Goal: Transaction & Acquisition: Purchase product/service

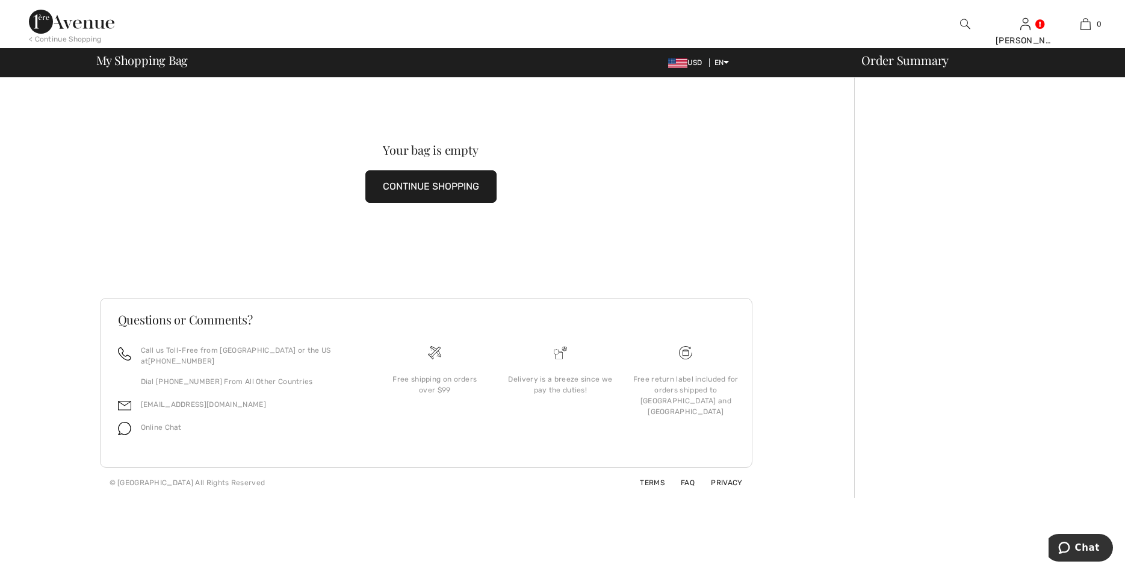
click at [455, 180] on button "CONTINUE SHOPPING" at bounding box center [430, 186] width 131 height 33
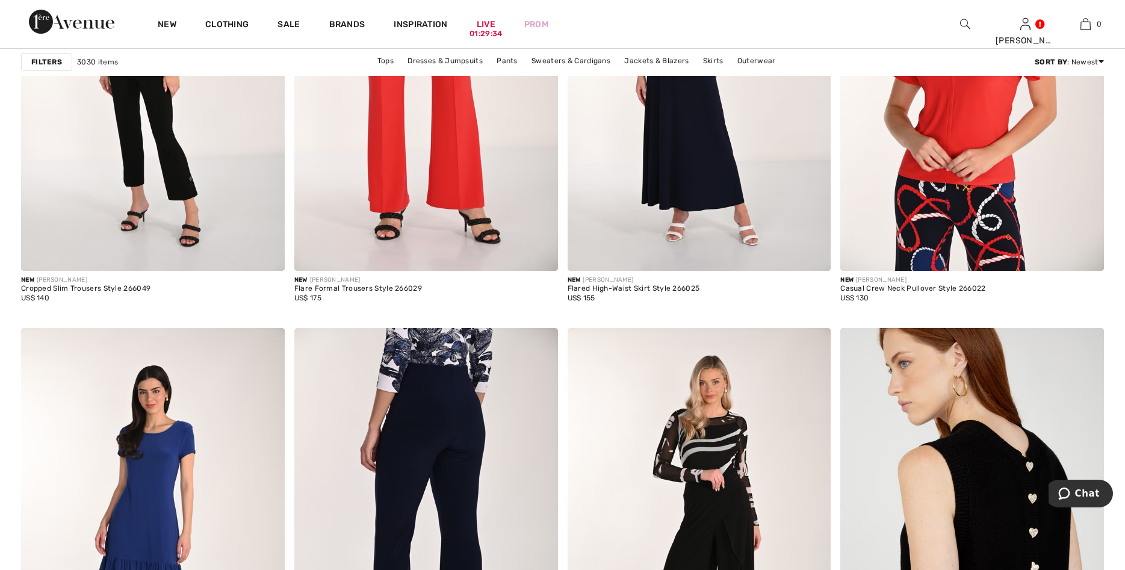
scroll to position [6265, 0]
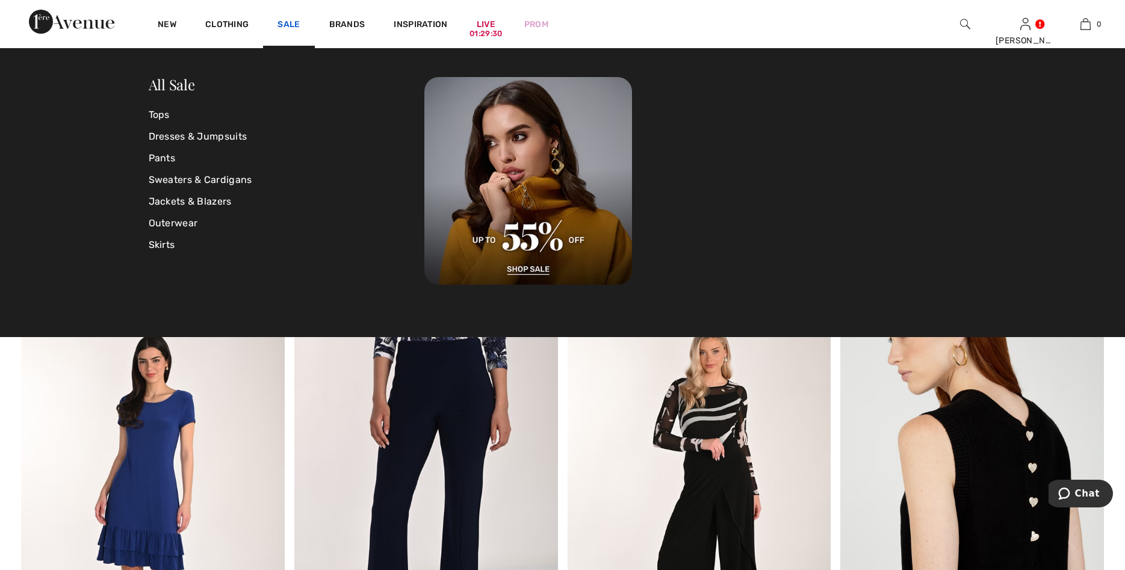
click at [288, 21] on link "Sale" at bounding box center [289, 25] width 22 height 13
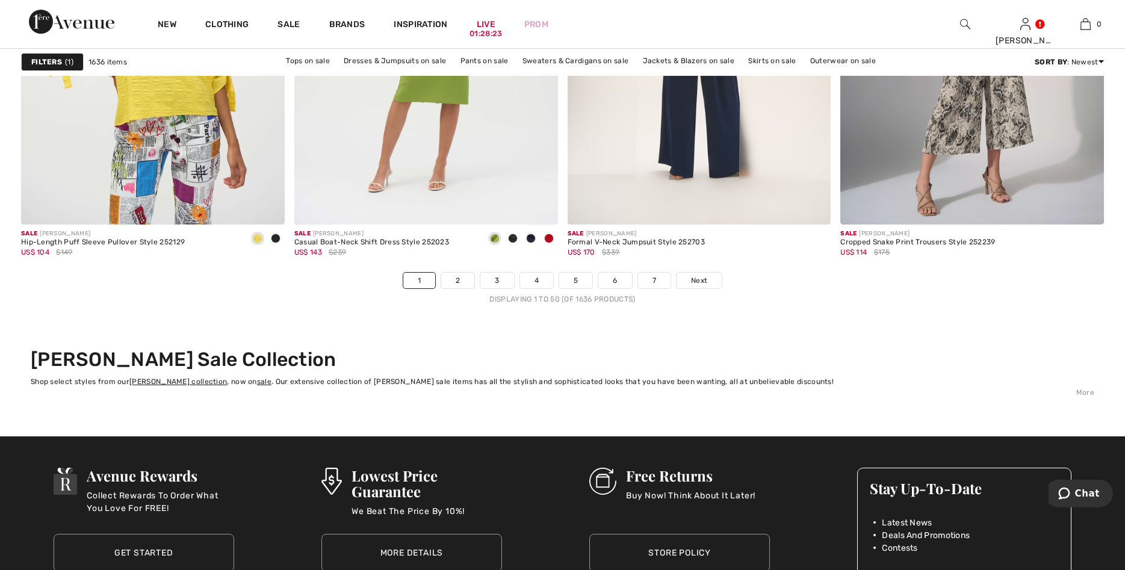
scroll to position [6787, 0]
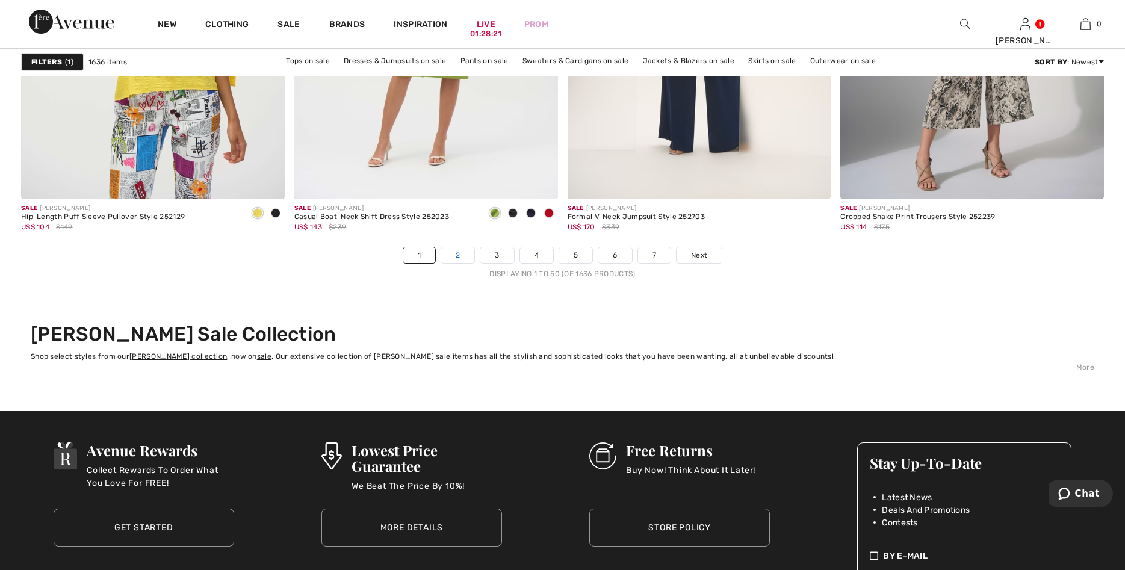
click at [464, 257] on link "2" at bounding box center [457, 255] width 33 height 16
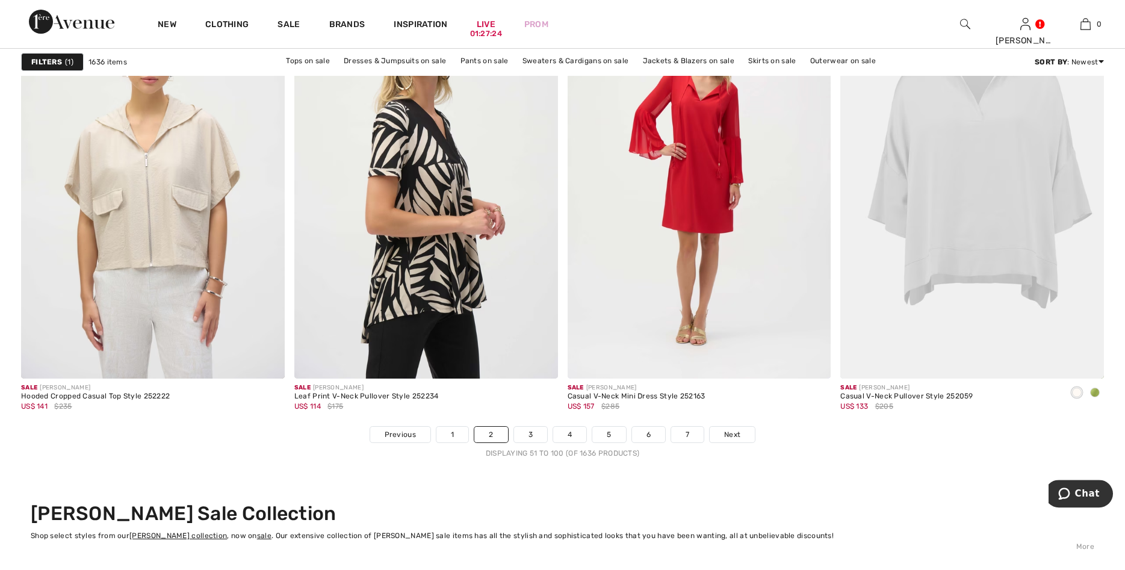
scroll to position [6664, 0]
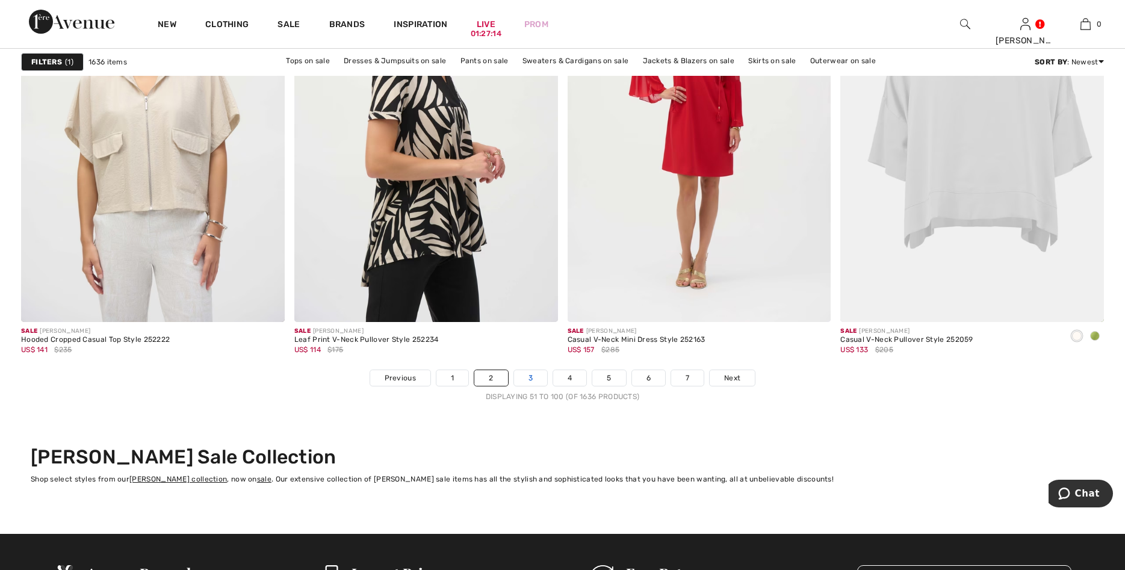
click at [537, 379] on link "3" at bounding box center [530, 378] width 33 height 16
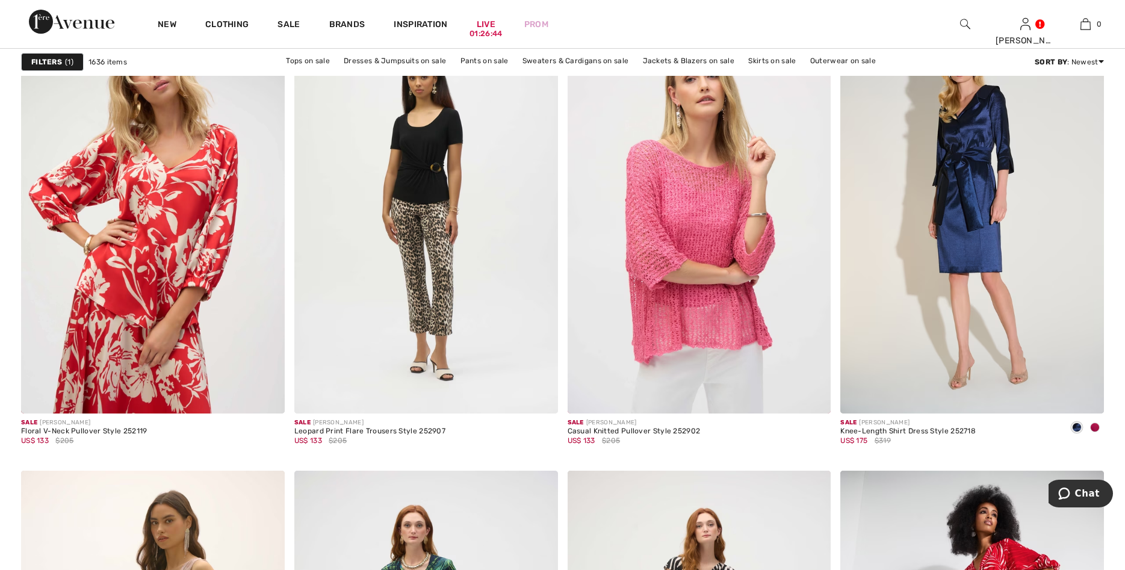
scroll to position [2580, 0]
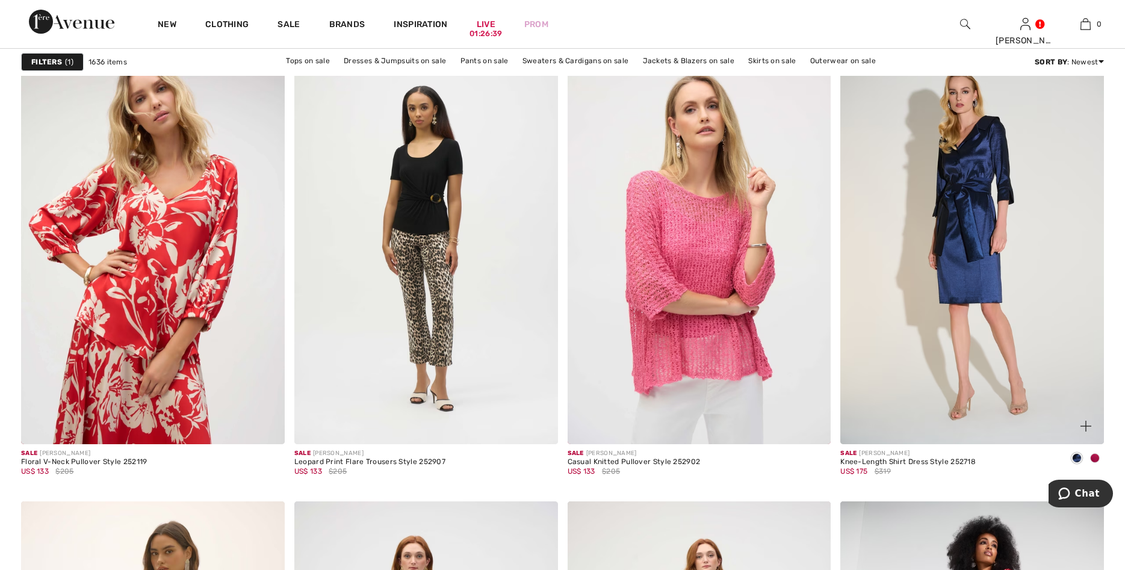
click at [1096, 455] on span at bounding box center [1095, 458] width 10 height 10
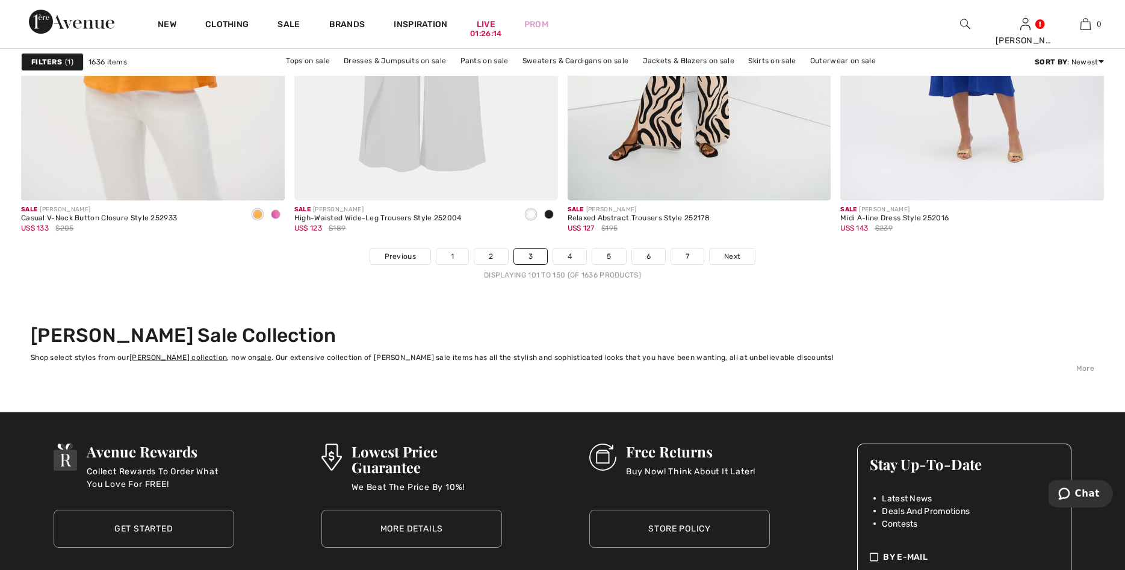
scroll to position [6817, 0]
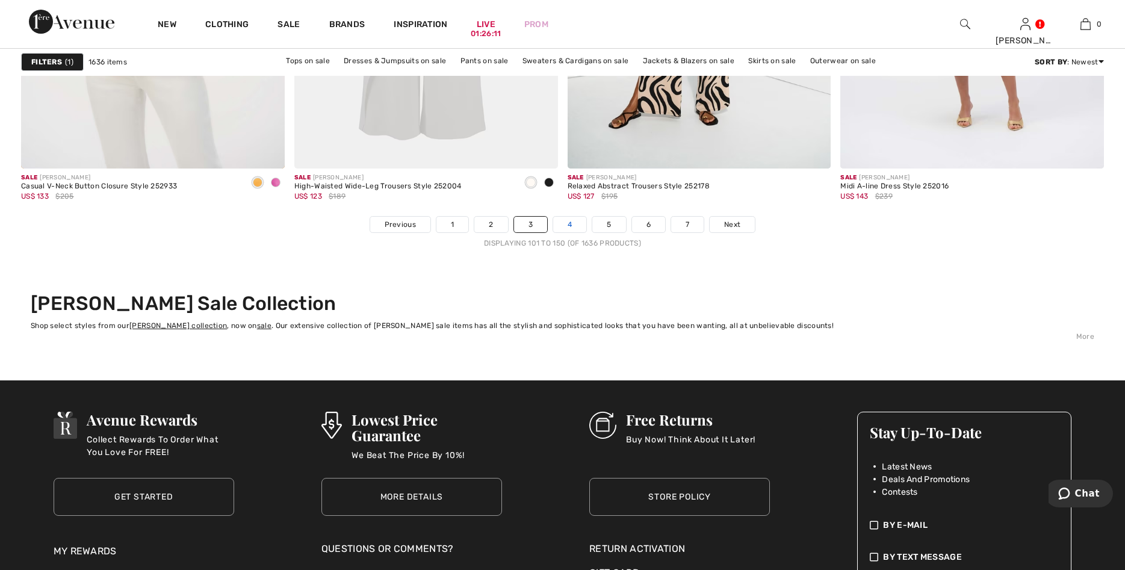
click at [570, 225] on link "4" at bounding box center [569, 225] width 33 height 16
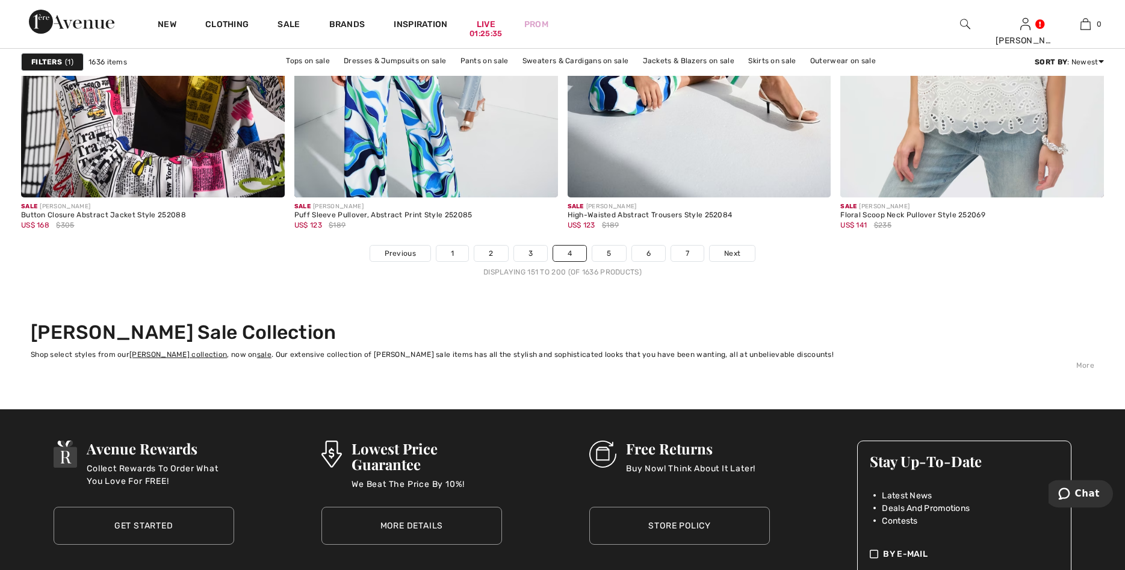
scroll to position [6848, 0]
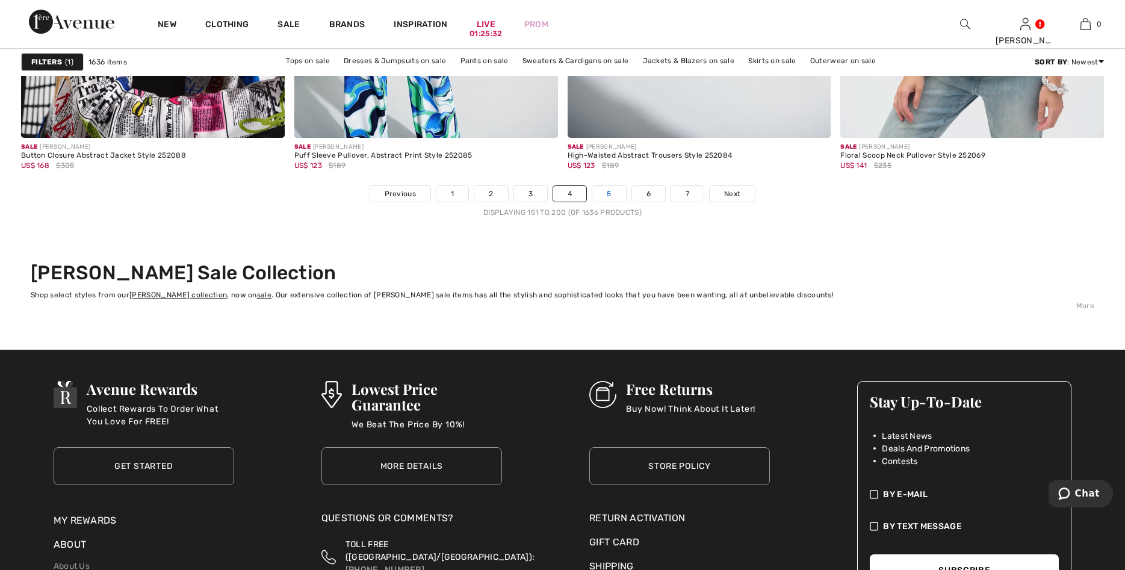
click at [609, 193] on link "5" at bounding box center [609, 194] width 33 height 16
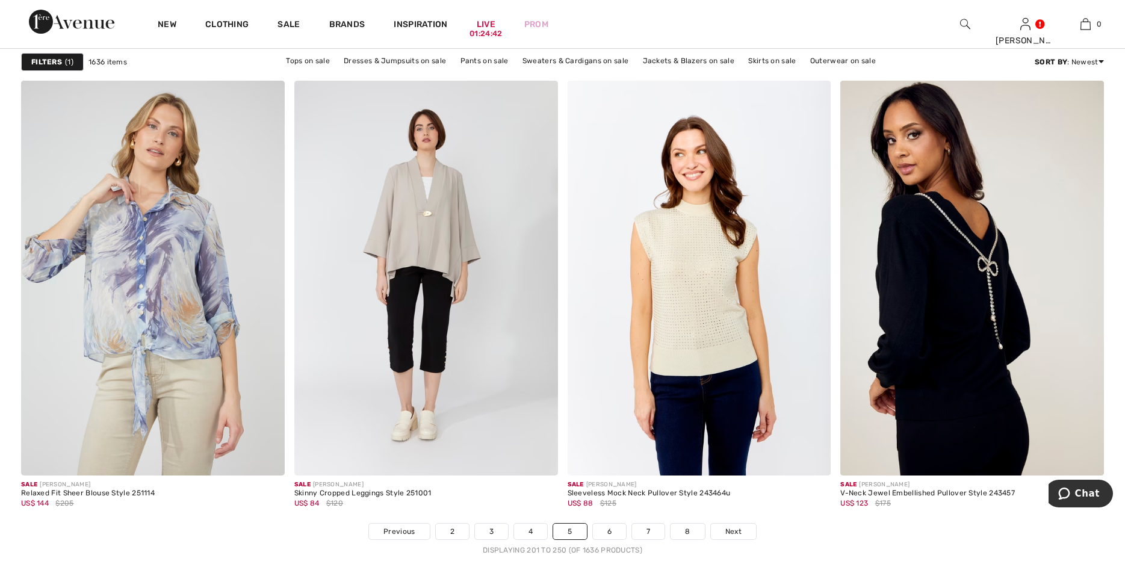
scroll to position [6541, 0]
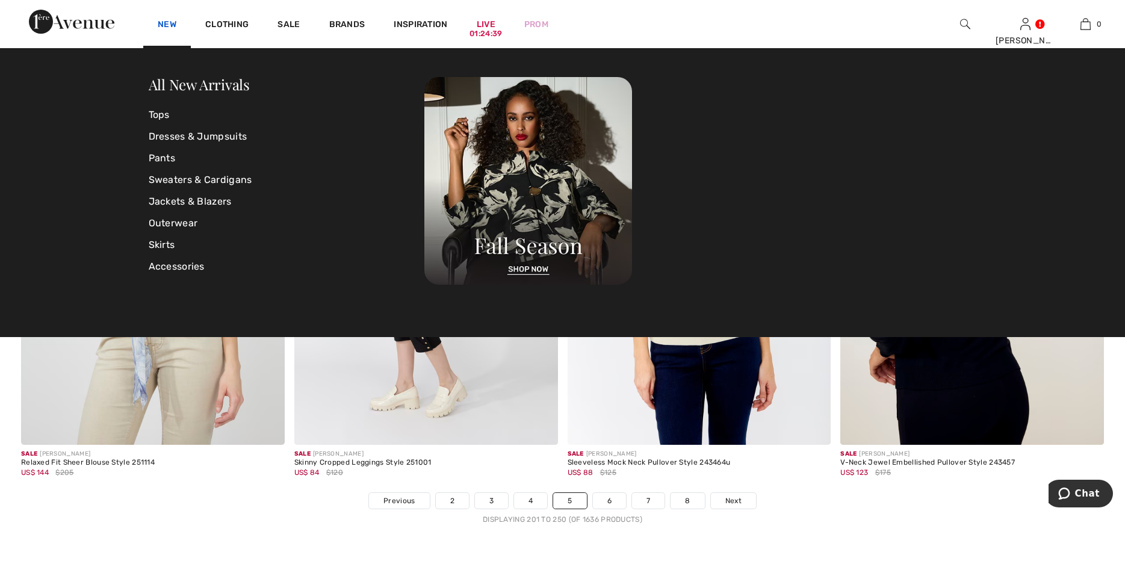
click at [160, 23] on link "New" at bounding box center [167, 25] width 19 height 13
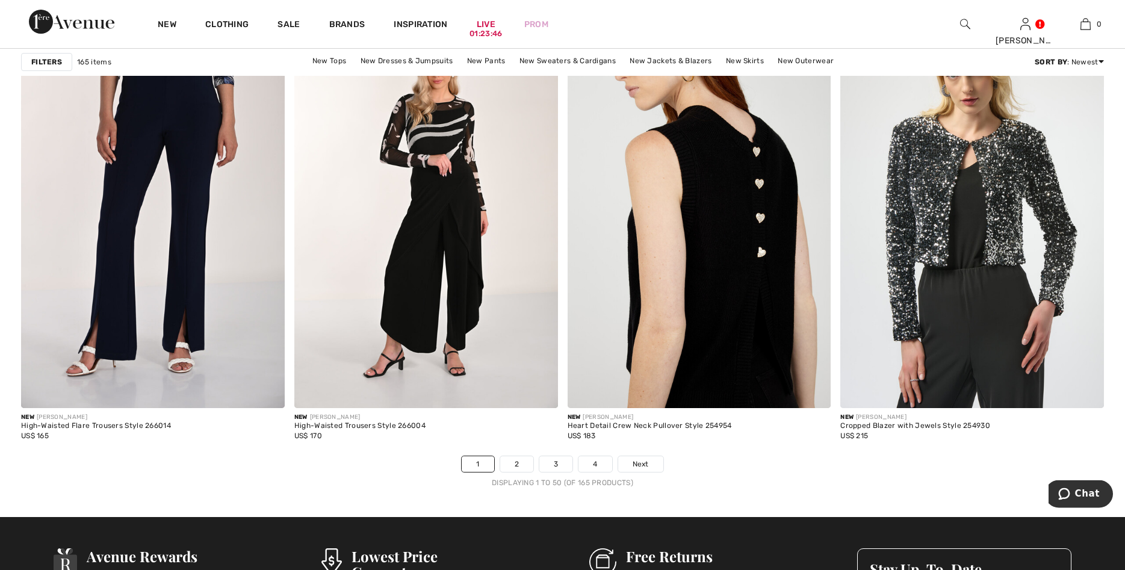
scroll to position [6602, 0]
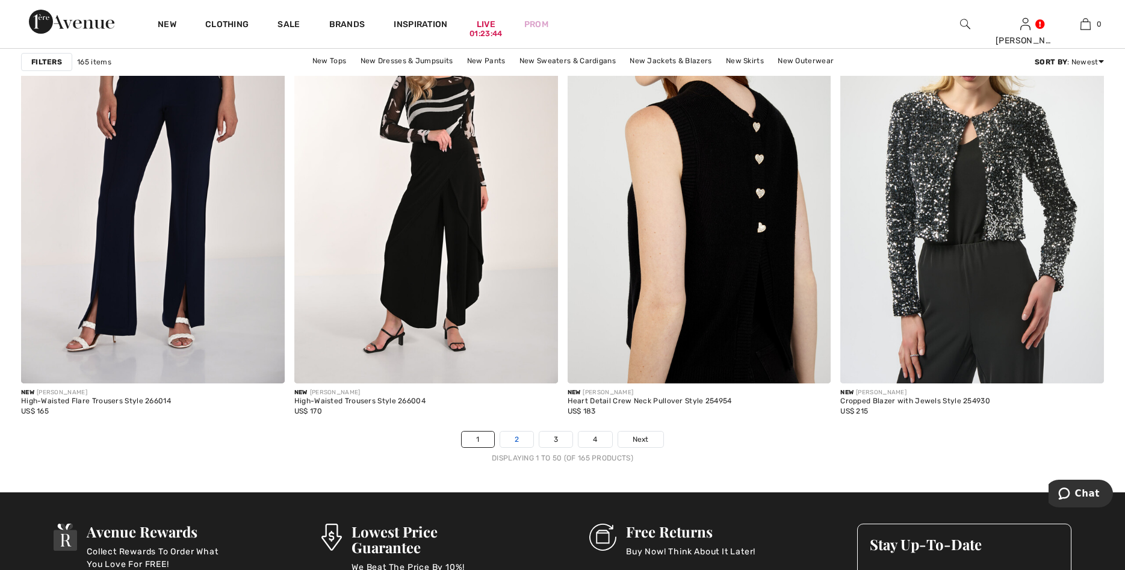
click at [517, 437] on link "2" at bounding box center [516, 440] width 33 height 16
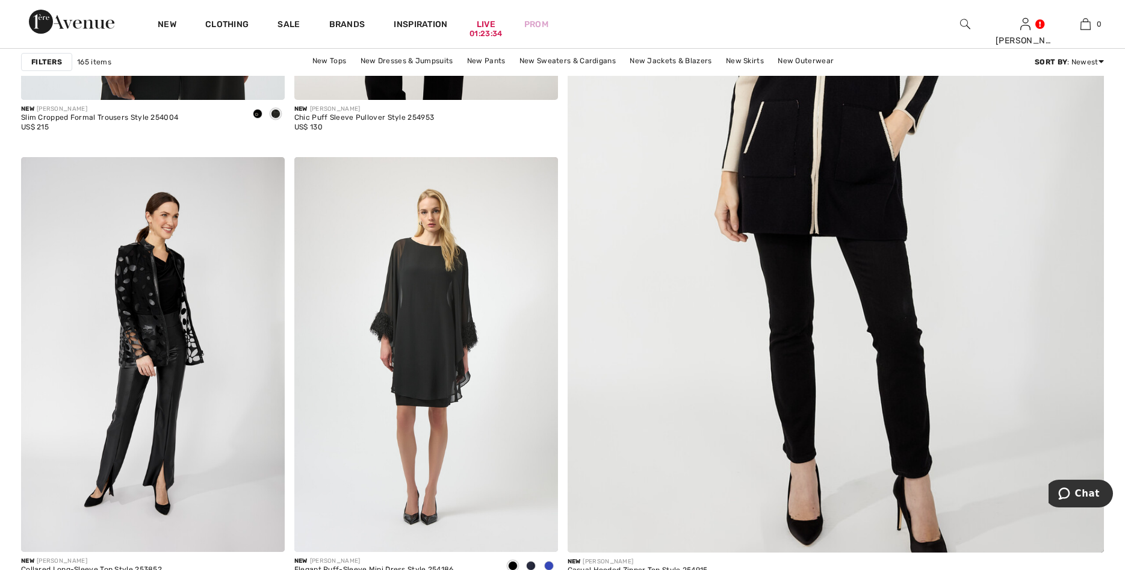
scroll to position [522, 0]
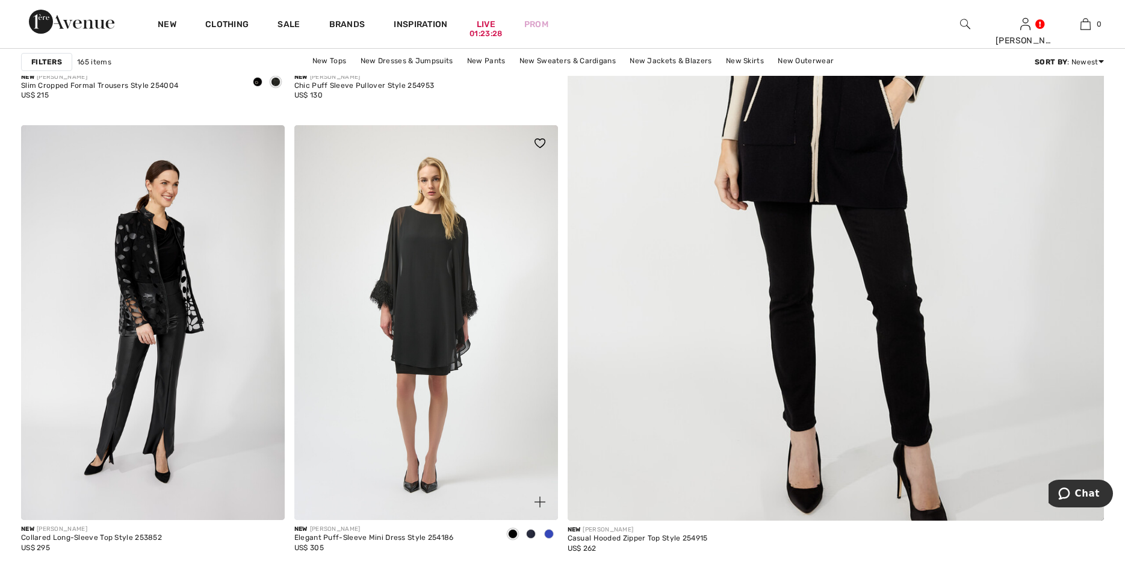
click at [547, 532] on span at bounding box center [549, 534] width 10 height 10
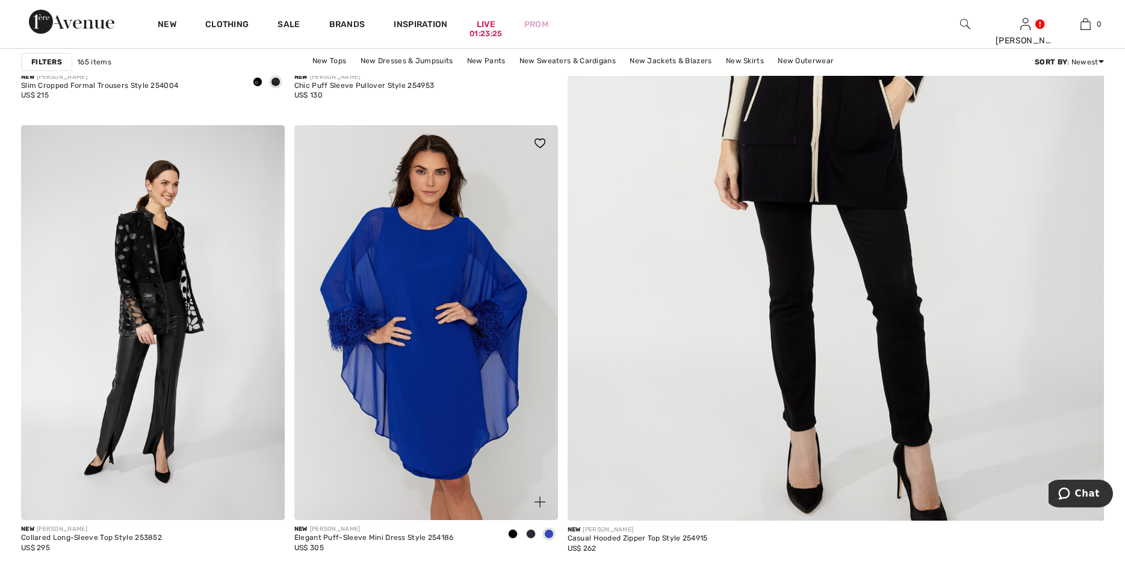
click at [527, 532] on span at bounding box center [531, 534] width 10 height 10
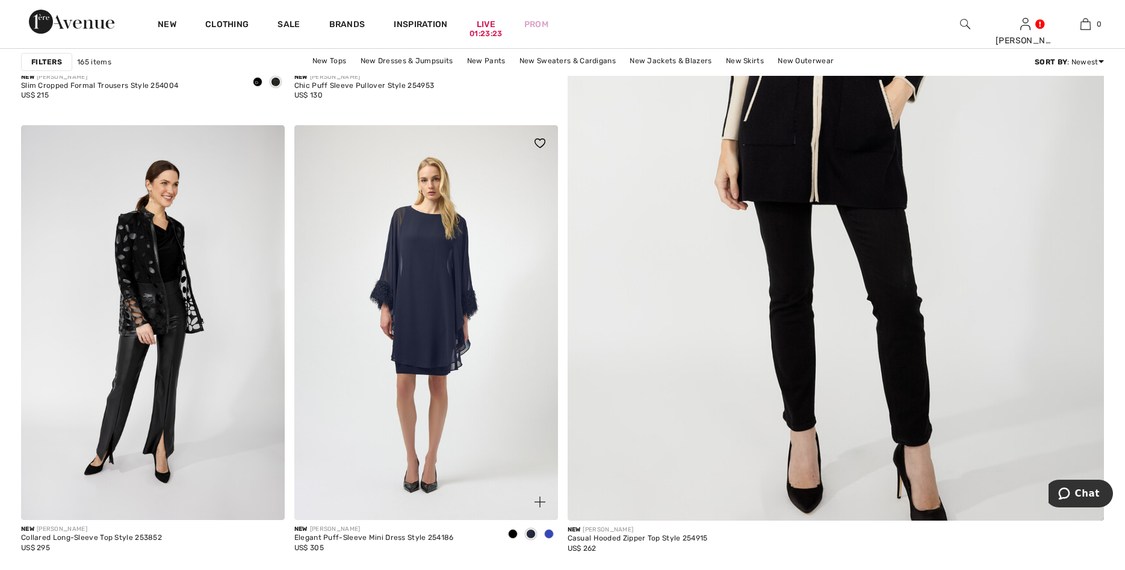
click at [515, 533] on span at bounding box center [513, 534] width 10 height 10
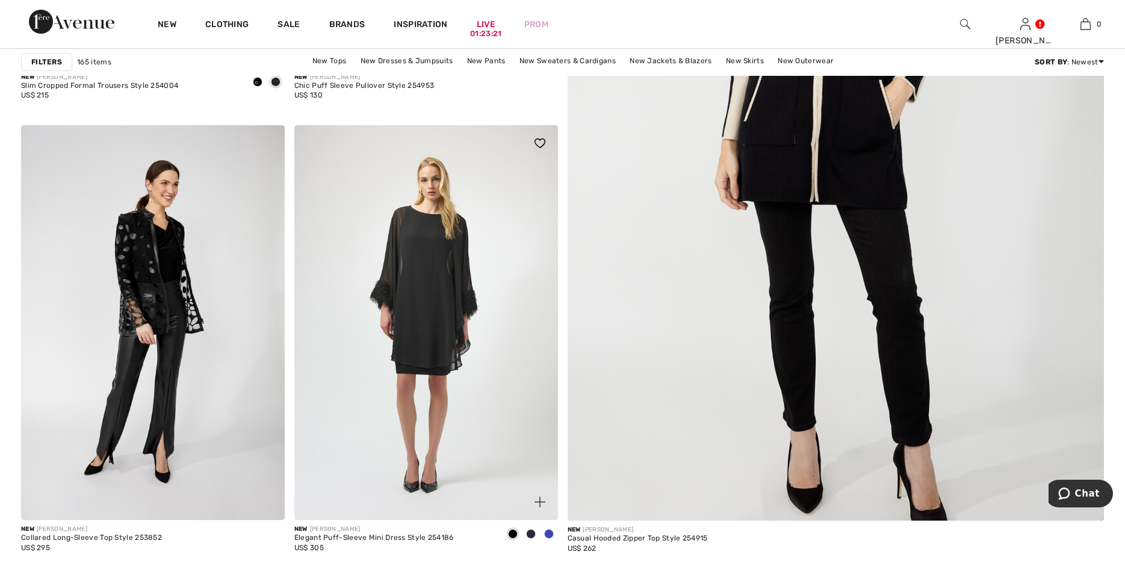
click at [510, 533] on span at bounding box center [513, 534] width 10 height 10
click at [529, 532] on span at bounding box center [531, 534] width 10 height 10
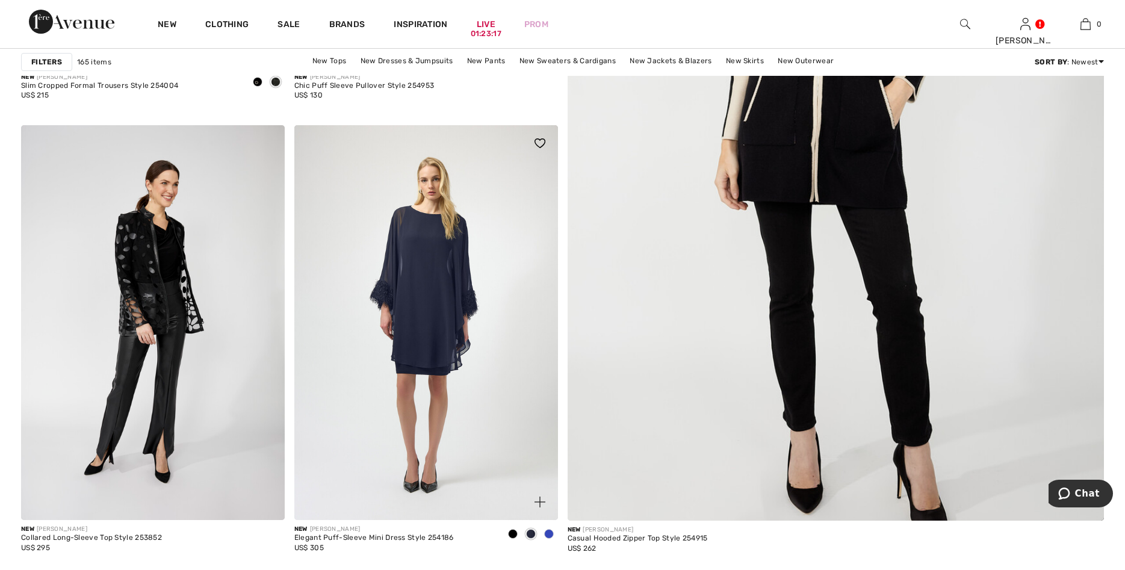
click at [550, 532] on span at bounding box center [549, 534] width 10 height 10
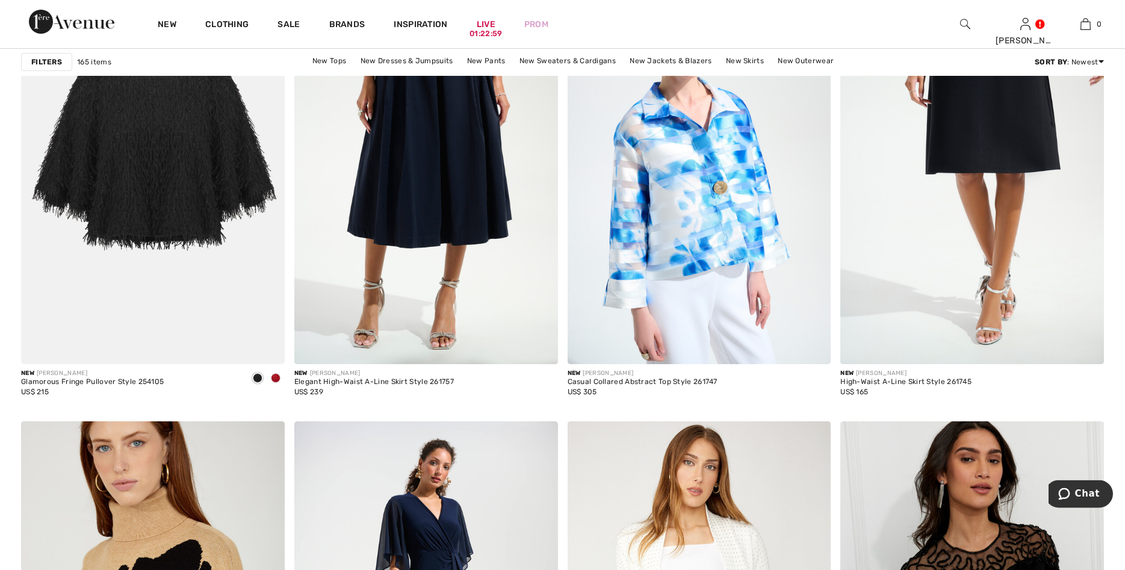
scroll to position [1106, 0]
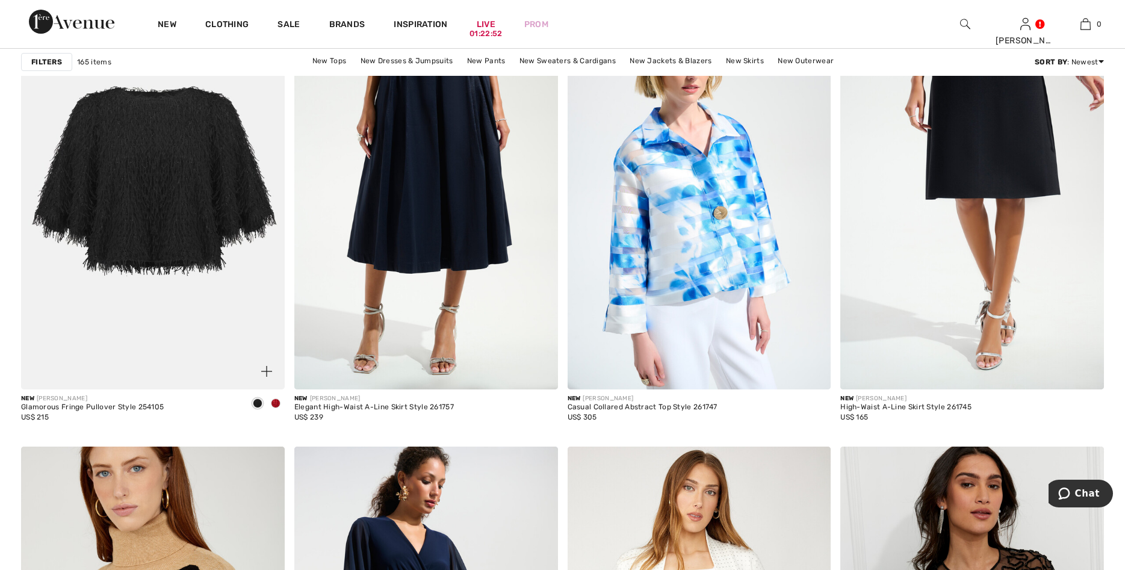
click at [276, 404] on span at bounding box center [276, 404] width 10 height 10
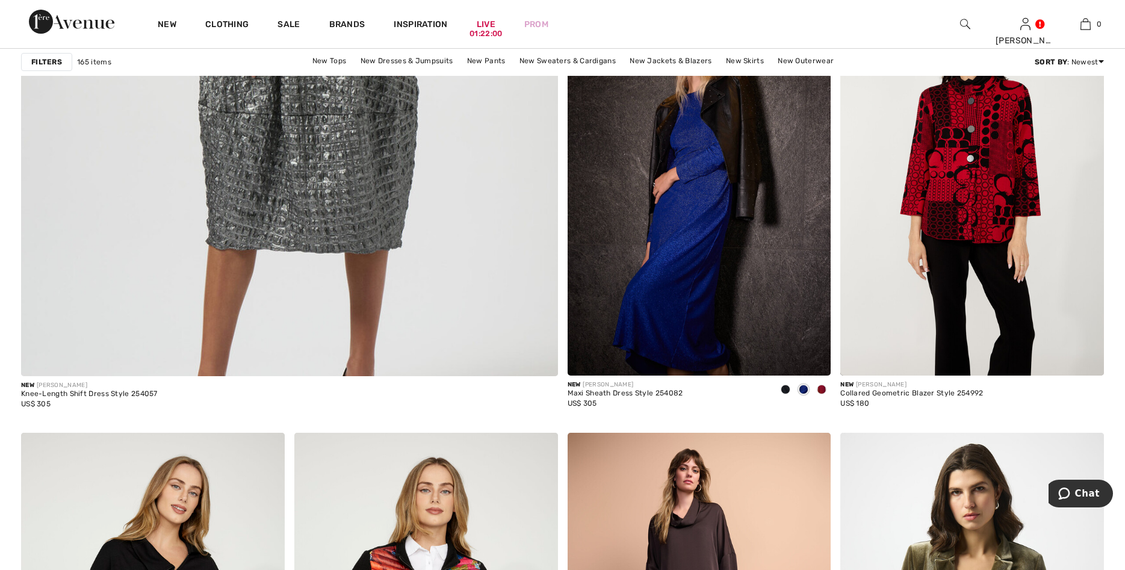
scroll to position [4160, 0]
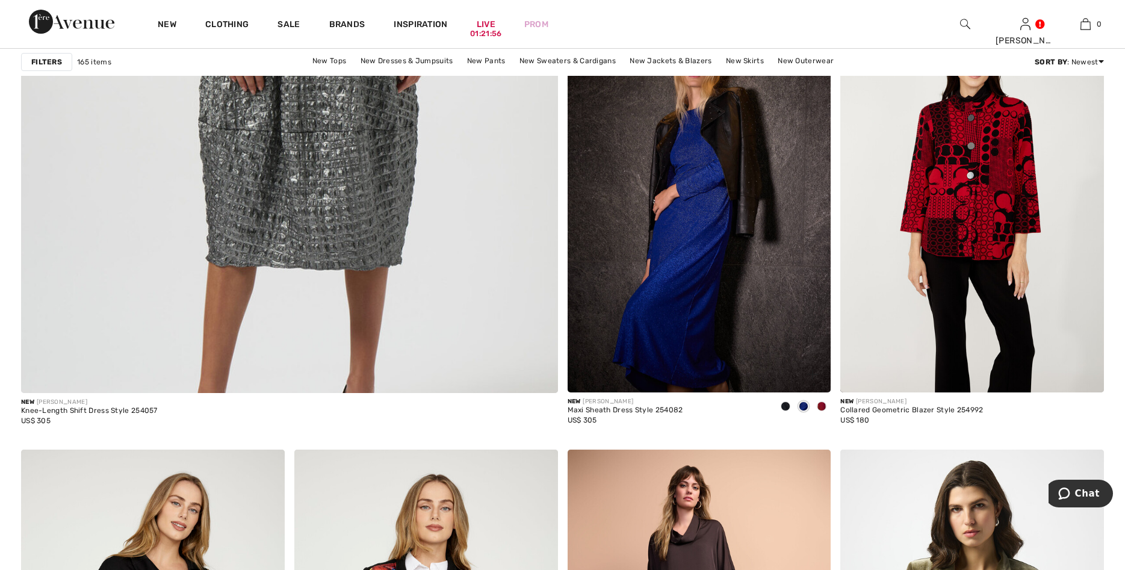
click at [804, 411] on span at bounding box center [804, 407] width 10 height 10
click at [823, 411] on span at bounding box center [822, 407] width 10 height 10
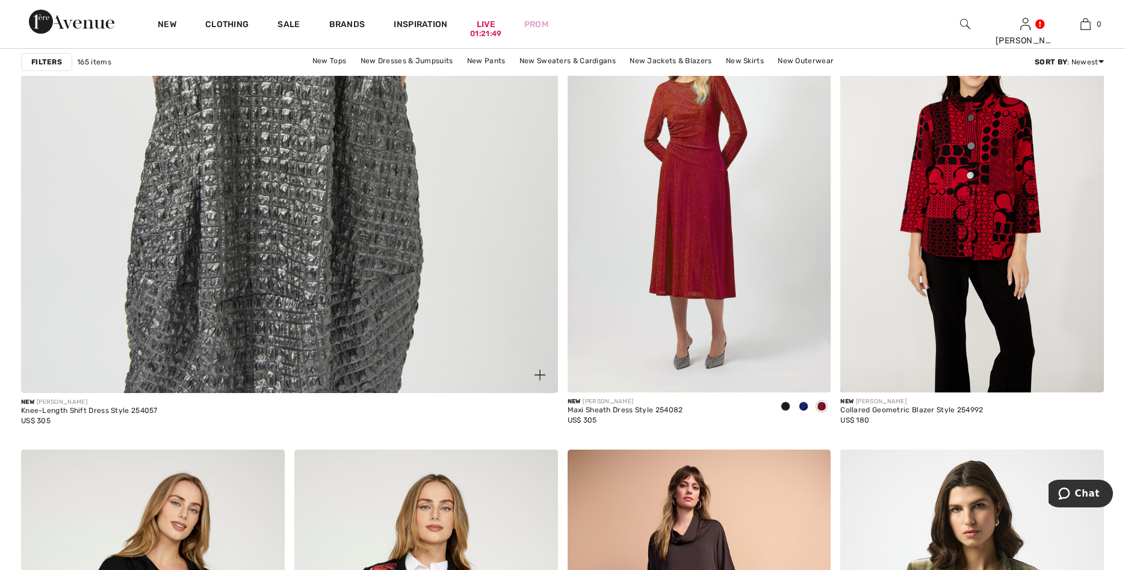
click at [461, 381] on img at bounding box center [289, 28] width 644 height 966
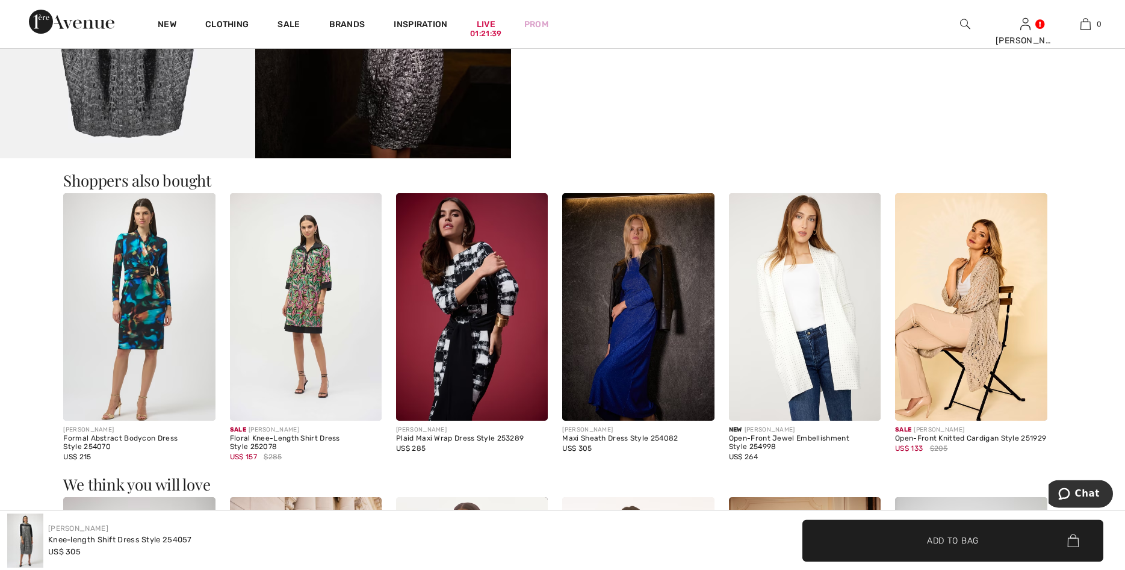
scroll to position [1320, 0]
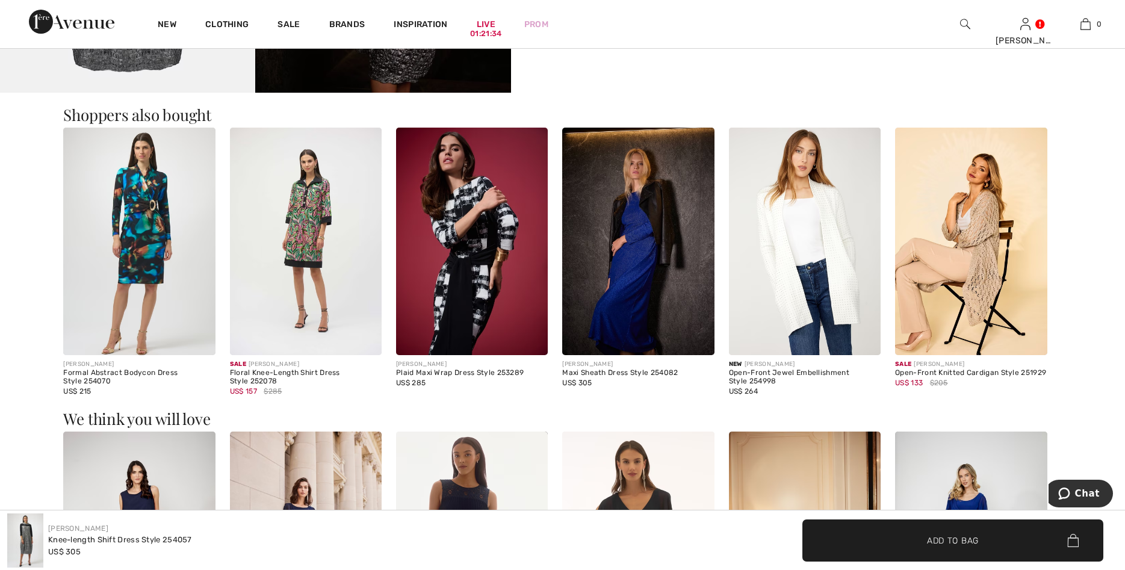
click at [499, 316] on img at bounding box center [472, 242] width 152 height 228
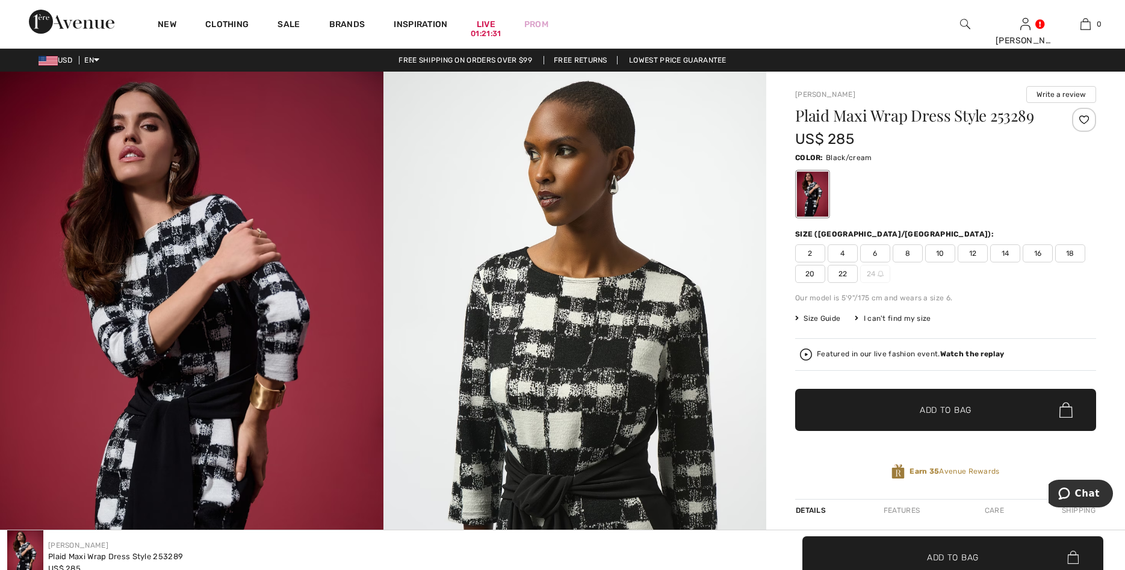
checkbox input "true"
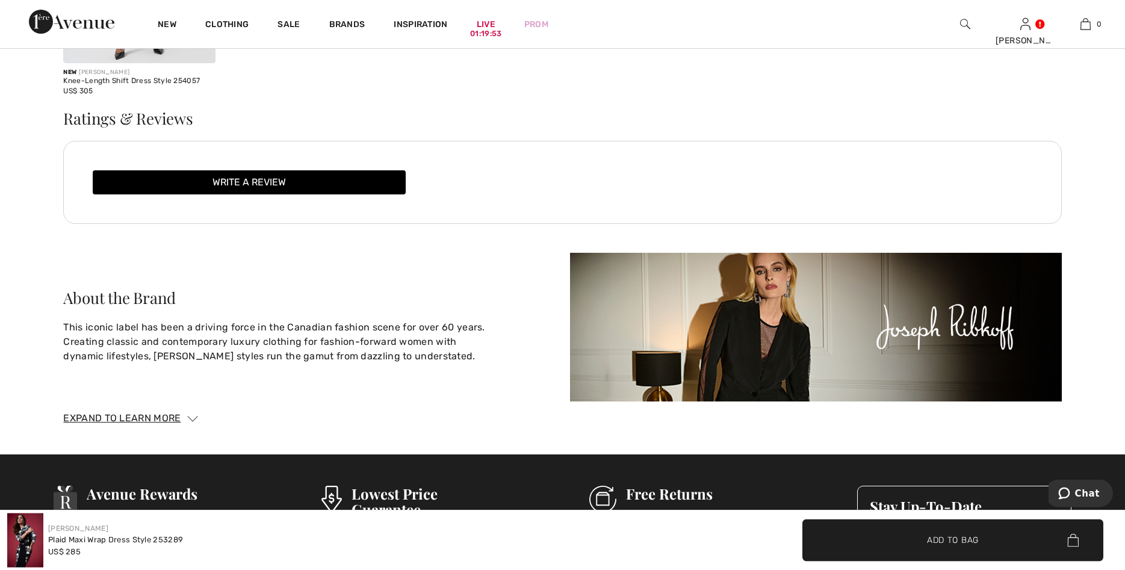
scroll to position [1843, 0]
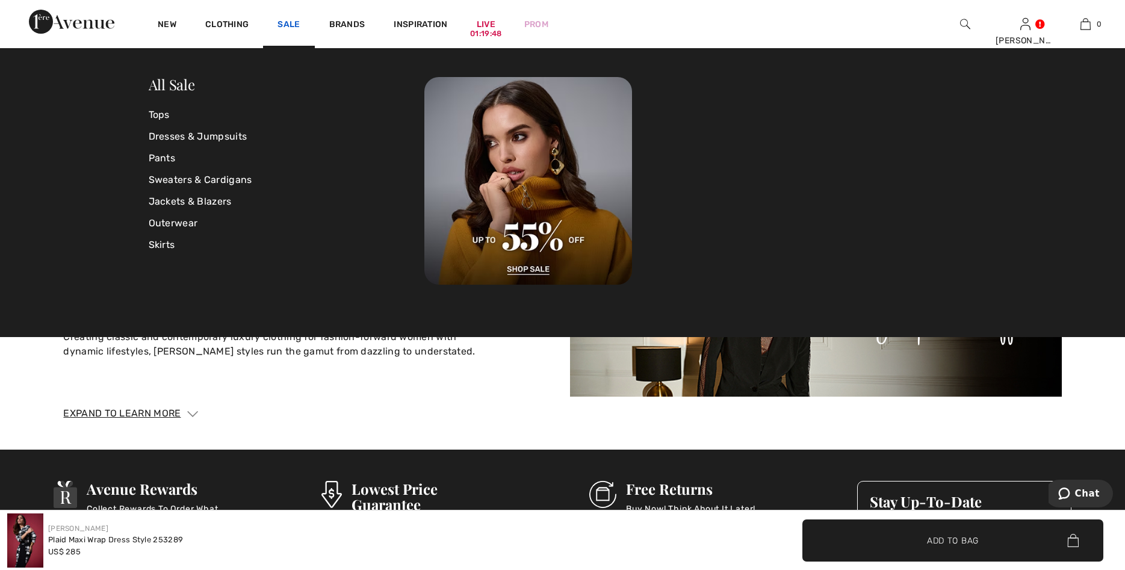
click at [294, 21] on link "Sale" at bounding box center [289, 25] width 22 height 13
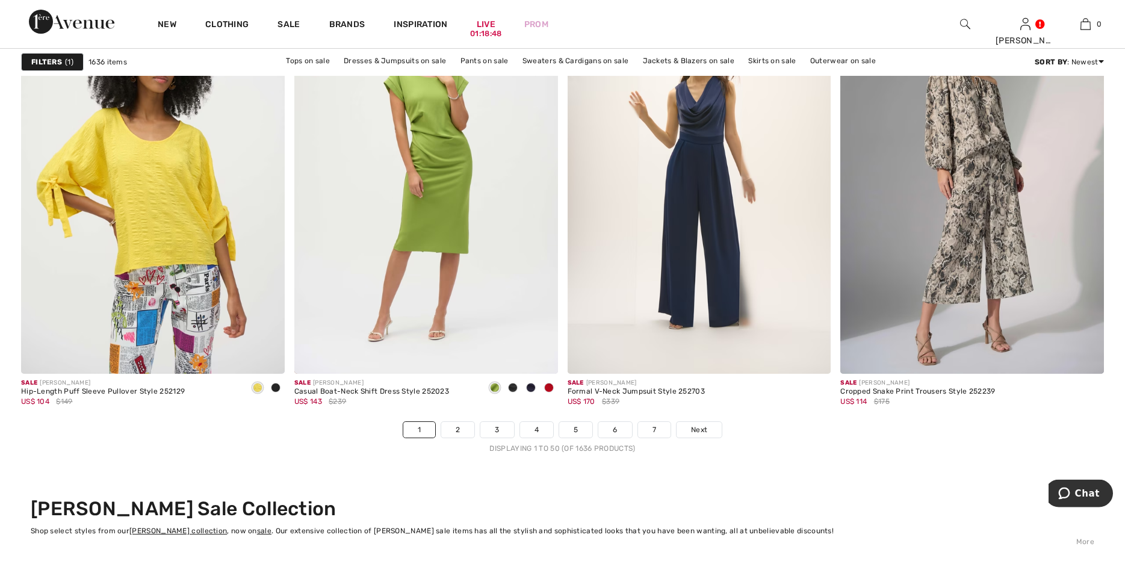
scroll to position [6602, 0]
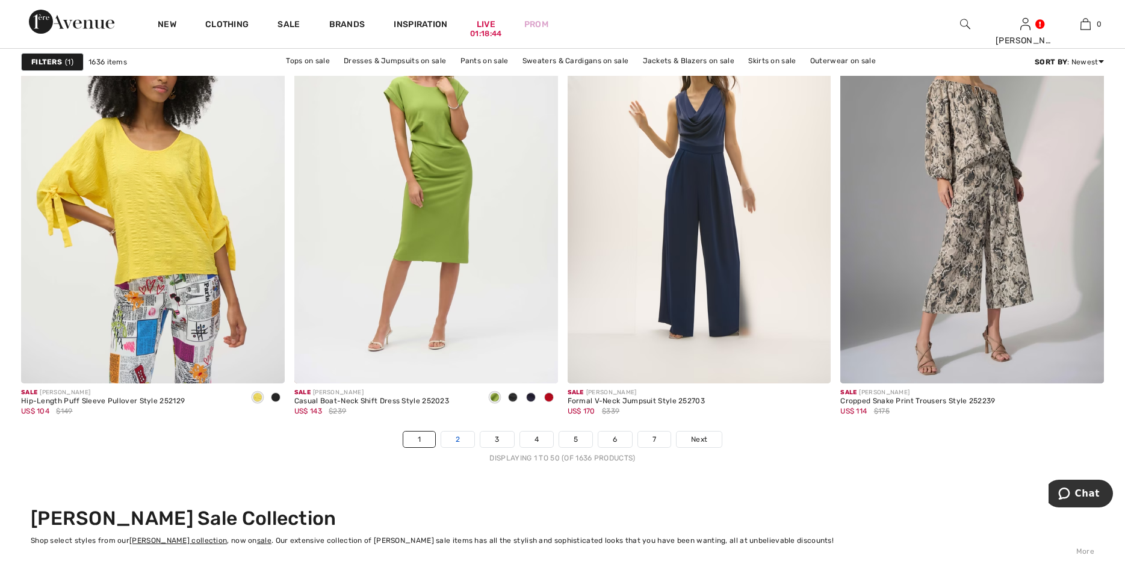
click at [458, 436] on link "2" at bounding box center [457, 440] width 33 height 16
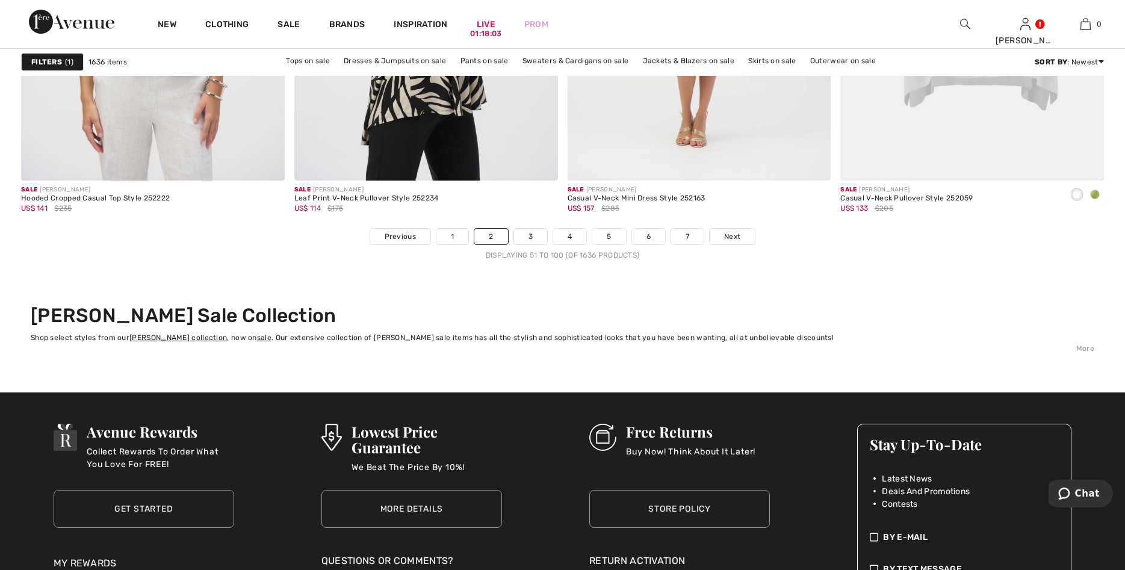
scroll to position [6817, 0]
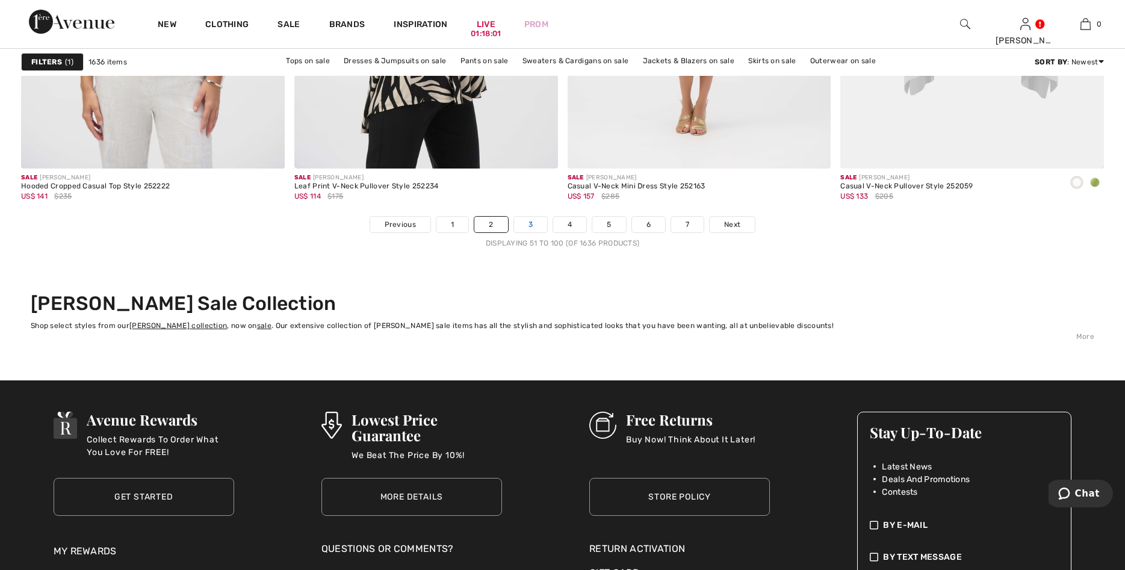
click at [530, 225] on link "3" at bounding box center [530, 225] width 33 height 16
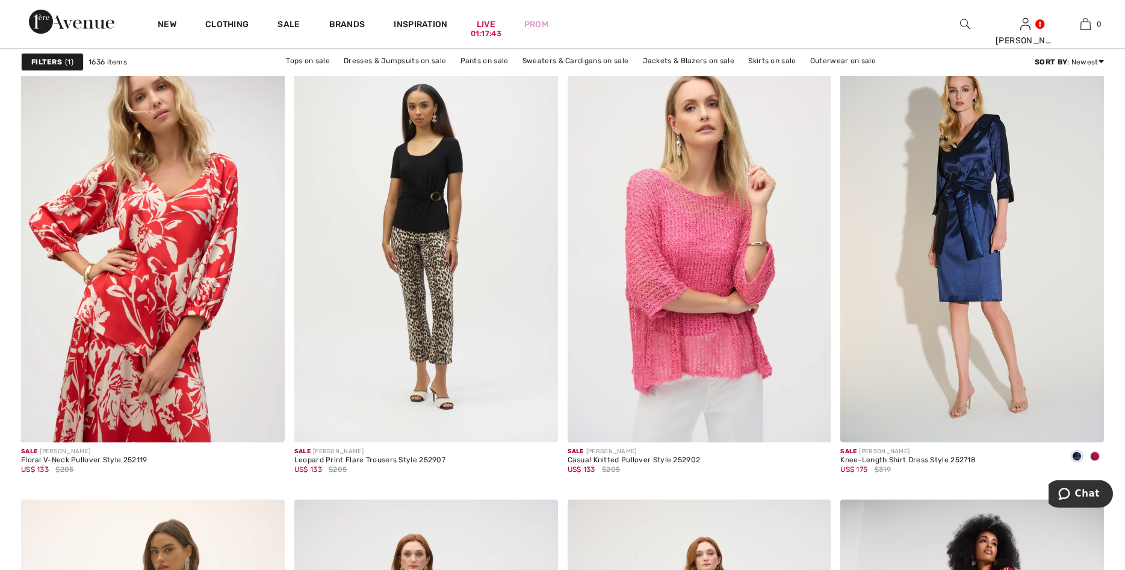
scroll to position [2641, 0]
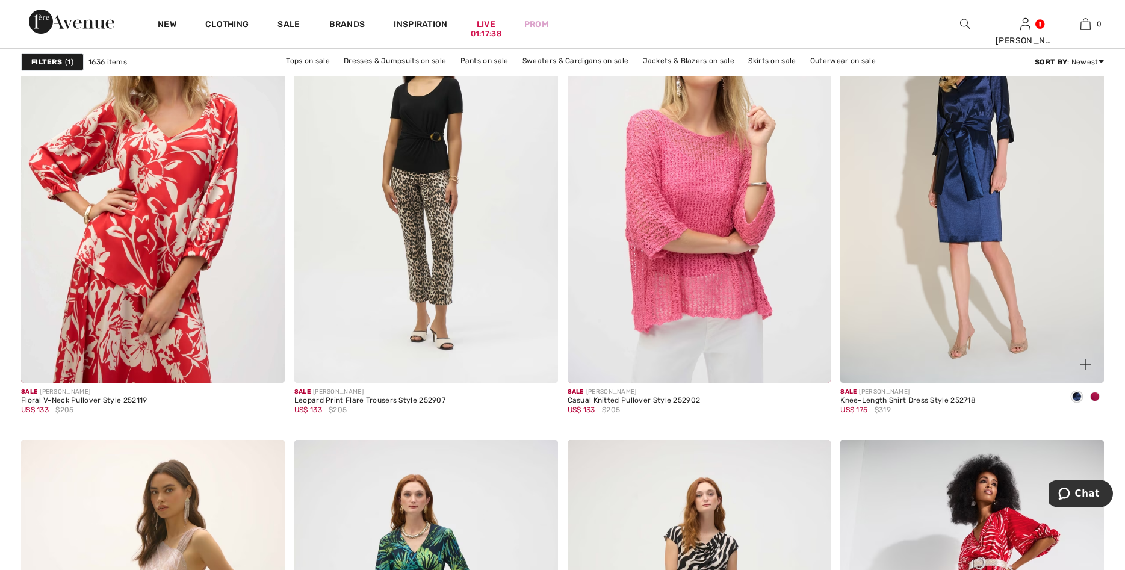
click at [1091, 395] on span at bounding box center [1095, 397] width 10 height 10
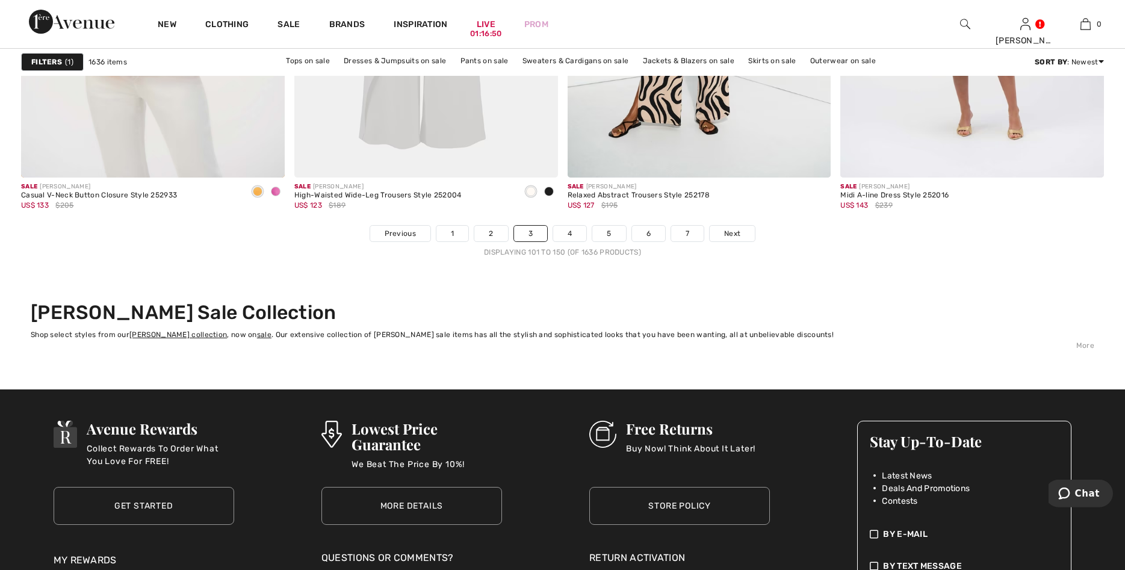
scroll to position [6848, 0]
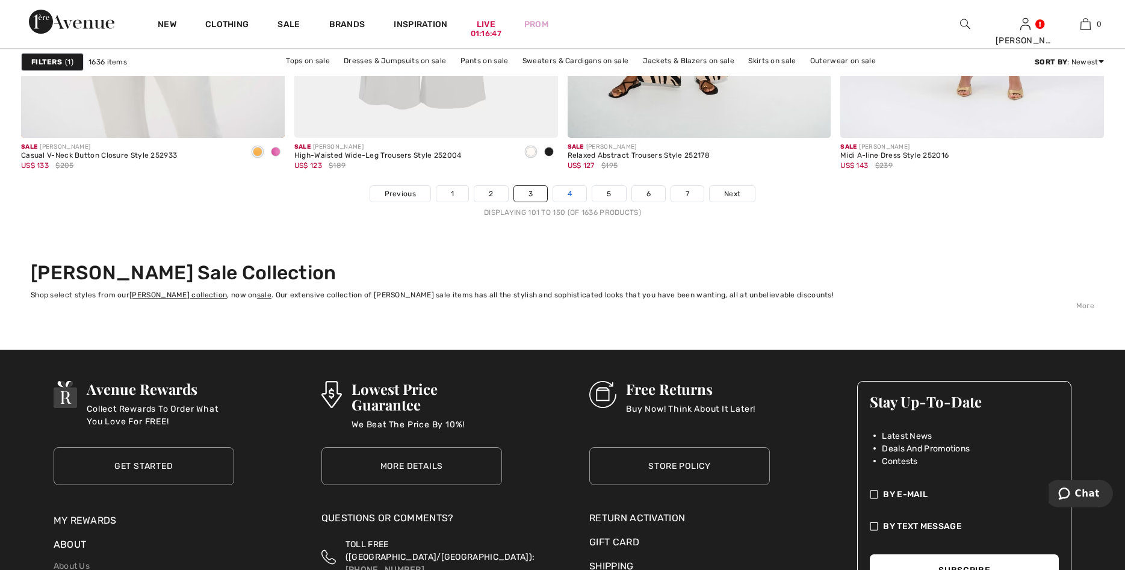
click at [568, 196] on link "4" at bounding box center [569, 194] width 33 height 16
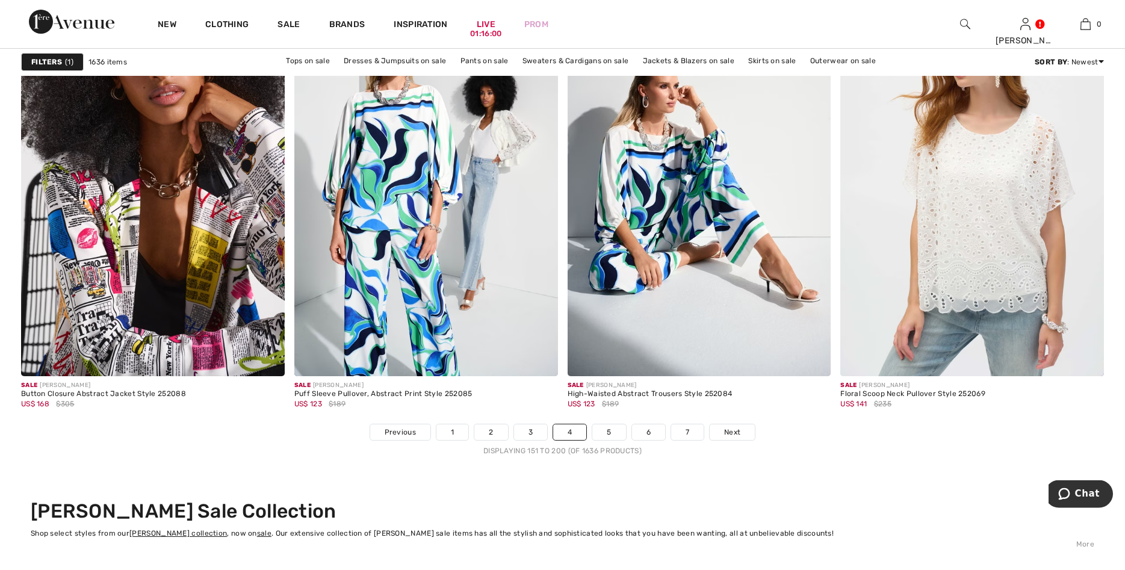
scroll to position [6664, 0]
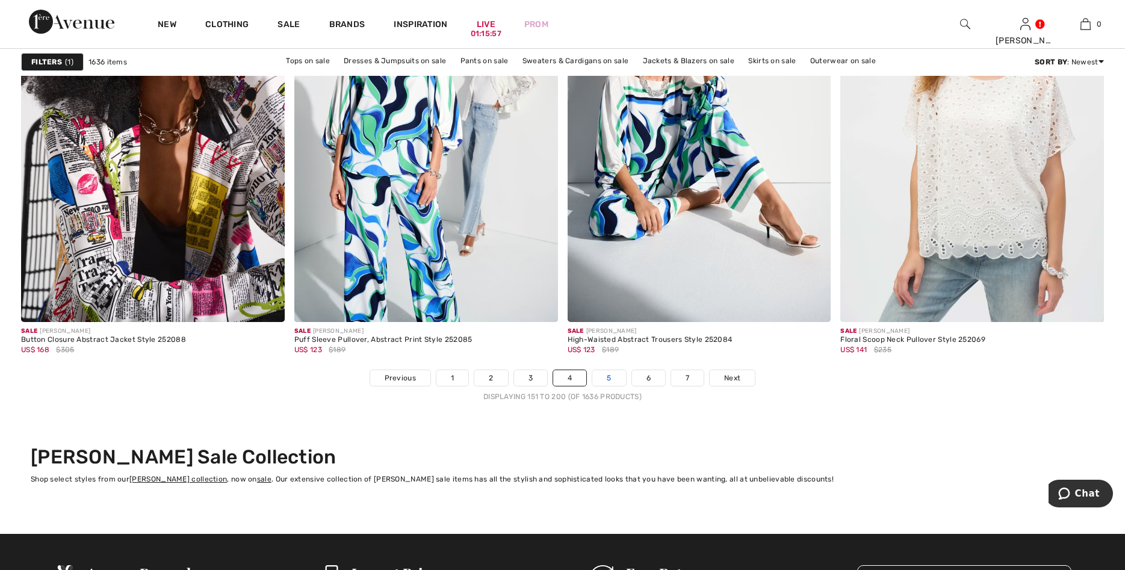
click at [600, 378] on link "5" at bounding box center [609, 378] width 33 height 16
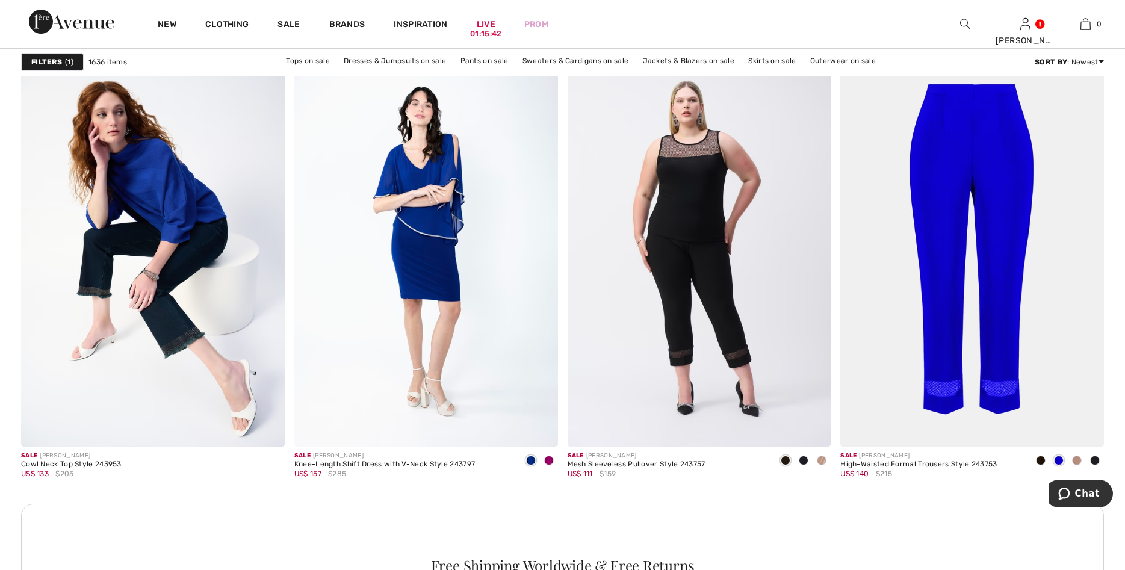
scroll to position [1505, 0]
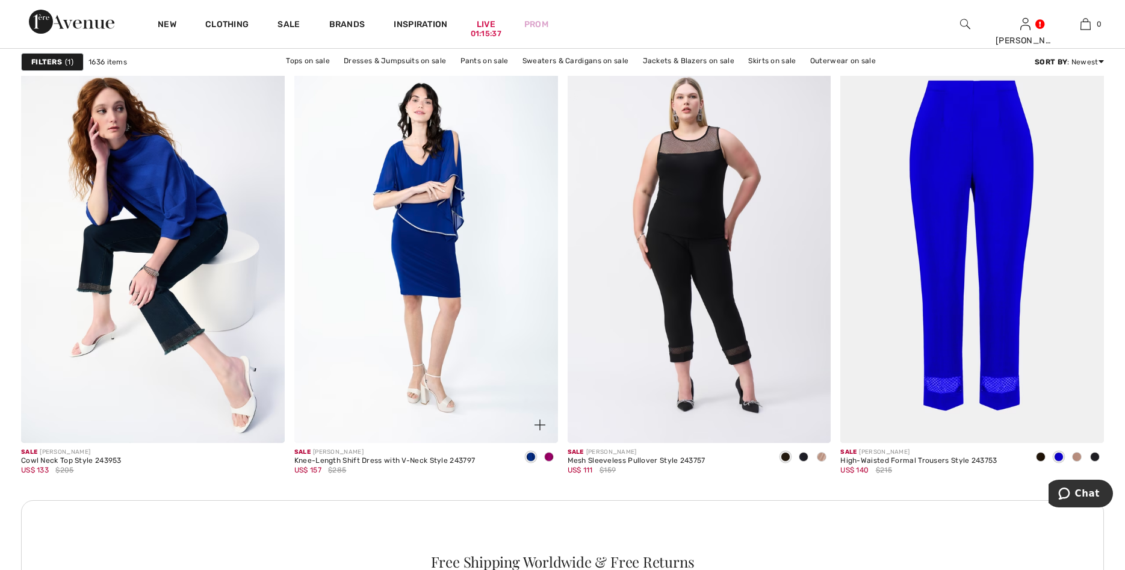
click at [546, 455] on span at bounding box center [549, 457] width 10 height 10
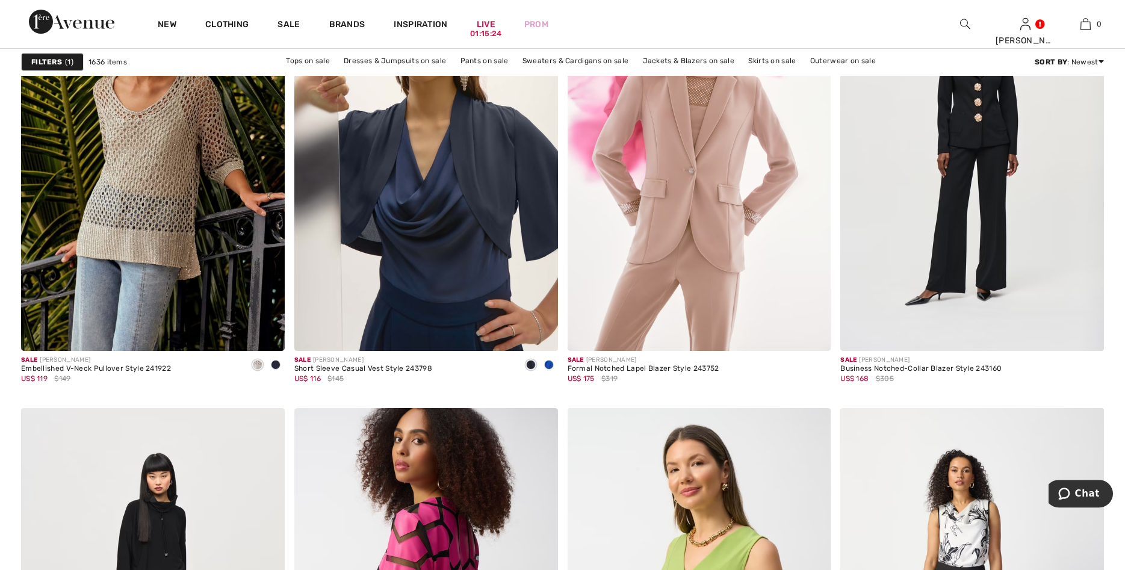
scroll to position [2180, 0]
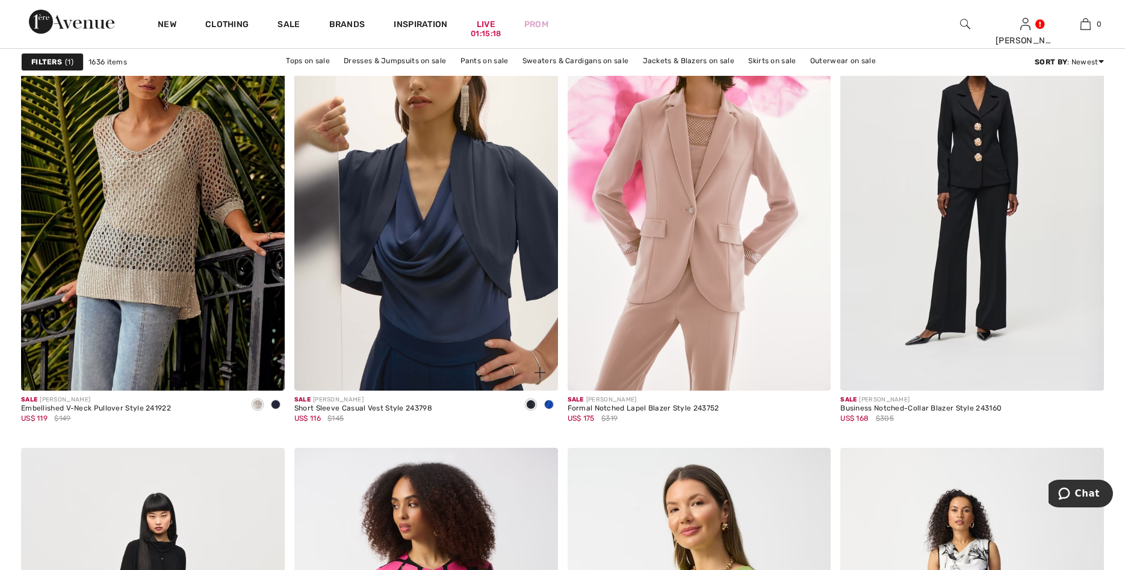
click at [530, 405] on span at bounding box center [531, 405] width 10 height 10
click at [549, 403] on span at bounding box center [549, 405] width 10 height 10
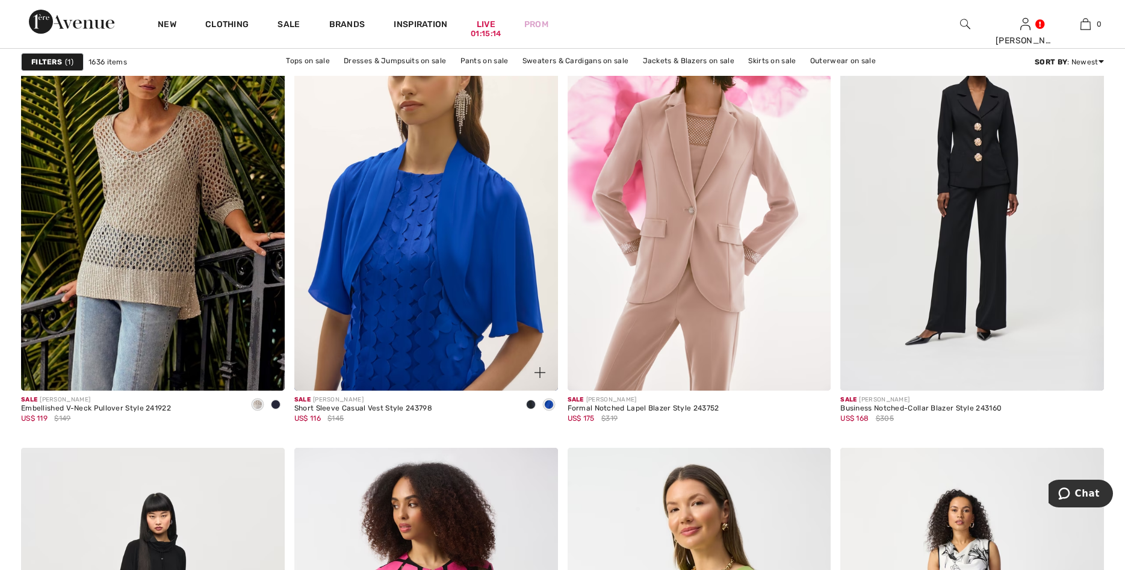
click at [527, 404] on span at bounding box center [531, 405] width 10 height 10
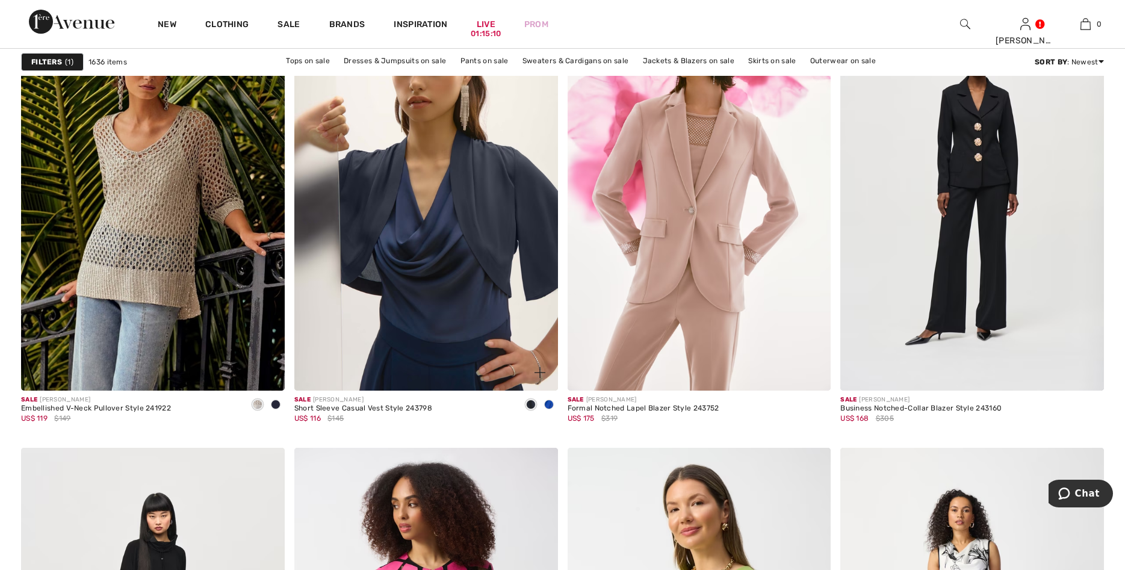
click at [552, 403] on span at bounding box center [549, 405] width 10 height 10
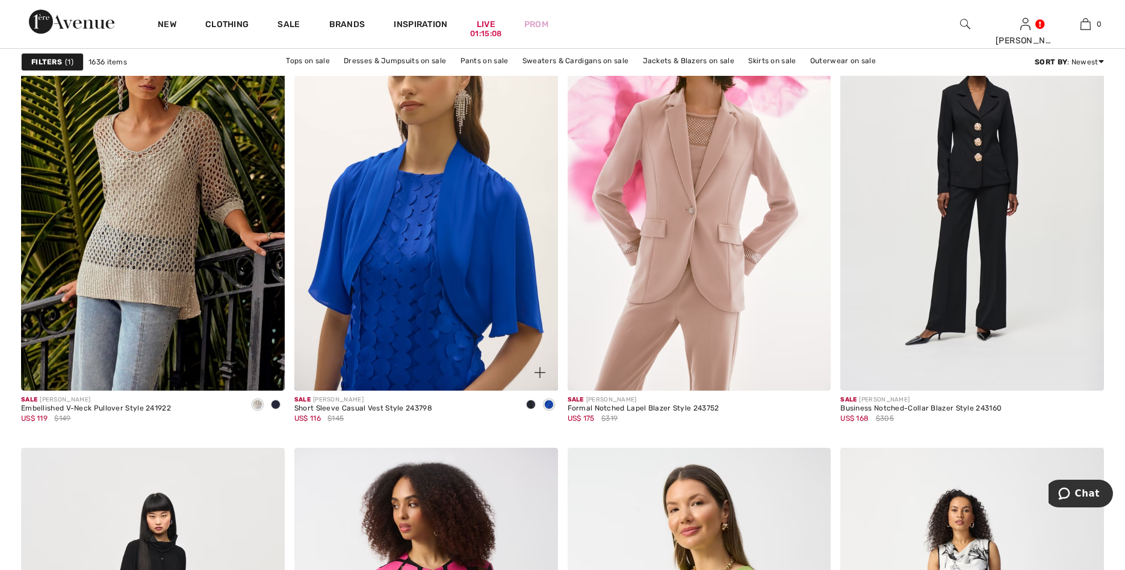
click at [532, 403] on span at bounding box center [531, 405] width 10 height 10
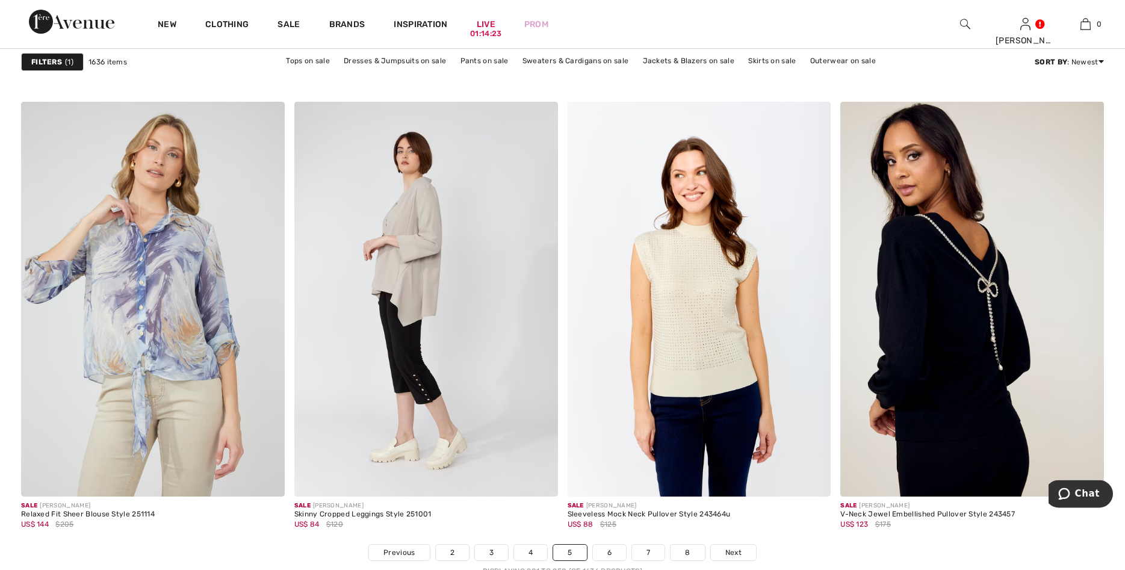
scroll to position [6541, 0]
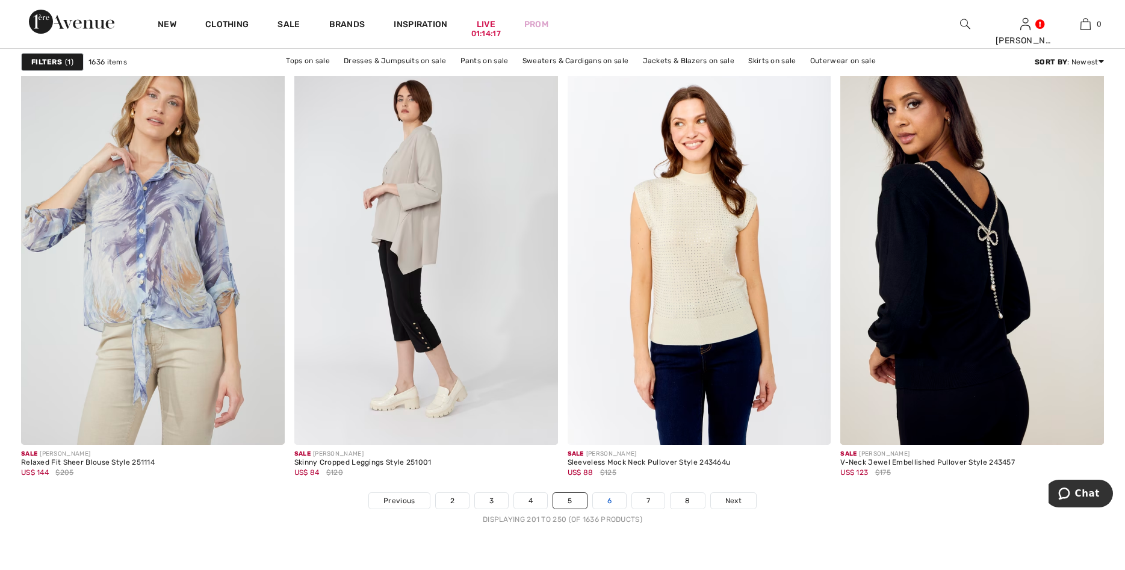
click at [606, 498] on link "6" at bounding box center [609, 501] width 33 height 16
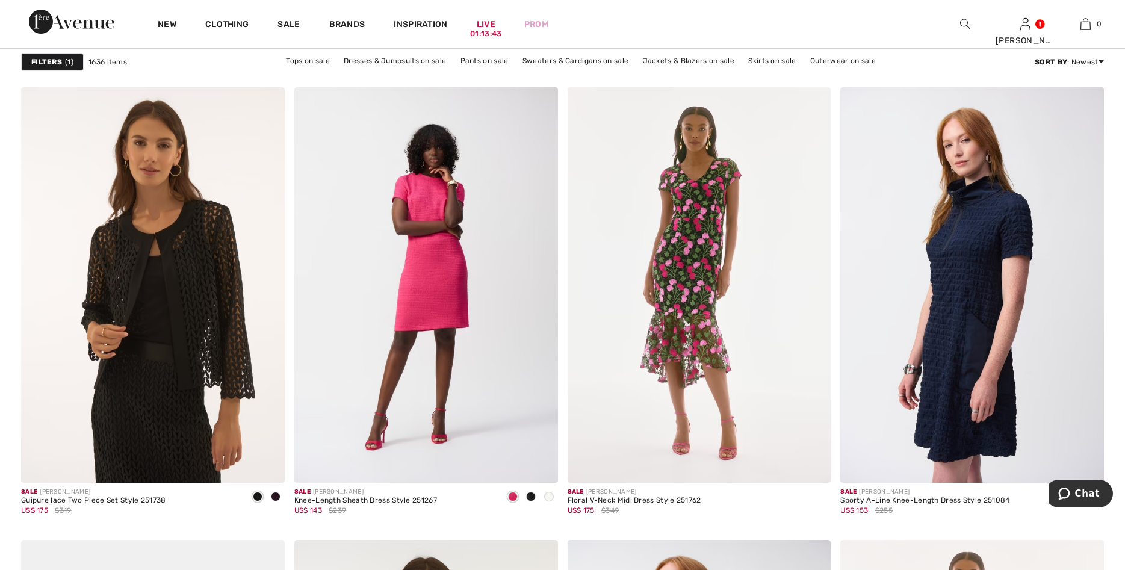
scroll to position [2119, 0]
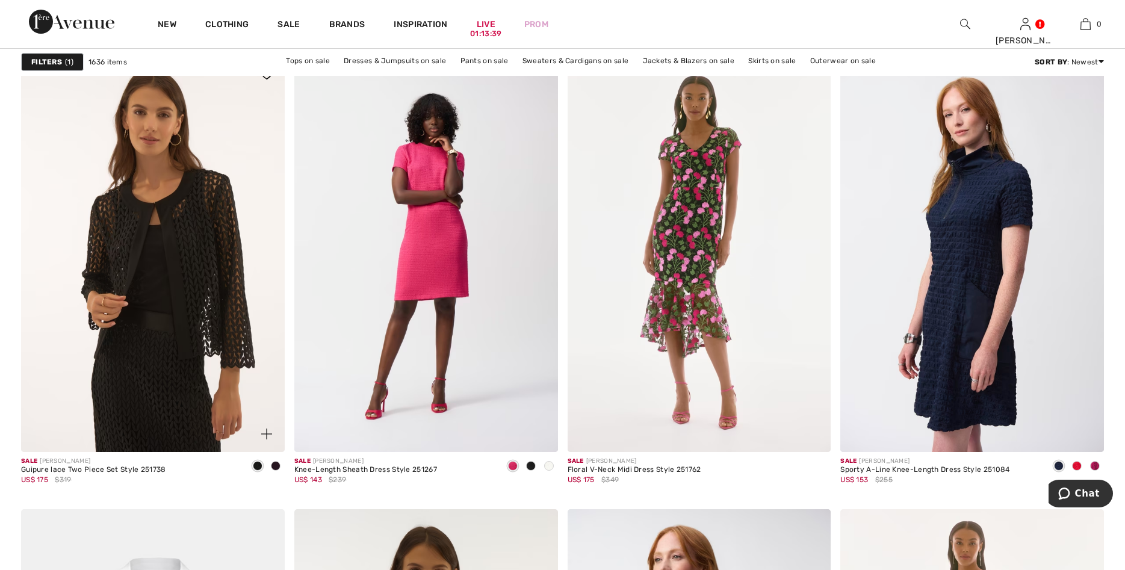
click at [276, 462] on span at bounding box center [276, 466] width 10 height 10
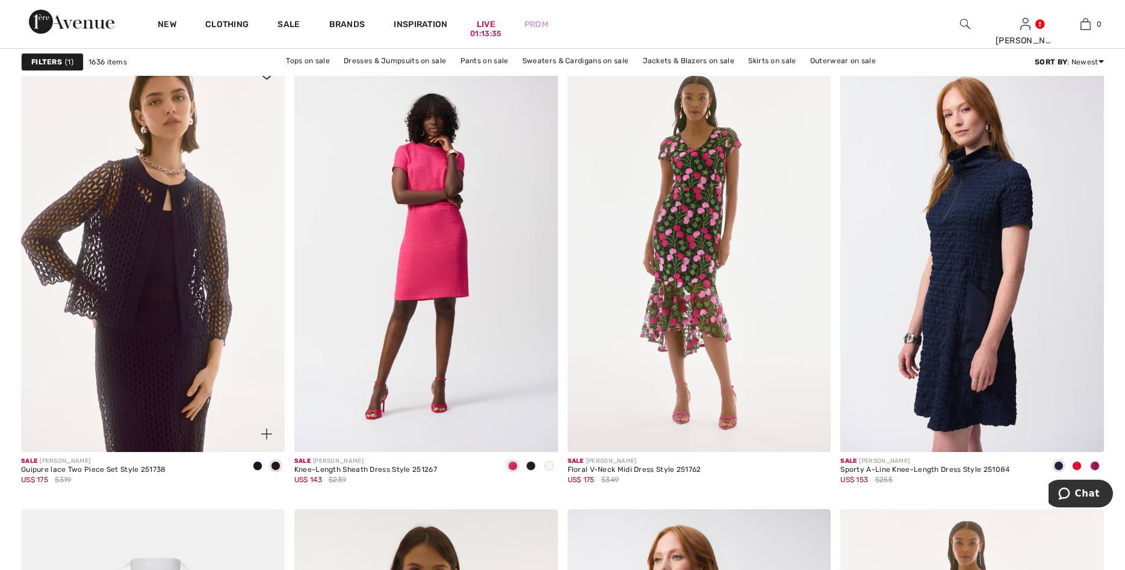
click at [255, 463] on span at bounding box center [258, 466] width 10 height 10
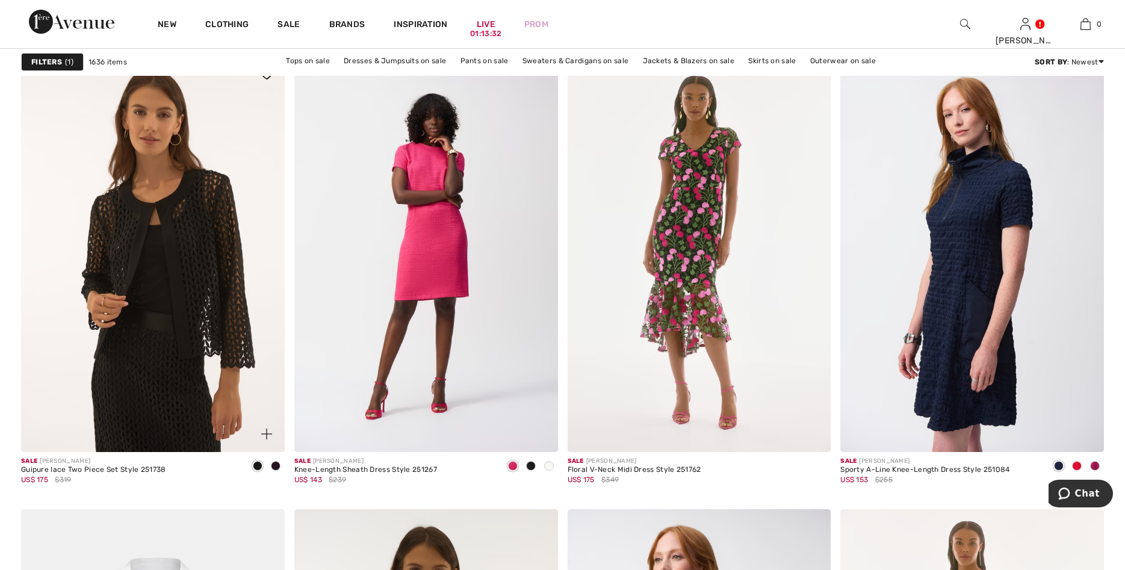
click at [275, 465] on span at bounding box center [276, 466] width 10 height 10
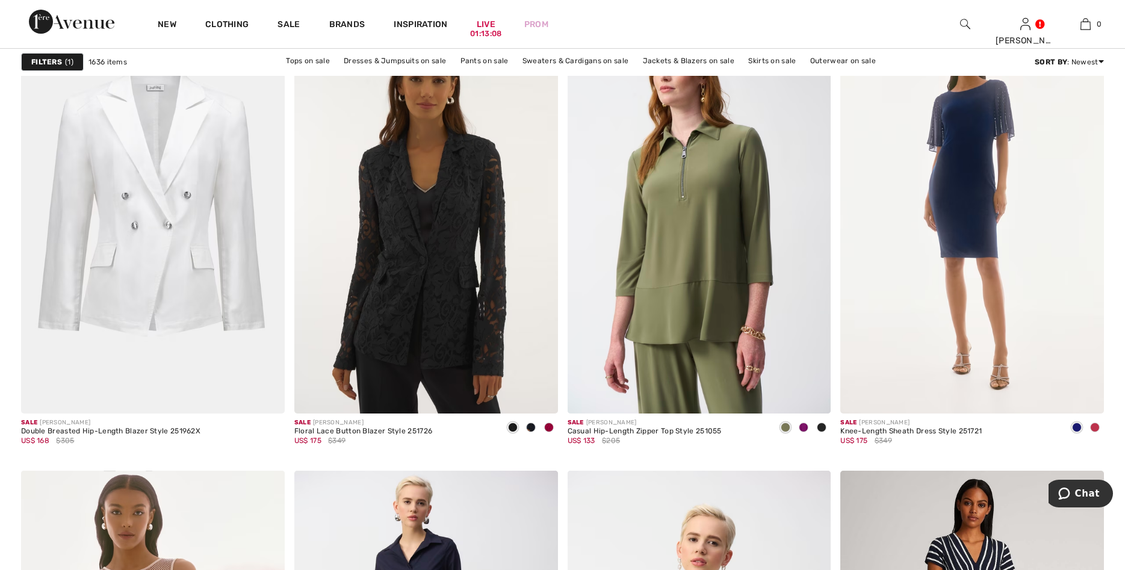
scroll to position [2641, 0]
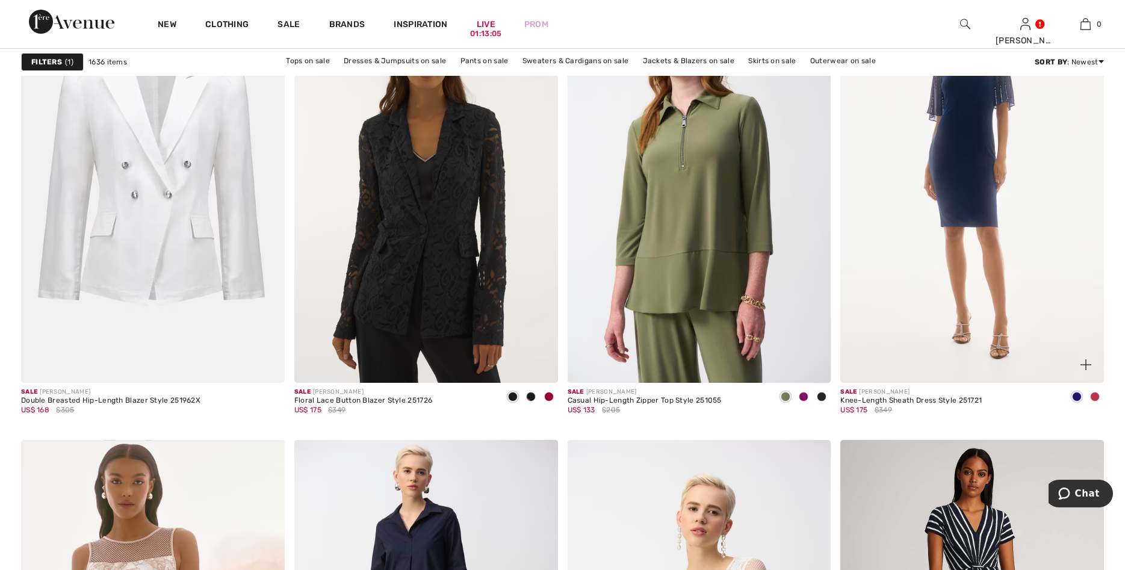
click at [1091, 394] on span at bounding box center [1095, 397] width 10 height 10
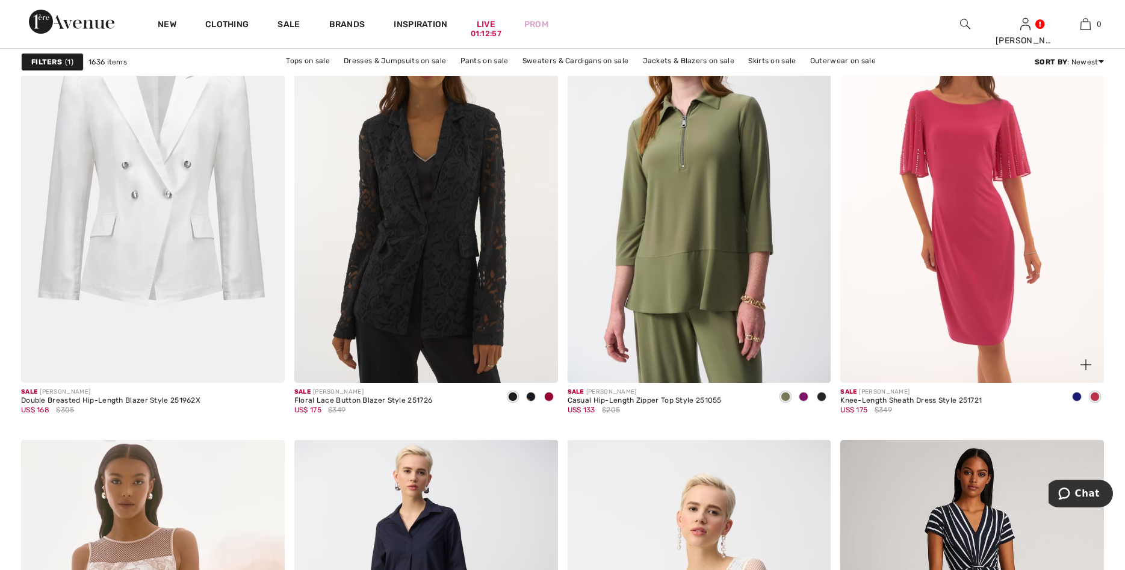
click at [885, 329] on img at bounding box center [973, 185] width 264 height 396
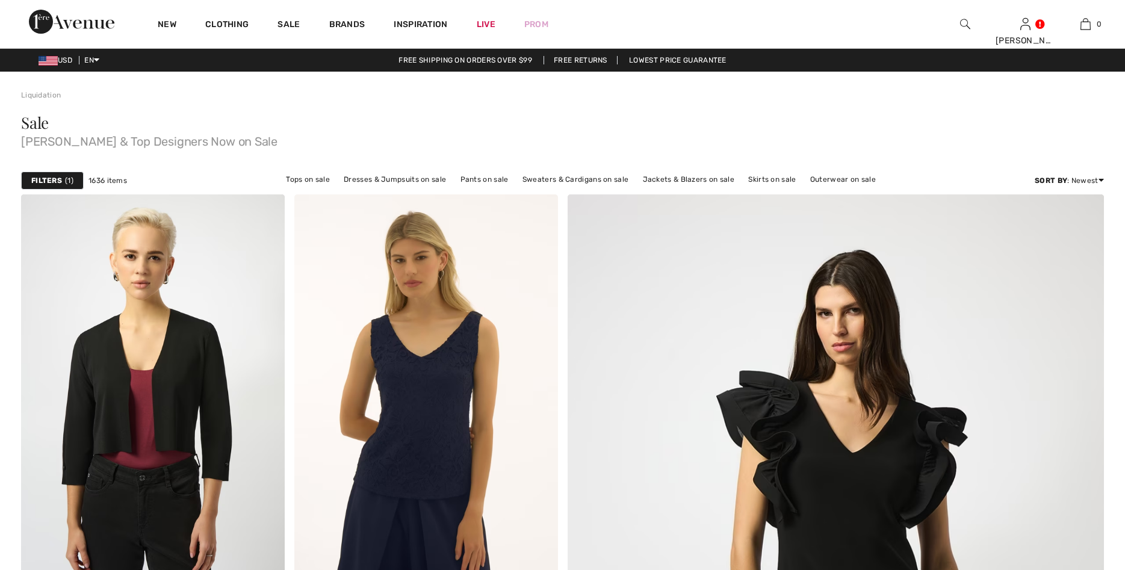
scroll to position [2641, 0]
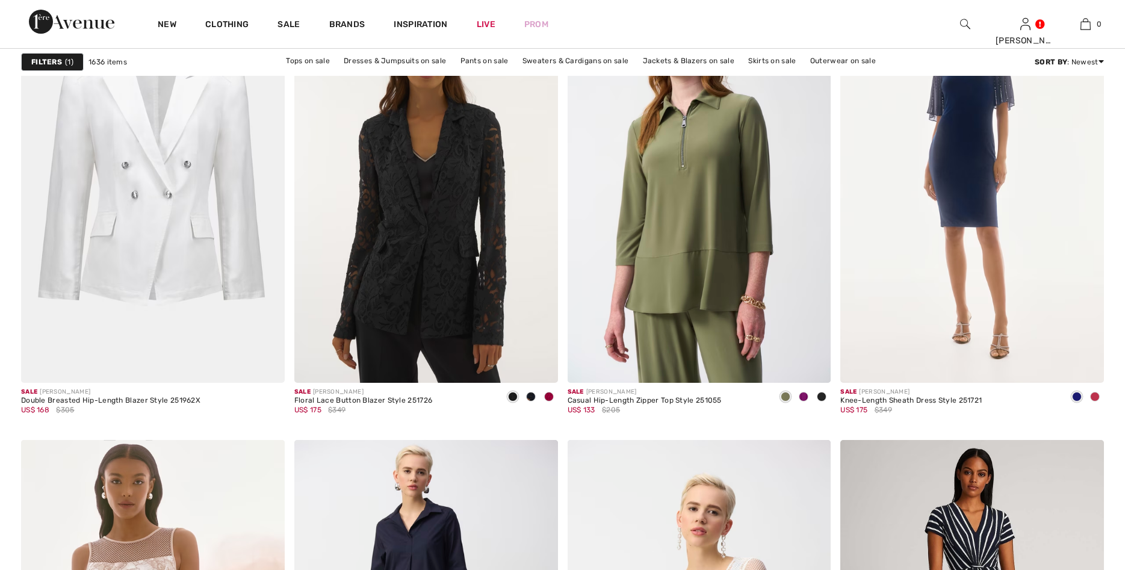
checkbox input "true"
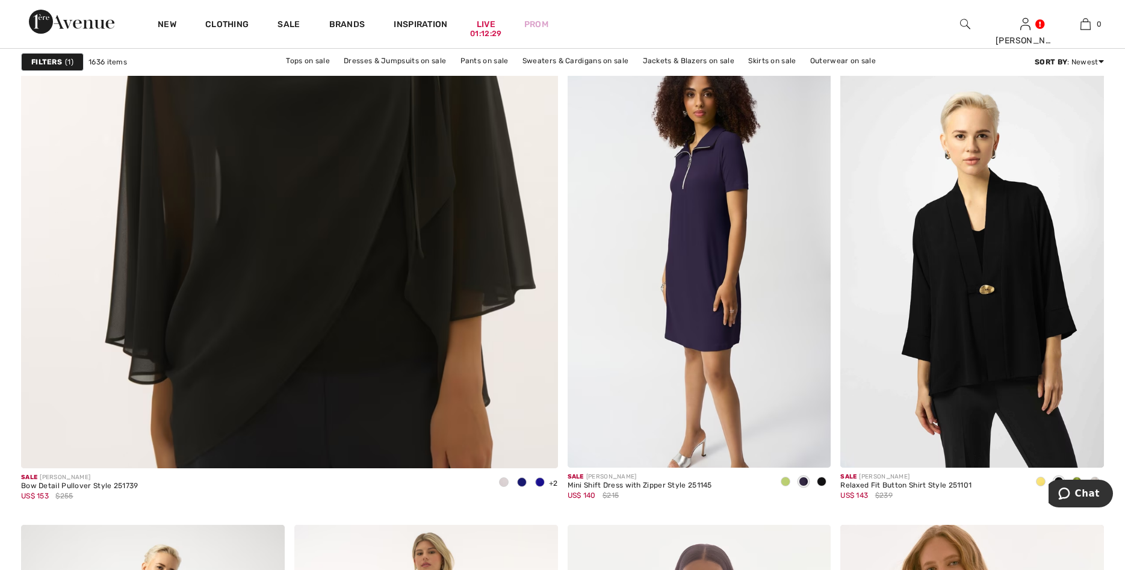
scroll to position [4054, 0]
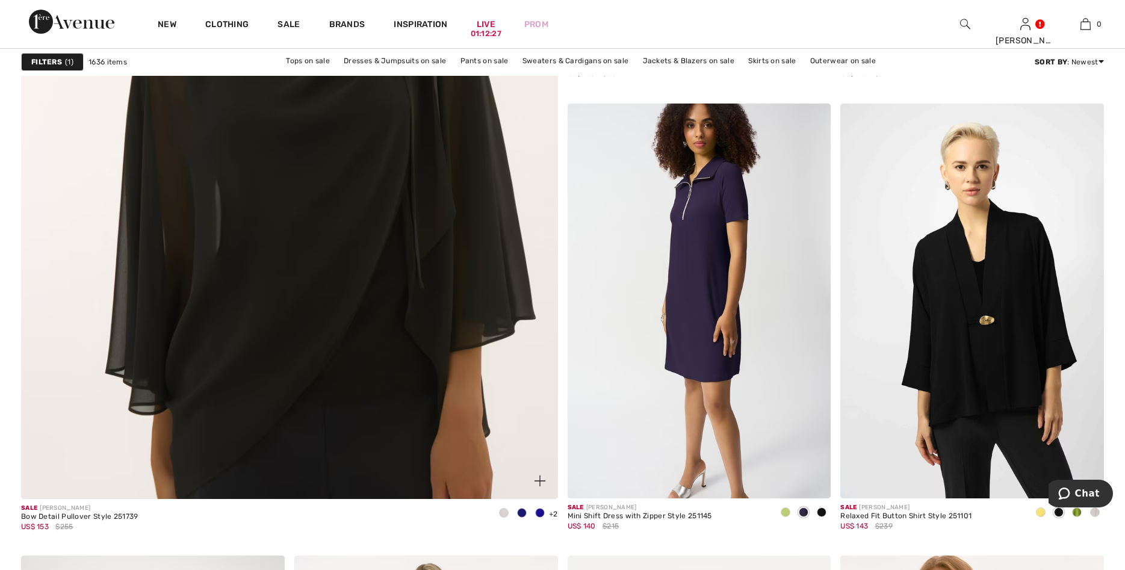
click at [501, 513] on span at bounding box center [504, 513] width 10 height 10
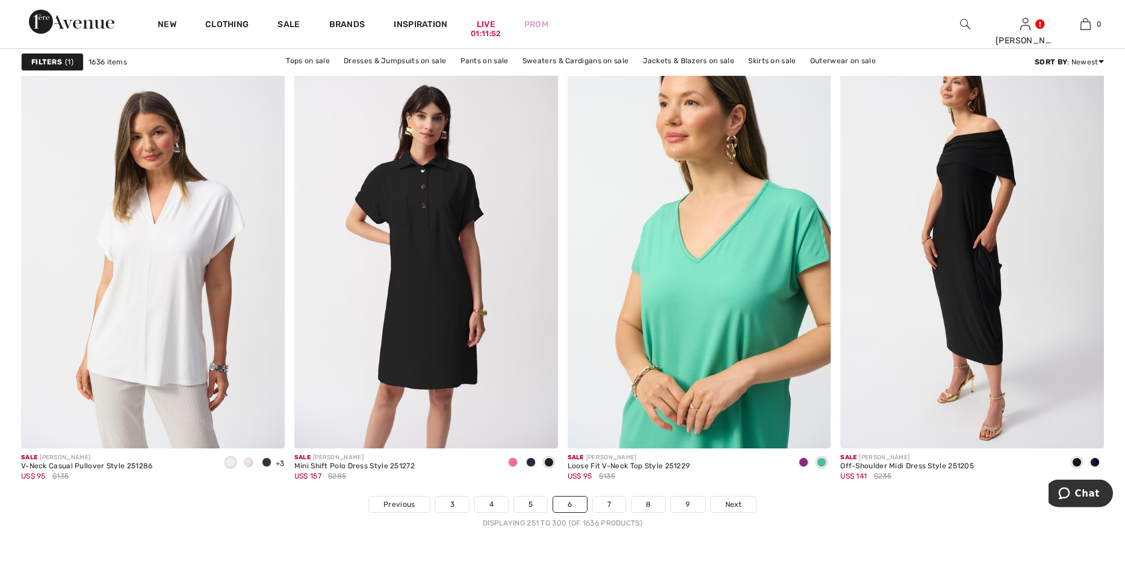
scroll to position [6541, 0]
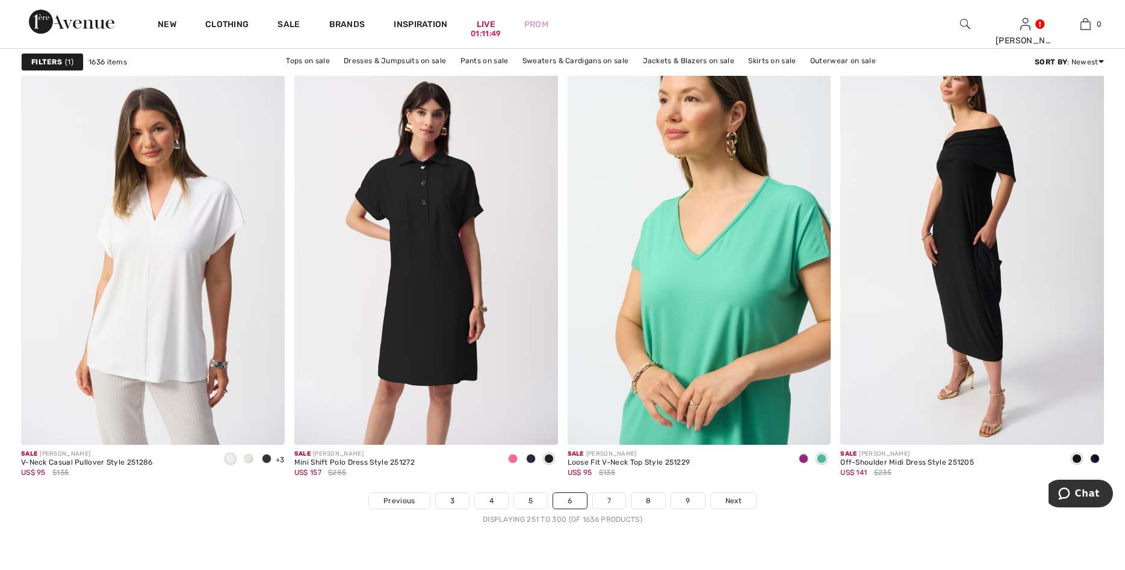
click at [605, 494] on link "7" at bounding box center [609, 501] width 33 height 16
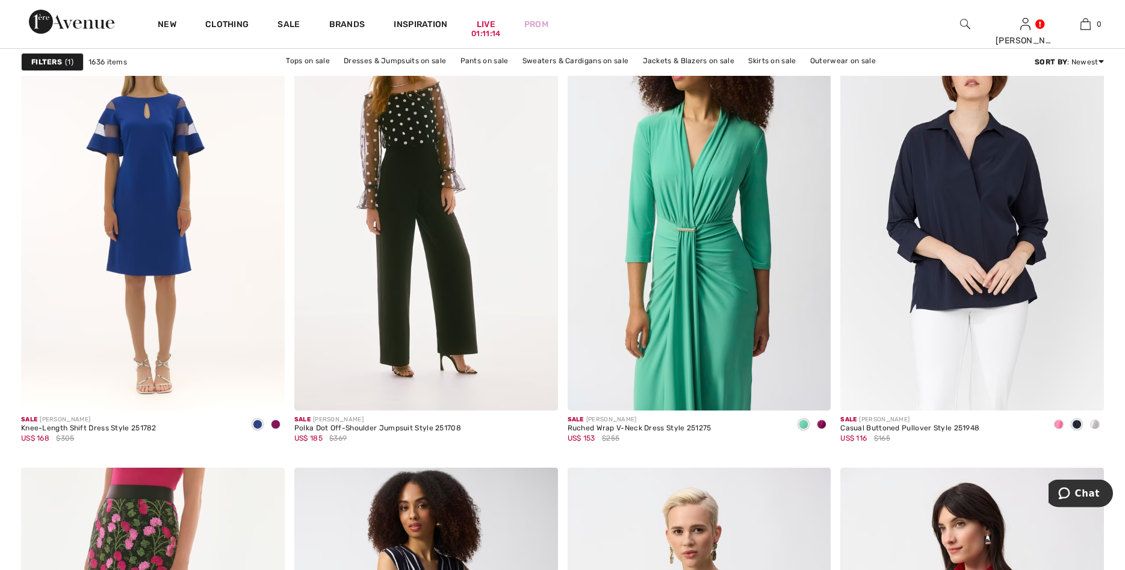
scroll to position [2150, 0]
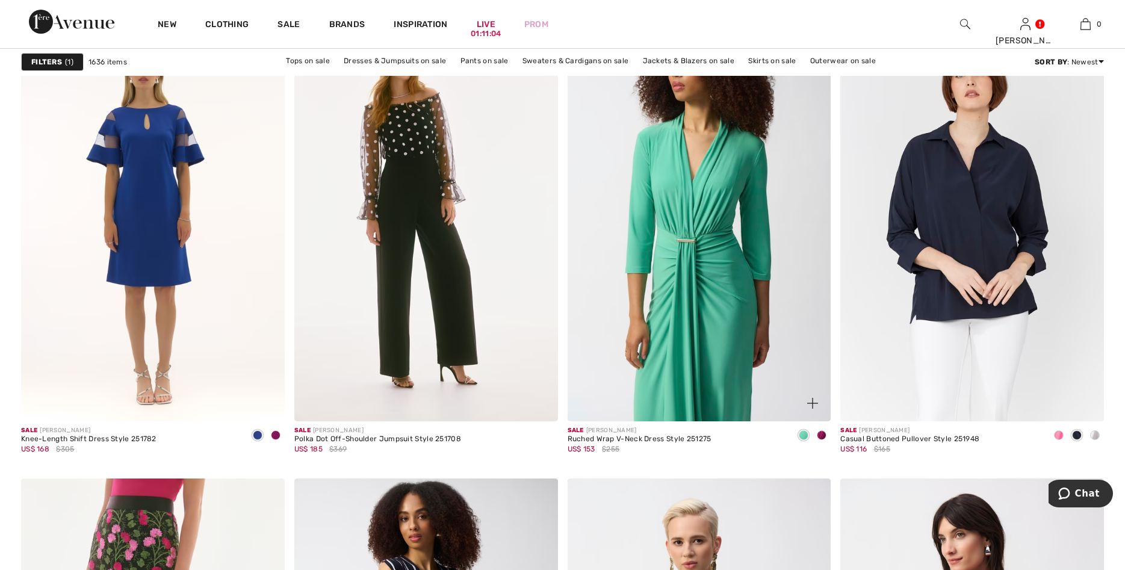
click at [821, 431] on div at bounding box center [822, 436] width 18 height 20
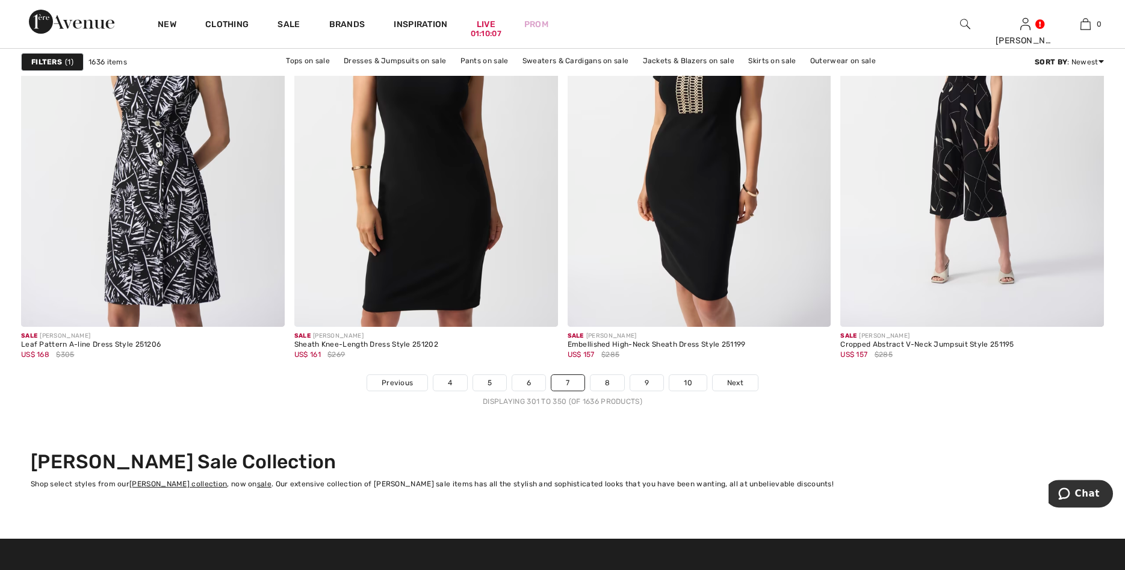
scroll to position [6664, 0]
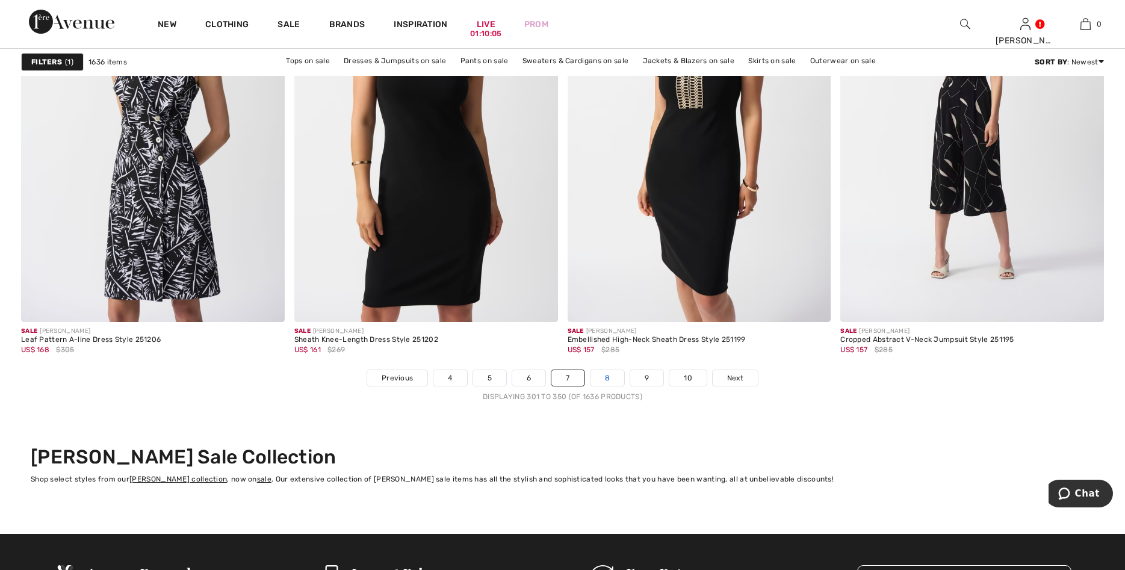
click at [608, 380] on link "8" at bounding box center [608, 378] width 34 height 16
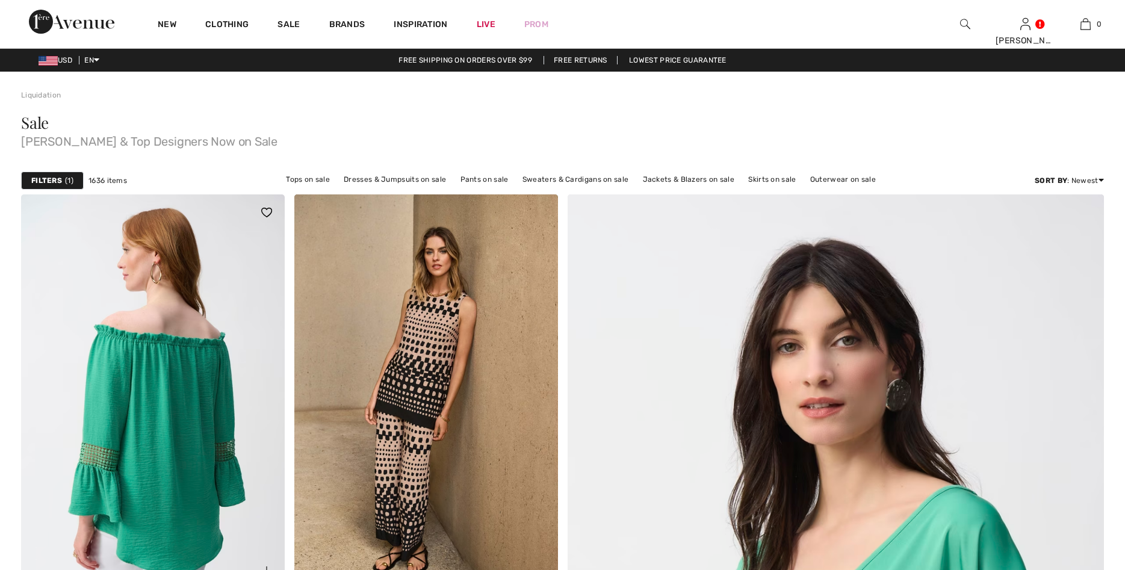
checkbox input "true"
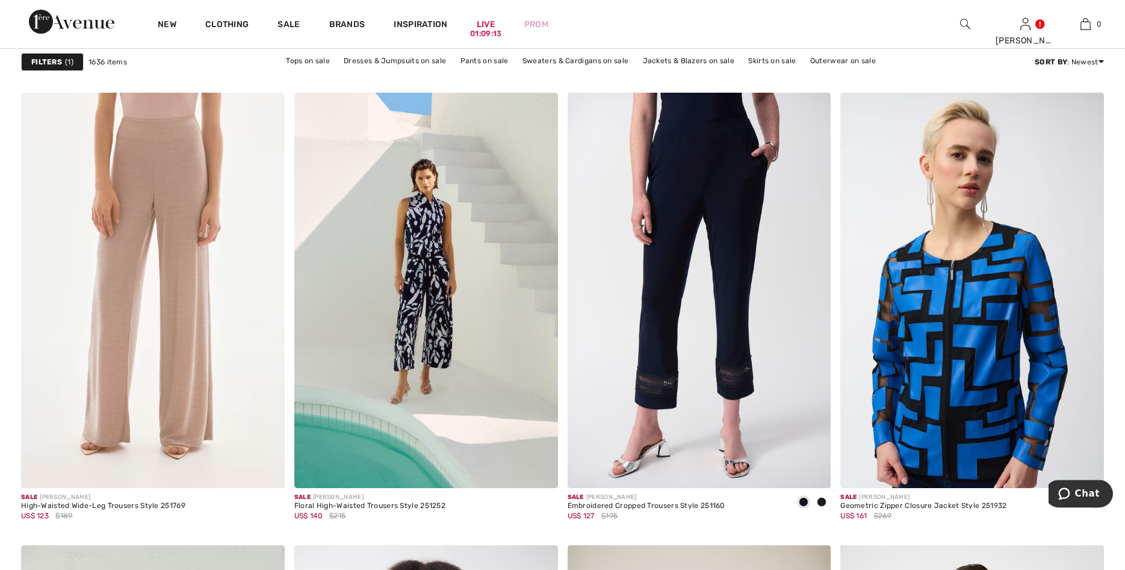
scroll to position [5620, 0]
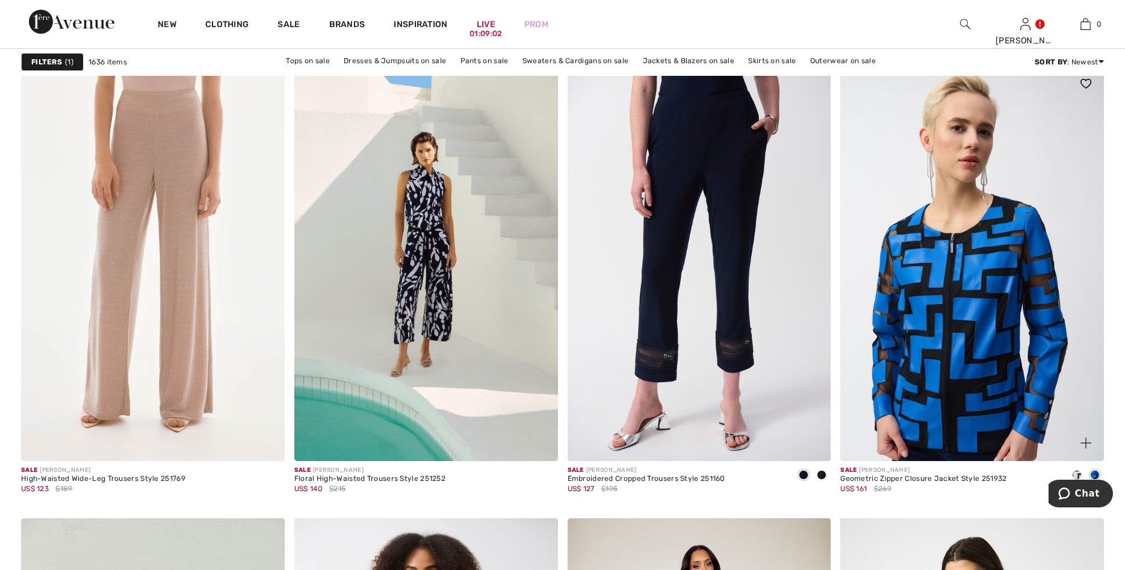
click at [1074, 421] on div at bounding box center [1079, 436] width 50 height 50
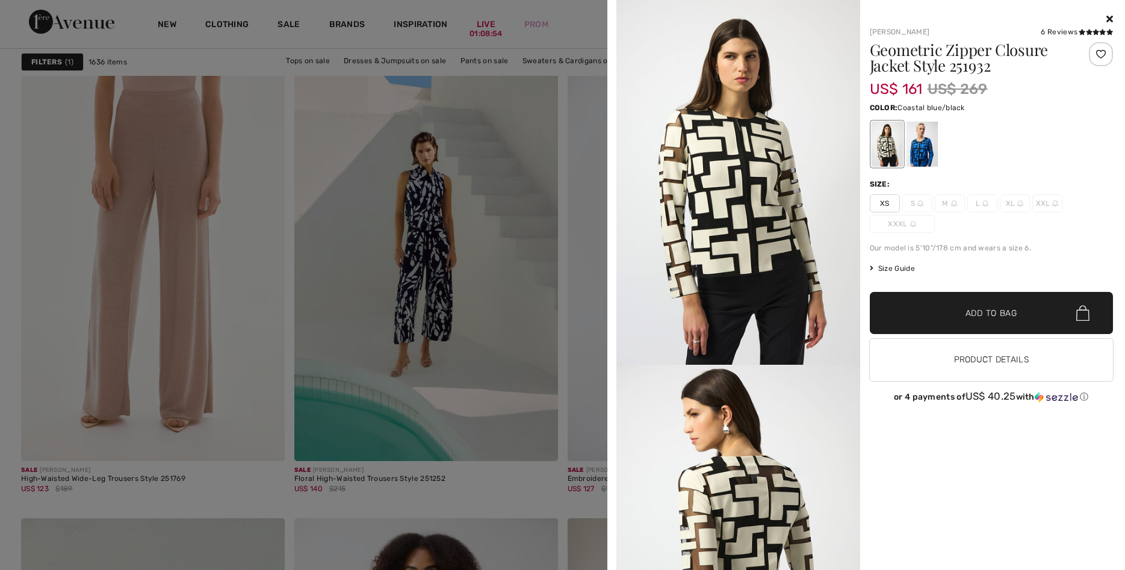
click at [932, 154] on div at bounding box center [921, 144] width 31 height 45
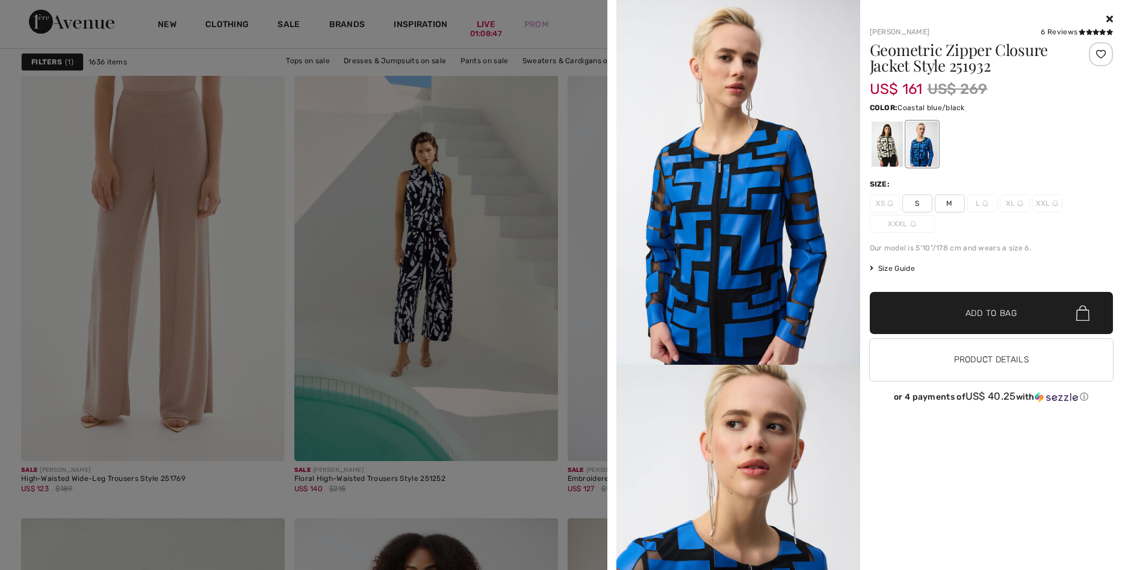
click at [1111, 17] on icon at bounding box center [1110, 19] width 7 height 10
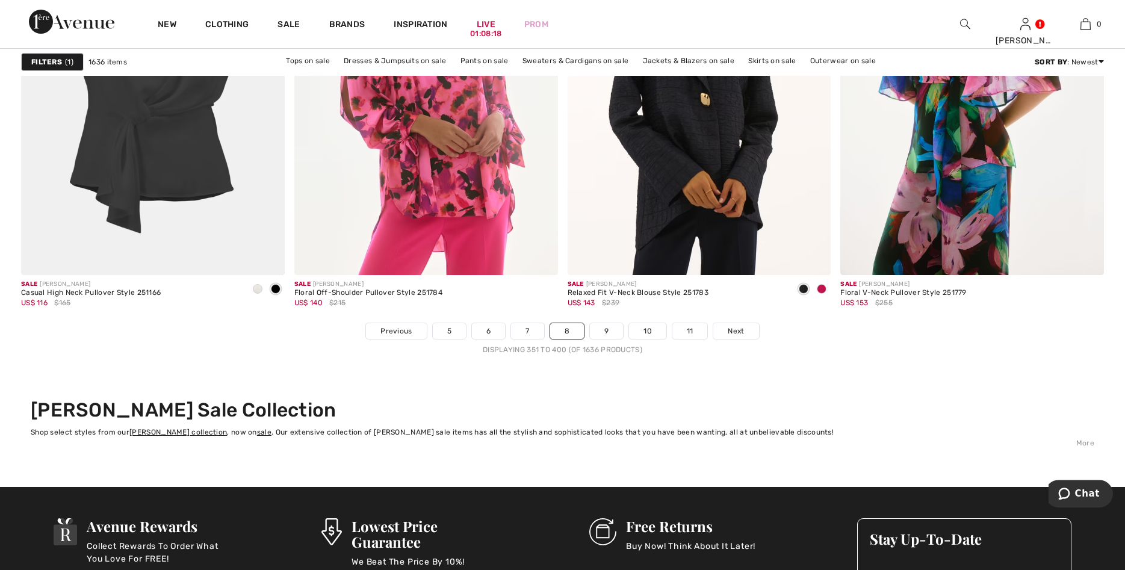
scroll to position [6756, 0]
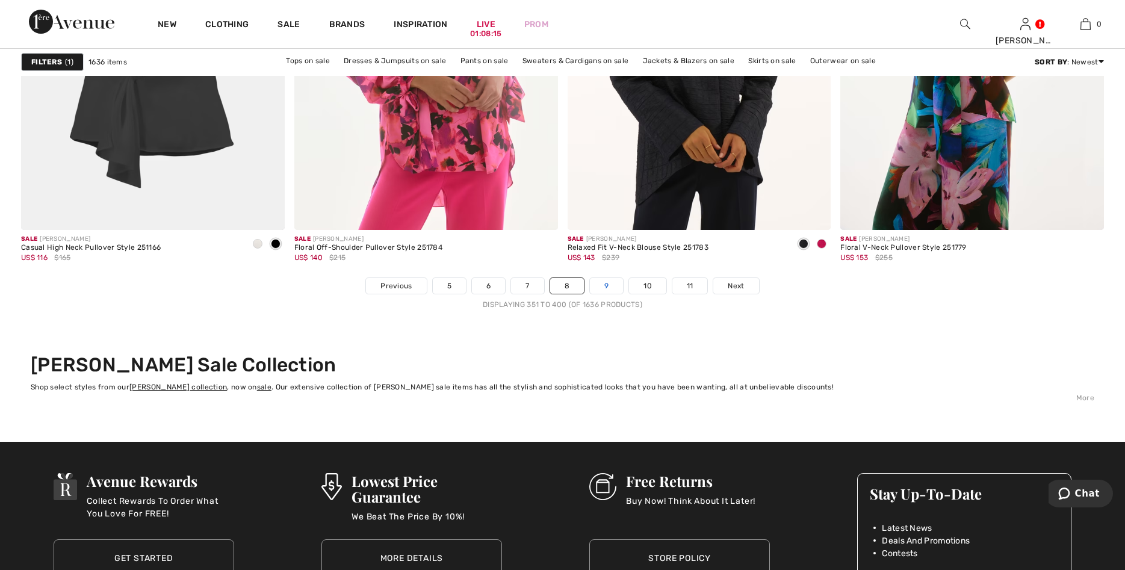
click at [617, 283] on link "9" at bounding box center [606, 286] width 33 height 16
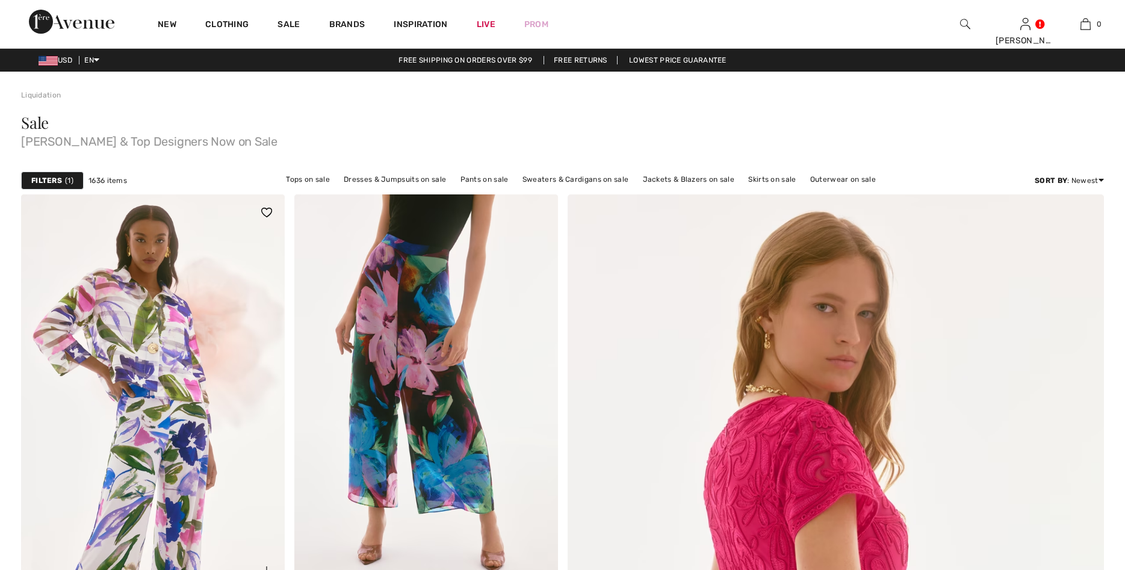
checkbox input "true"
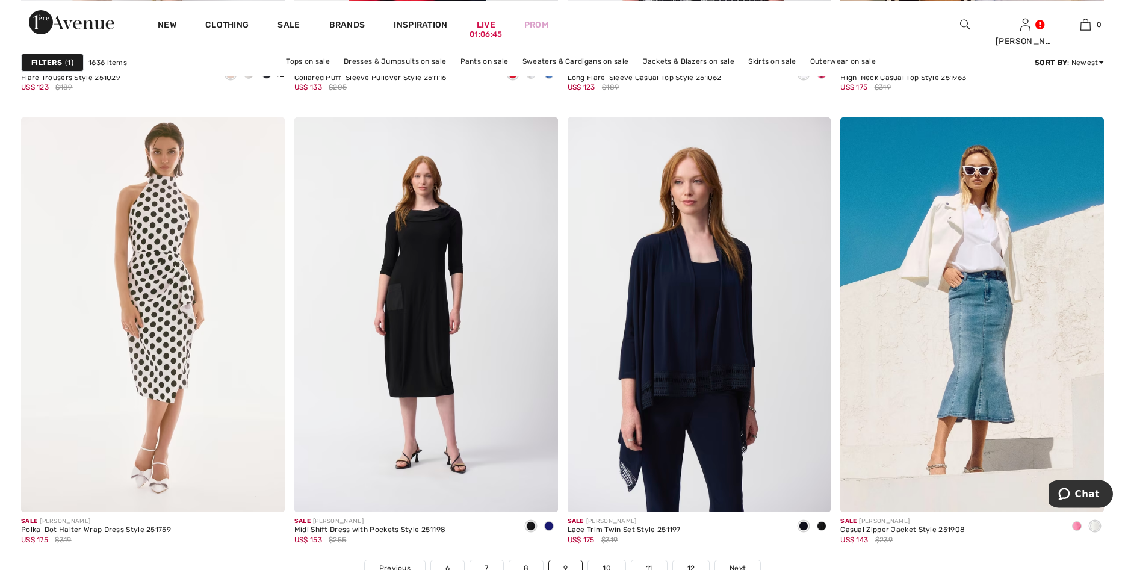
scroll to position [6510, 0]
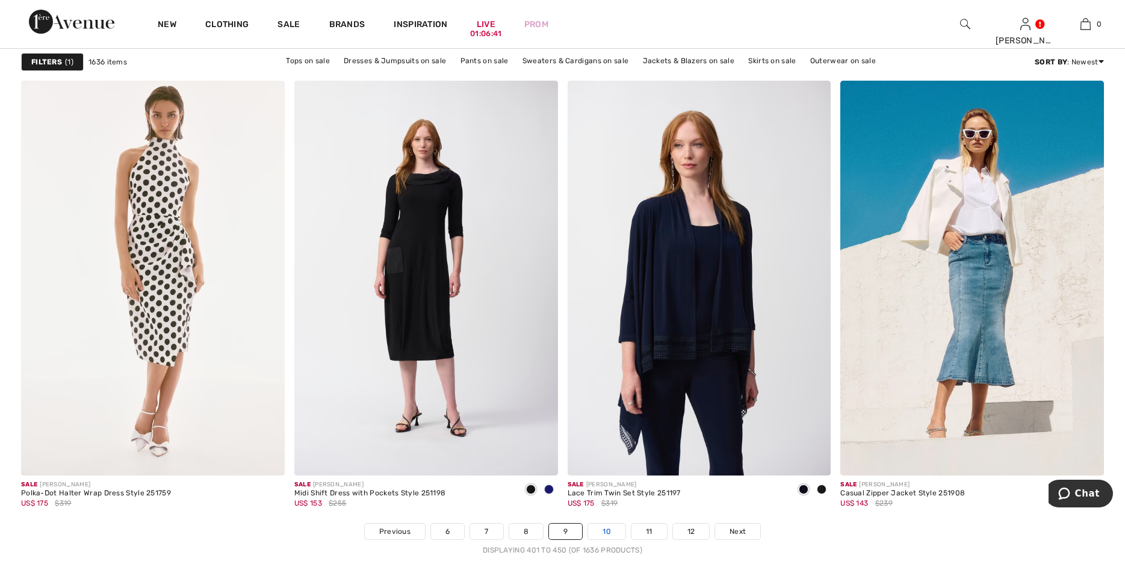
click at [597, 526] on link "10" at bounding box center [606, 532] width 37 height 16
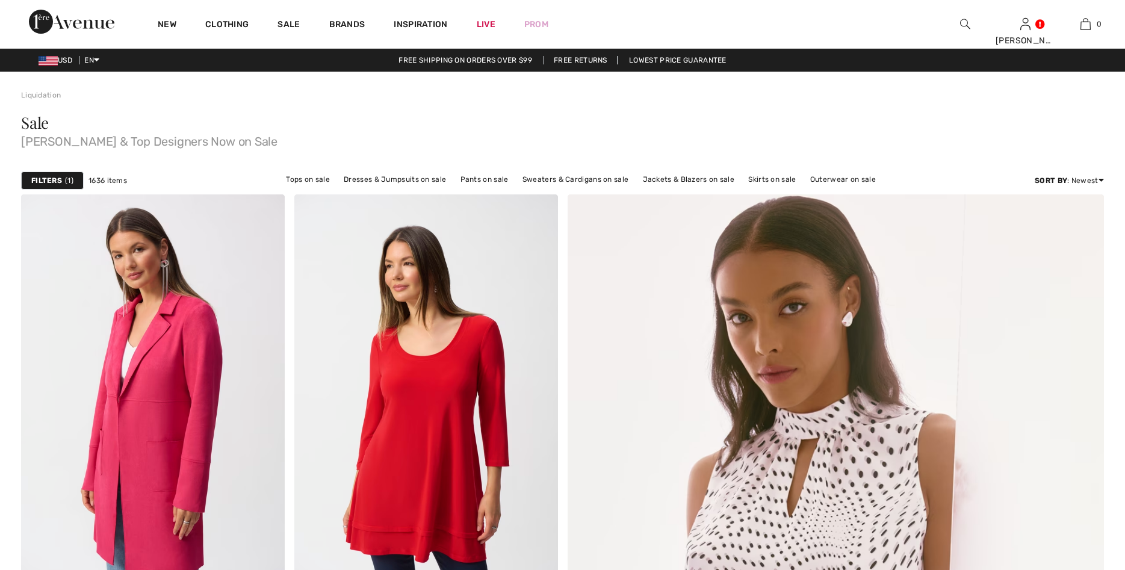
checkbox input "true"
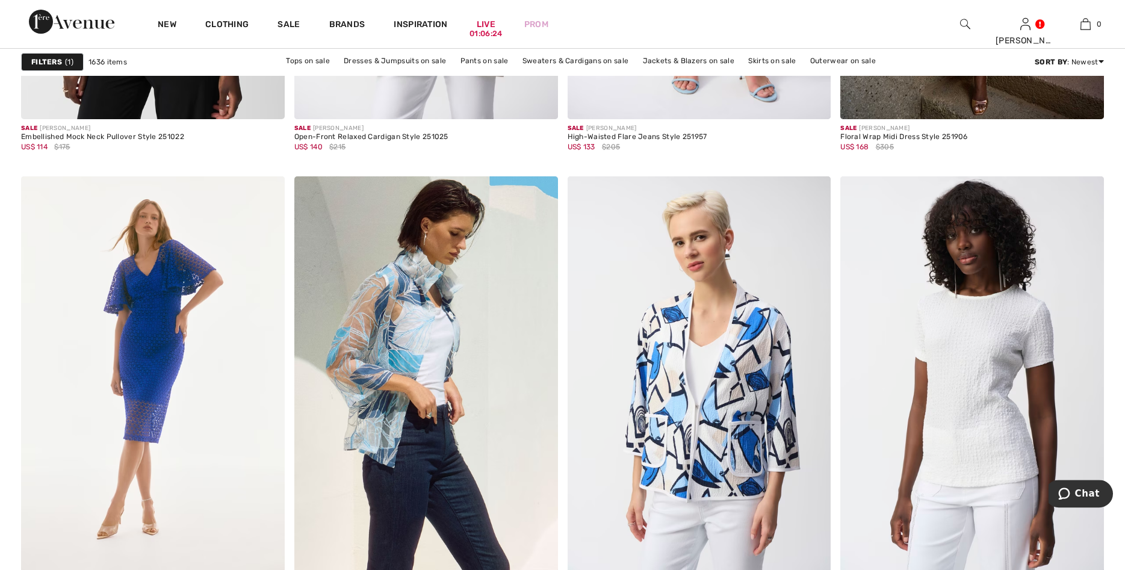
scroll to position [1474, 0]
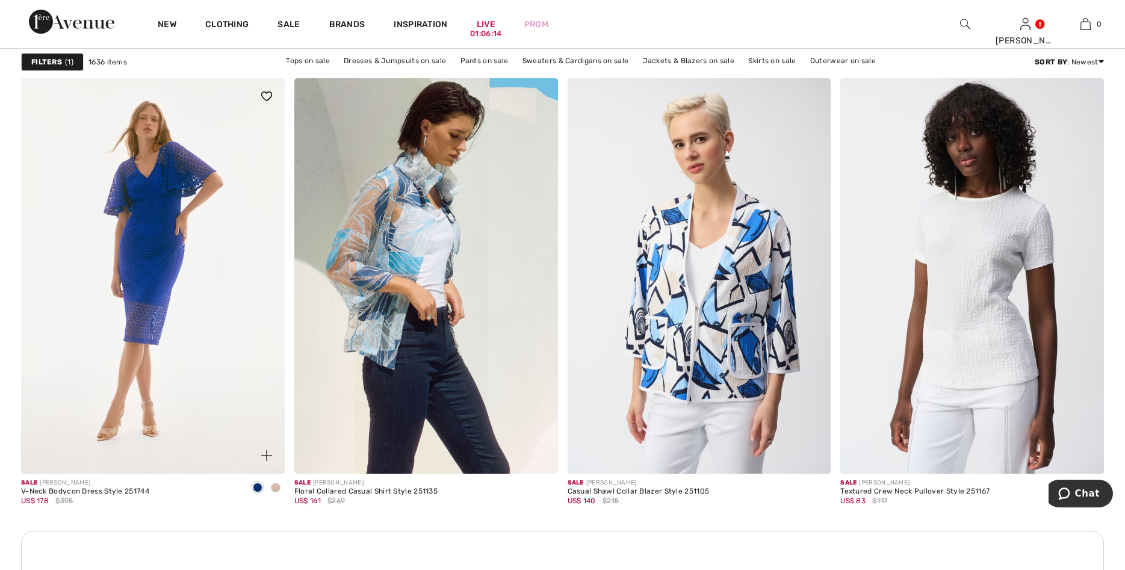
click at [276, 486] on span at bounding box center [276, 488] width 10 height 10
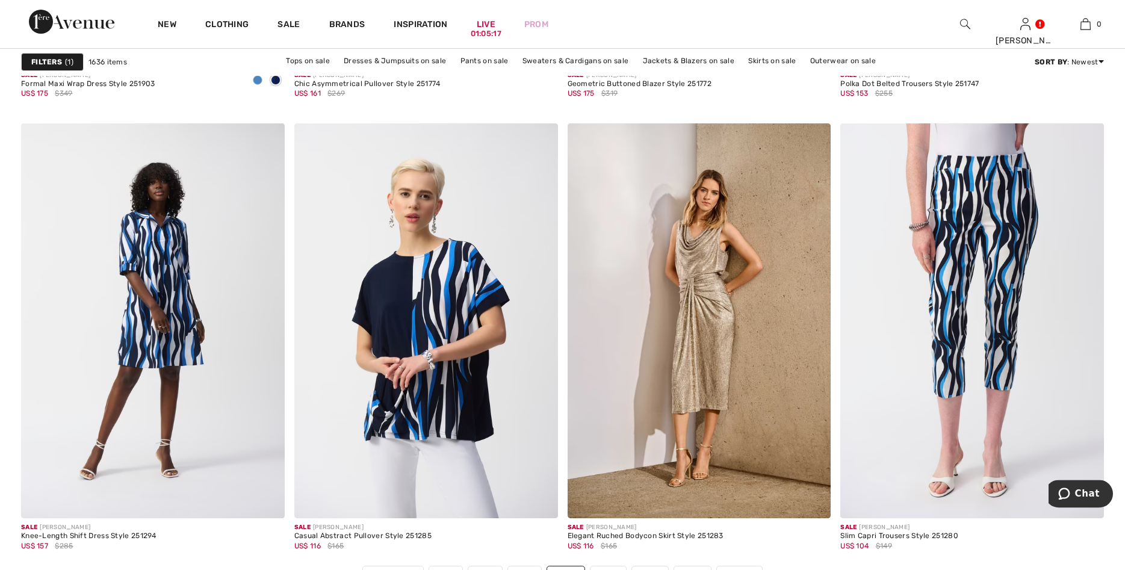
scroll to position [6510, 0]
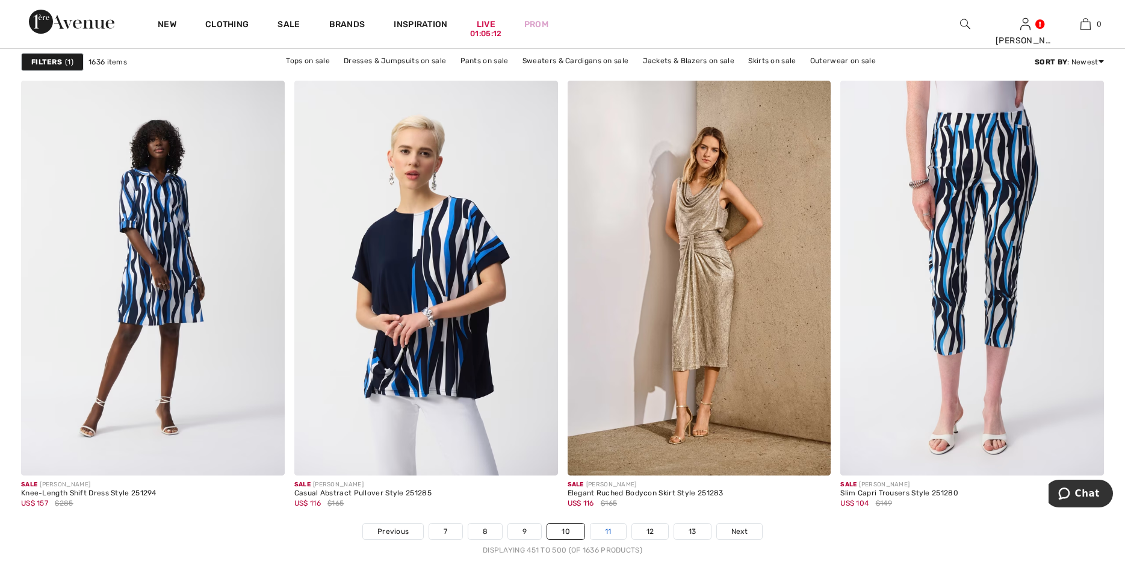
click at [610, 534] on link "11" at bounding box center [609, 532] width 36 height 16
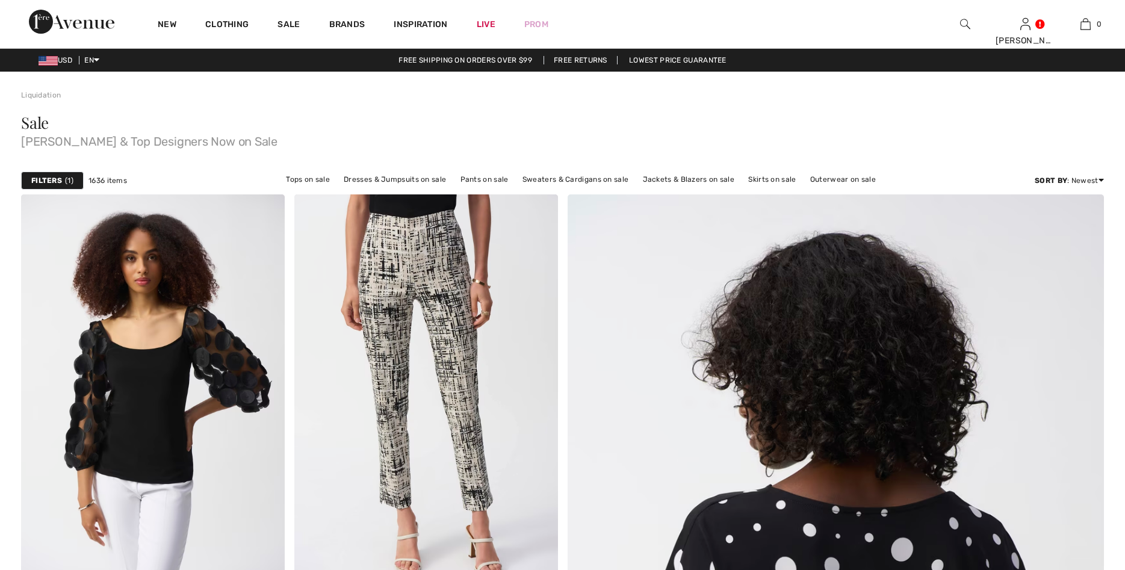
checkbox input "true"
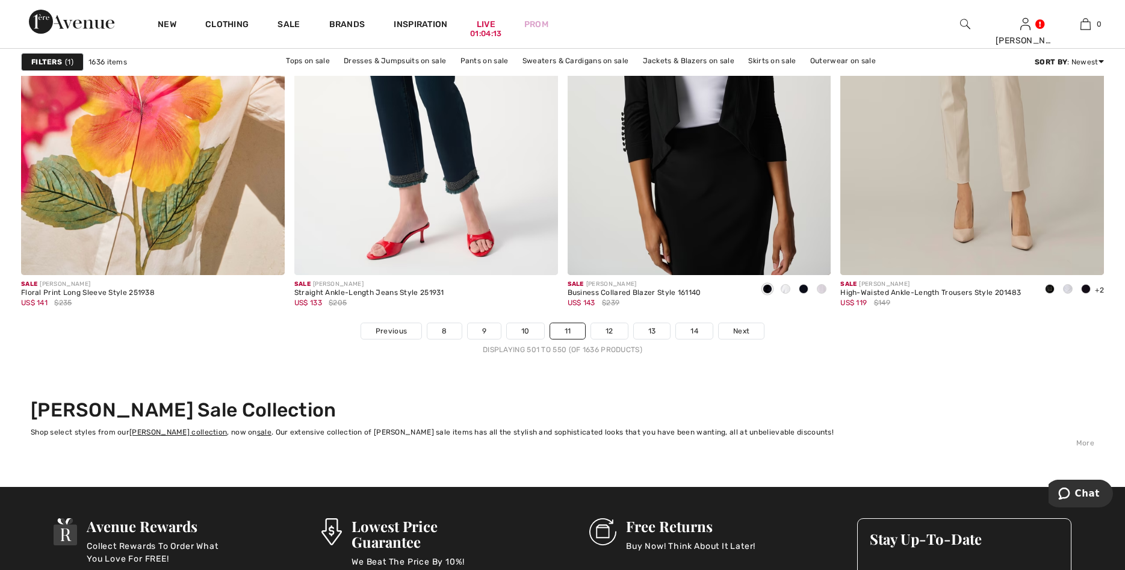
scroll to position [6756, 0]
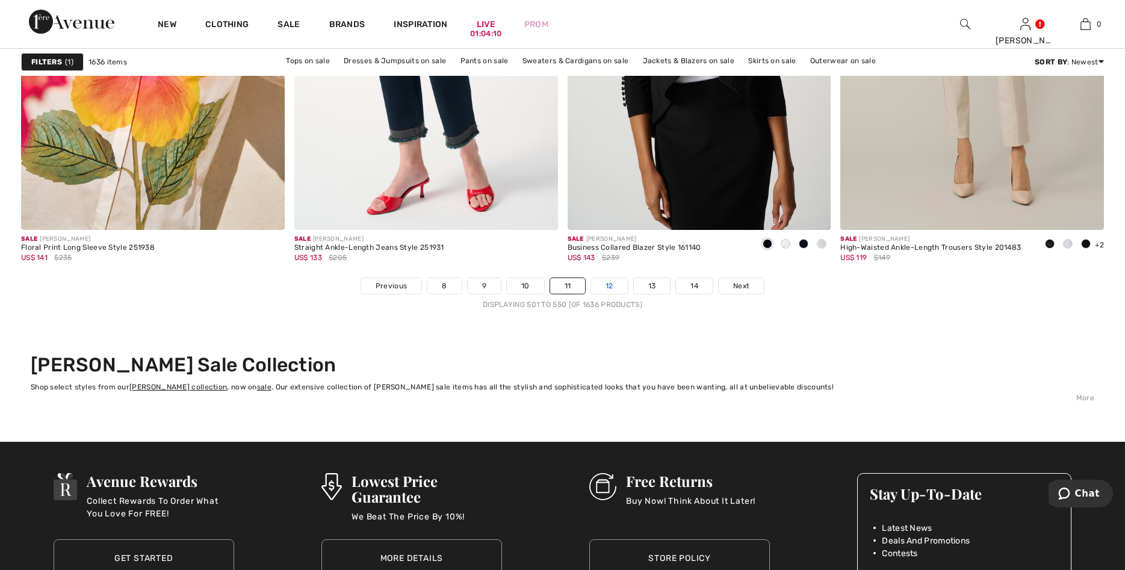
click at [615, 284] on link "12" at bounding box center [609, 286] width 37 height 16
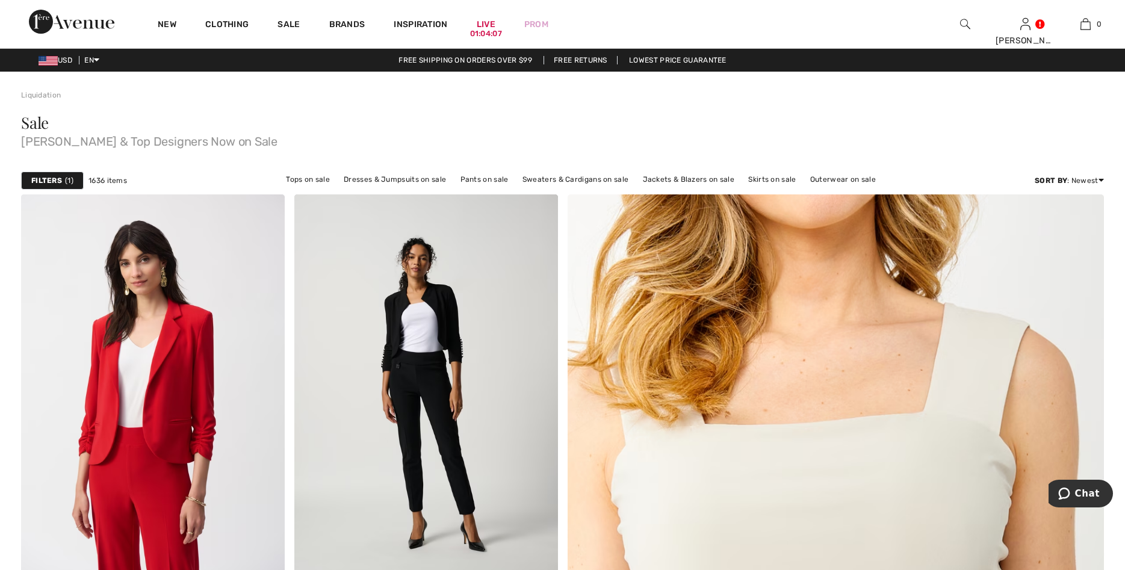
checkbox input "true"
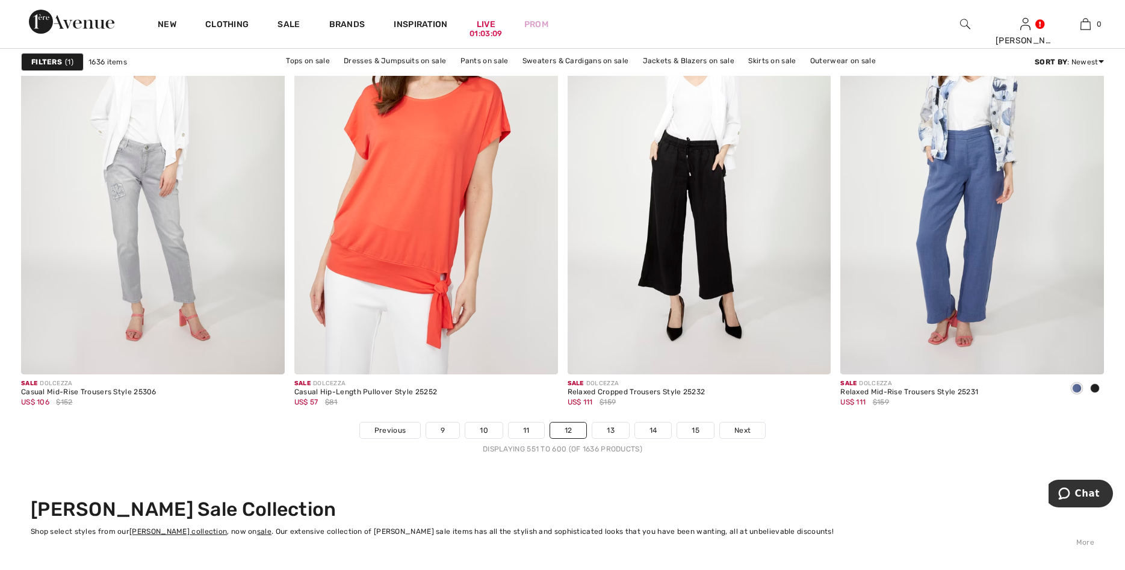
scroll to position [6756, 0]
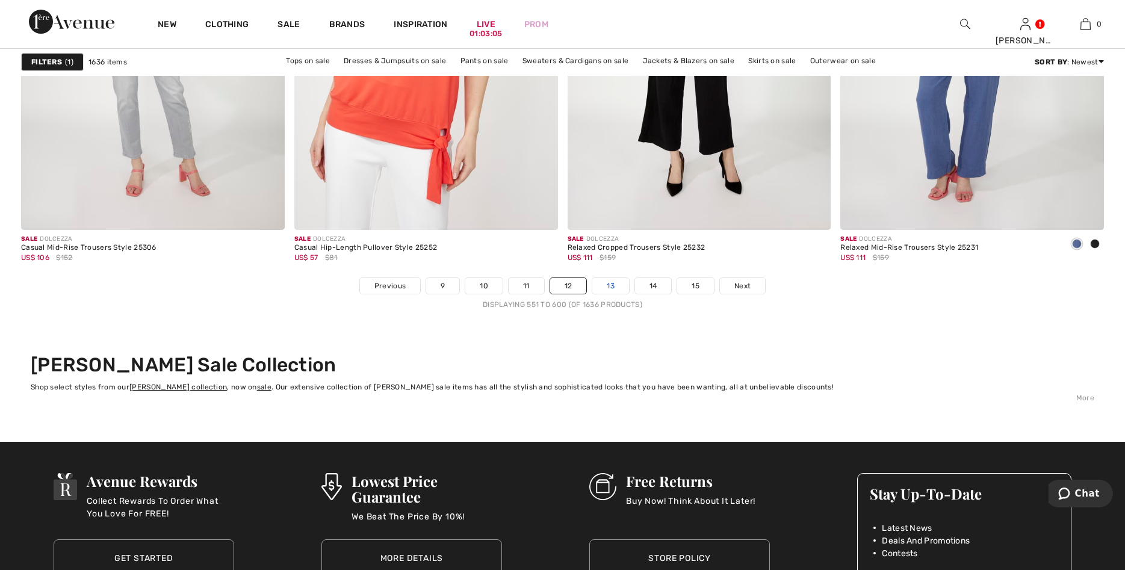
click at [607, 282] on link "13" at bounding box center [611, 286] width 37 height 16
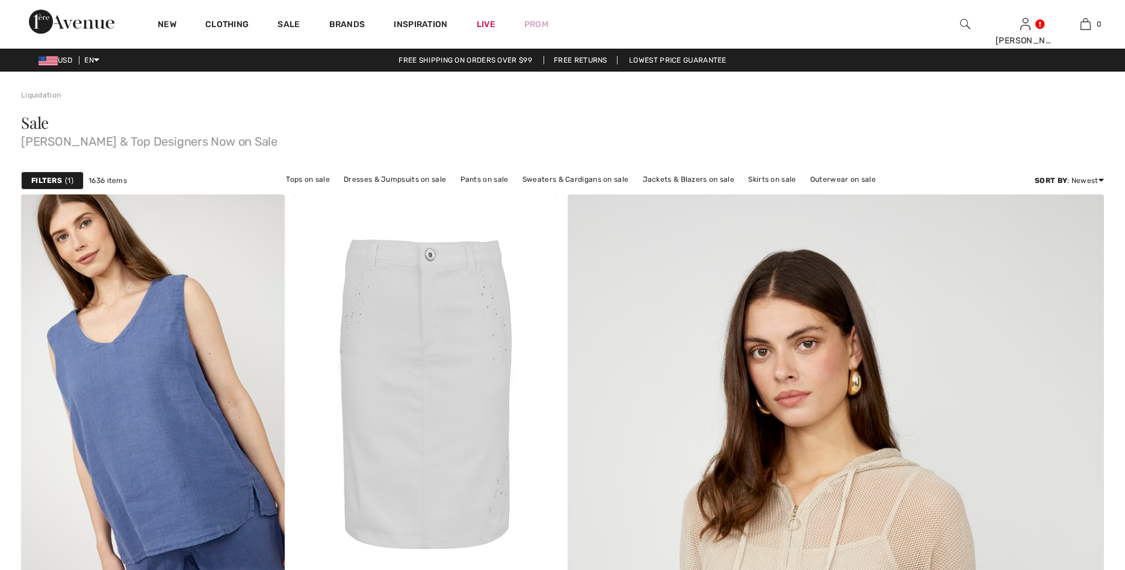
checkbox input "true"
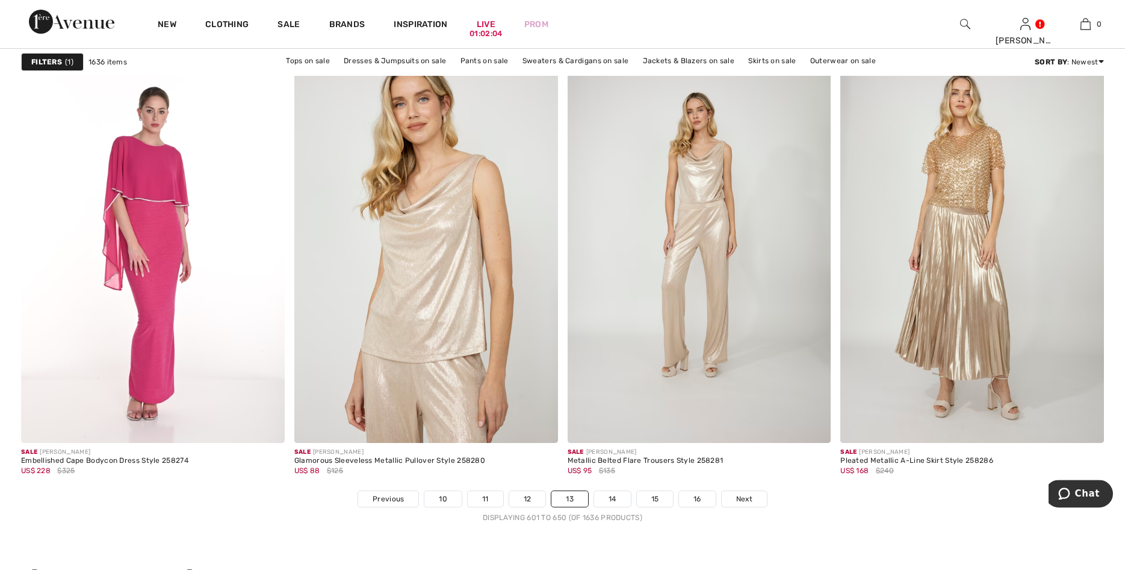
scroll to position [6572, 0]
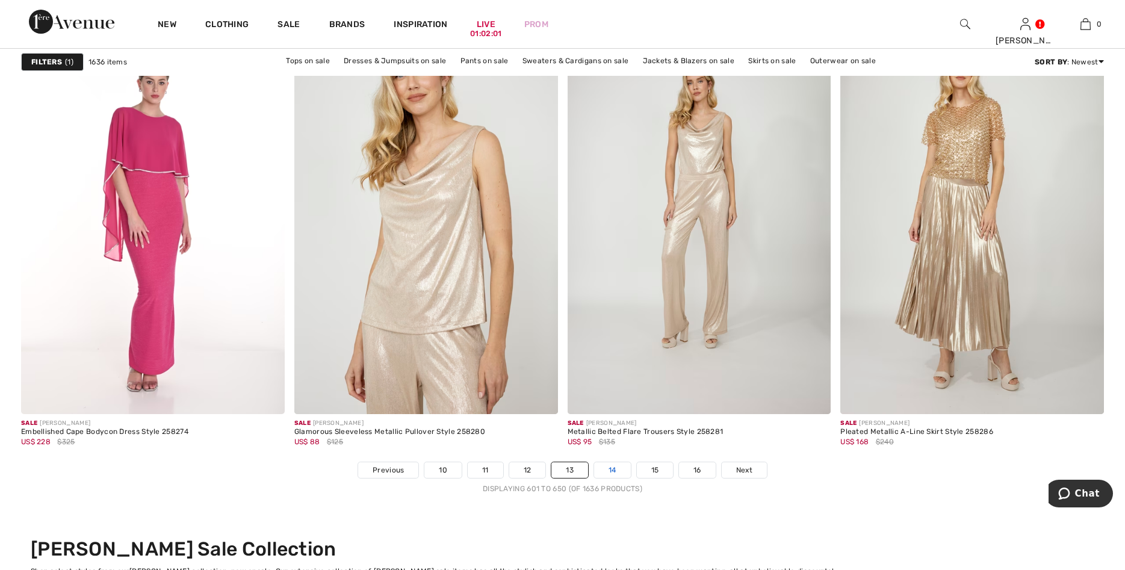
click at [612, 468] on link "14" at bounding box center [612, 470] width 37 height 16
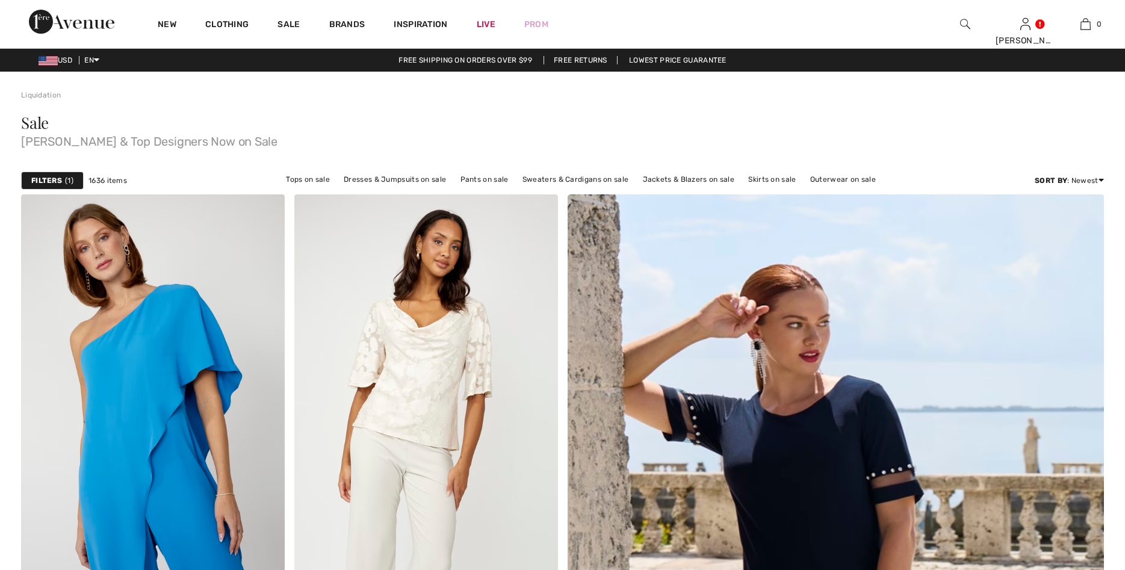
checkbox input "true"
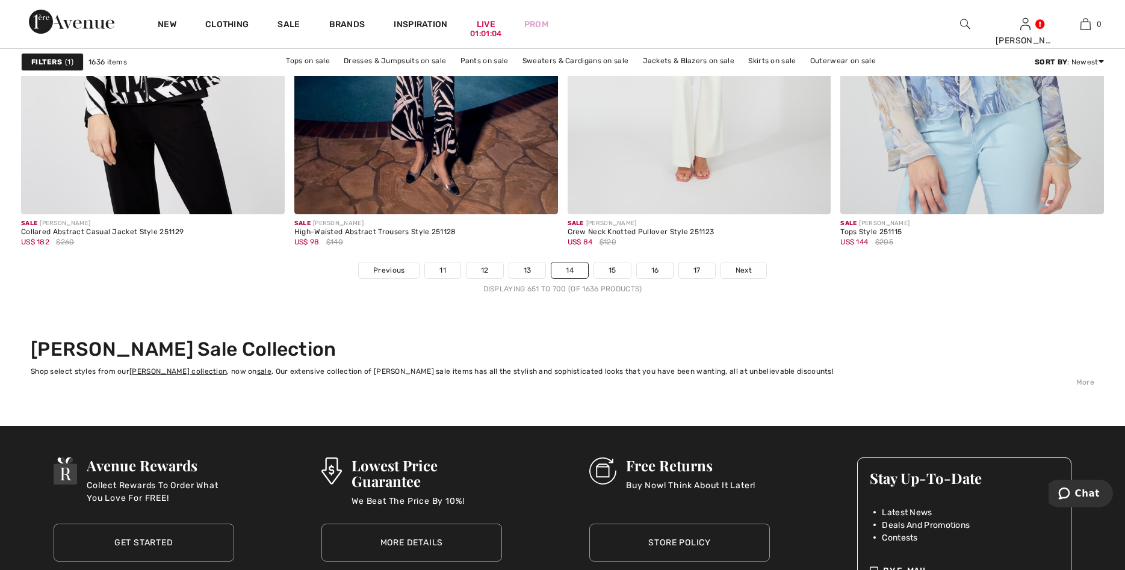
scroll to position [6817, 0]
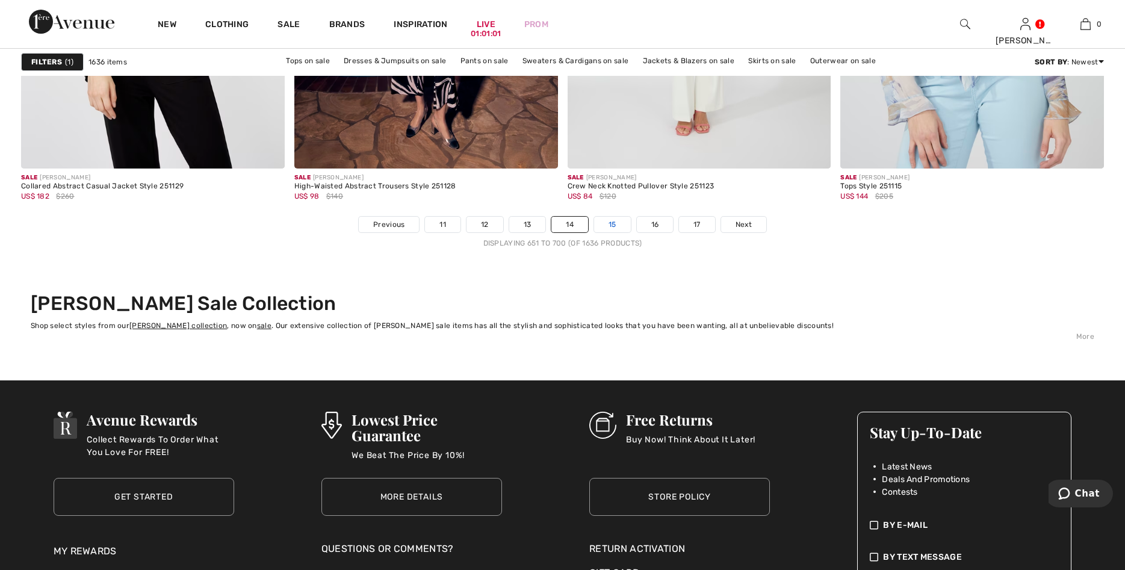
click at [612, 226] on link "15" at bounding box center [612, 225] width 37 height 16
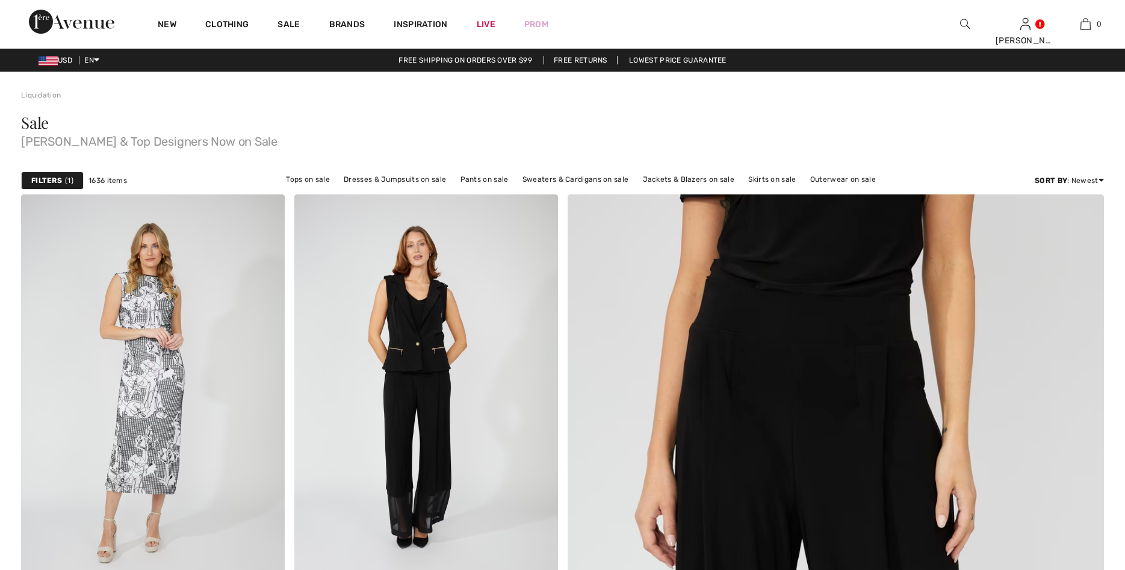
checkbox input "true"
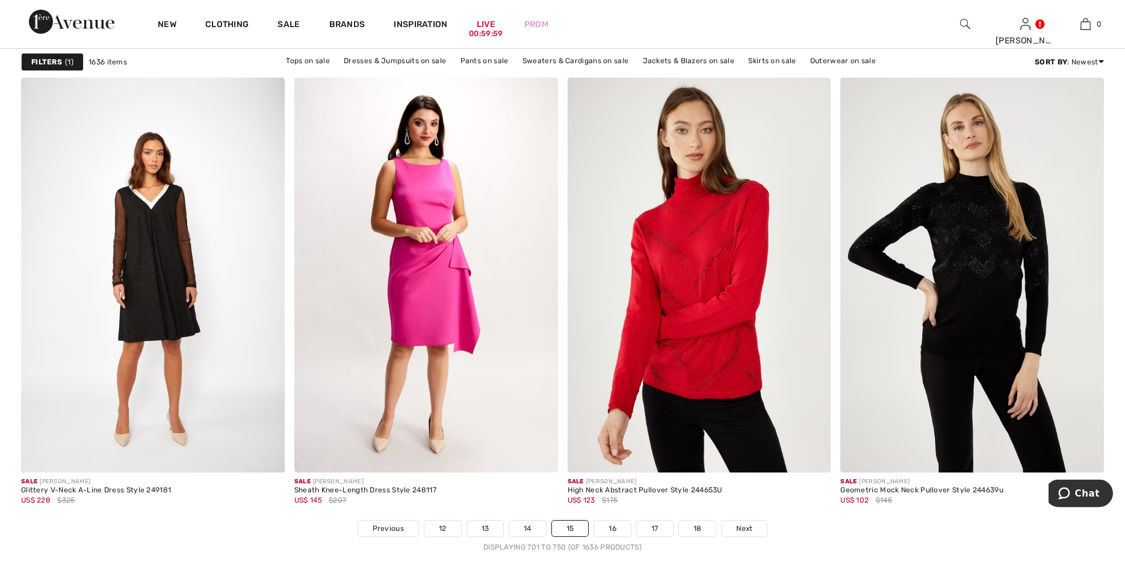
scroll to position [6541, 0]
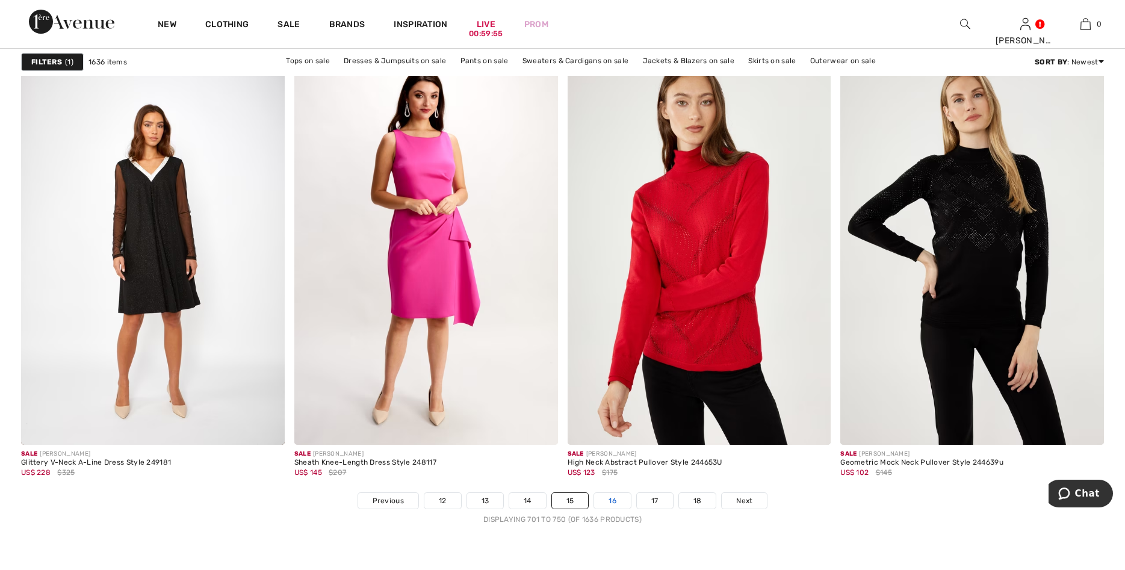
click at [602, 496] on link "16" at bounding box center [612, 501] width 37 height 16
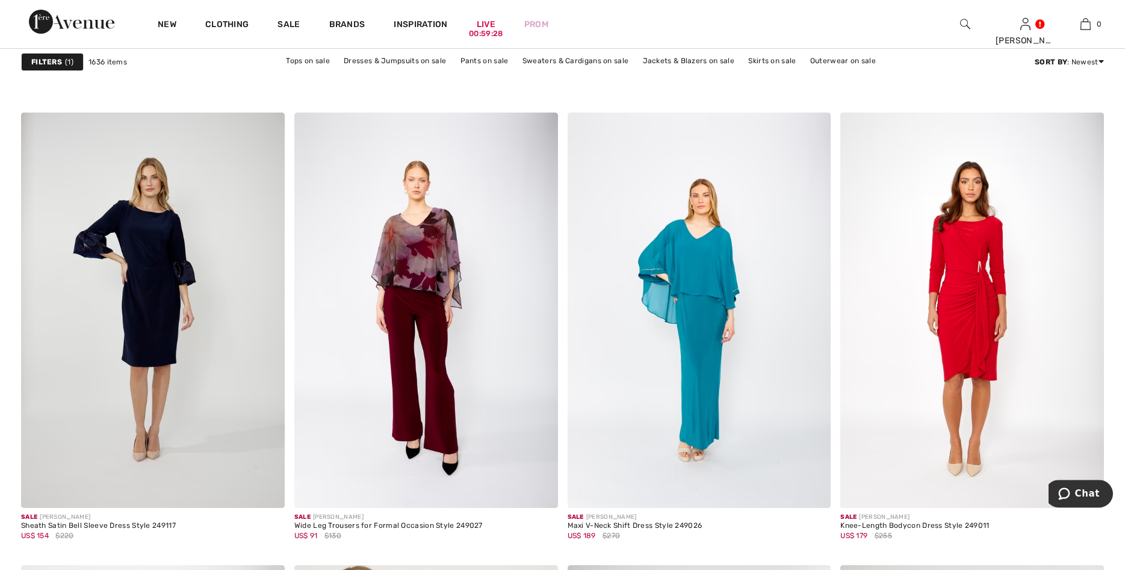
scroll to position [2088, 0]
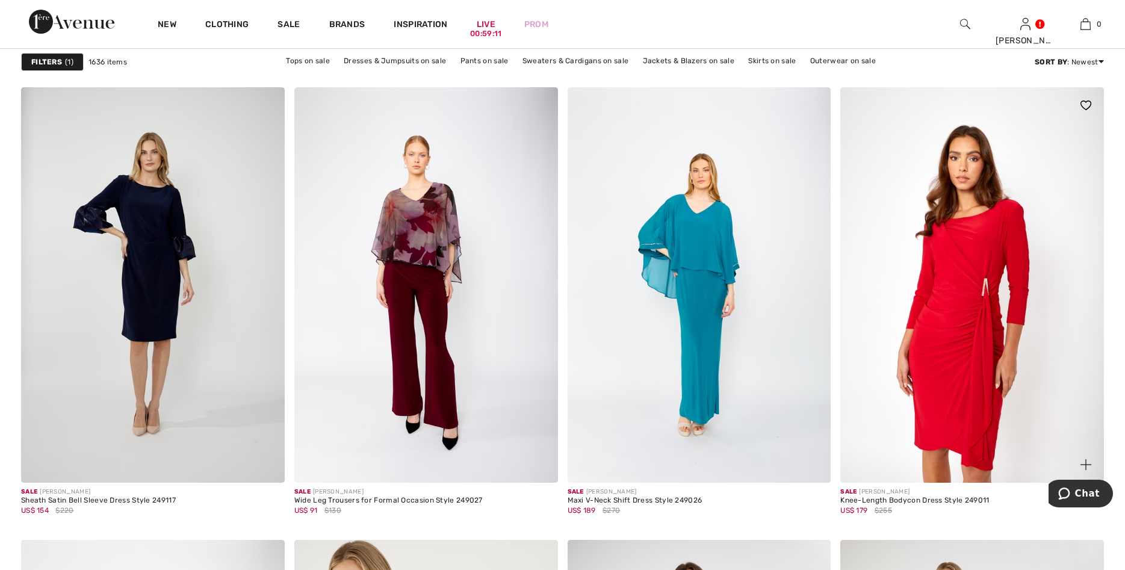
click at [870, 438] on img at bounding box center [973, 285] width 264 height 396
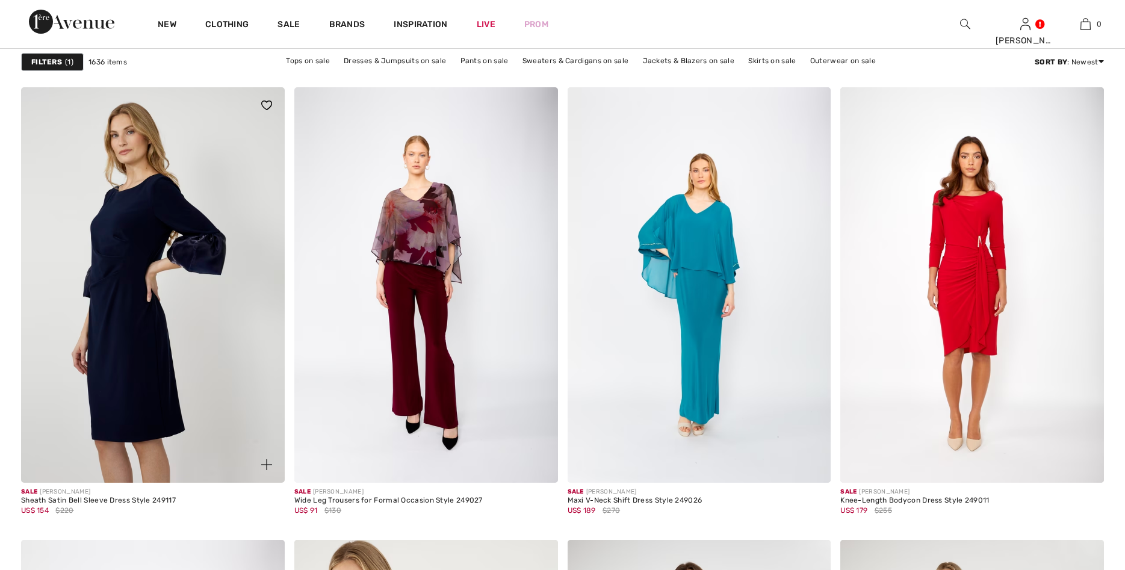
checkbox input "true"
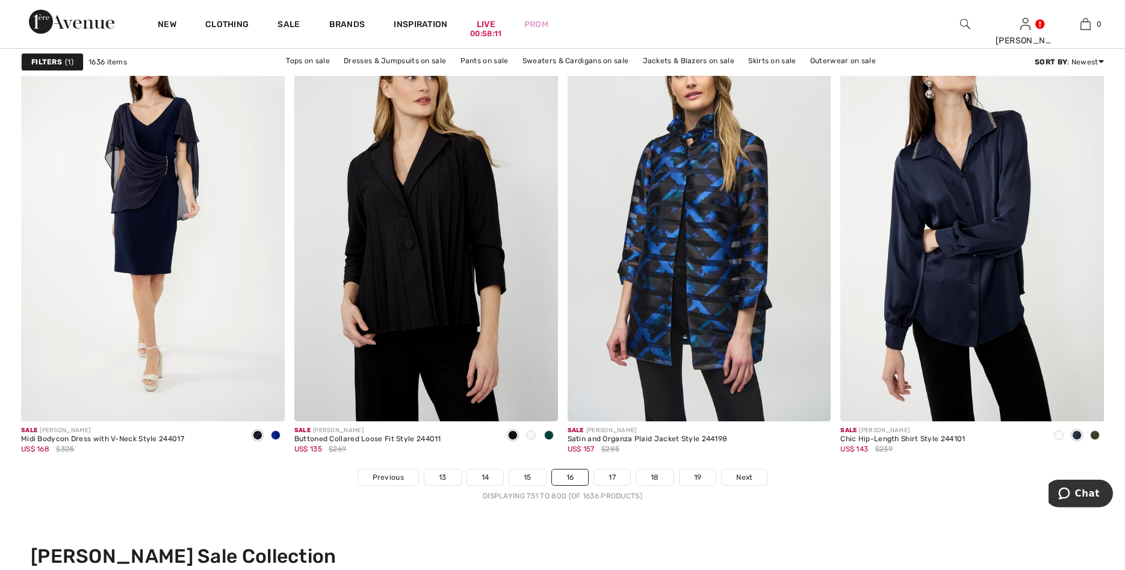
scroll to position [6695, 0]
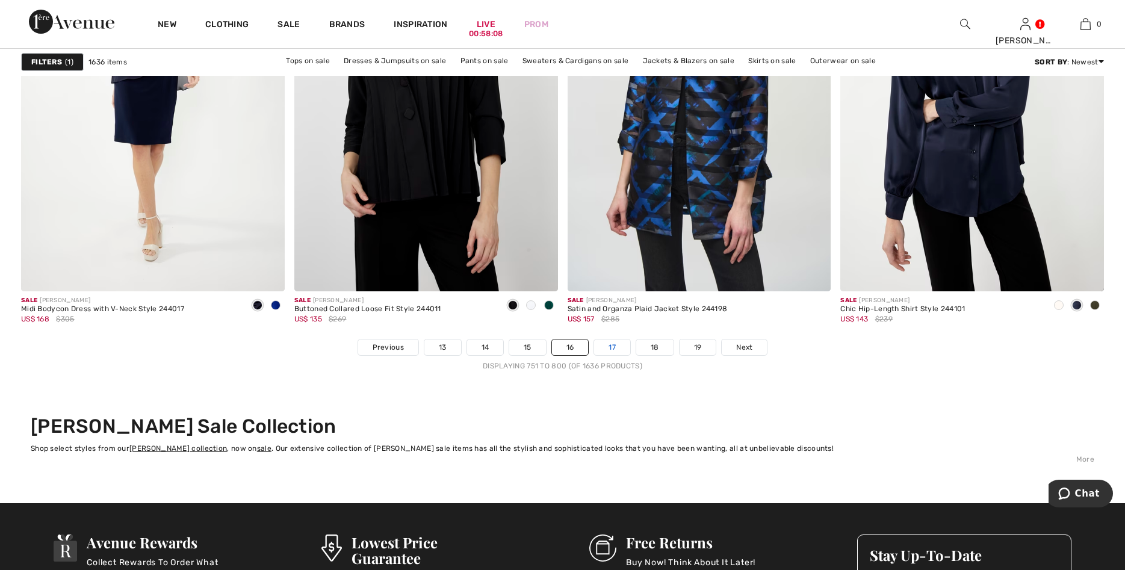
click at [597, 342] on link "17" at bounding box center [612, 348] width 36 height 16
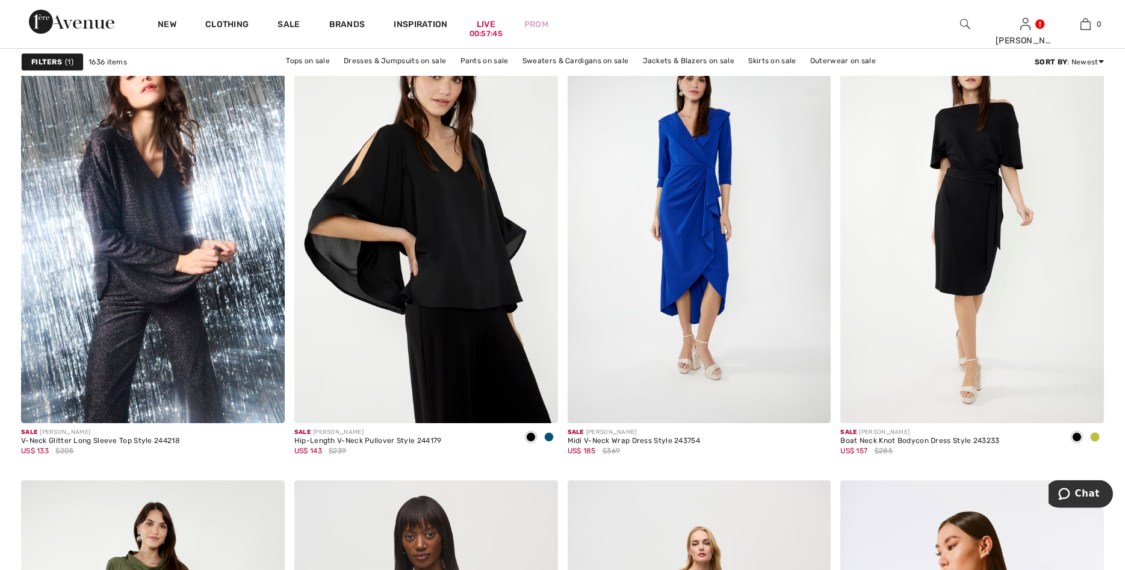
scroll to position [1044, 0]
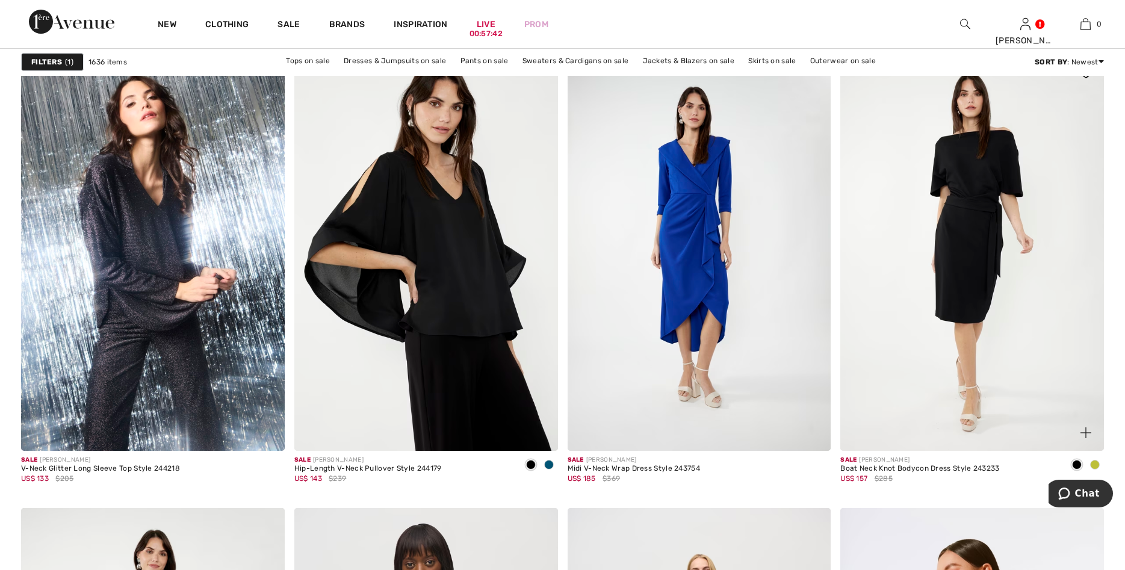
click at [1096, 462] on span at bounding box center [1095, 465] width 10 height 10
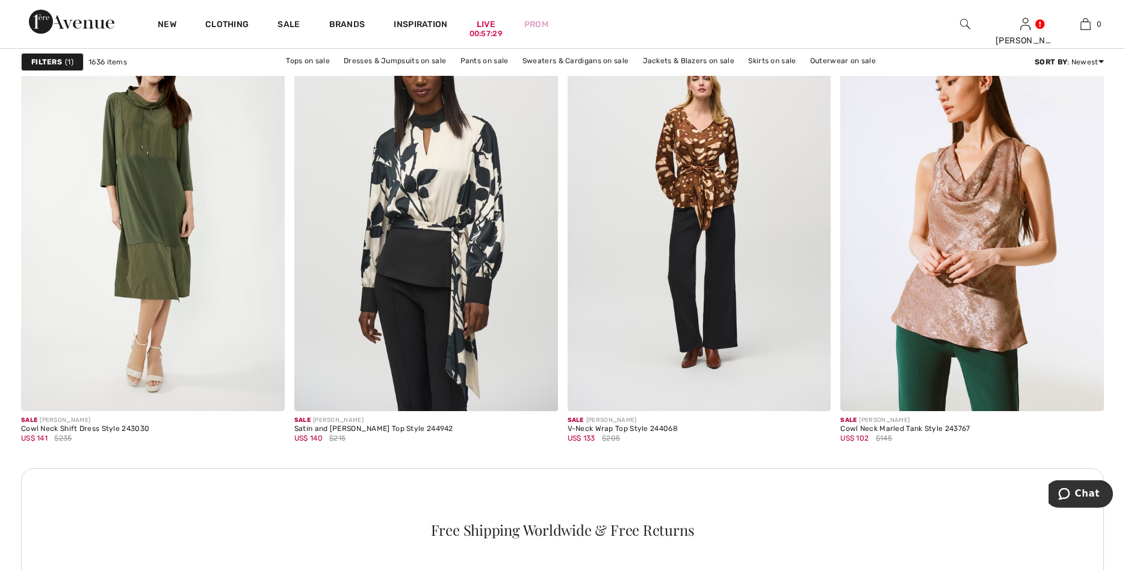
scroll to position [1535, 0]
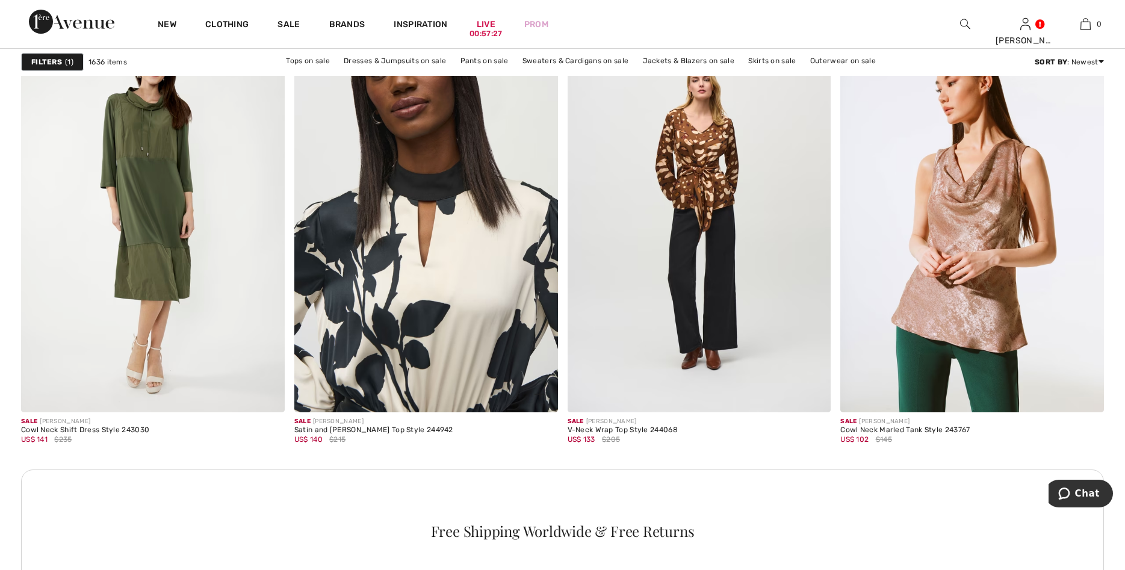
click at [472, 372] on img at bounding box center [426, 215] width 264 height 396
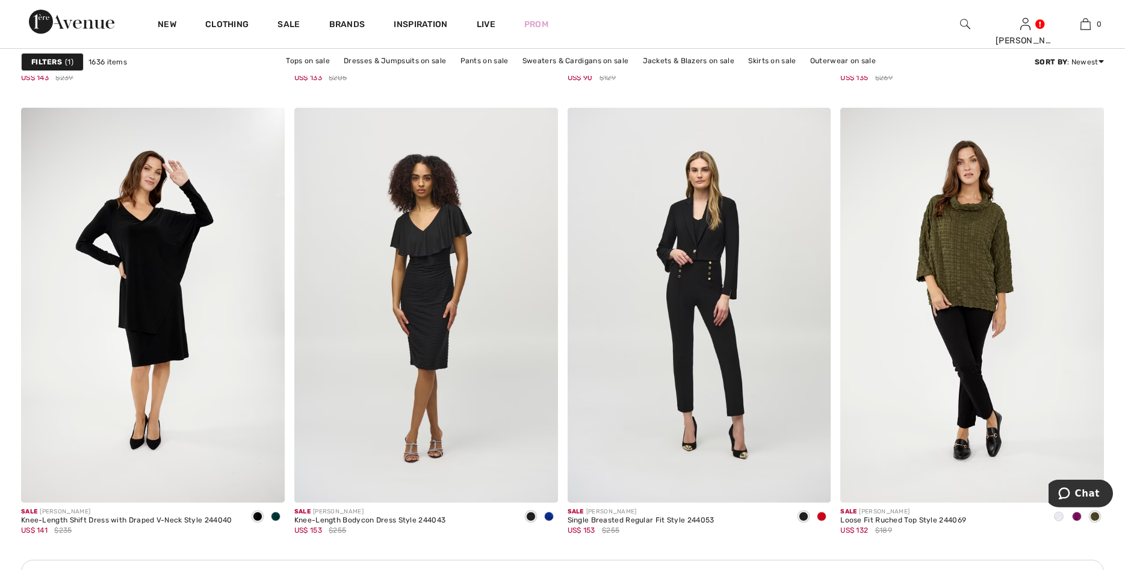
scroll to position [2979, 0]
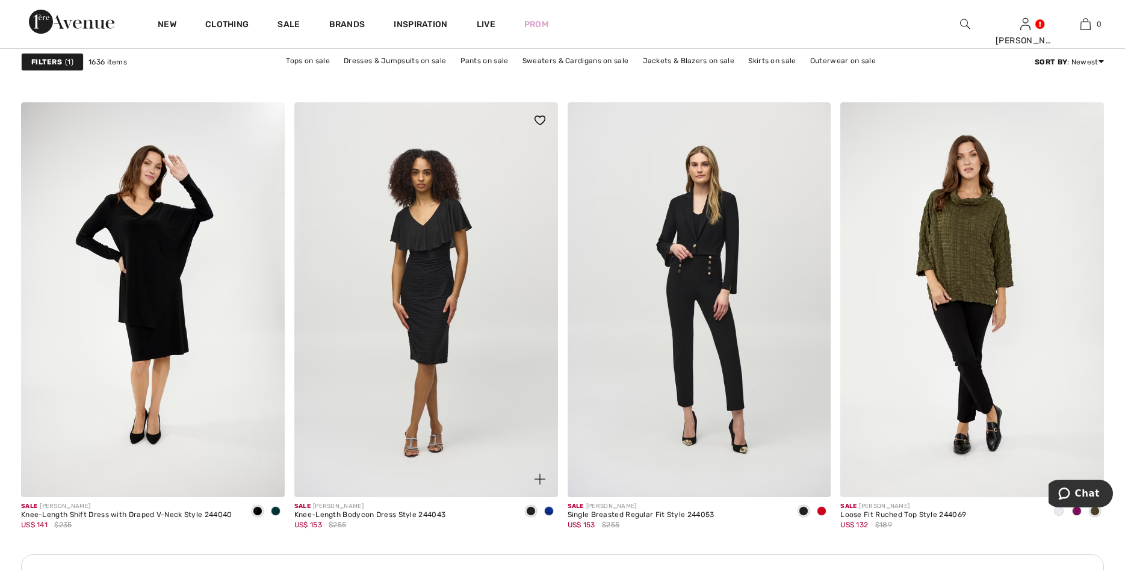
click at [547, 511] on span at bounding box center [549, 511] width 10 height 10
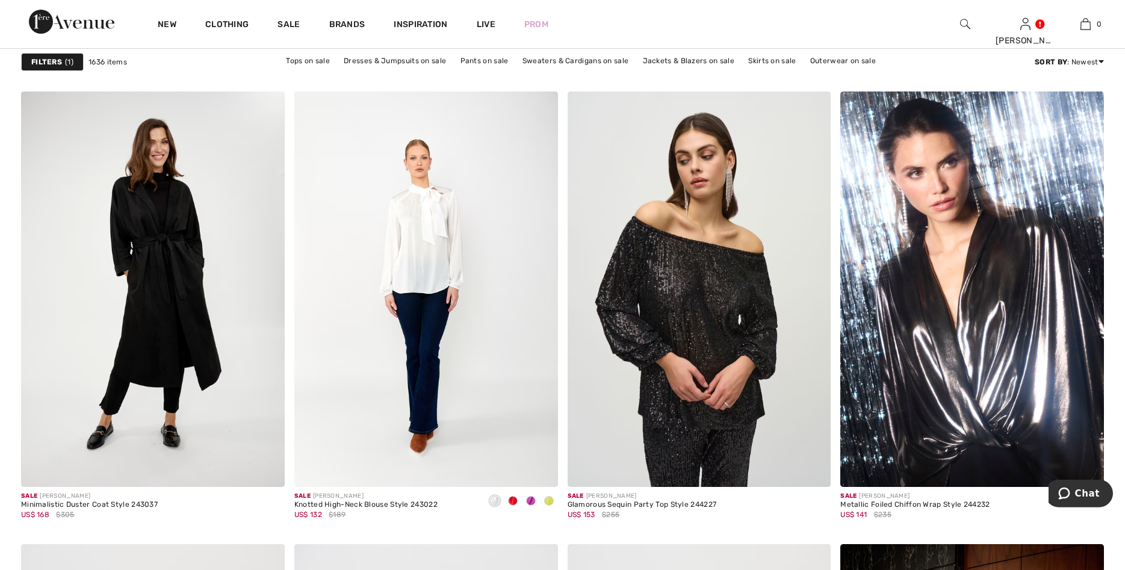
scroll to position [4576, 0]
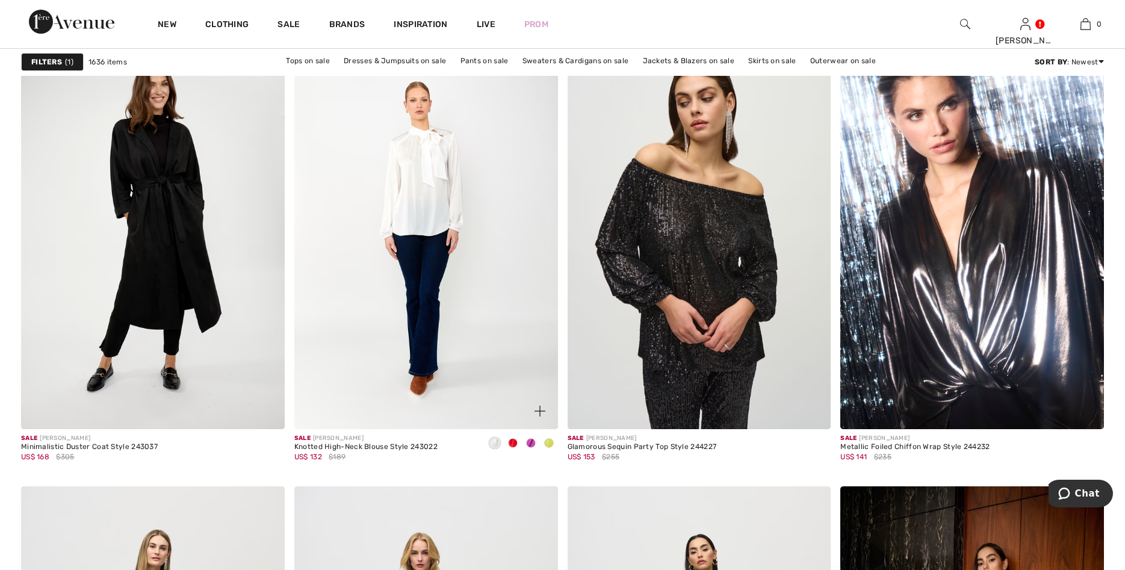
click at [512, 441] on span at bounding box center [513, 443] width 10 height 10
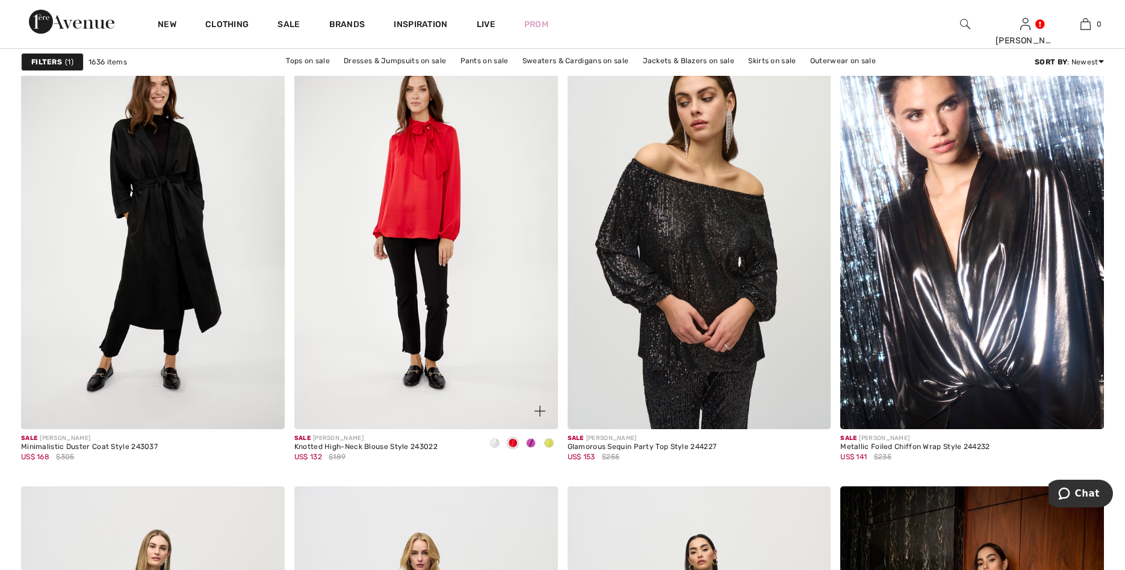
click at [529, 443] on span at bounding box center [531, 443] width 10 height 10
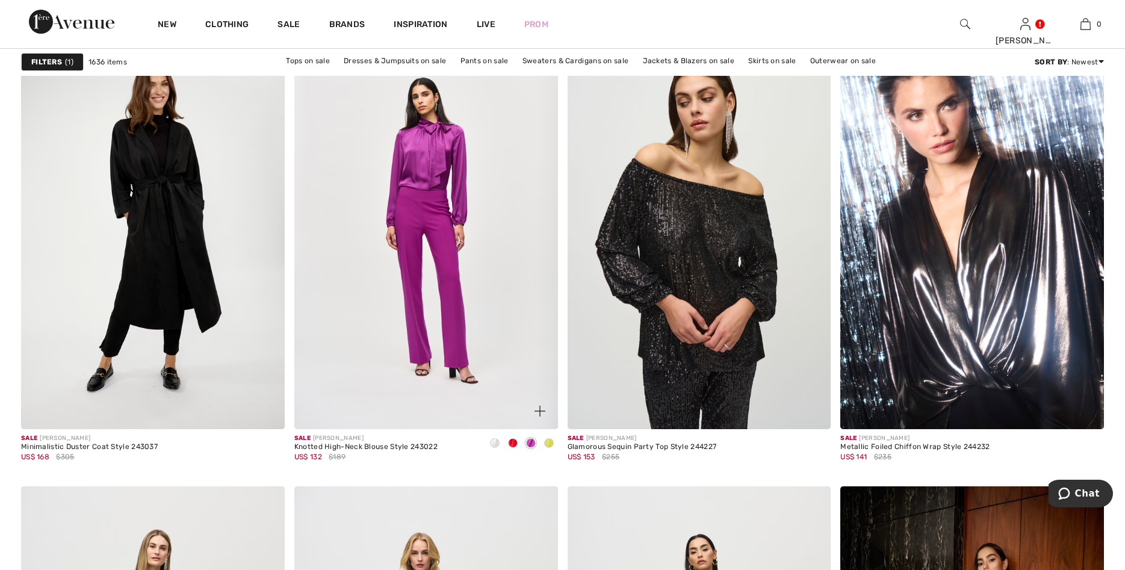
click at [547, 441] on span at bounding box center [549, 443] width 10 height 10
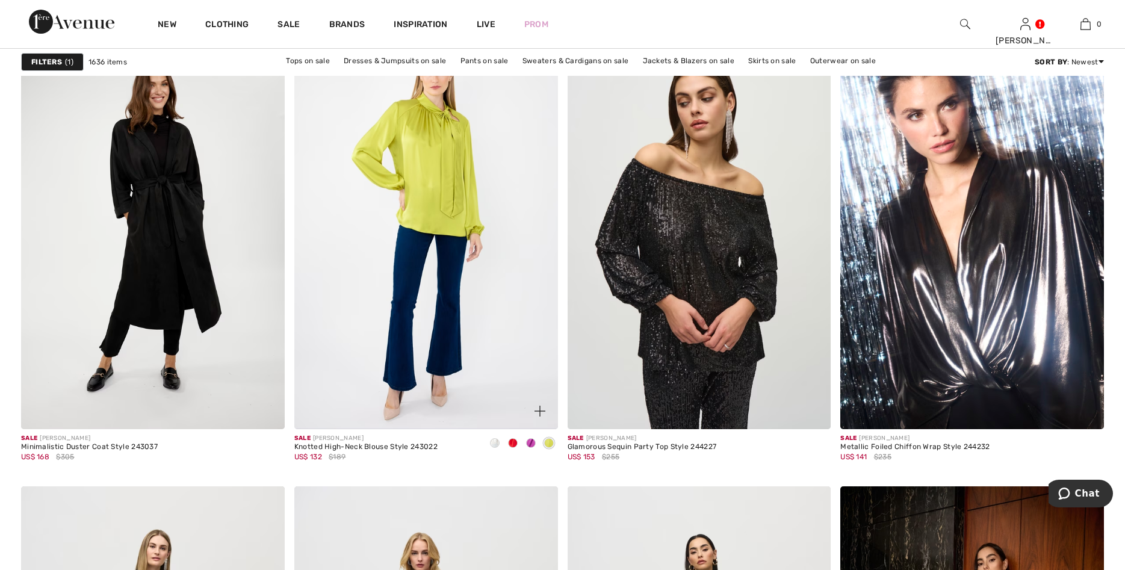
click at [496, 441] on span at bounding box center [495, 443] width 10 height 10
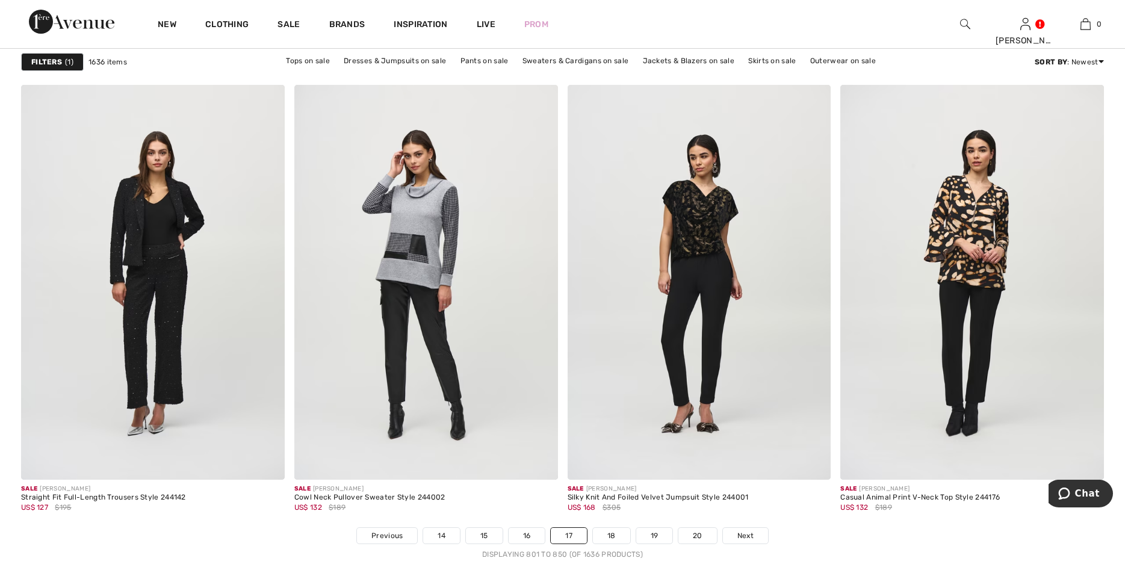
scroll to position [6541, 0]
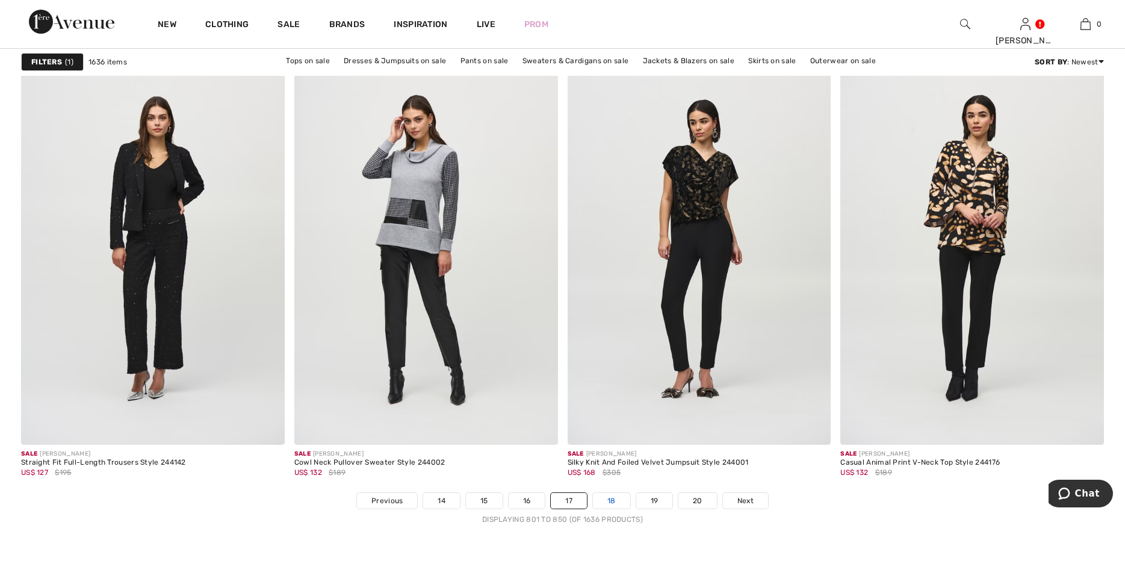
click at [618, 500] on link "18" at bounding box center [611, 501] width 37 height 16
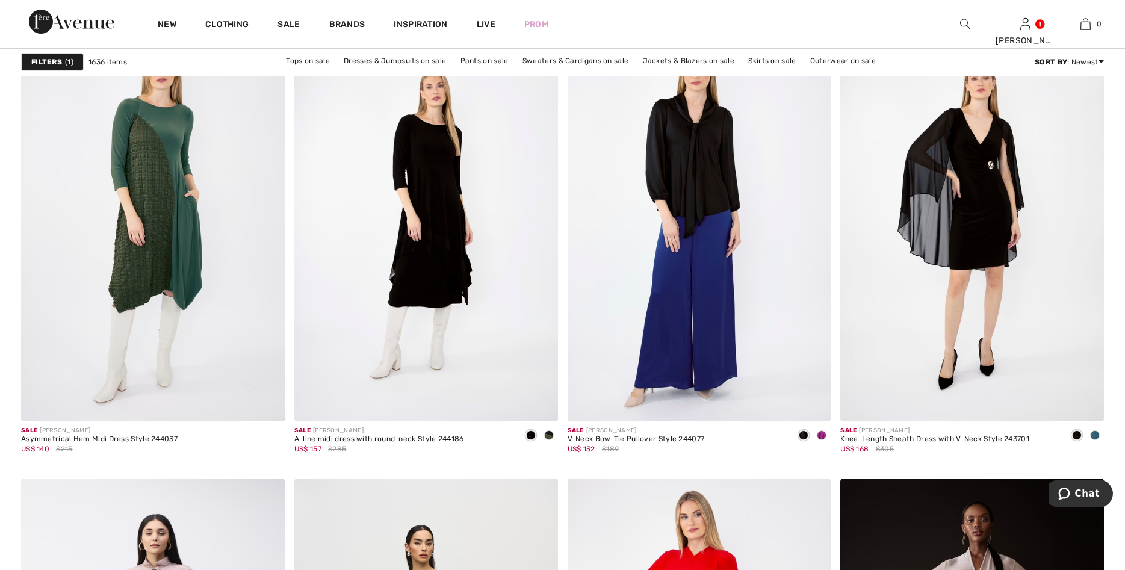
scroll to position [2180, 0]
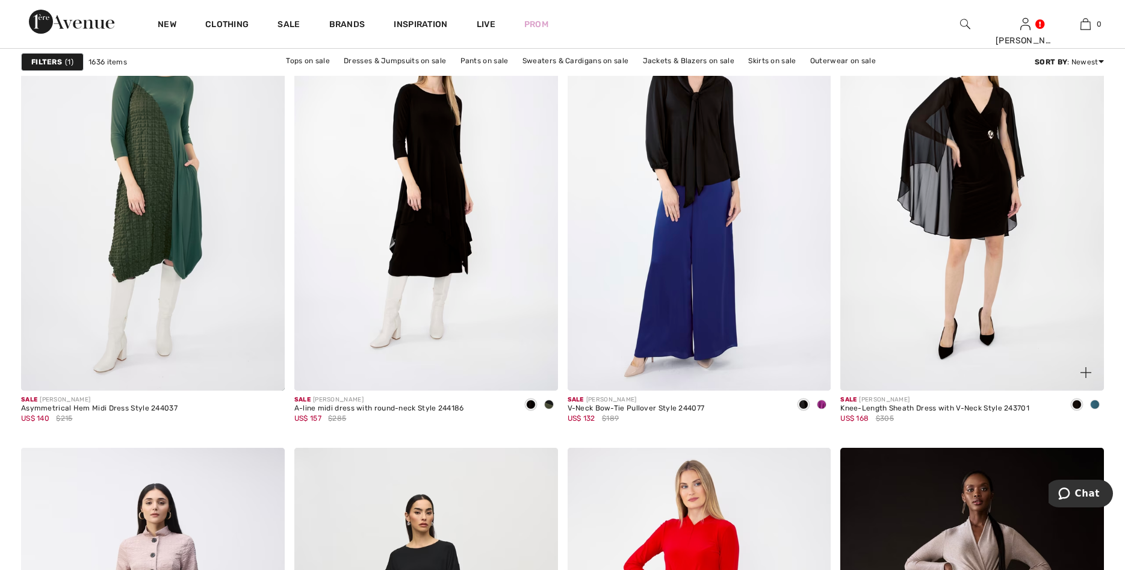
click at [1095, 400] on div at bounding box center [1095, 406] width 18 height 20
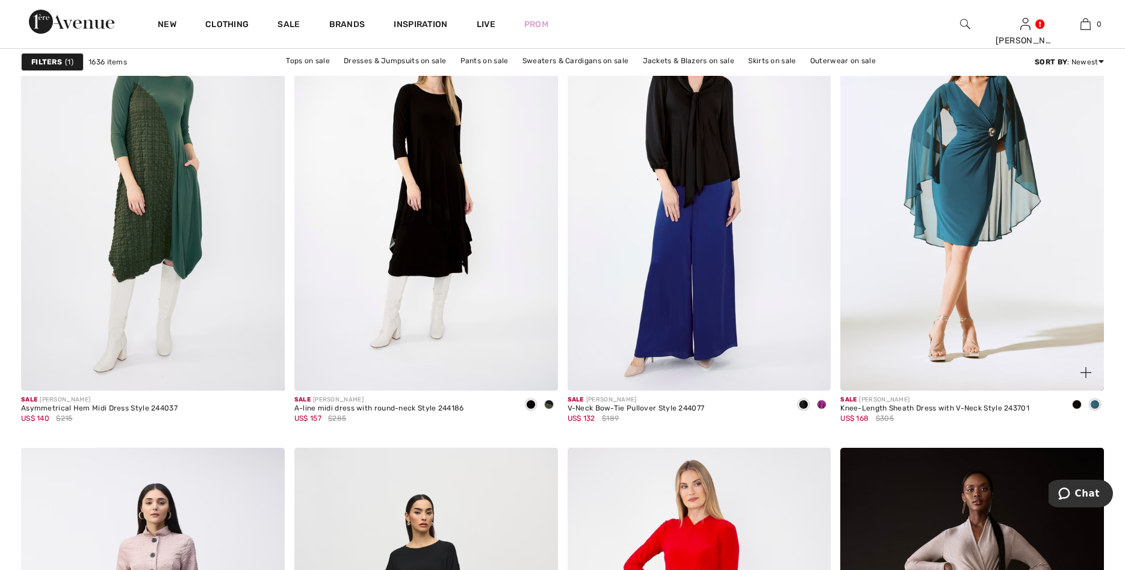
click at [1071, 403] on div at bounding box center [1077, 406] width 18 height 20
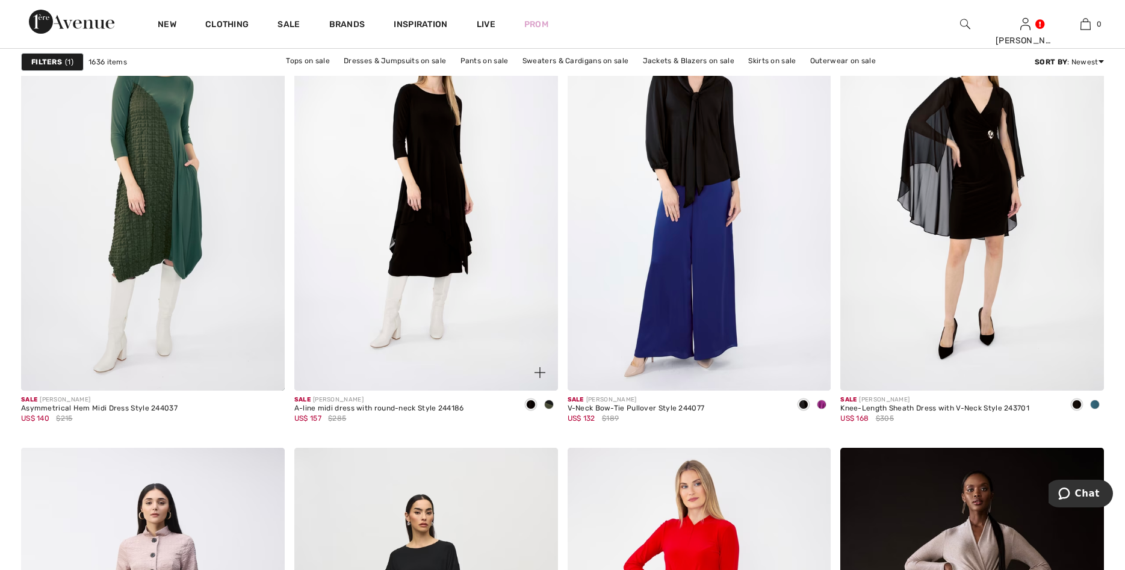
click at [551, 403] on span at bounding box center [549, 405] width 10 height 10
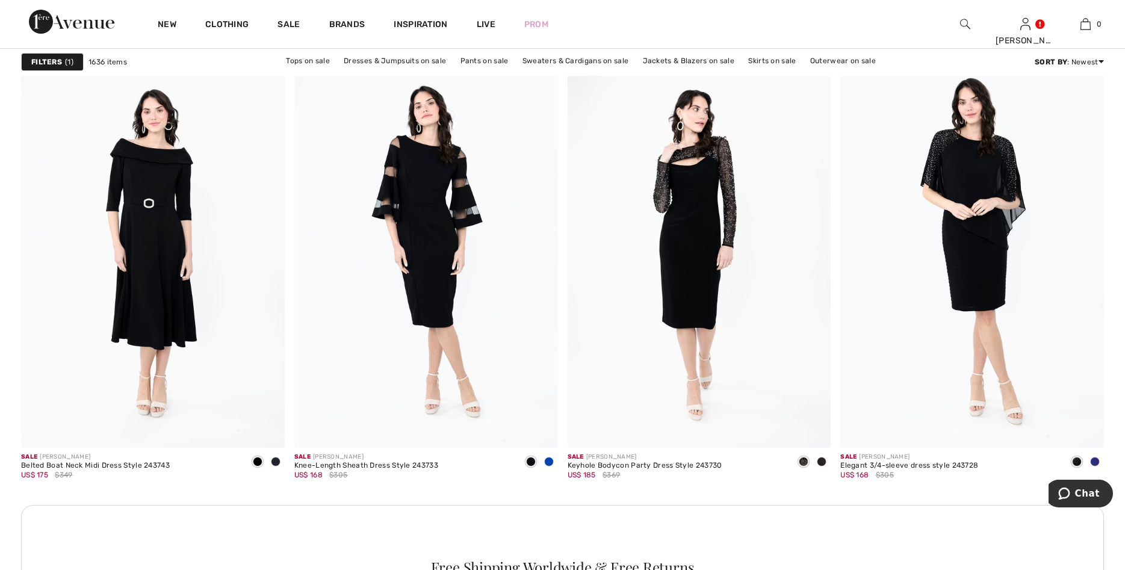
scroll to position [5006, 0]
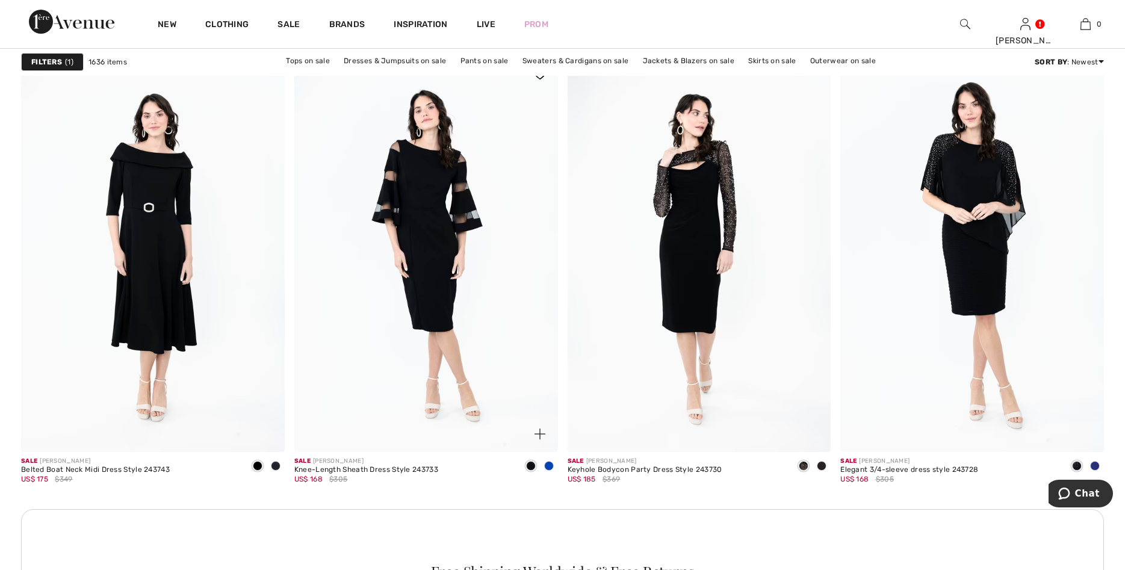
click at [546, 464] on span at bounding box center [549, 466] width 10 height 10
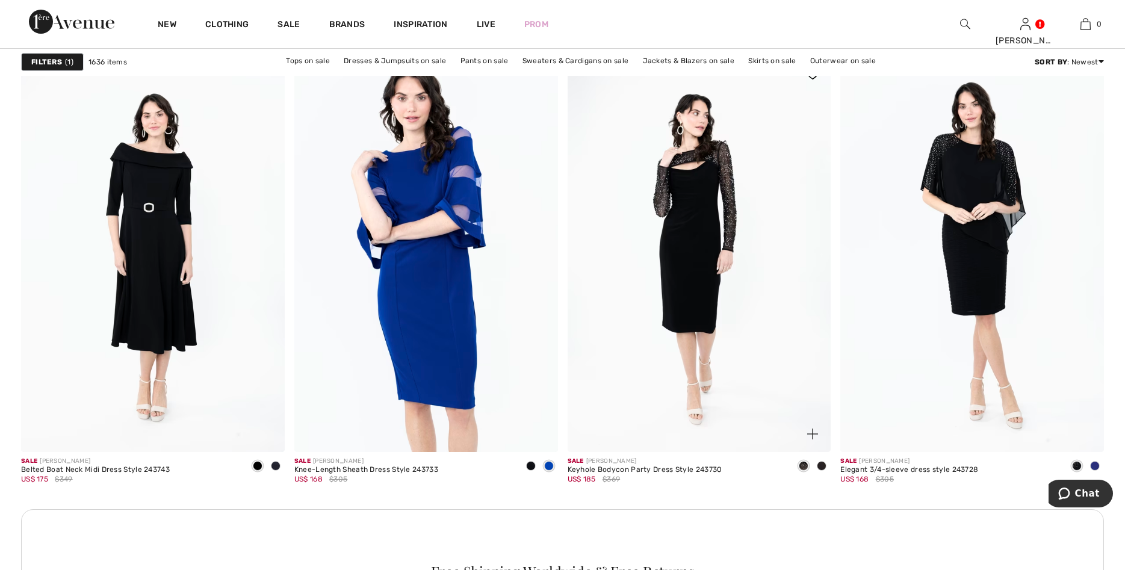
click at [823, 464] on span at bounding box center [822, 466] width 10 height 10
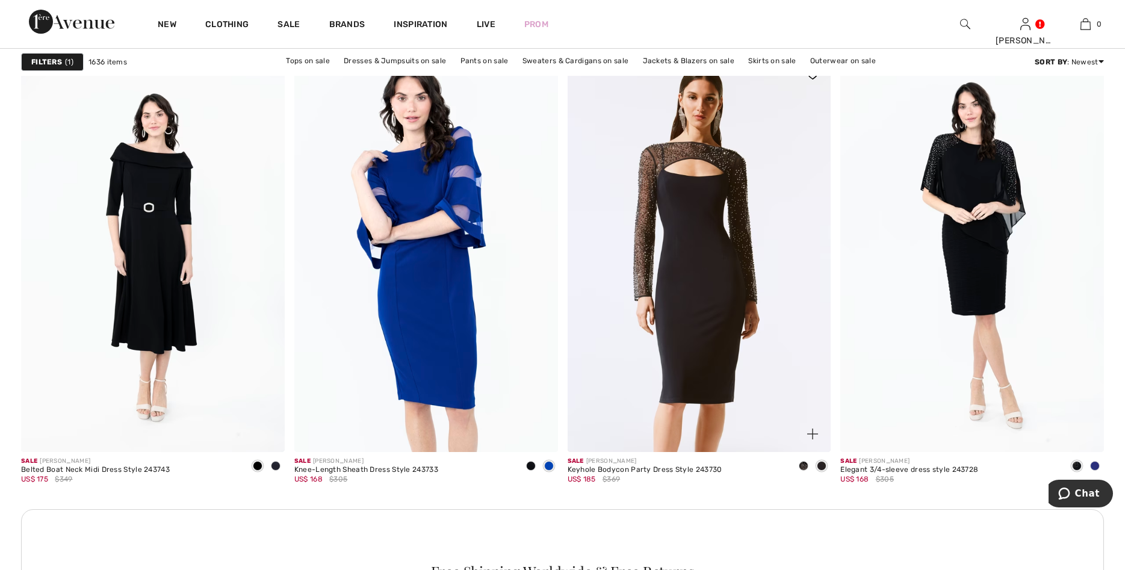
click at [800, 463] on span at bounding box center [804, 466] width 10 height 10
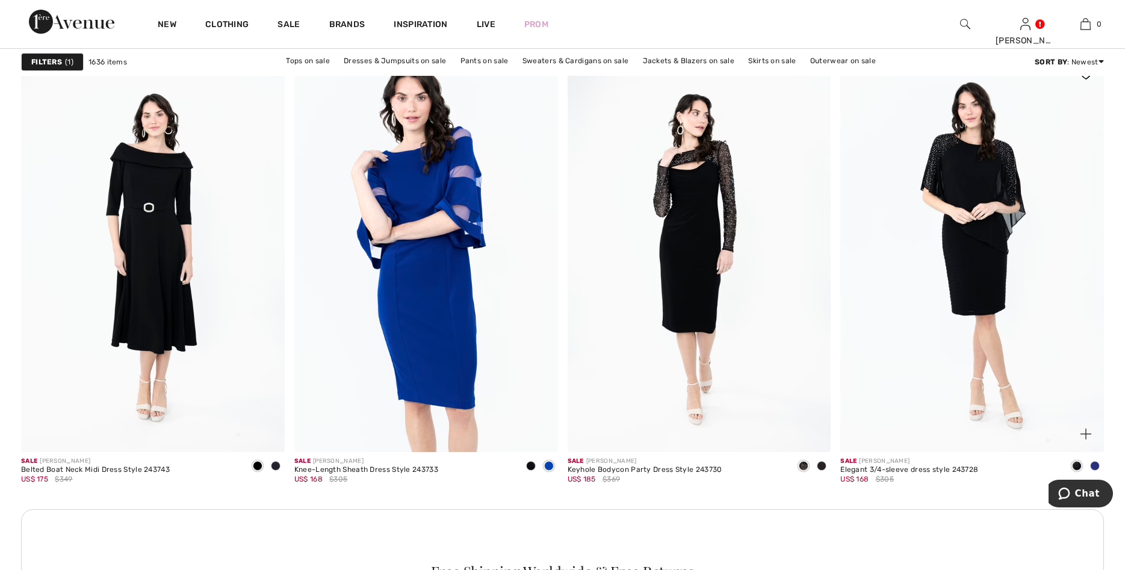
click at [1095, 464] on span at bounding box center [1095, 466] width 10 height 10
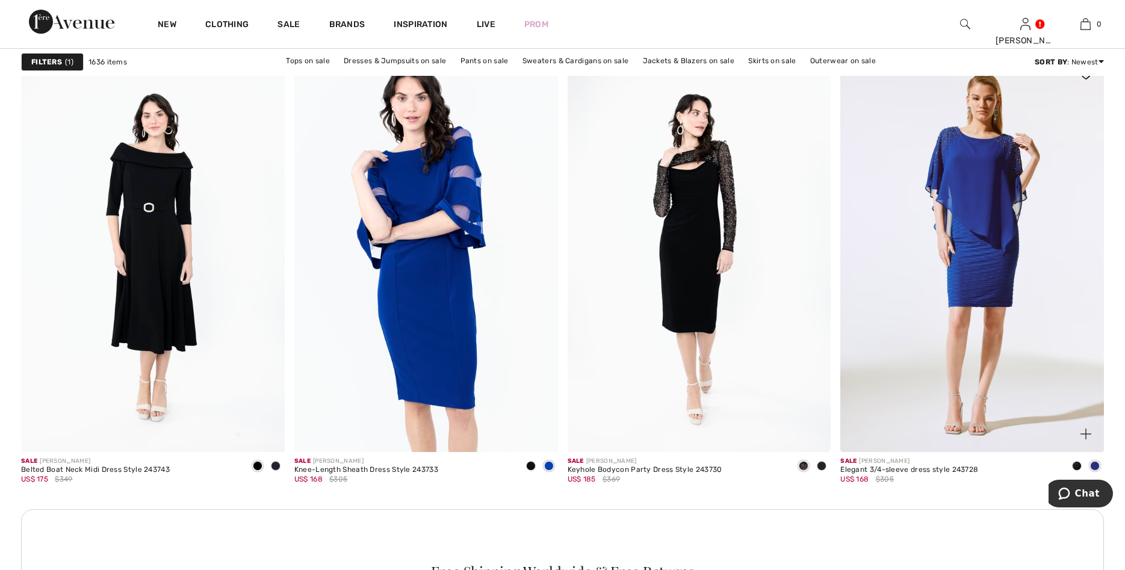
click at [1074, 464] on span at bounding box center [1077, 466] width 10 height 10
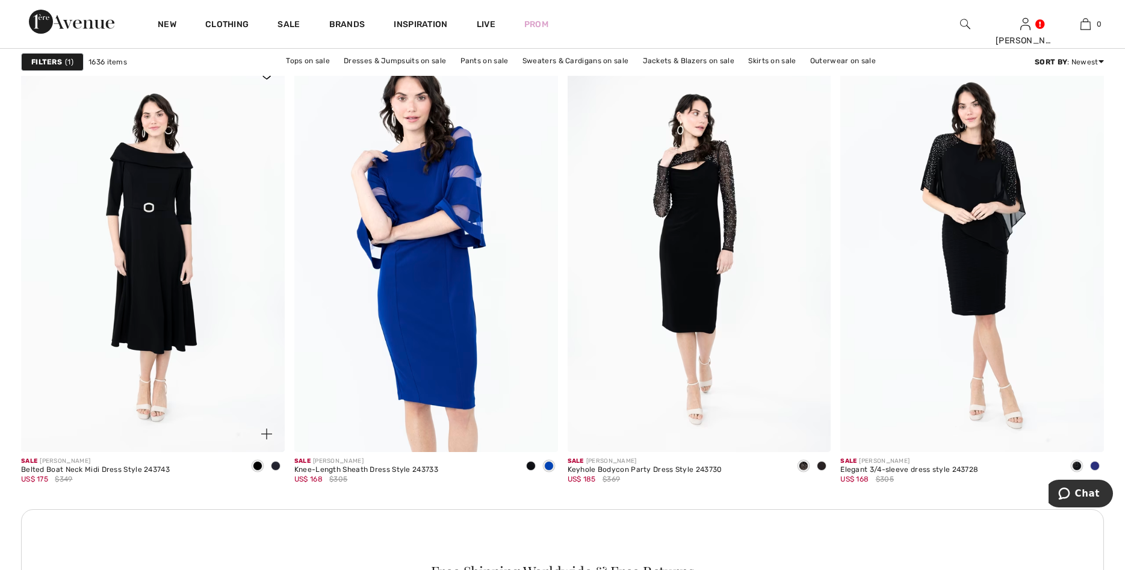
click at [275, 461] on div at bounding box center [276, 467] width 18 height 20
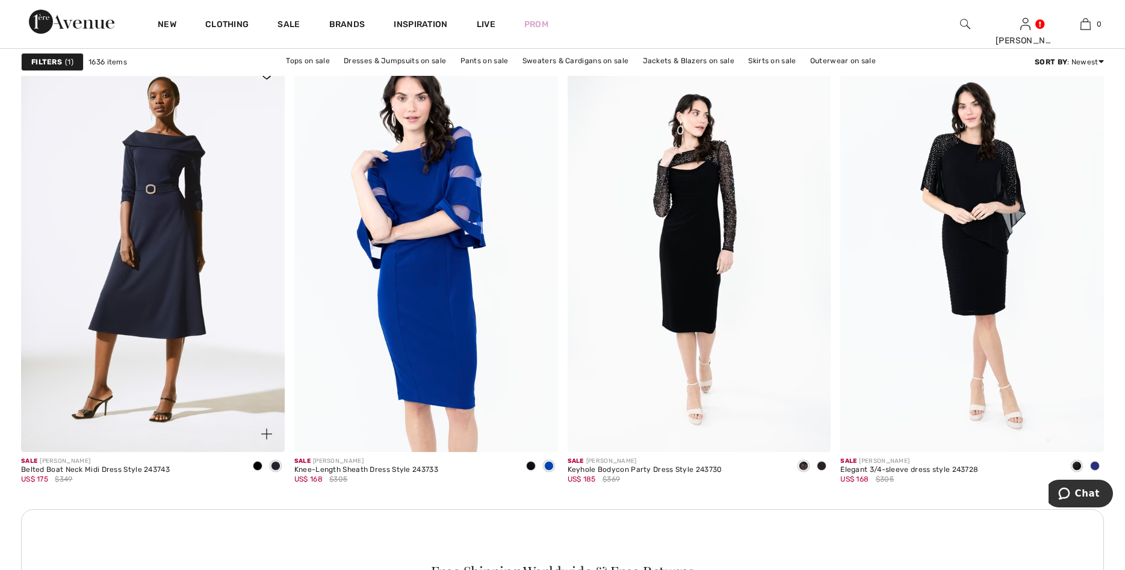
click at [254, 460] on div at bounding box center [258, 467] width 18 height 20
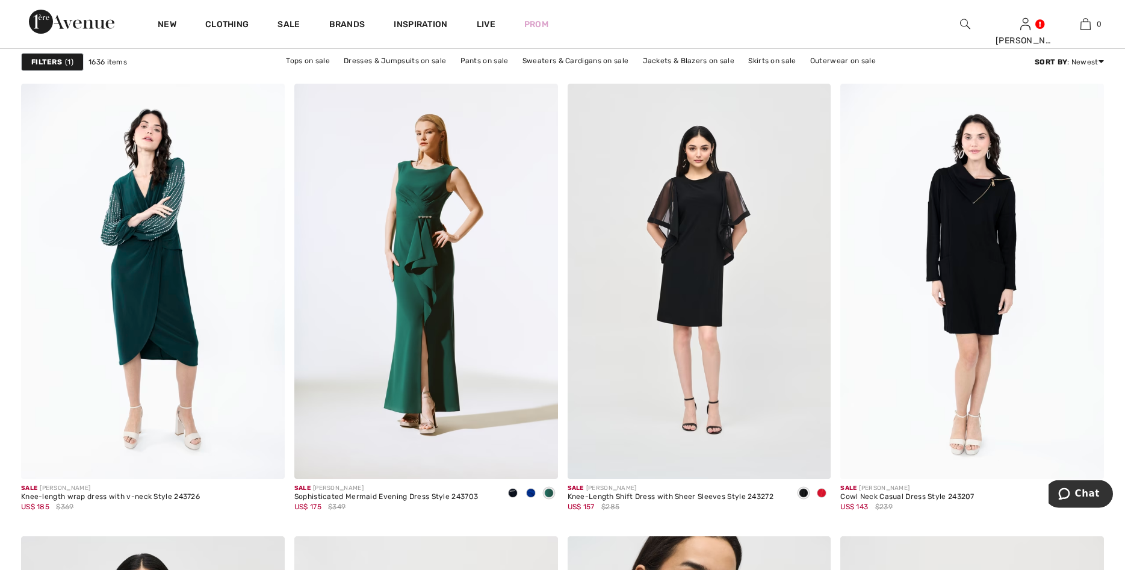
scroll to position [5589, 0]
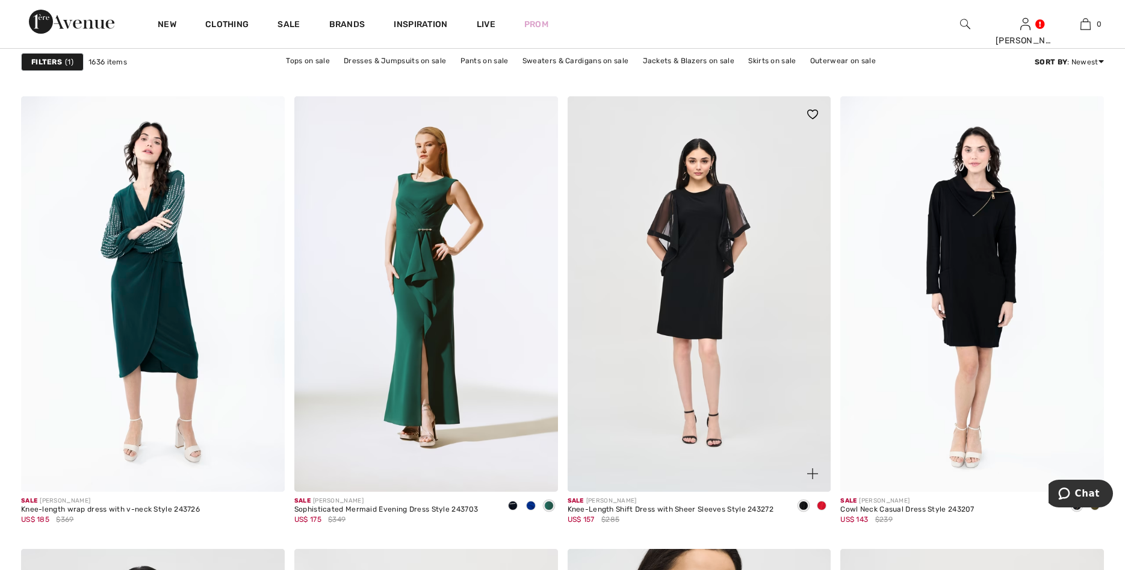
click at [822, 504] on span at bounding box center [822, 506] width 10 height 10
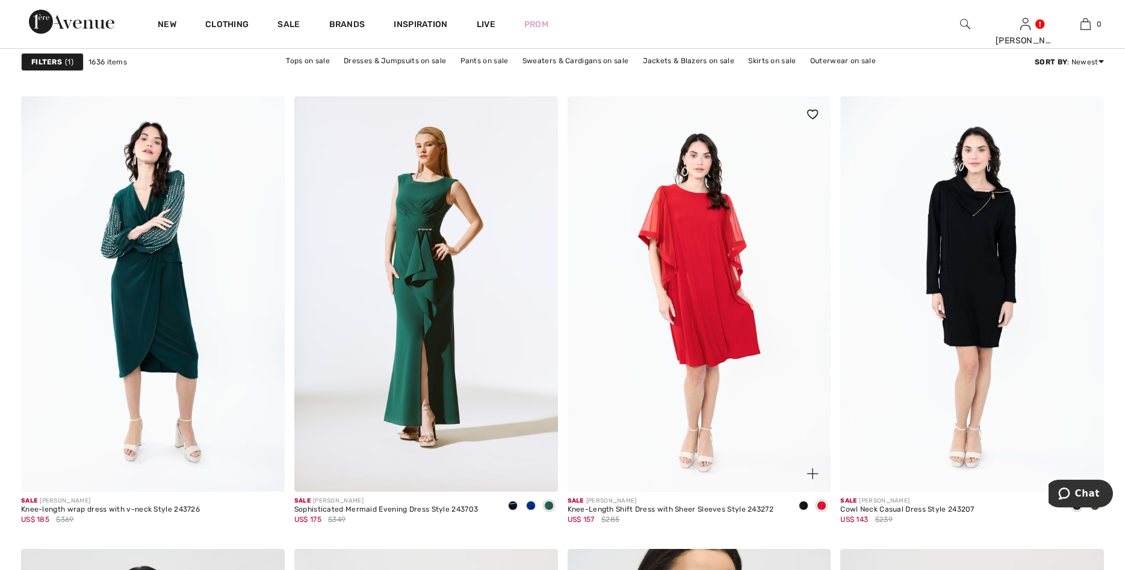
click at [800, 502] on div at bounding box center [804, 507] width 18 height 20
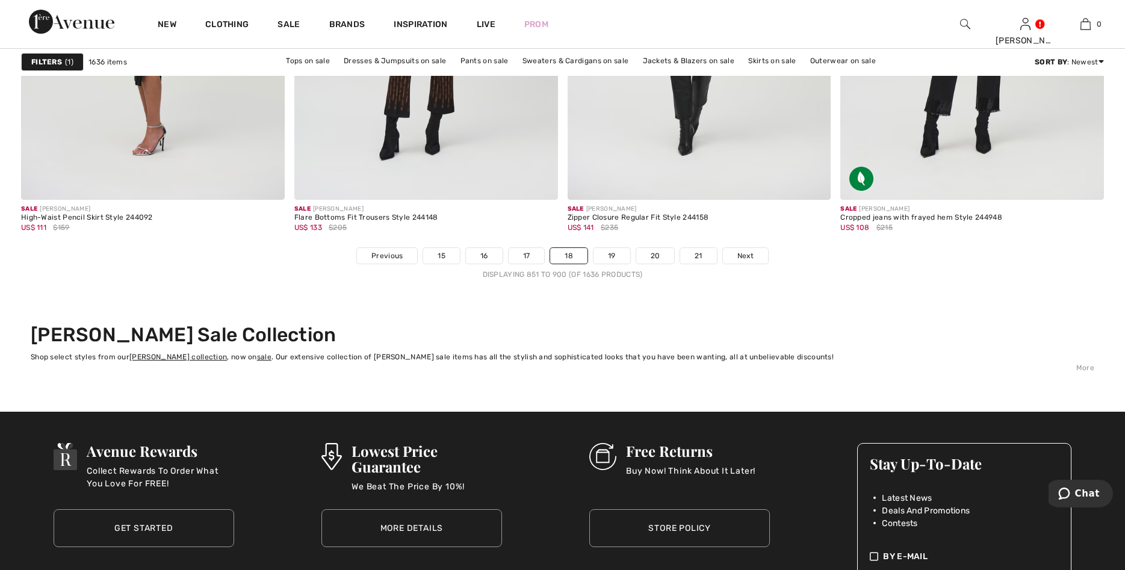
scroll to position [6787, 0]
click at [615, 249] on link "19" at bounding box center [612, 255] width 37 height 16
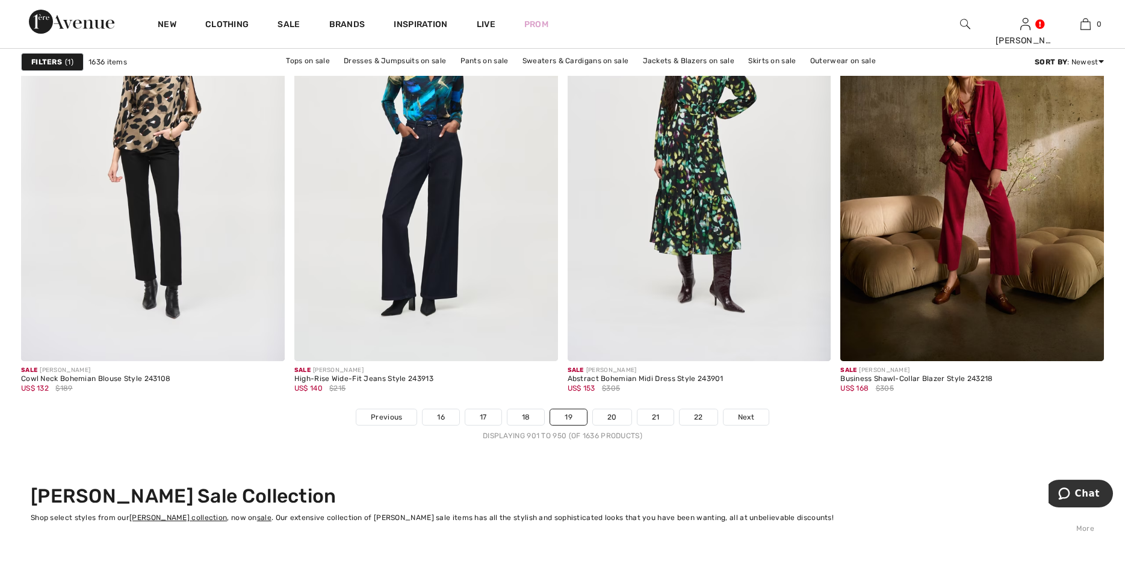
scroll to position [6695, 0]
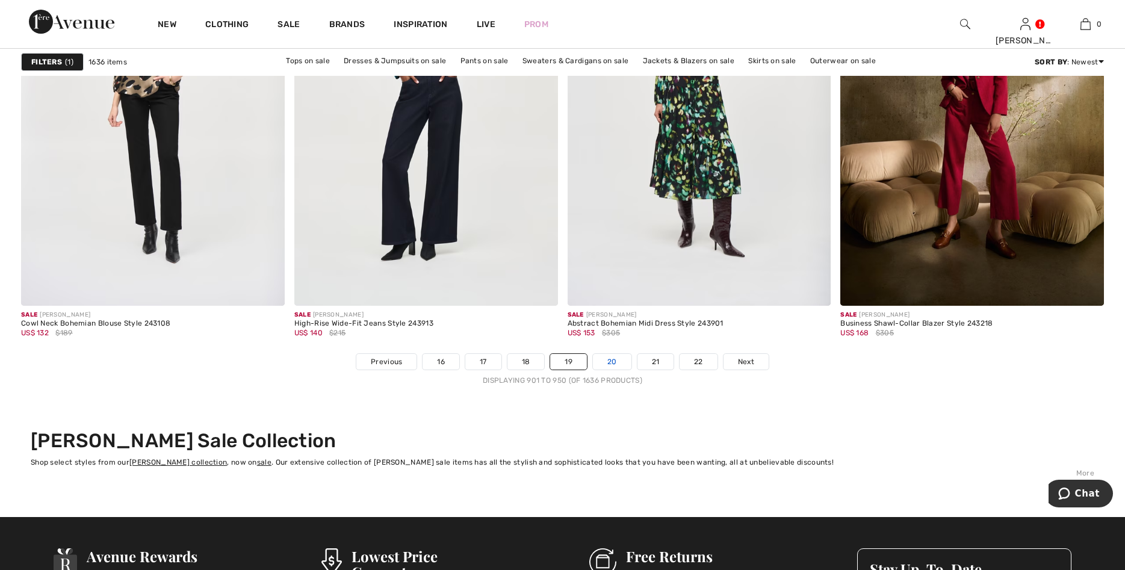
click at [607, 354] on link "20" at bounding box center [612, 362] width 39 height 16
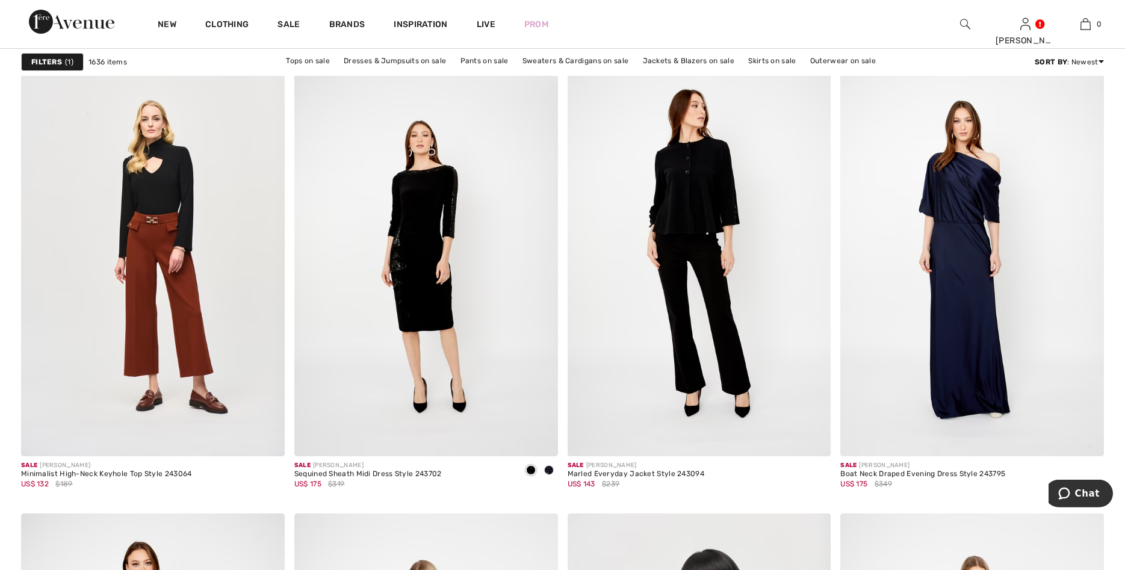
scroll to position [2119, 0]
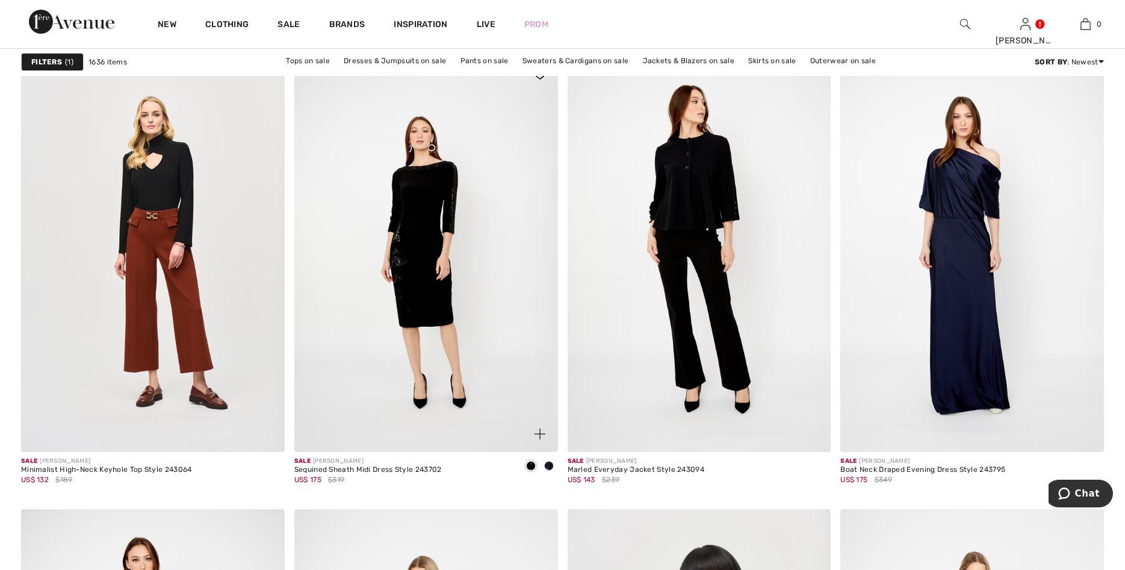
click at [527, 460] on div at bounding box center [531, 467] width 18 height 20
click at [549, 462] on span at bounding box center [549, 466] width 10 height 10
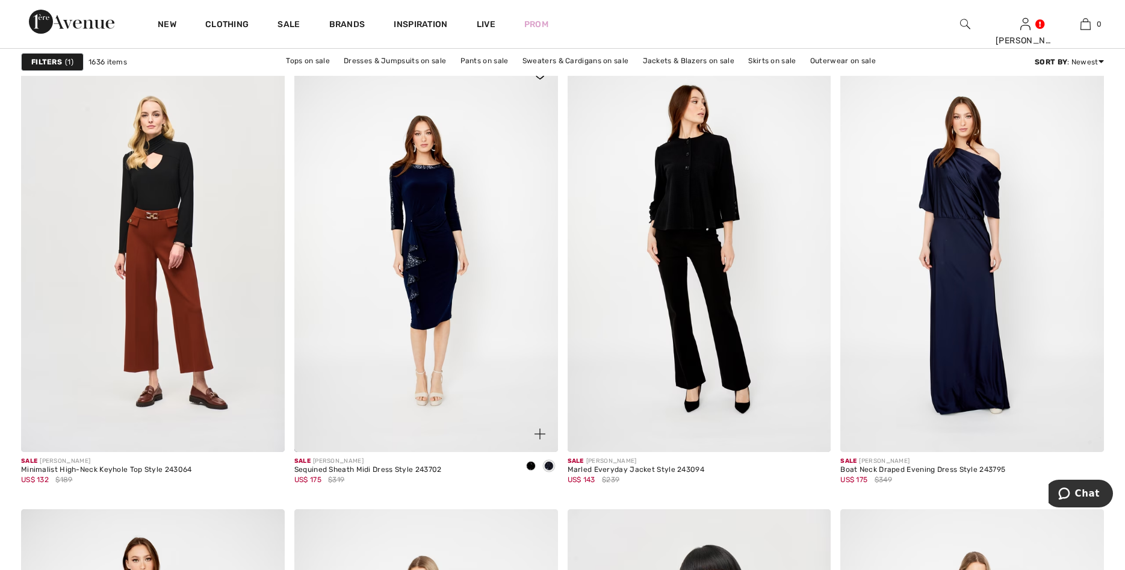
click at [530, 463] on span at bounding box center [531, 466] width 10 height 10
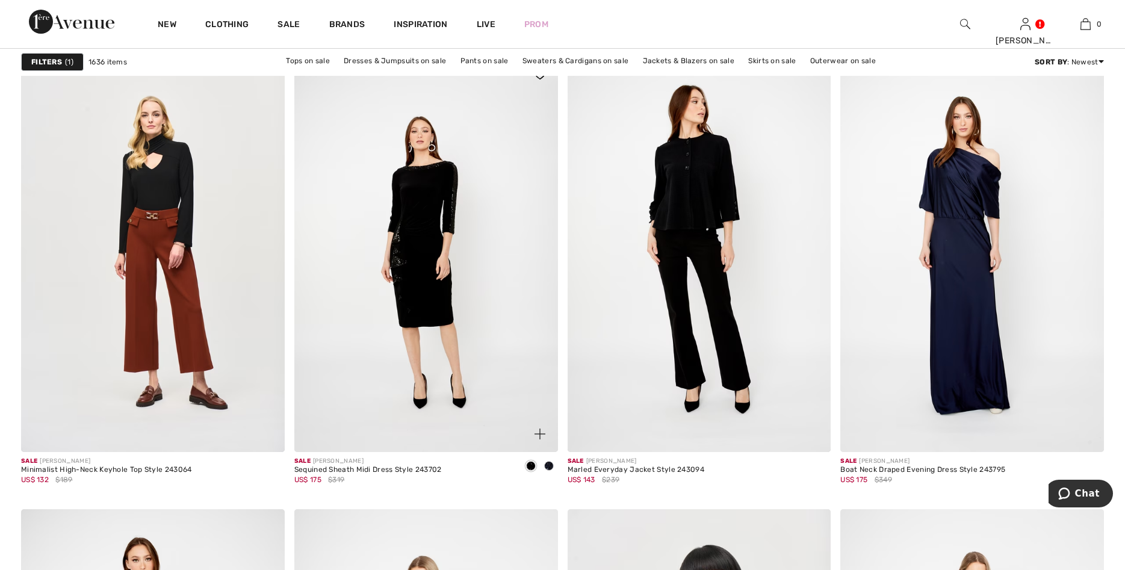
click at [548, 461] on div at bounding box center [549, 467] width 18 height 20
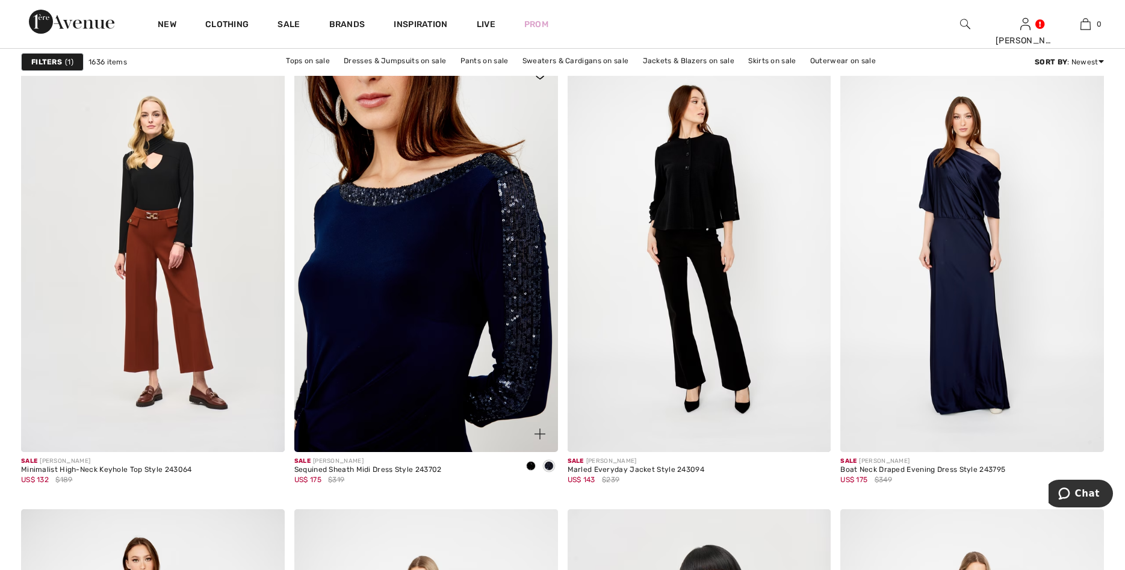
click at [494, 388] on img at bounding box center [426, 255] width 264 height 396
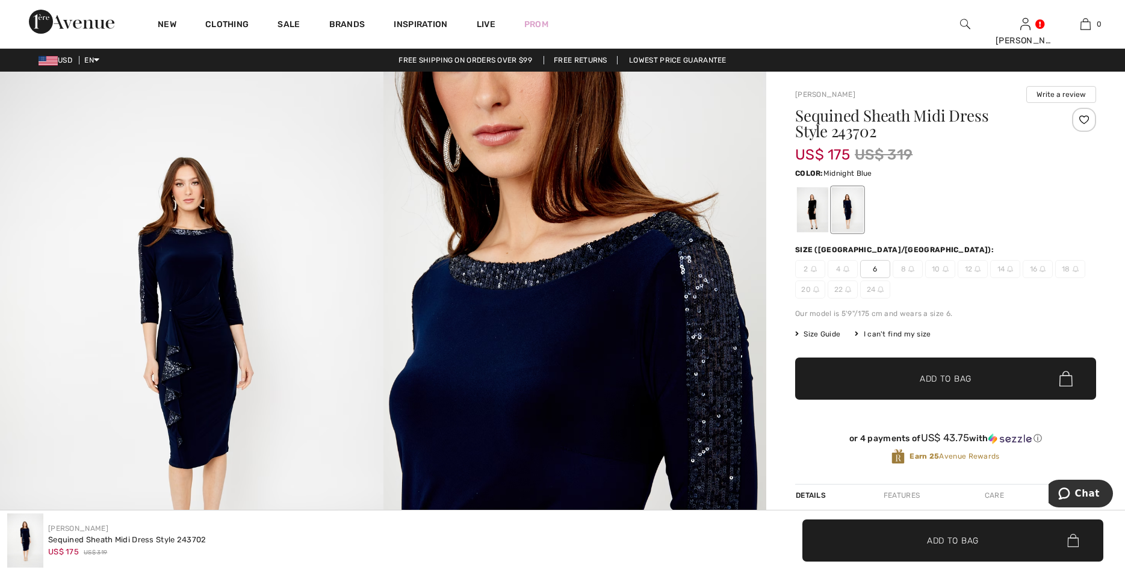
click at [253, 287] on img at bounding box center [192, 359] width 384 height 575
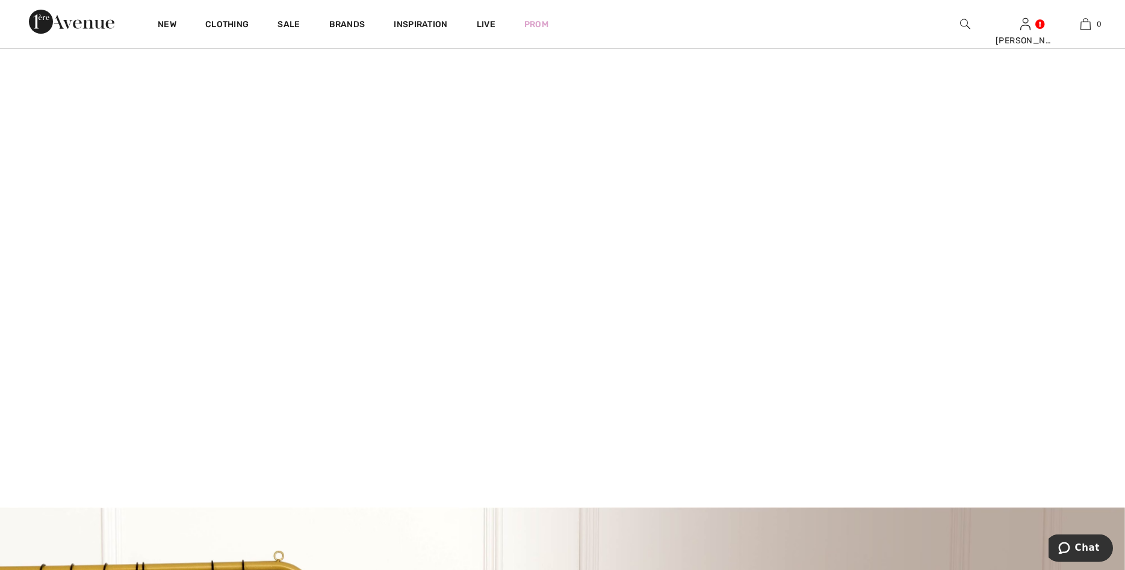
scroll to position [123, 0]
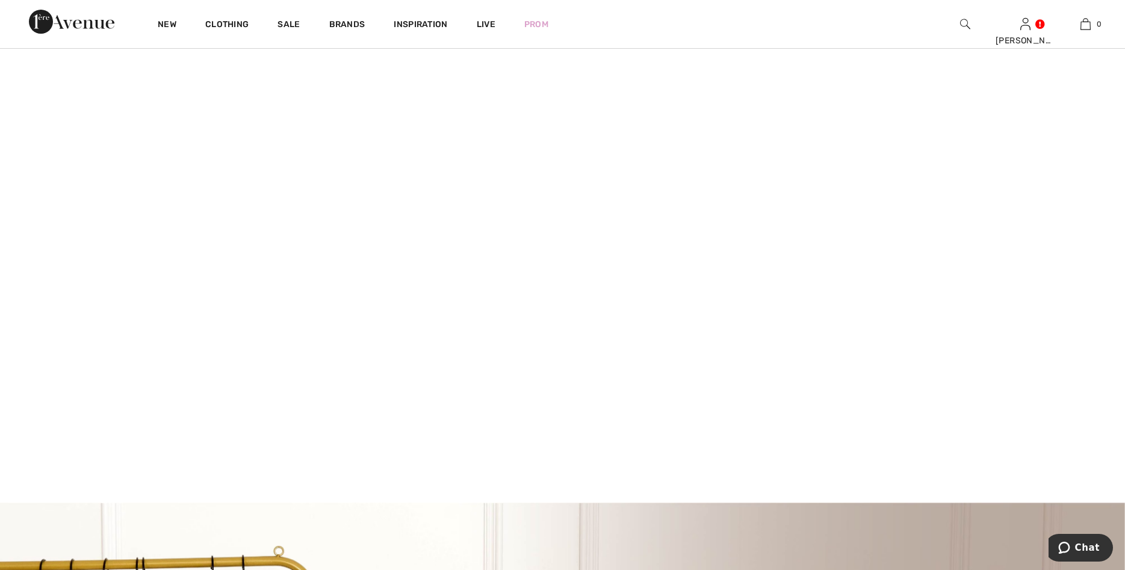
click at [245, 330] on video at bounding box center [562, 230] width 1125 height 563
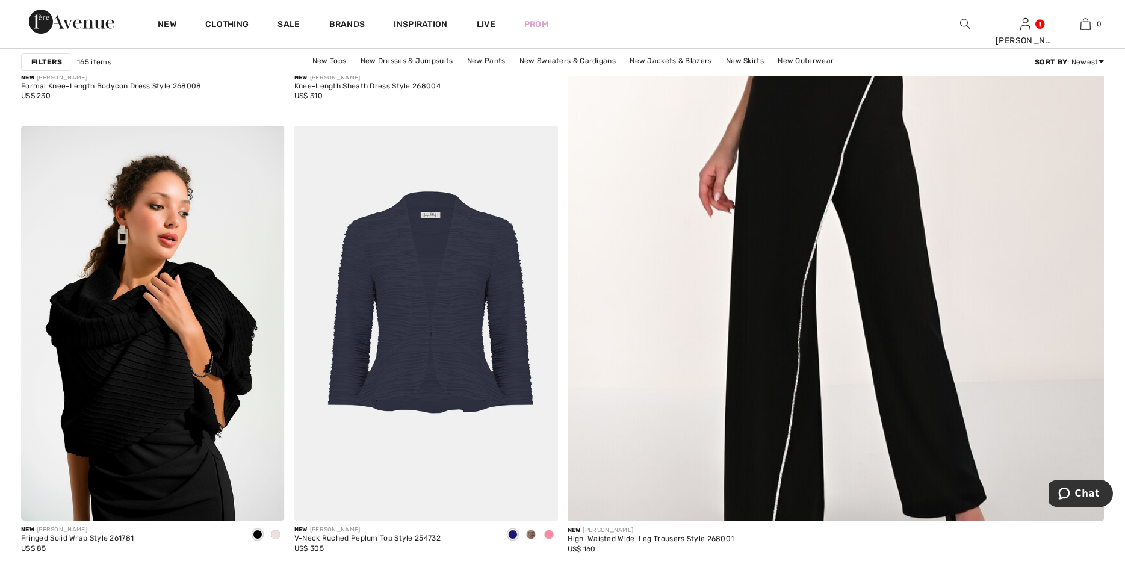
scroll to position [522, 0]
click at [546, 531] on span at bounding box center [549, 534] width 10 height 10
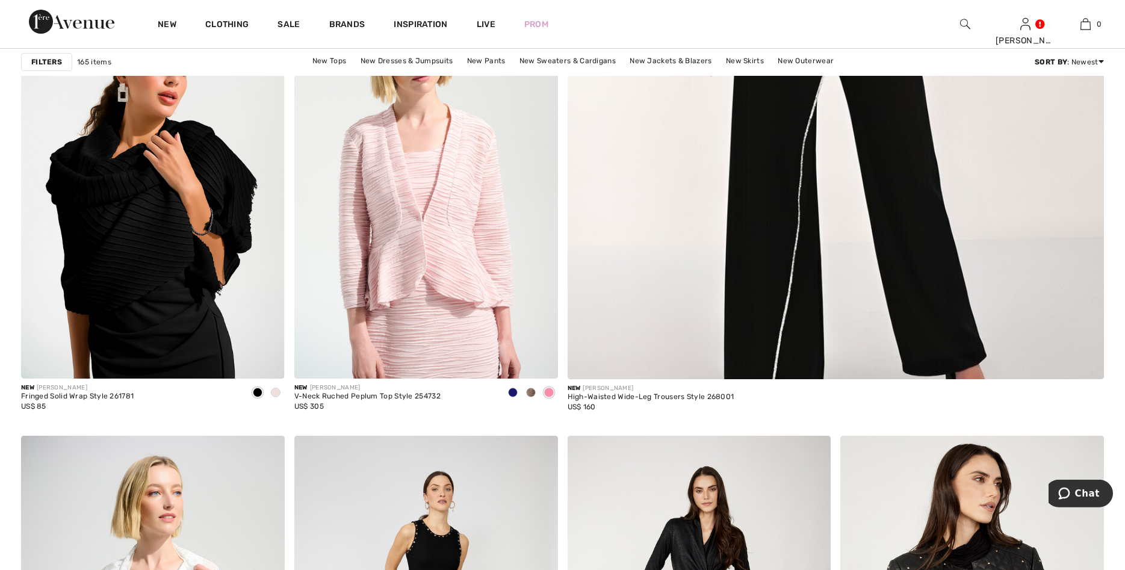
scroll to position [645, 0]
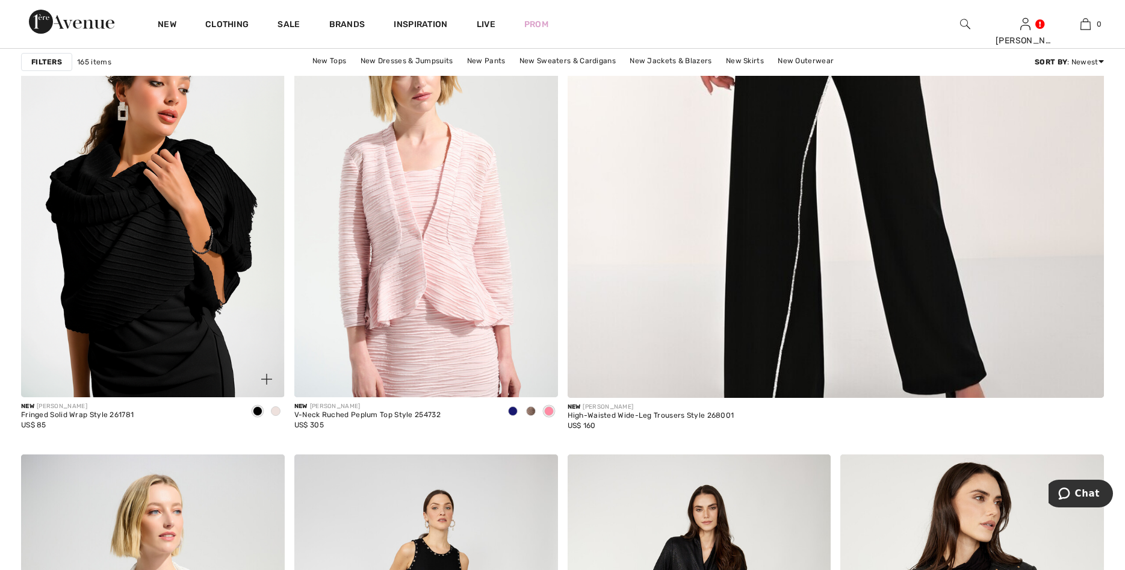
click at [275, 408] on span at bounding box center [276, 411] width 10 height 10
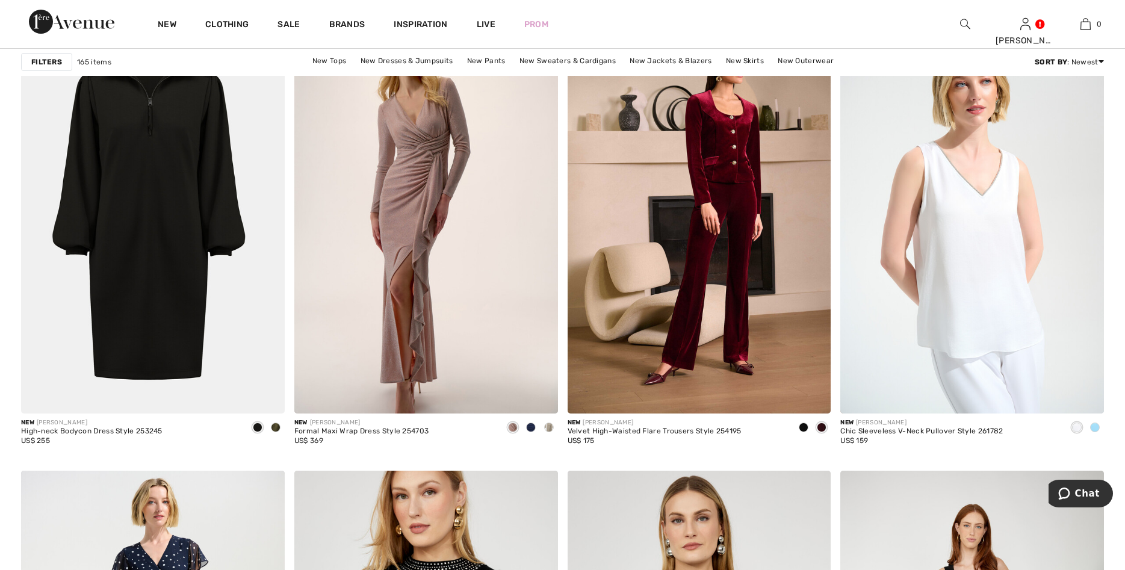
scroll to position [2580, 0]
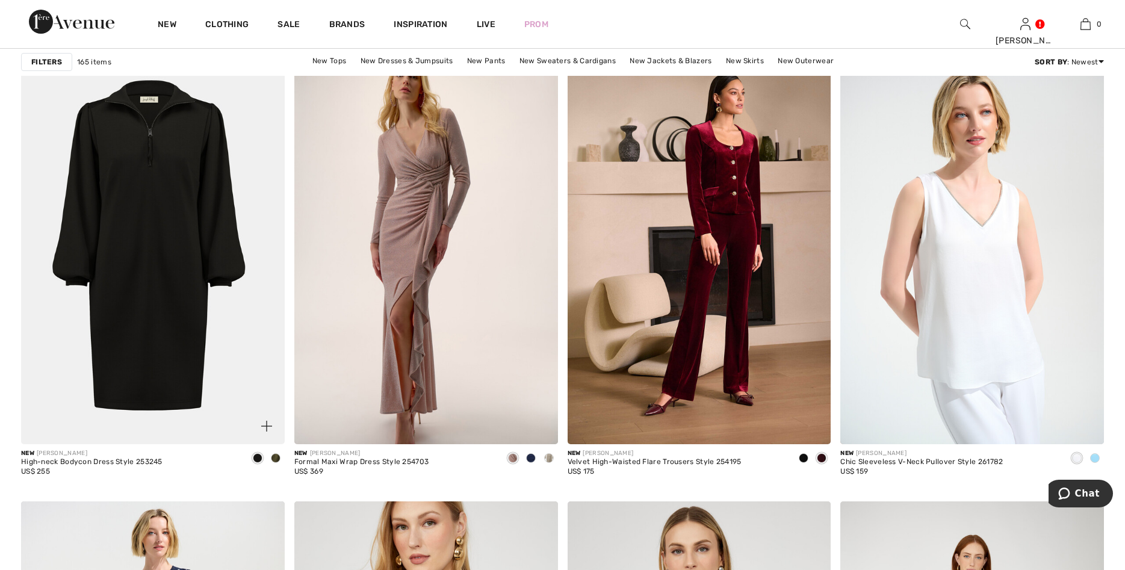
click at [274, 455] on span at bounding box center [276, 458] width 10 height 10
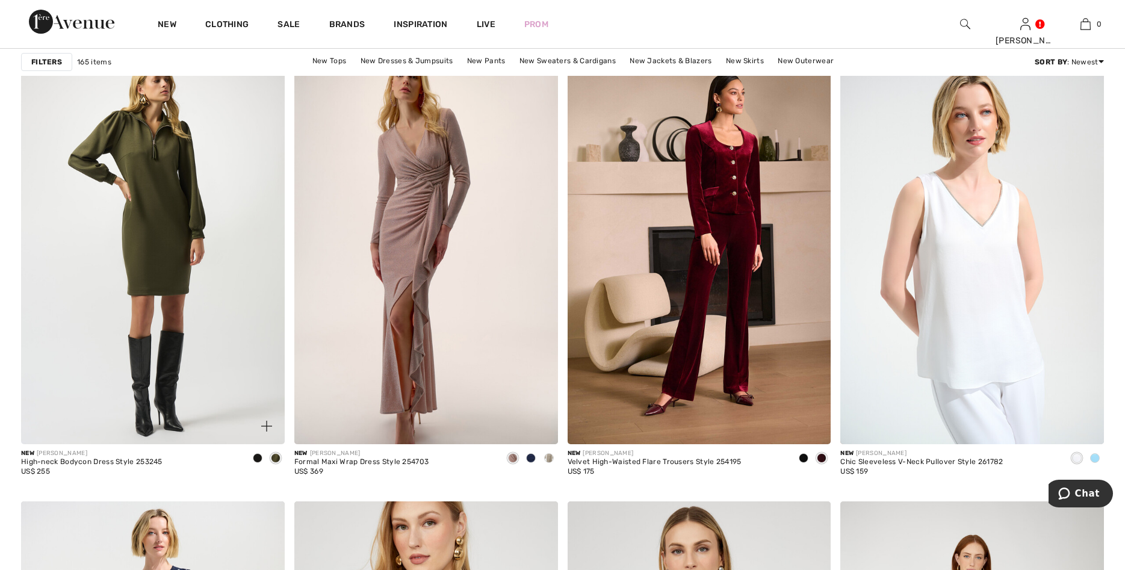
click at [255, 458] on span at bounding box center [258, 458] width 10 height 10
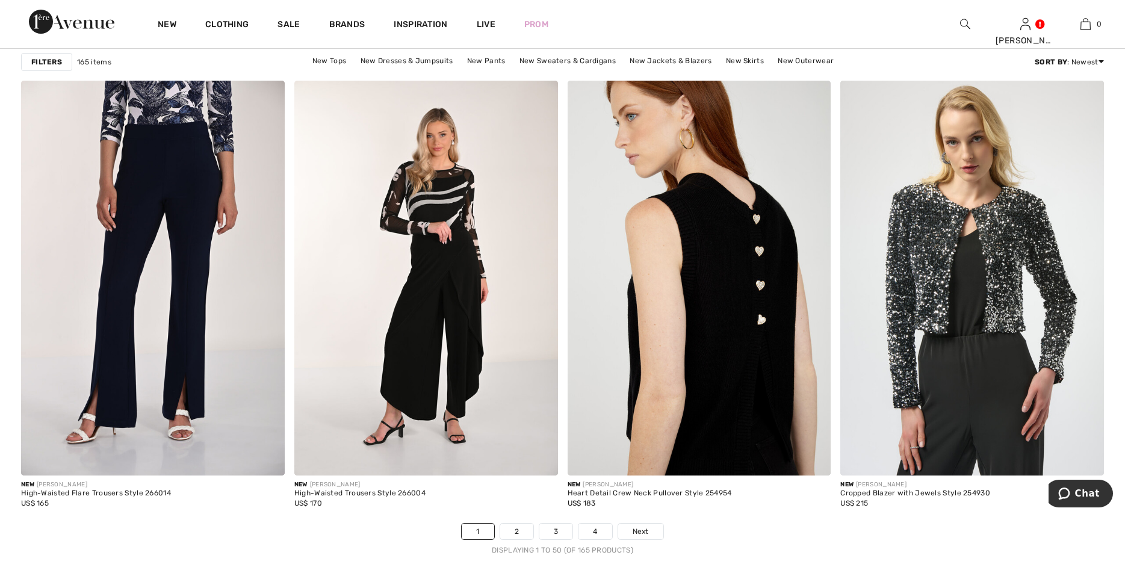
scroll to position [6541, 0]
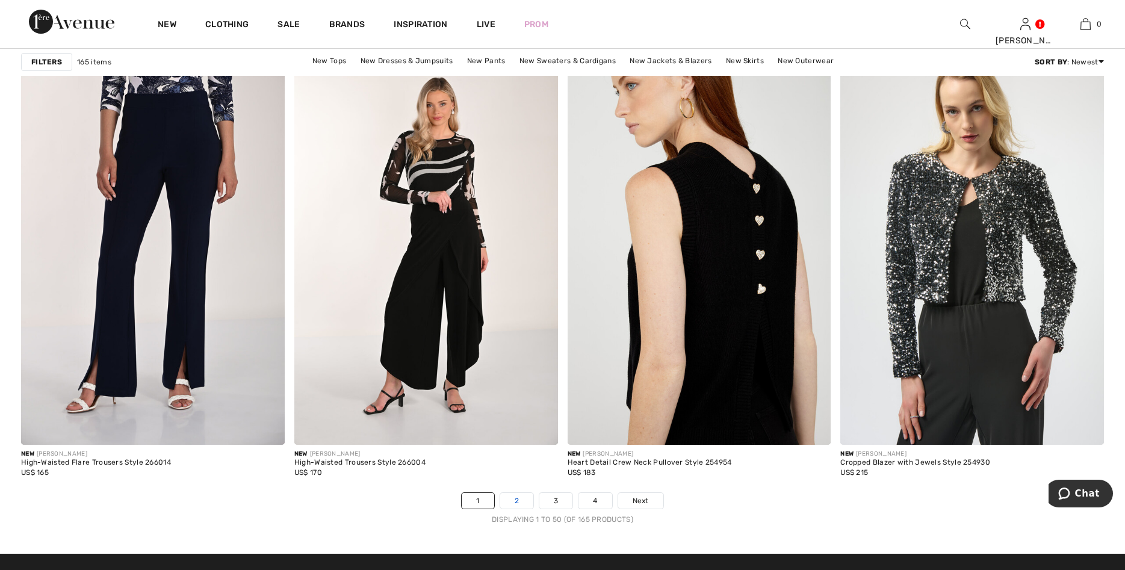
click at [526, 502] on link "2" at bounding box center [516, 501] width 33 height 16
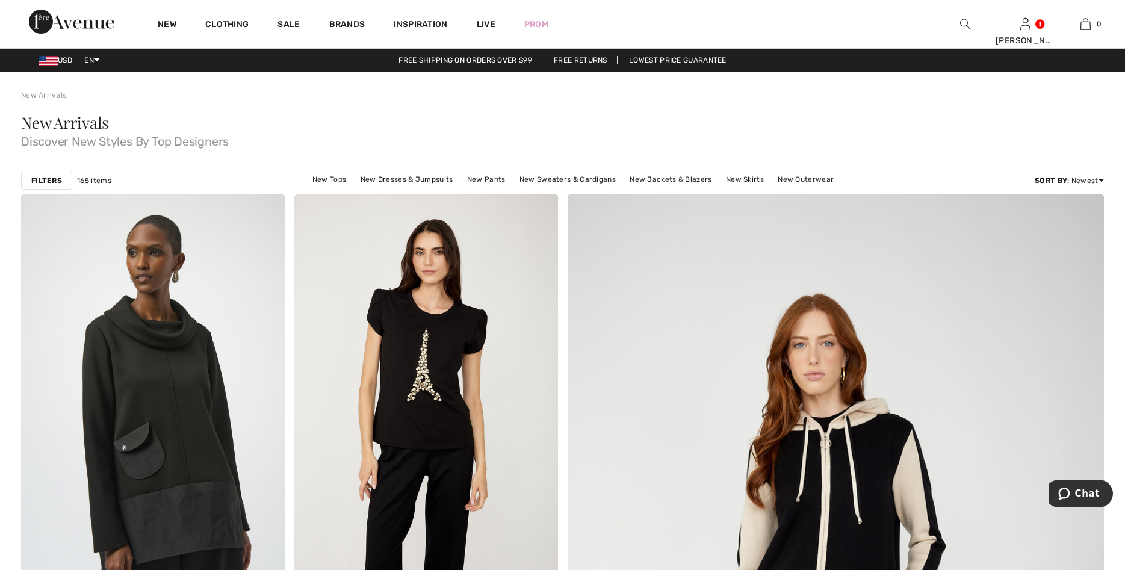
checkbox input "true"
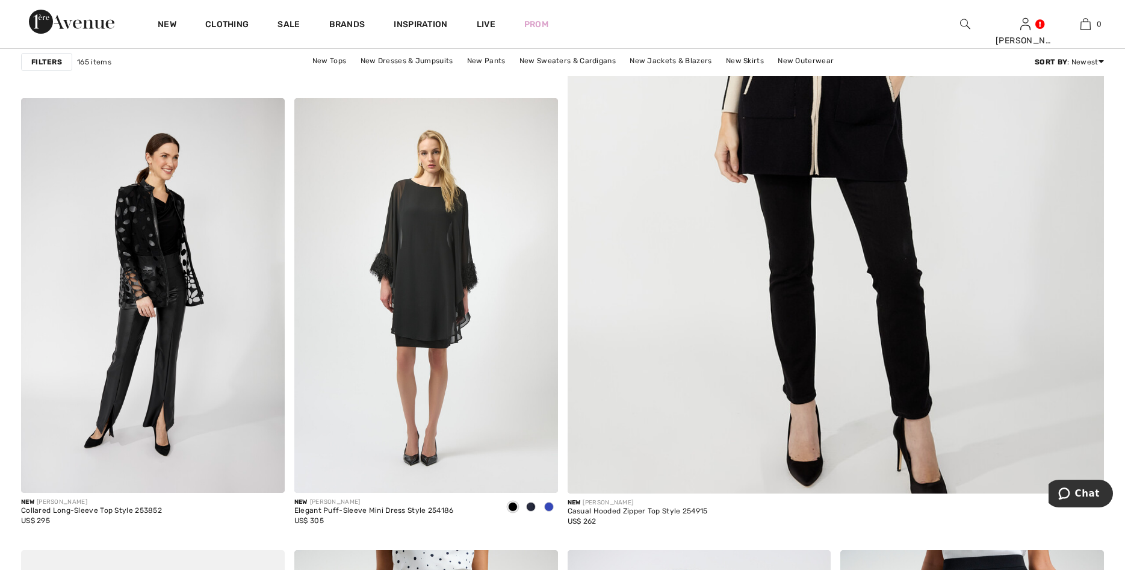
scroll to position [553, 0]
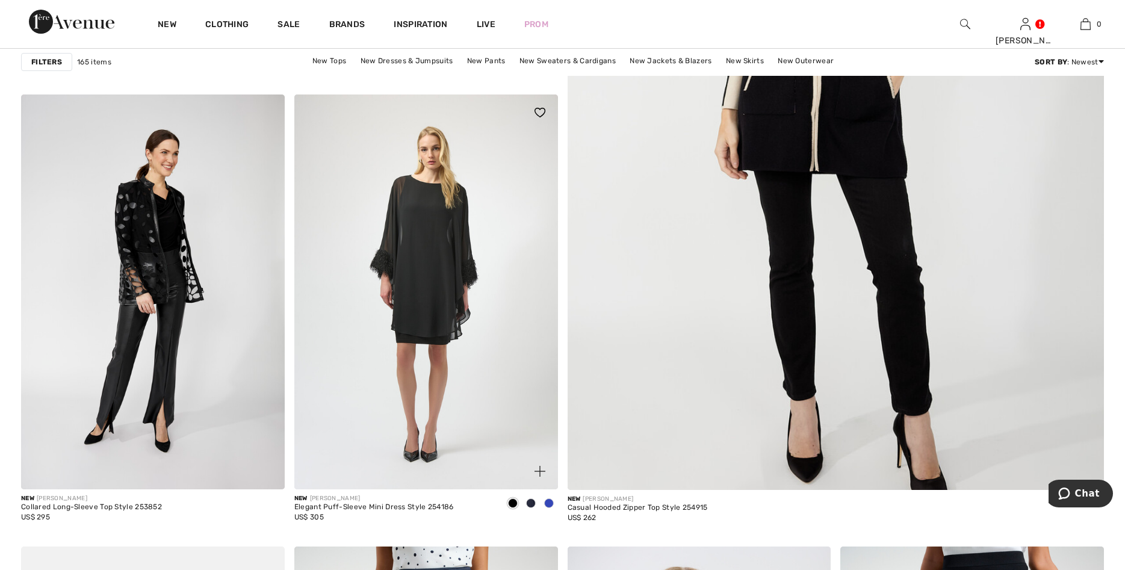
click at [548, 502] on span at bounding box center [549, 504] width 10 height 10
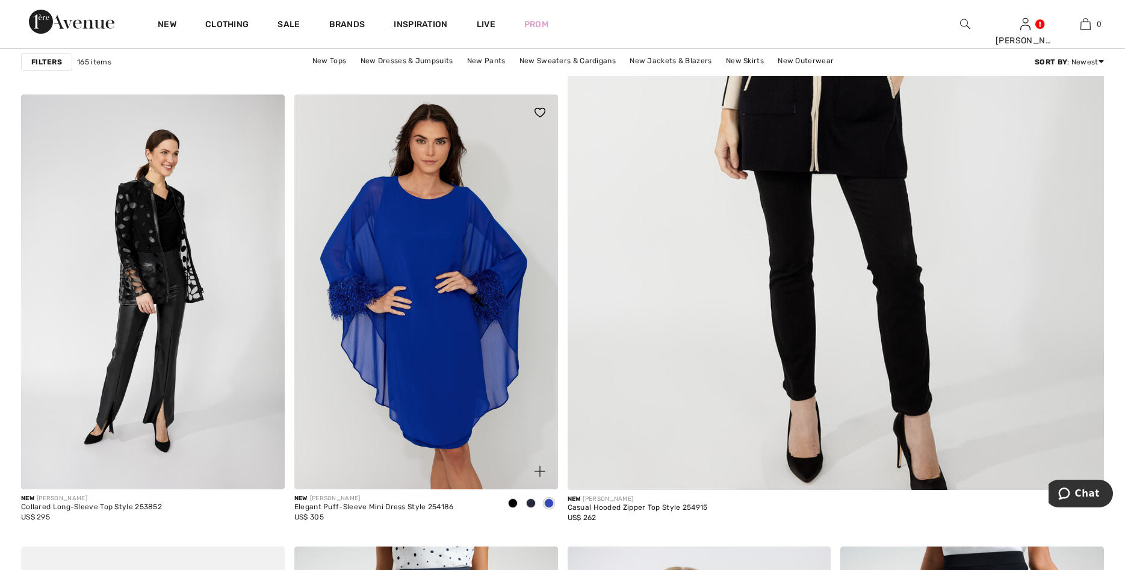
click at [532, 502] on span at bounding box center [531, 504] width 10 height 10
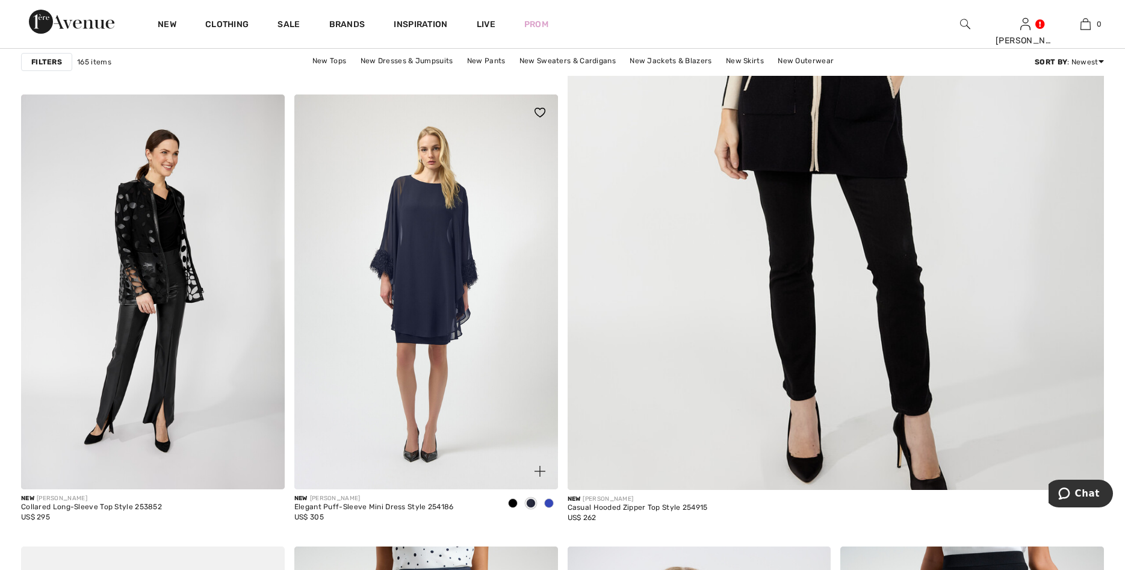
click at [510, 502] on span at bounding box center [513, 504] width 10 height 10
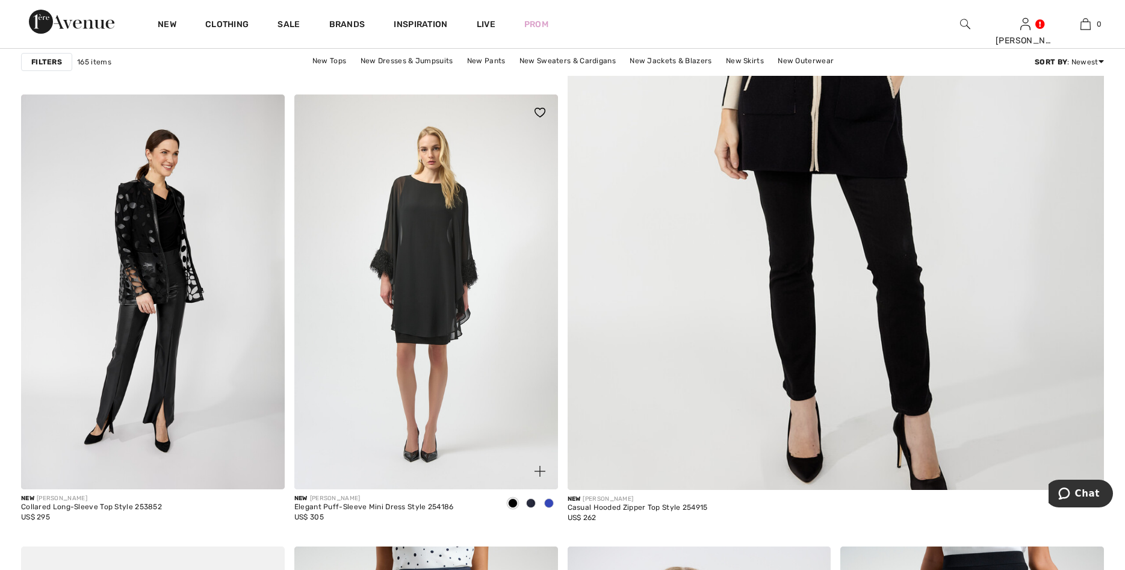
click at [510, 502] on span at bounding box center [513, 504] width 10 height 10
click at [533, 501] on span at bounding box center [531, 504] width 10 height 10
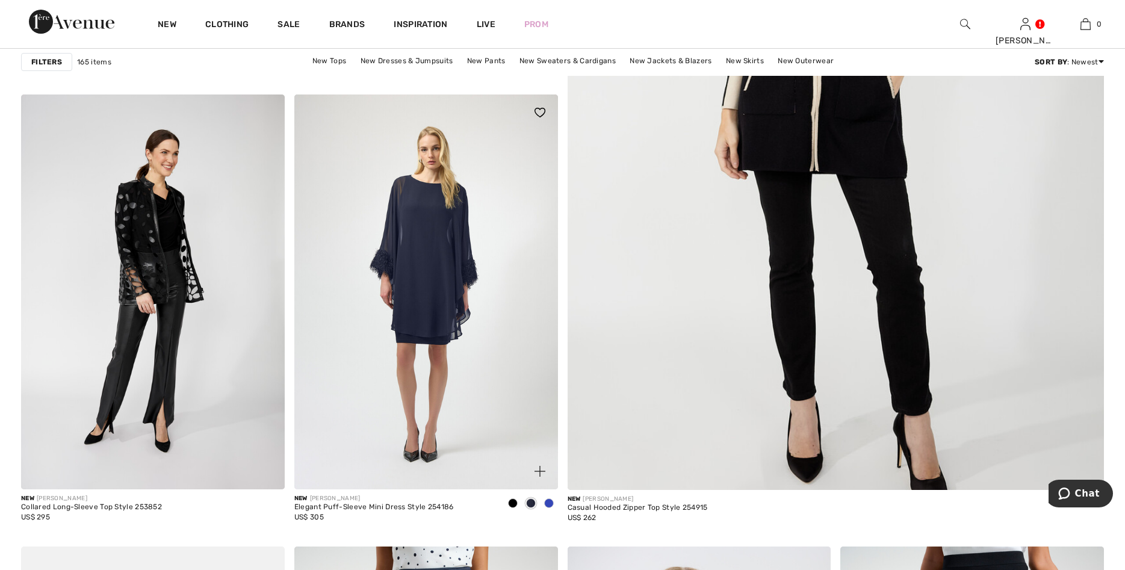
click at [549, 502] on span at bounding box center [549, 504] width 10 height 10
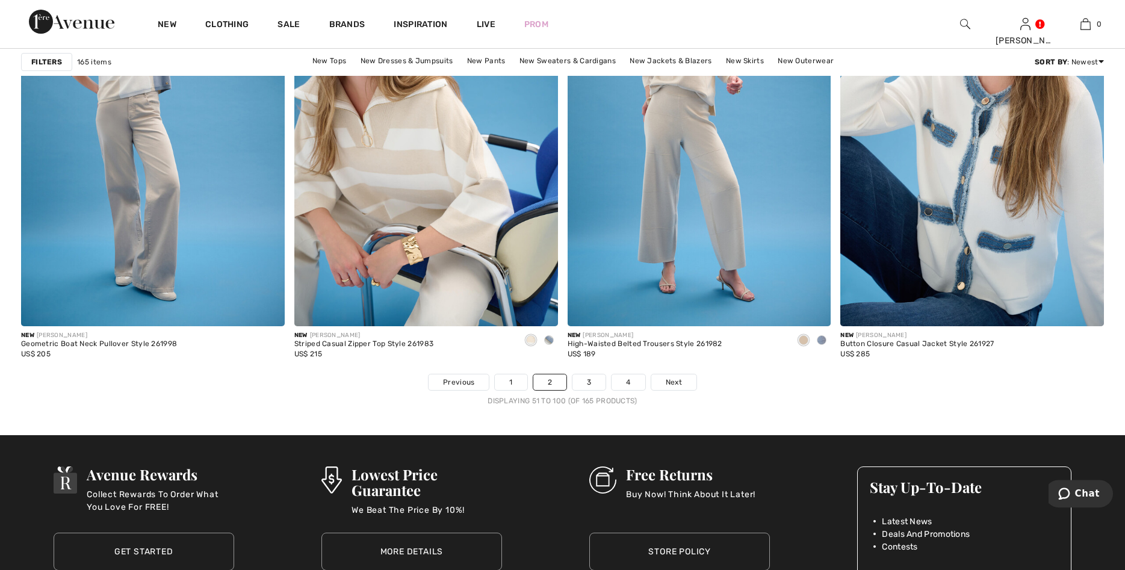
scroll to position [6664, 0]
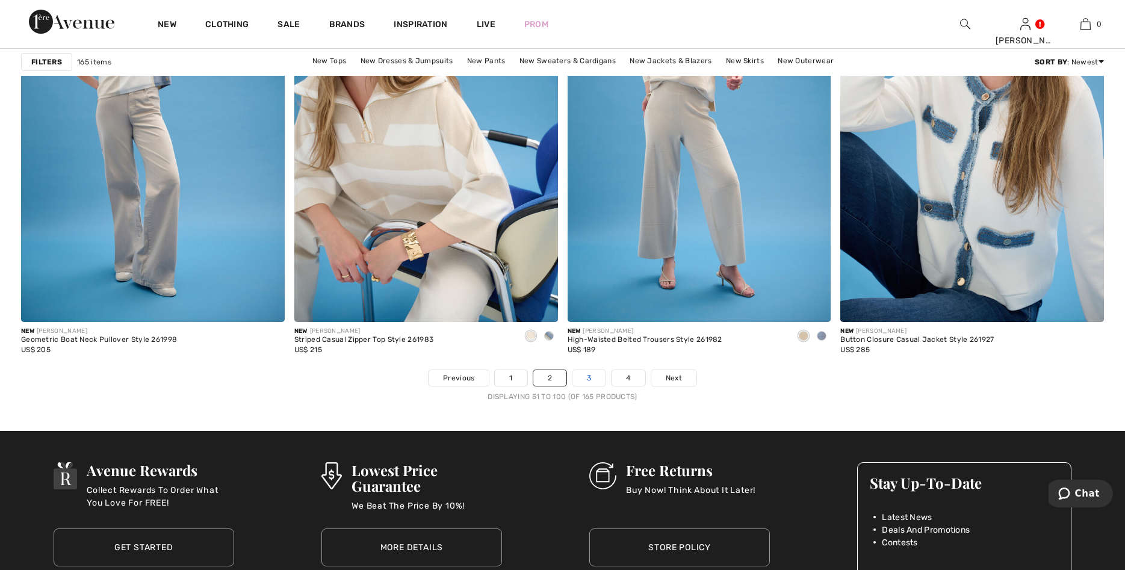
click at [586, 375] on link "3" at bounding box center [589, 378] width 33 height 16
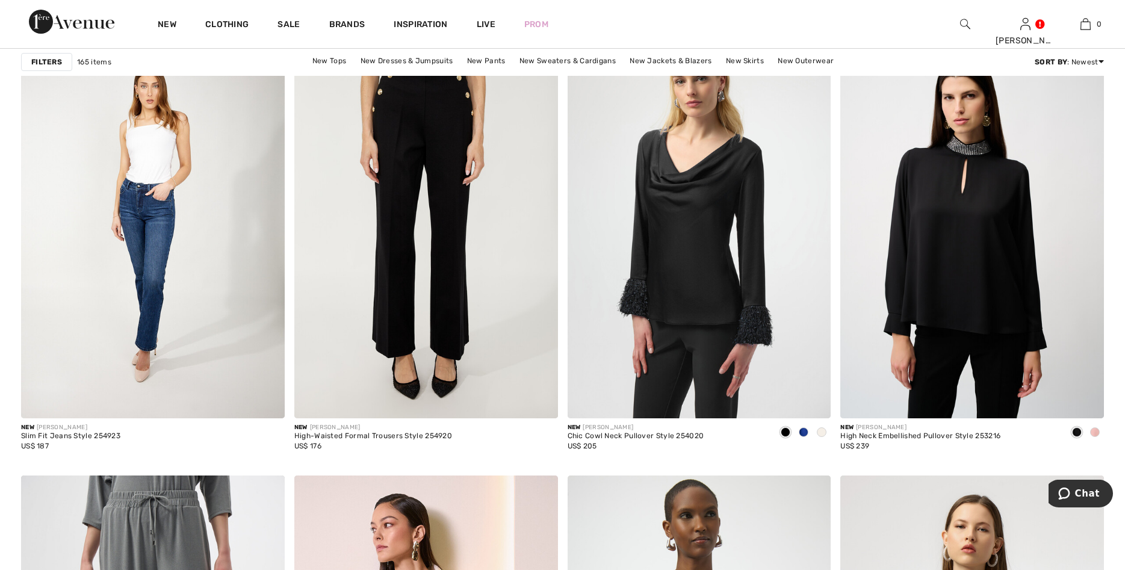
scroll to position [2180, 0]
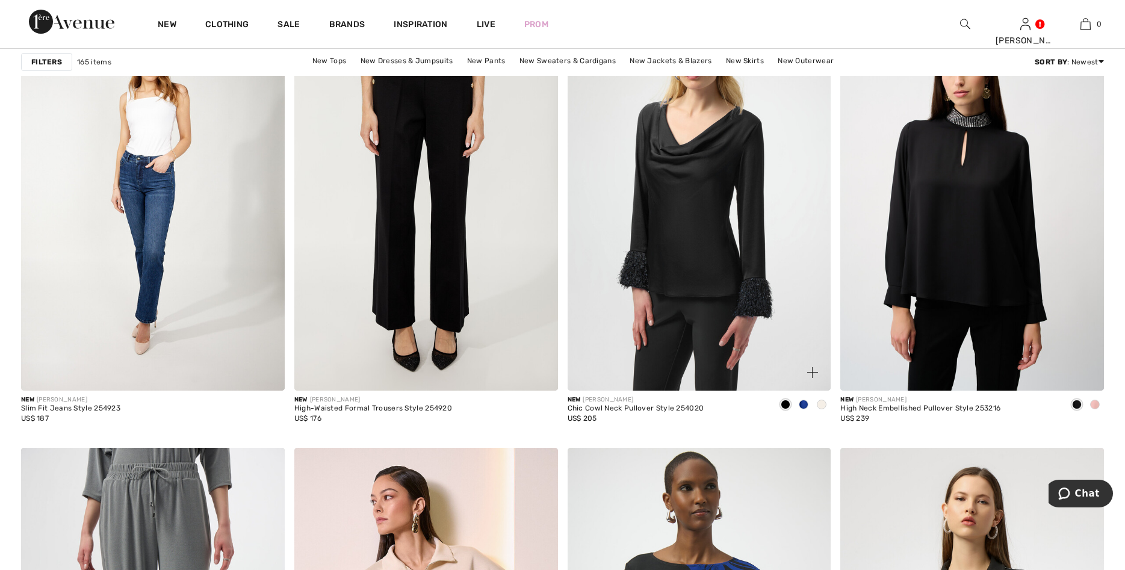
click at [823, 402] on span at bounding box center [822, 405] width 10 height 10
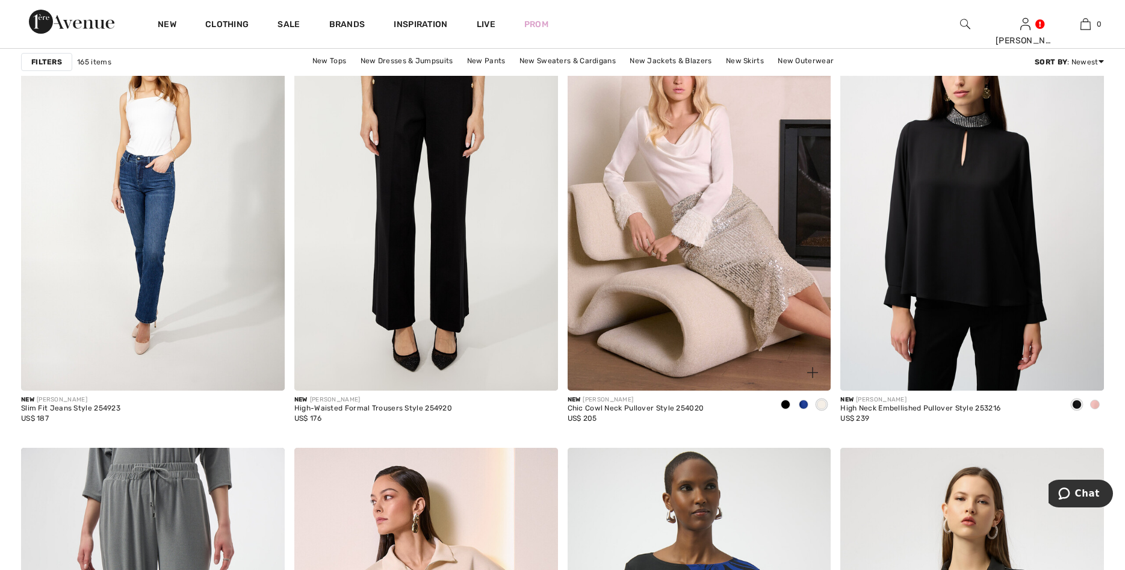
click at [803, 402] on span at bounding box center [804, 405] width 10 height 10
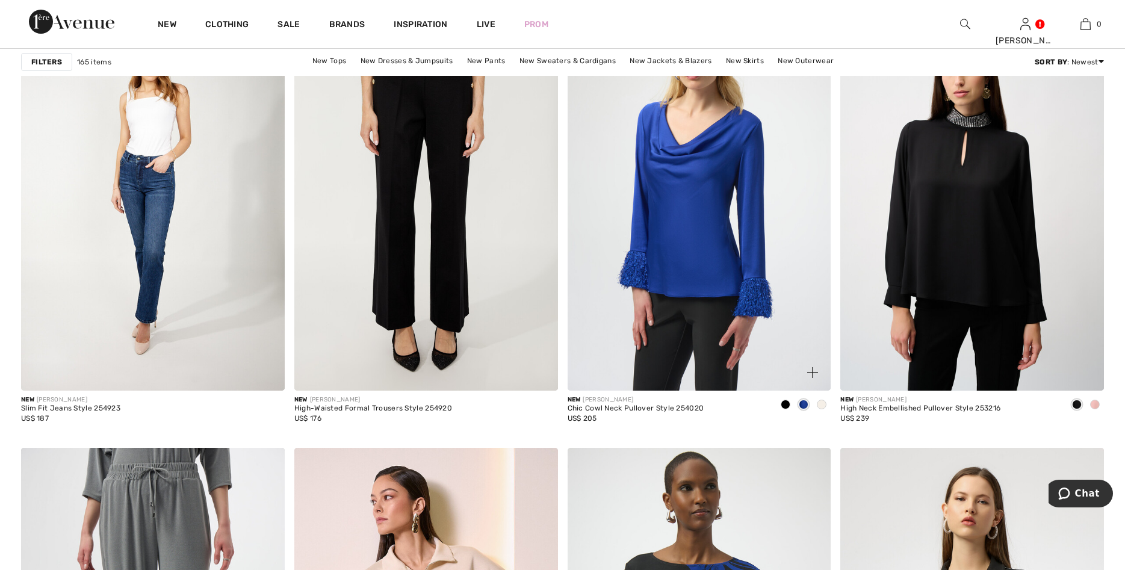
click at [782, 402] on span at bounding box center [786, 405] width 10 height 10
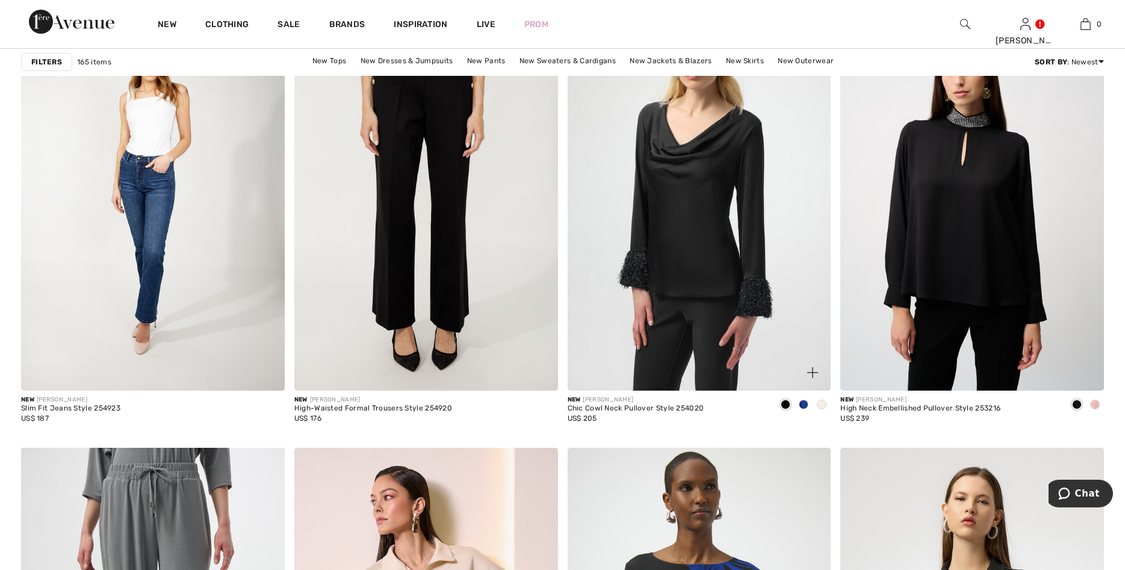
click at [821, 403] on span at bounding box center [822, 405] width 10 height 10
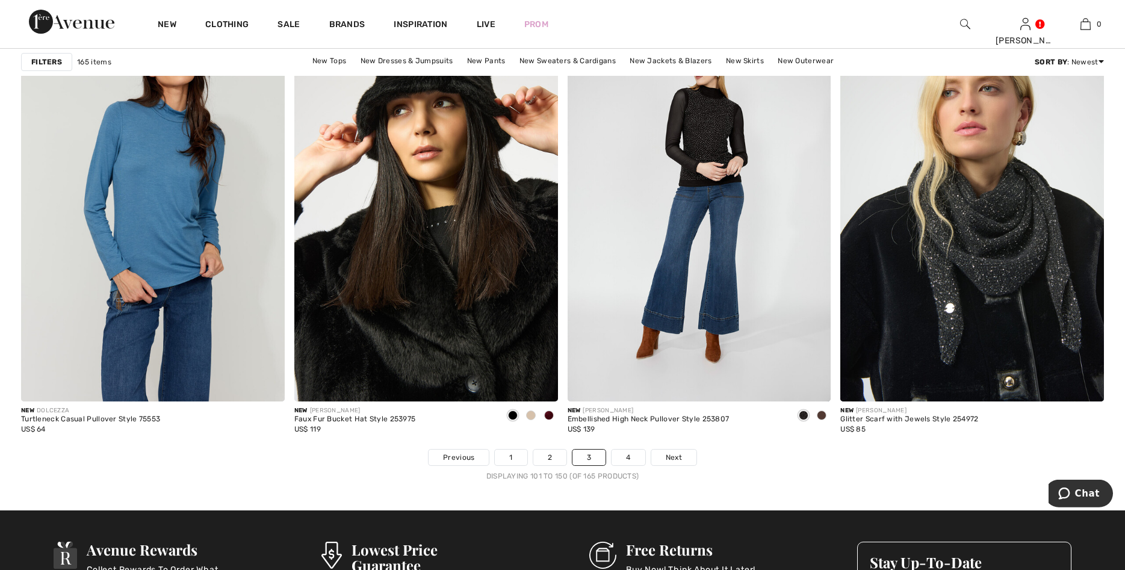
scroll to position [6572, 0]
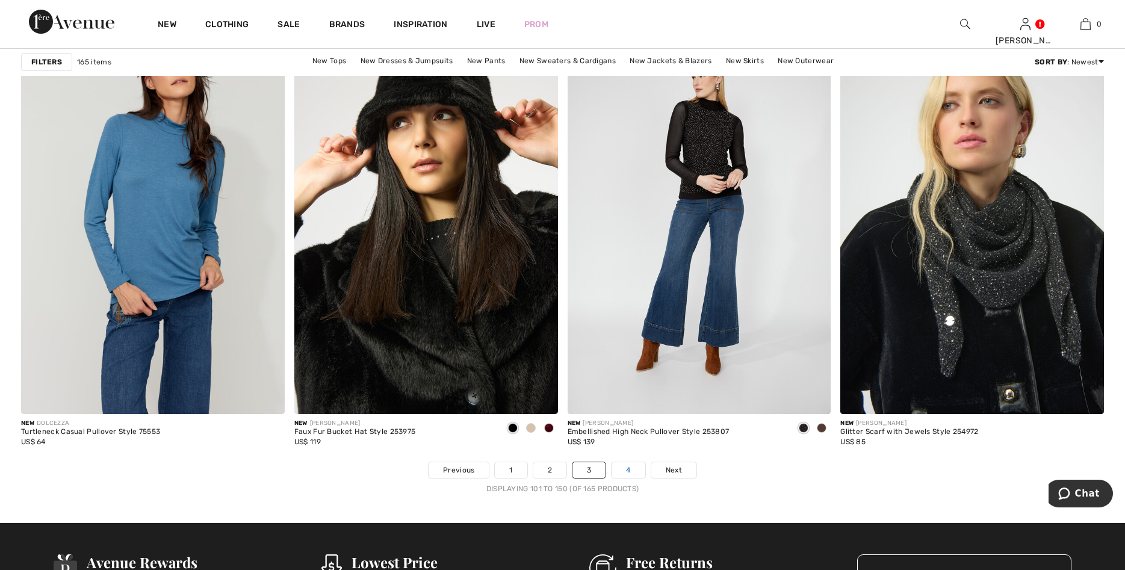
click at [617, 465] on link "4" at bounding box center [628, 470] width 33 height 16
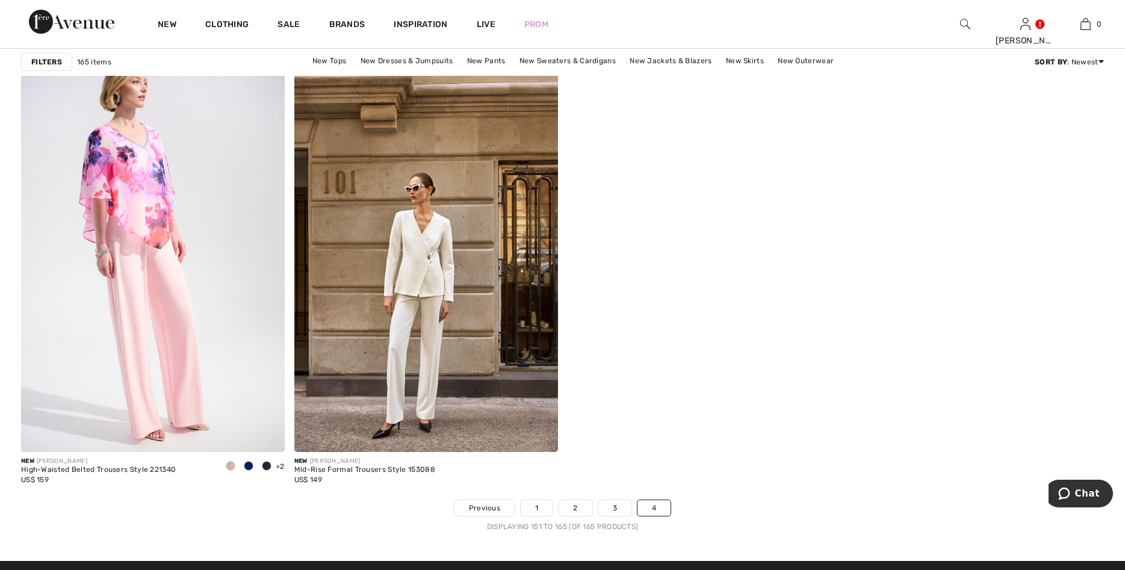
scroll to position [2150, 0]
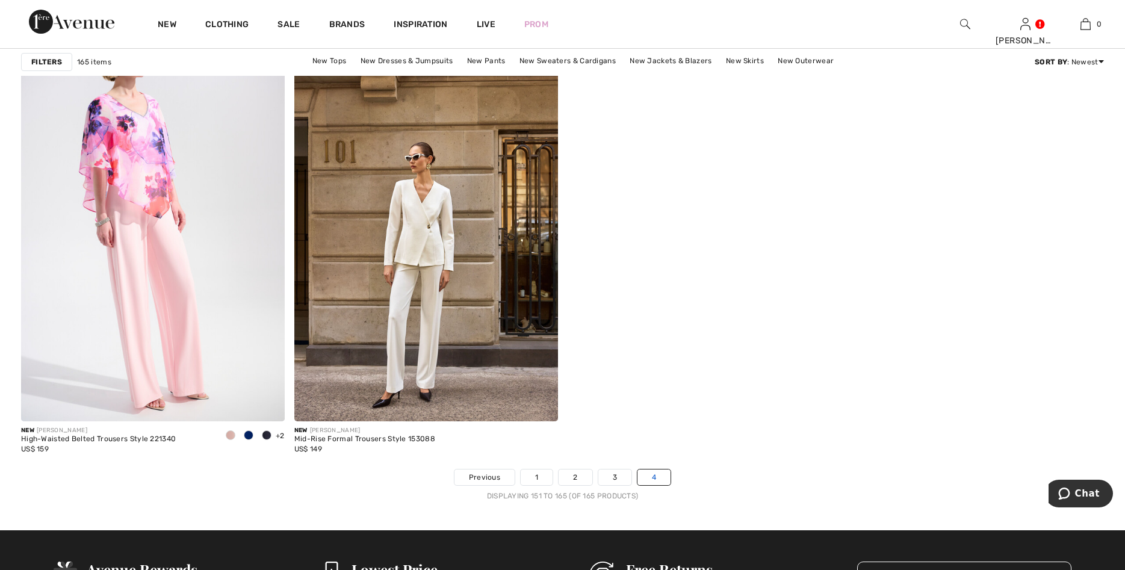
click at [641, 472] on link "4" at bounding box center [654, 478] width 33 height 16
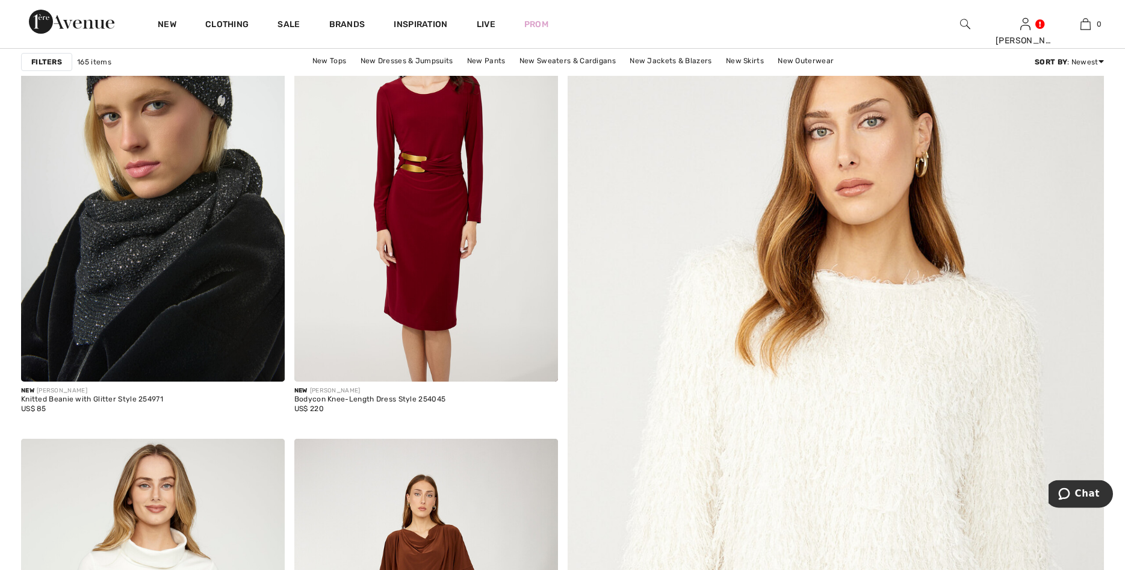
scroll to position [154, 0]
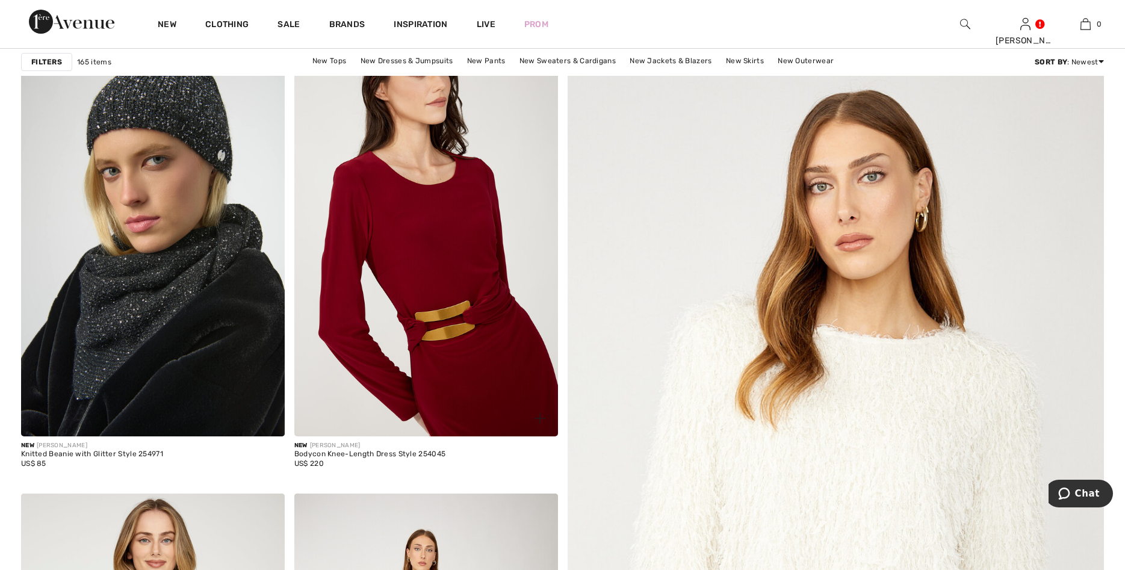
click at [504, 384] on img at bounding box center [426, 239] width 264 height 396
click at [536, 297] on img at bounding box center [426, 239] width 264 height 396
click at [400, 361] on img at bounding box center [426, 239] width 264 height 396
click at [349, 391] on img at bounding box center [426, 239] width 264 height 396
click at [481, 421] on img at bounding box center [426, 239] width 264 height 396
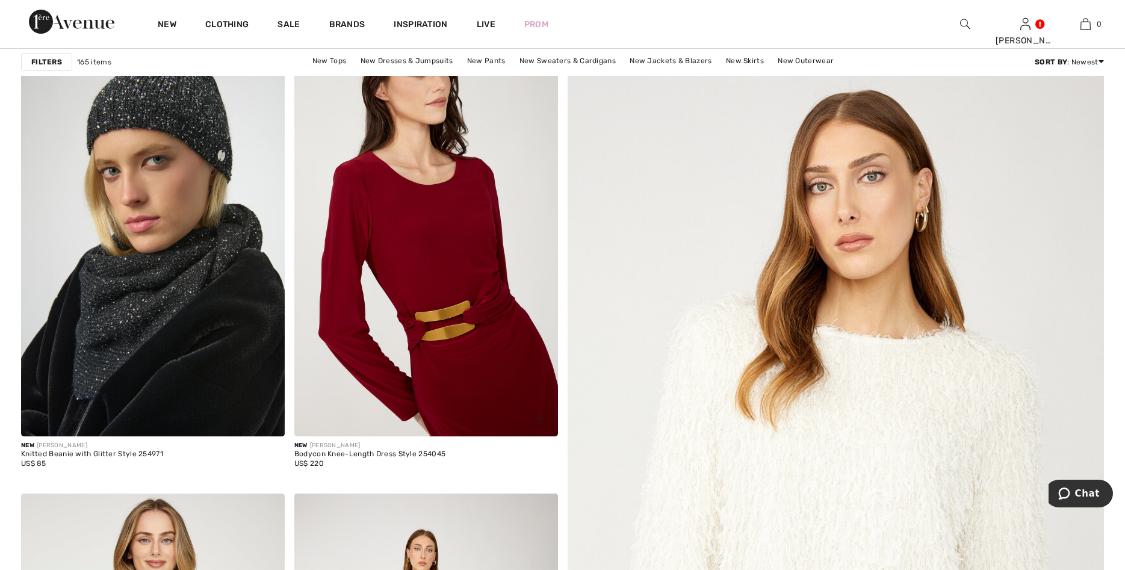
click at [481, 419] on img at bounding box center [426, 239] width 264 height 396
click at [481, 417] on img at bounding box center [426, 239] width 264 height 396
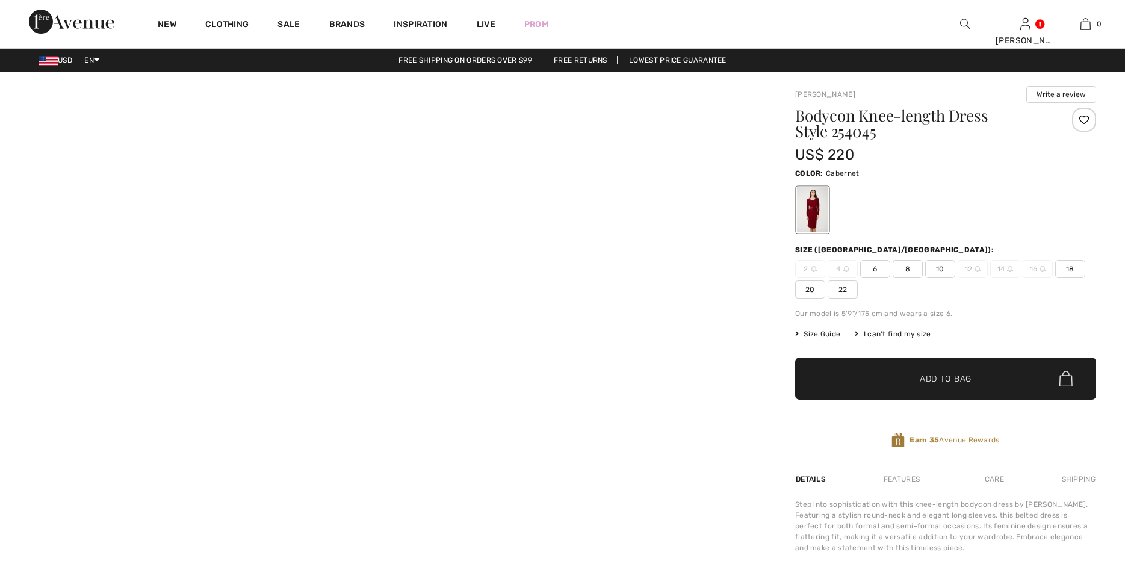
checkbox input "true"
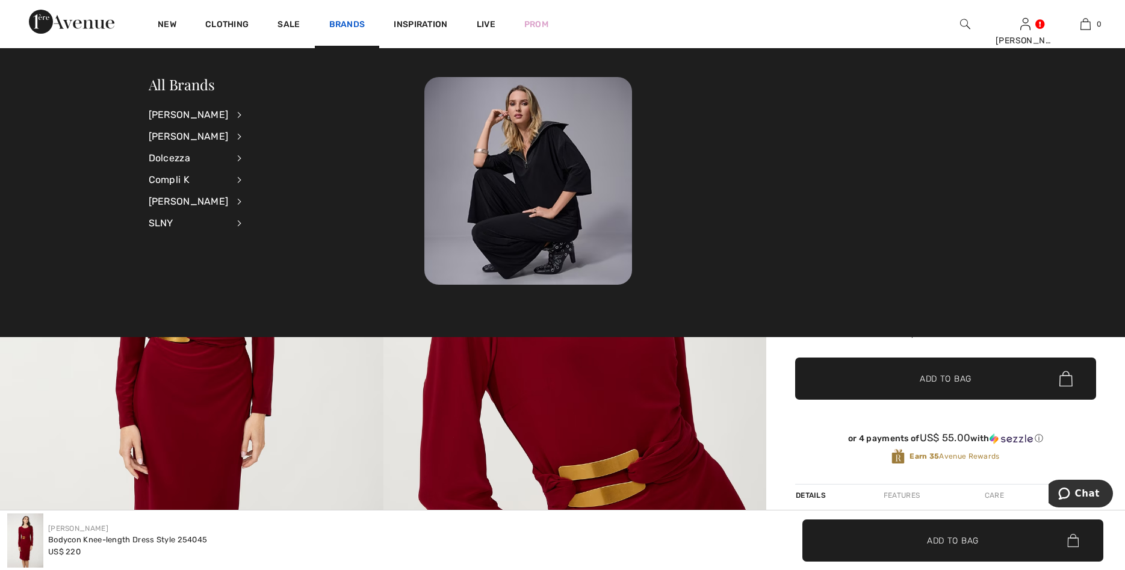
click at [340, 23] on link "Brands" at bounding box center [347, 25] width 36 height 13
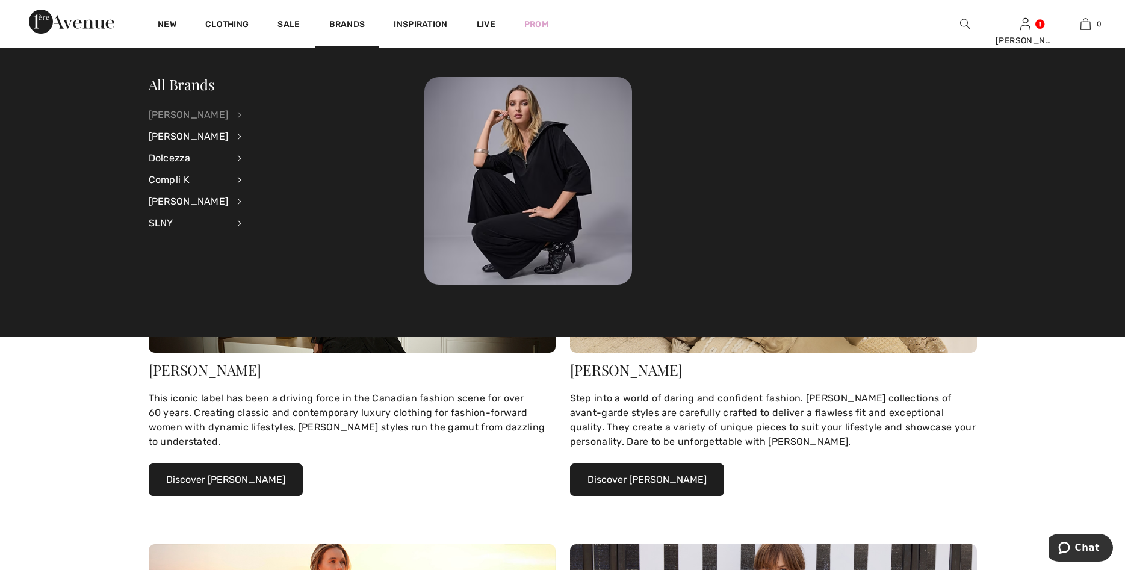
click at [202, 114] on div "[PERSON_NAME]" at bounding box center [189, 115] width 80 height 22
click at [268, 234] on link "Skirts" at bounding box center [303, 233] width 93 height 20
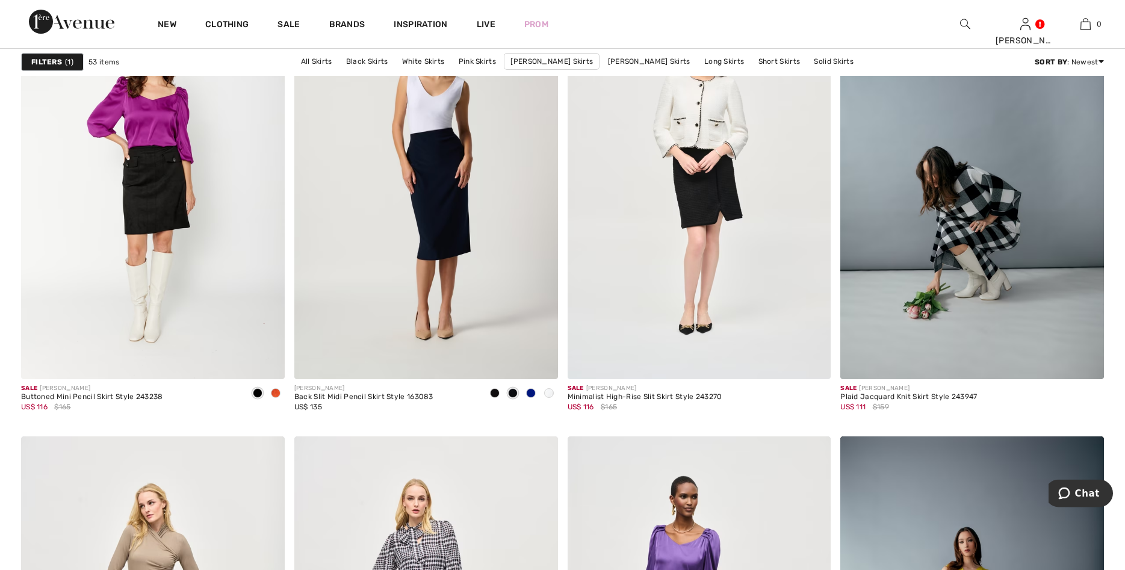
scroll to position [5650, 0]
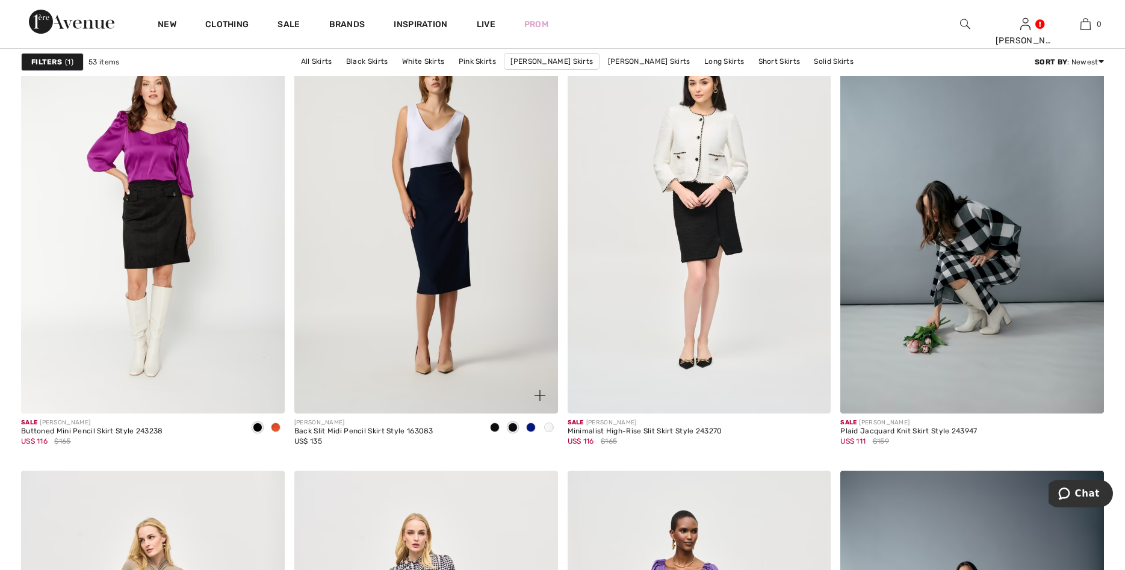
click at [546, 425] on span at bounding box center [549, 428] width 10 height 10
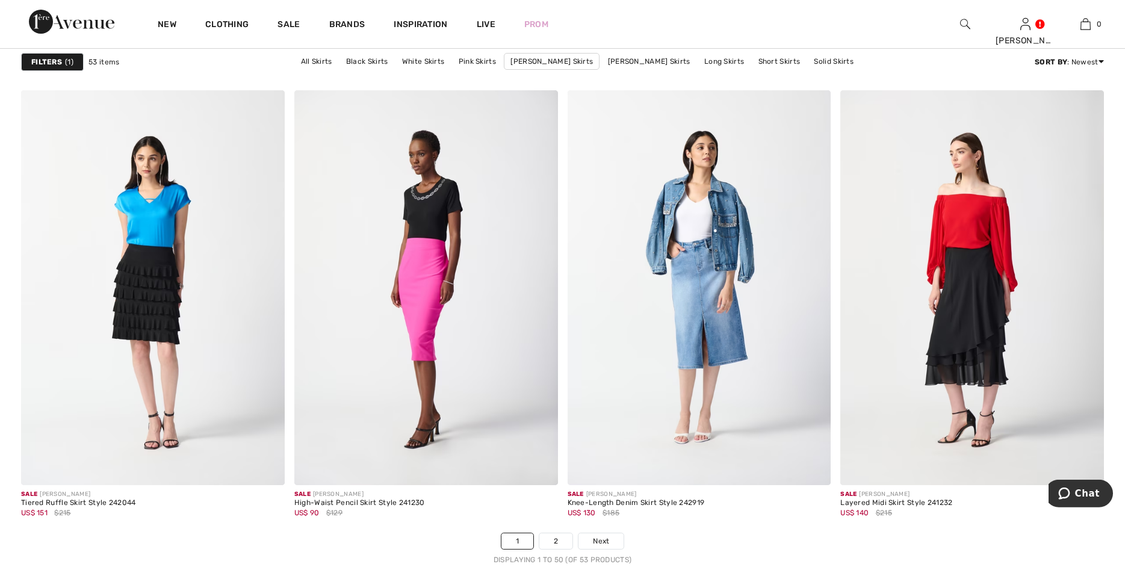
scroll to position [6541, 0]
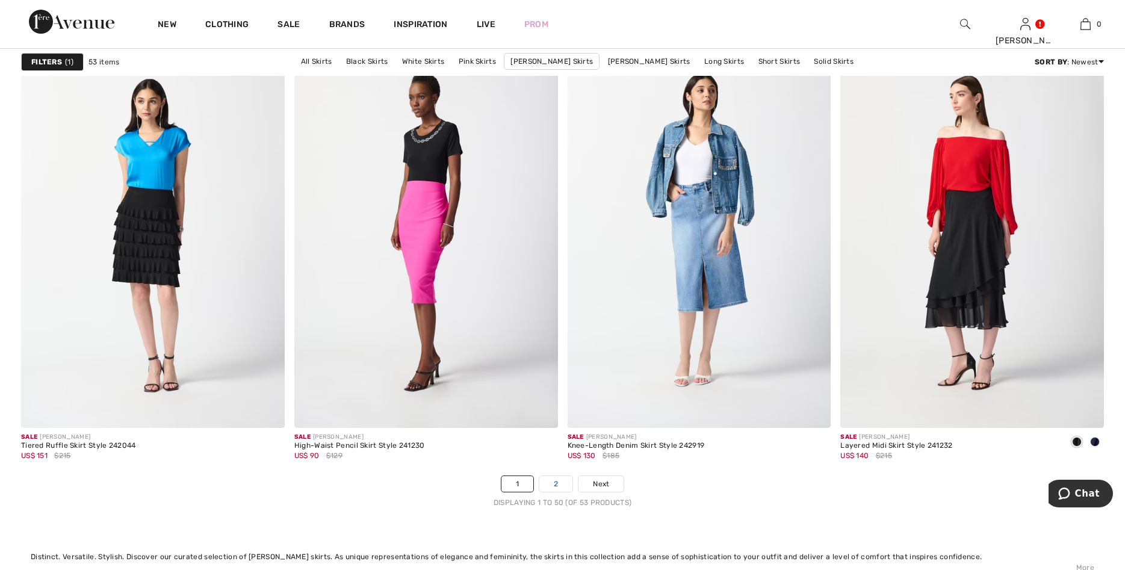
click at [555, 479] on link "2" at bounding box center [556, 484] width 33 height 16
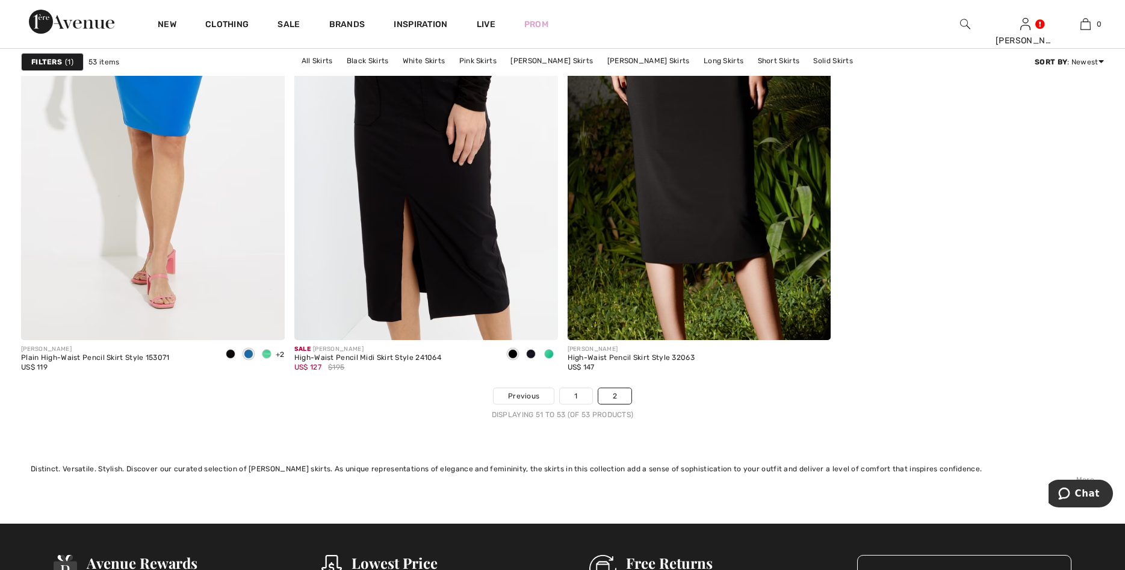
scroll to position [215, 0]
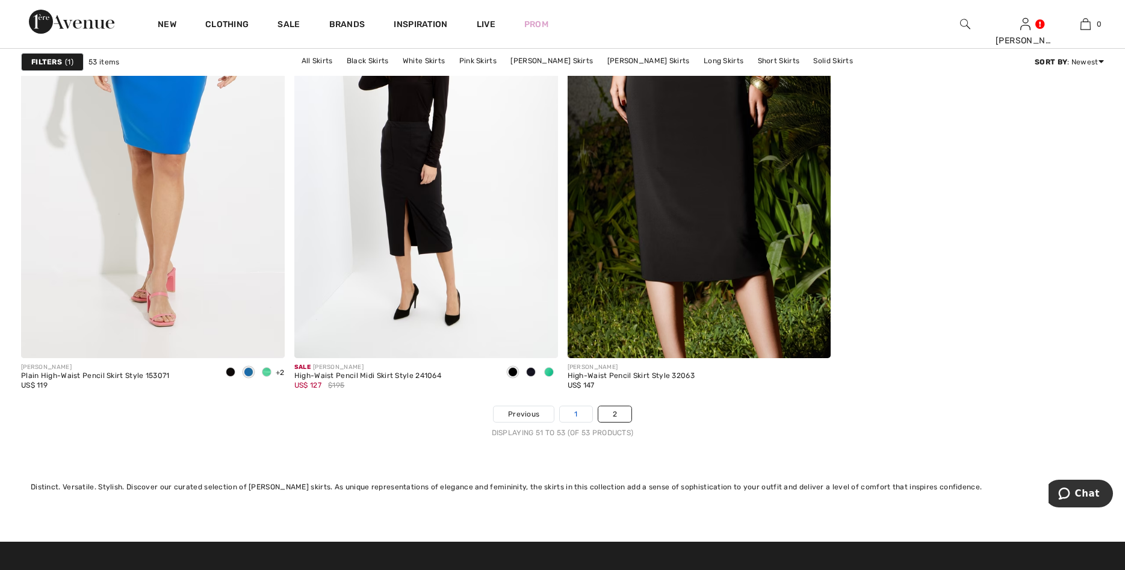
click at [577, 414] on link "1" at bounding box center [576, 414] width 32 height 16
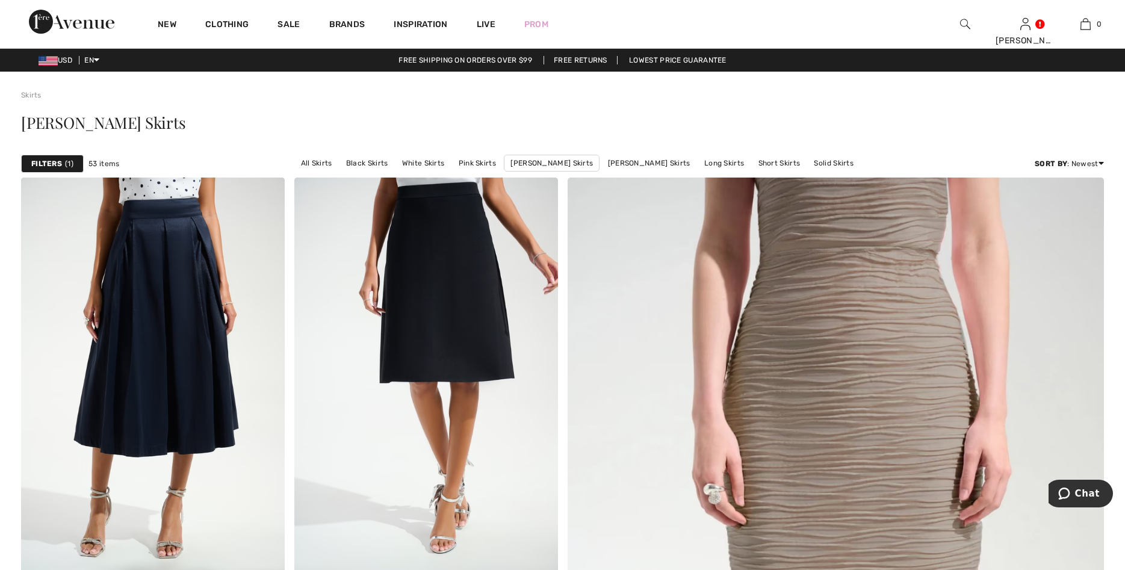
checkbox input "true"
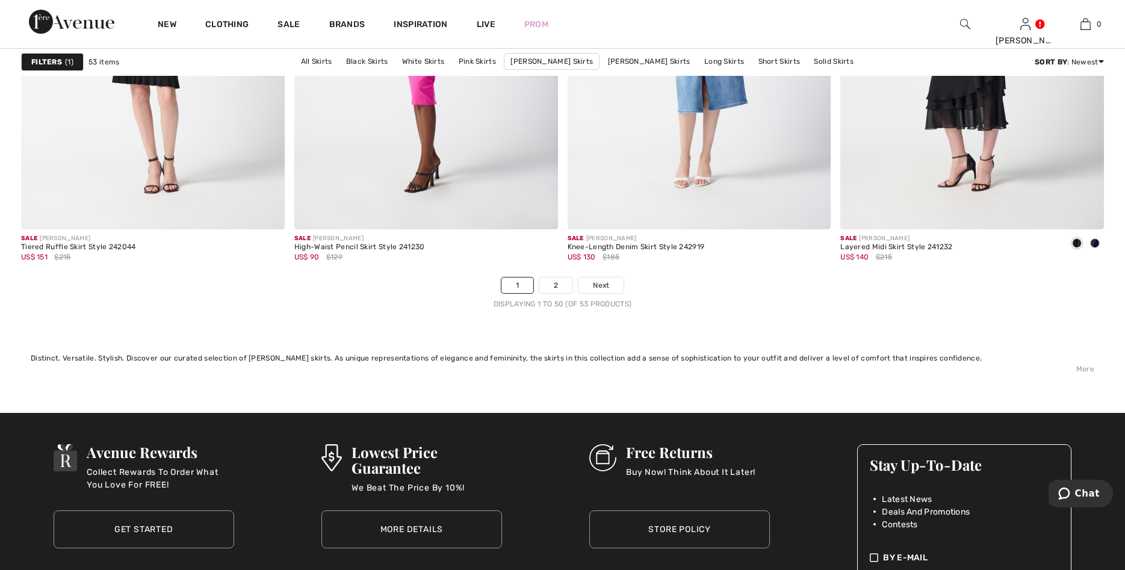
scroll to position [6756, 0]
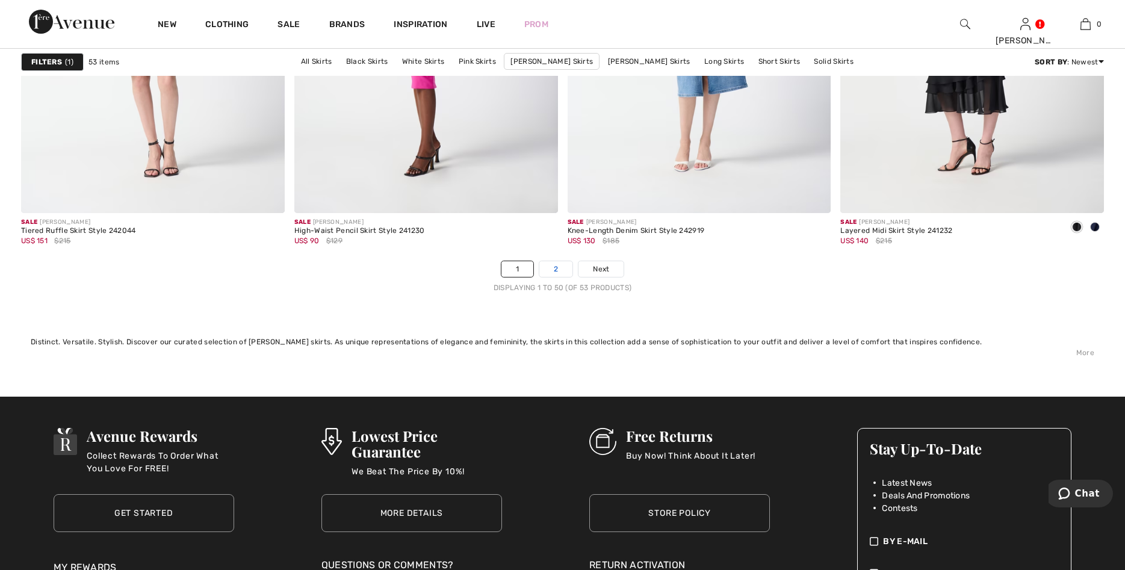
click at [558, 267] on link "2" at bounding box center [556, 269] width 33 height 16
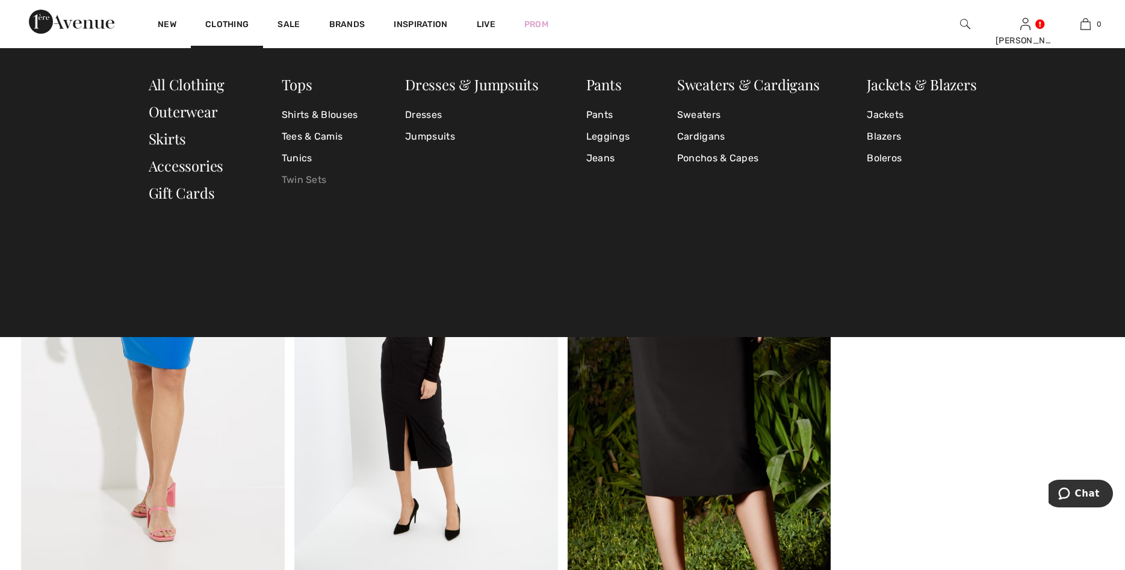
click at [311, 178] on link "Twin Sets" at bounding box center [320, 180] width 76 height 22
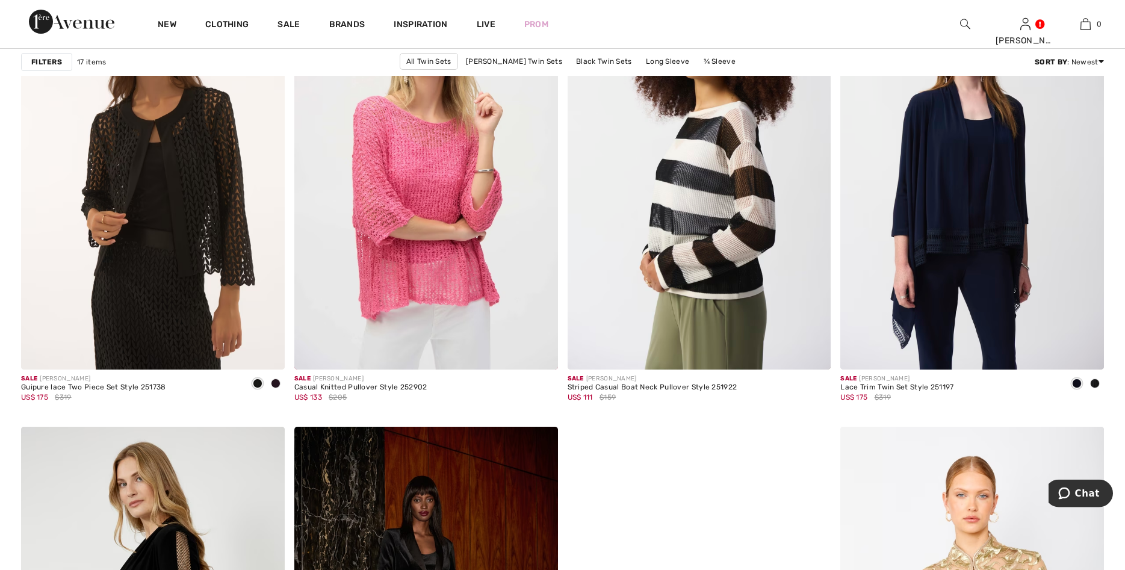
scroll to position [1106, 0]
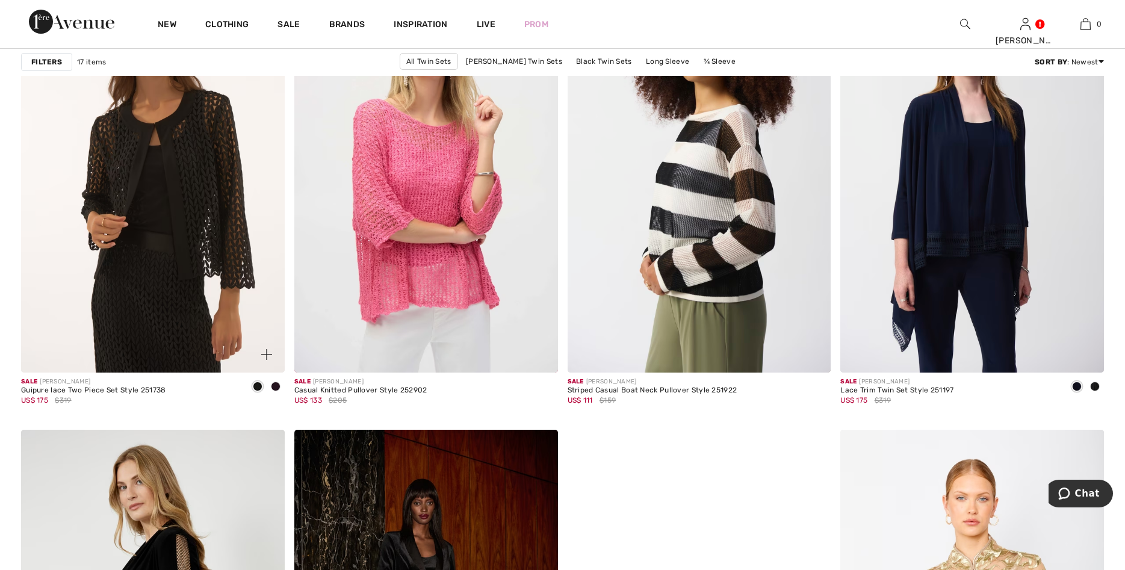
click at [275, 384] on span at bounding box center [276, 387] width 10 height 10
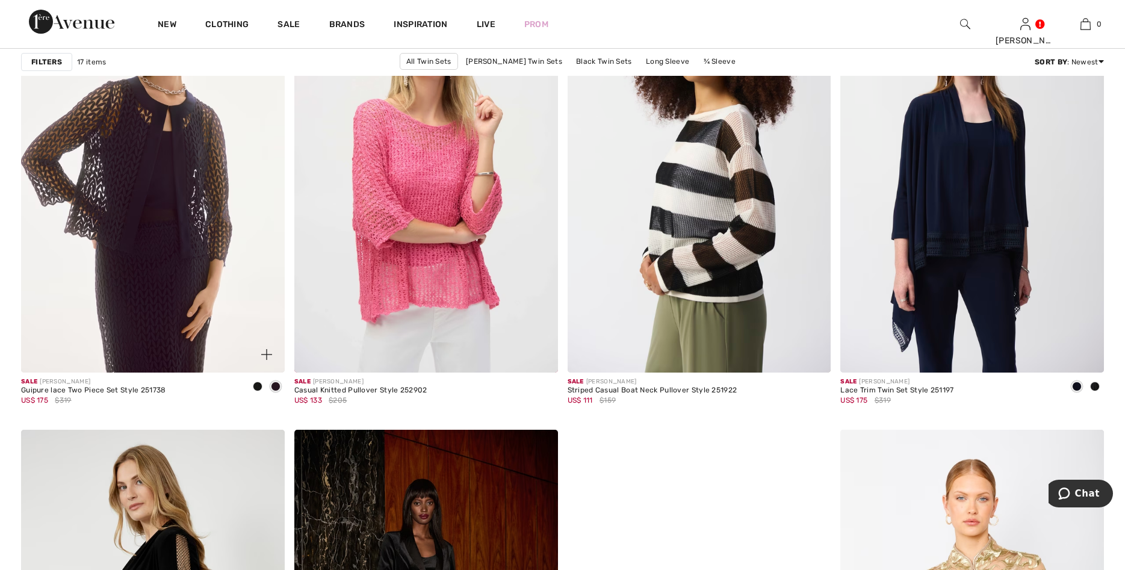
click at [255, 382] on span at bounding box center [258, 387] width 10 height 10
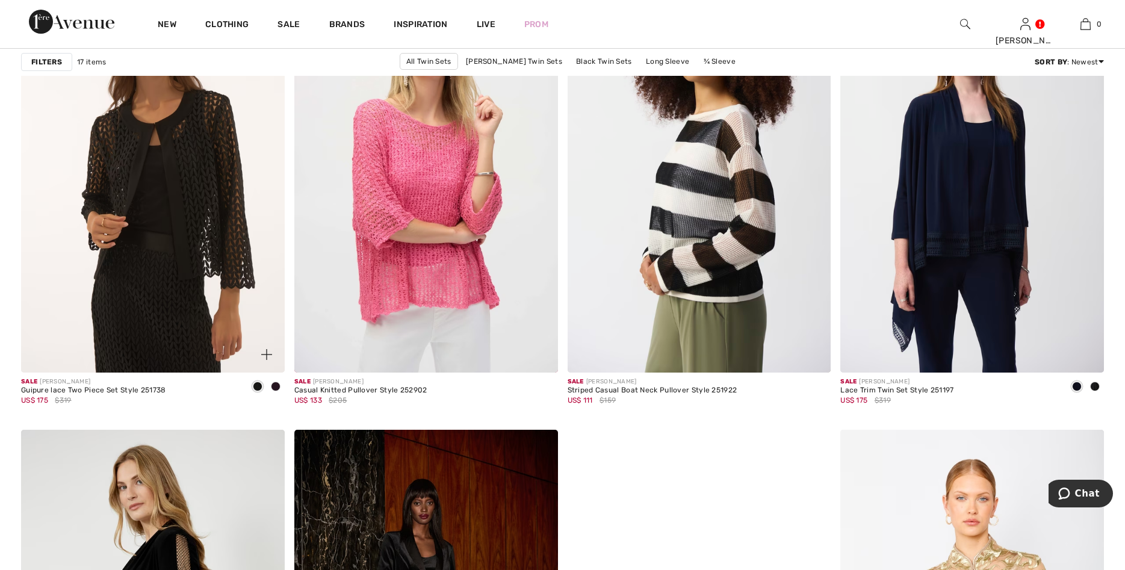
click at [275, 385] on span at bounding box center [276, 387] width 10 height 10
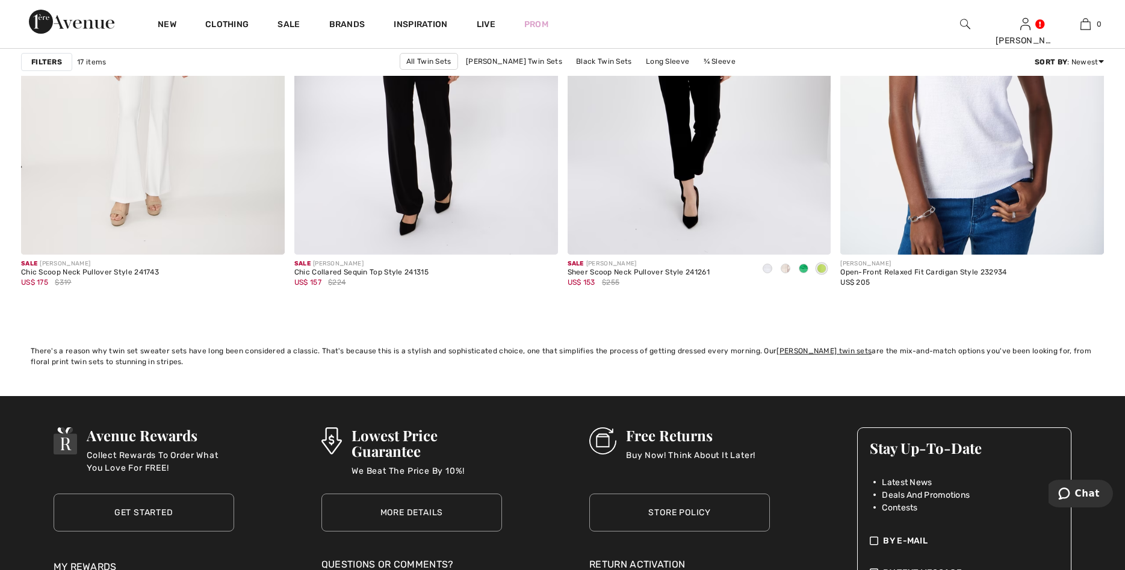
scroll to position [2211, 0]
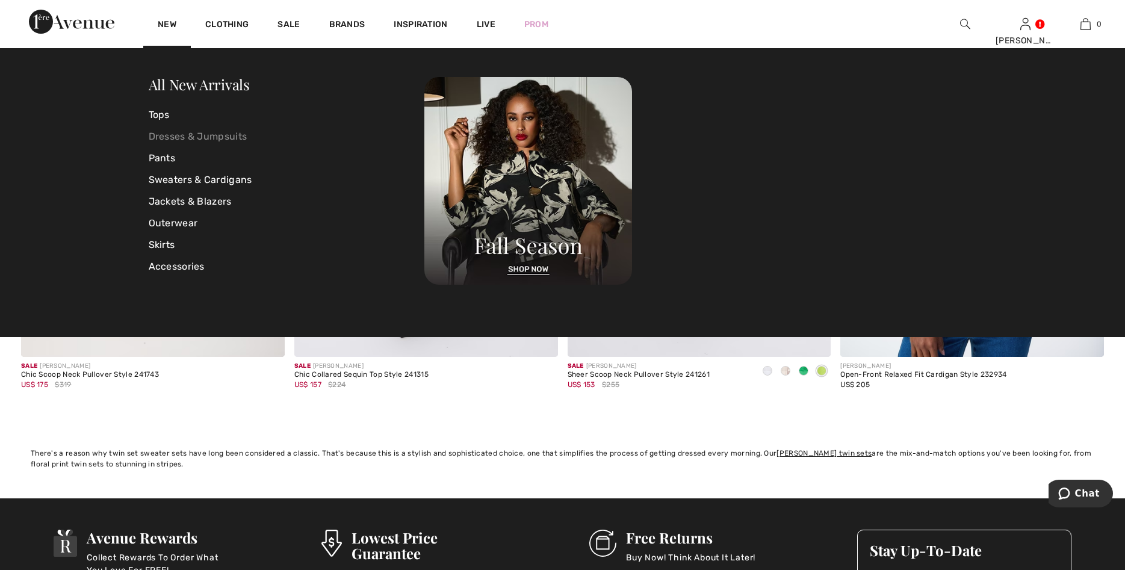
click at [199, 134] on link "Dresses & Jumpsuits" at bounding box center [287, 137] width 276 height 22
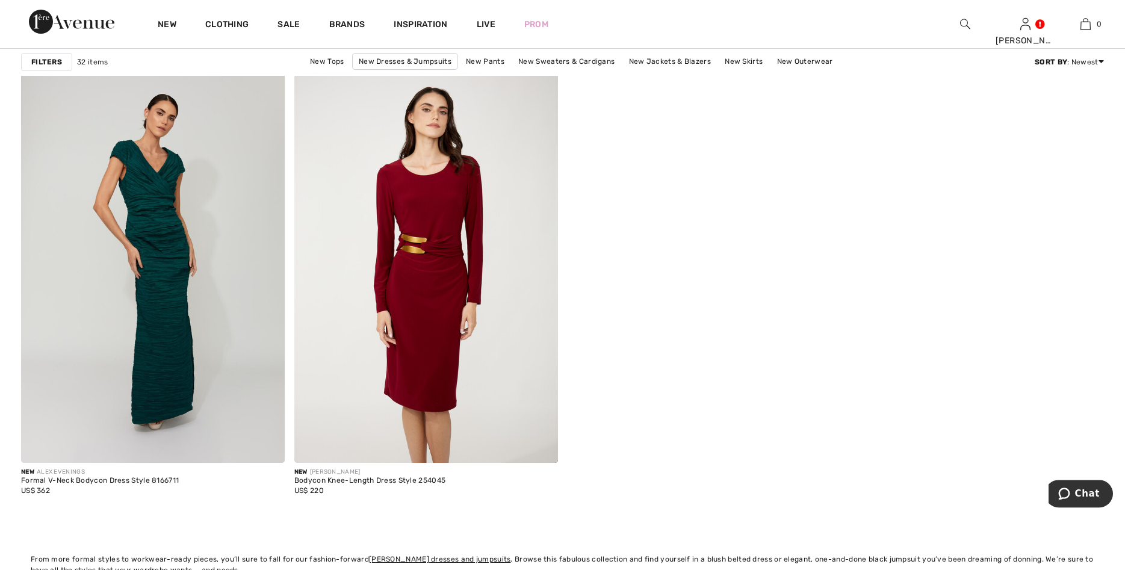
scroll to position [4545, 0]
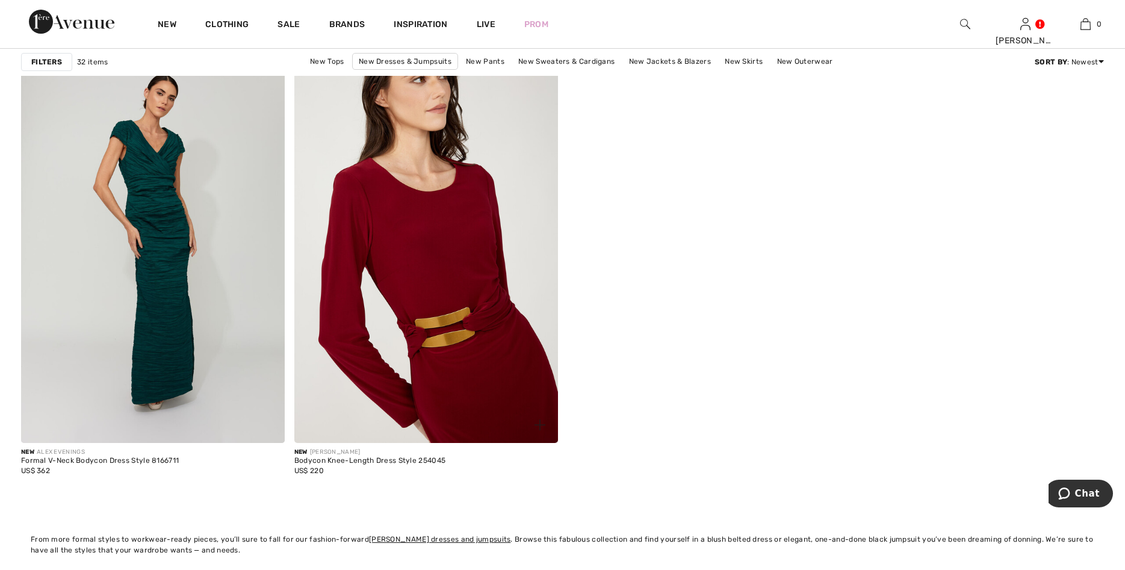
click at [524, 261] on img at bounding box center [426, 246] width 264 height 396
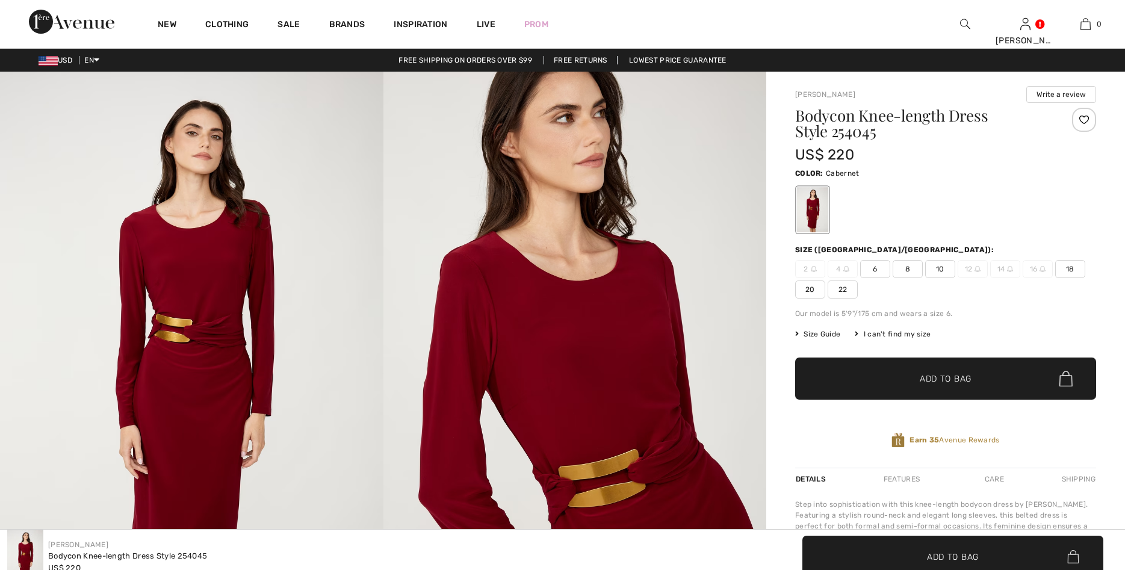
checkbox input "true"
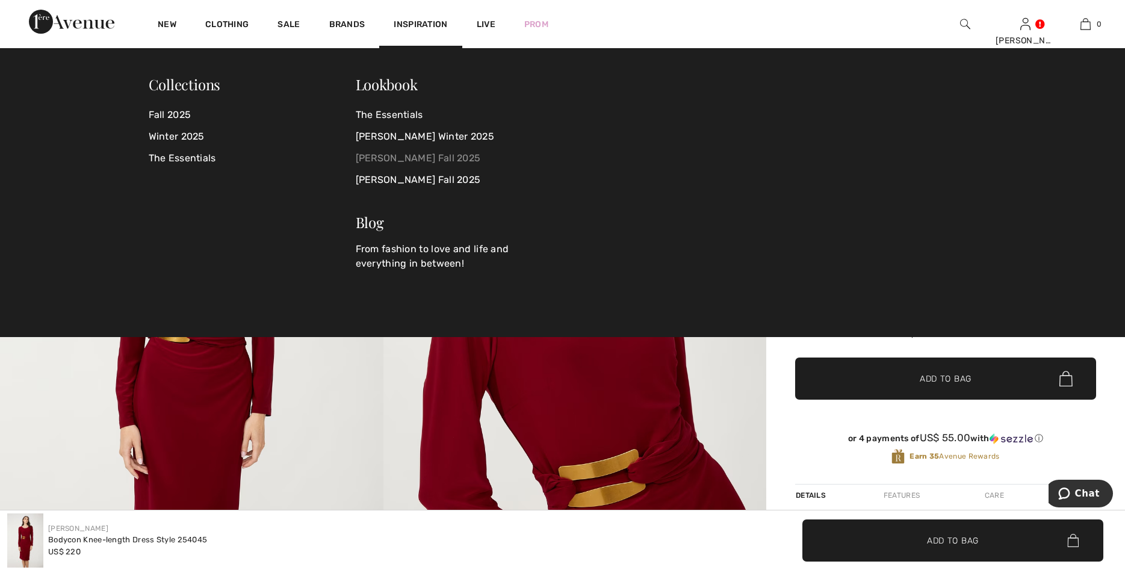
click at [443, 155] on link "[PERSON_NAME] Fall 2025" at bounding box center [452, 159] width 193 height 22
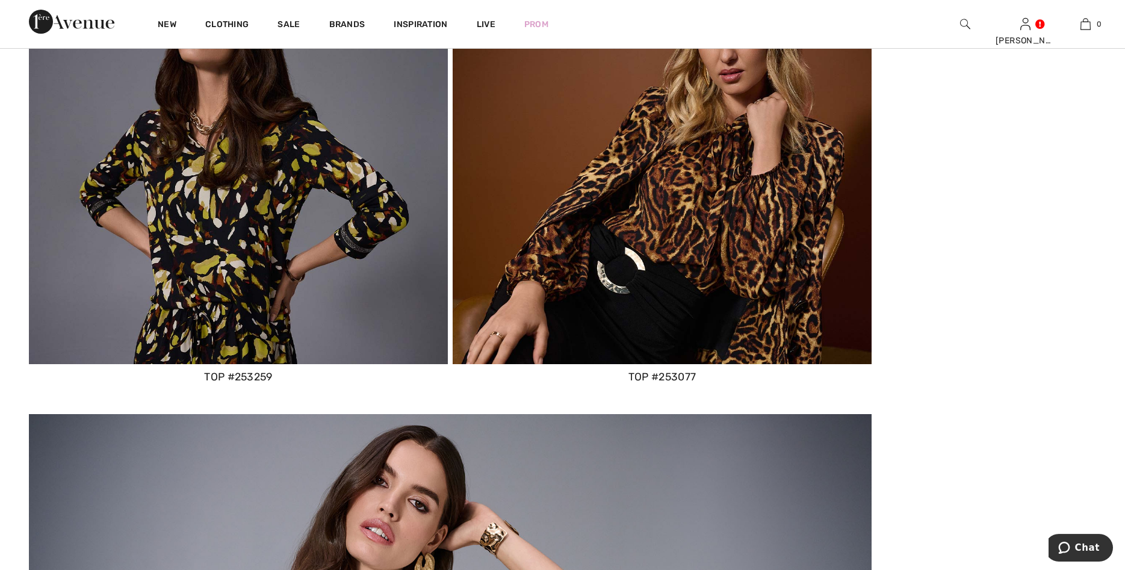
scroll to position [5743, 0]
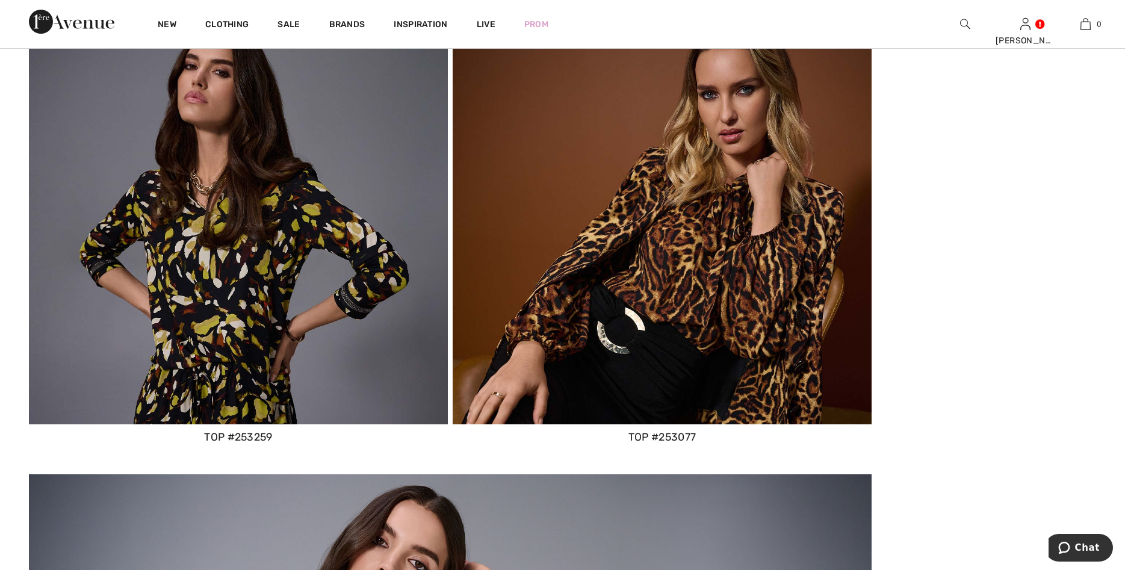
drag, startPoint x: 626, startPoint y: 226, endPoint x: 625, endPoint y: 219, distance: 7.3
click at [626, 221] on img at bounding box center [662, 214] width 419 height 419
click at [673, 431] on div "TOP #253077" at bounding box center [662, 437] width 419 height 16
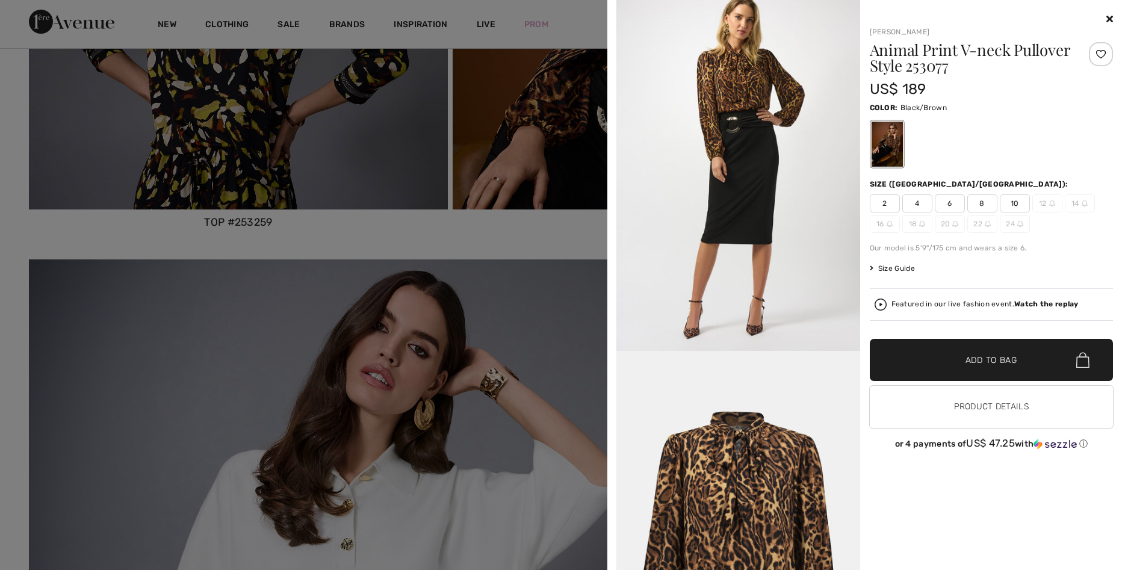
scroll to position [1642, 0]
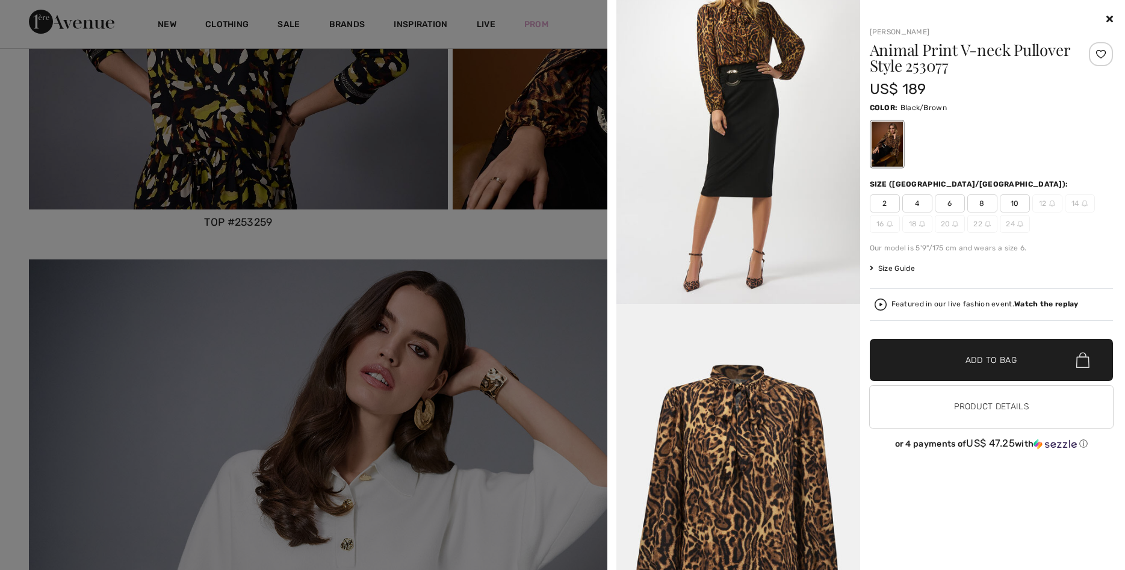
click at [65, 233] on div at bounding box center [562, 285] width 1125 height 570
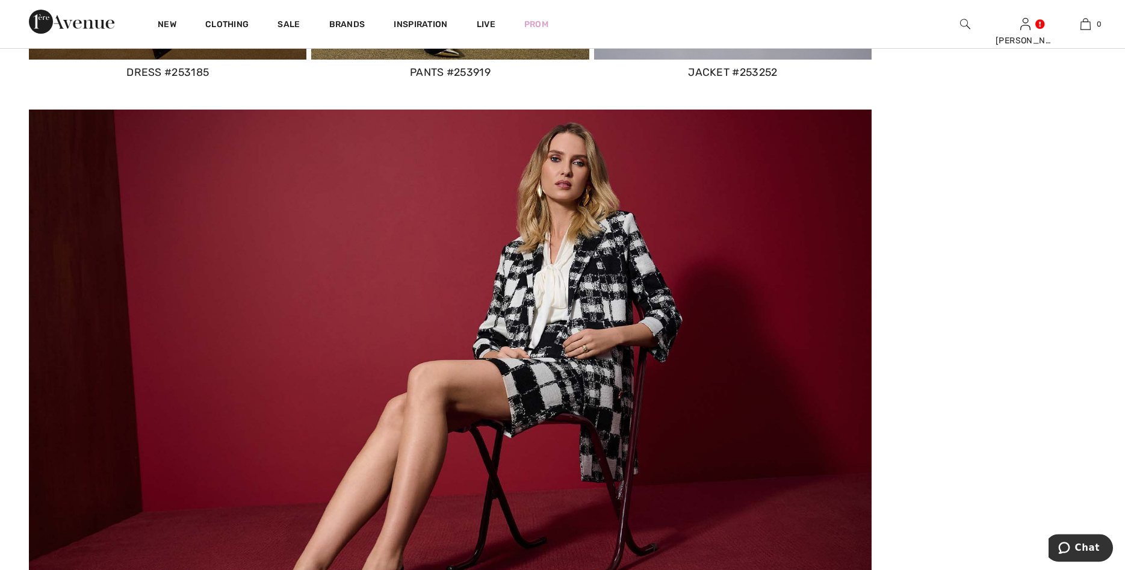
scroll to position [5098, 0]
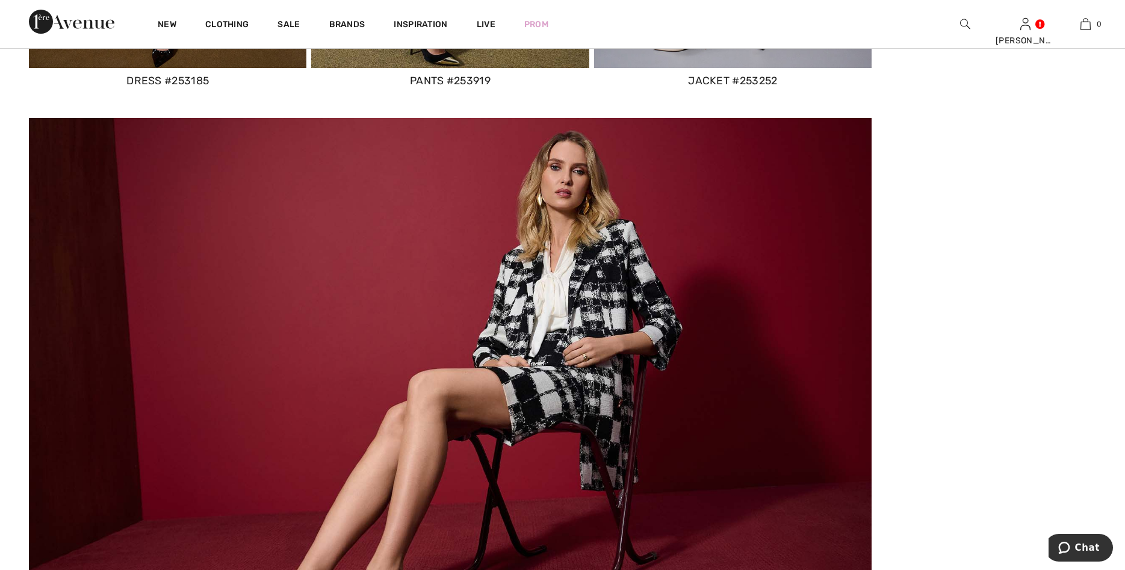
click at [675, 446] on img at bounding box center [450, 359] width 843 height 483
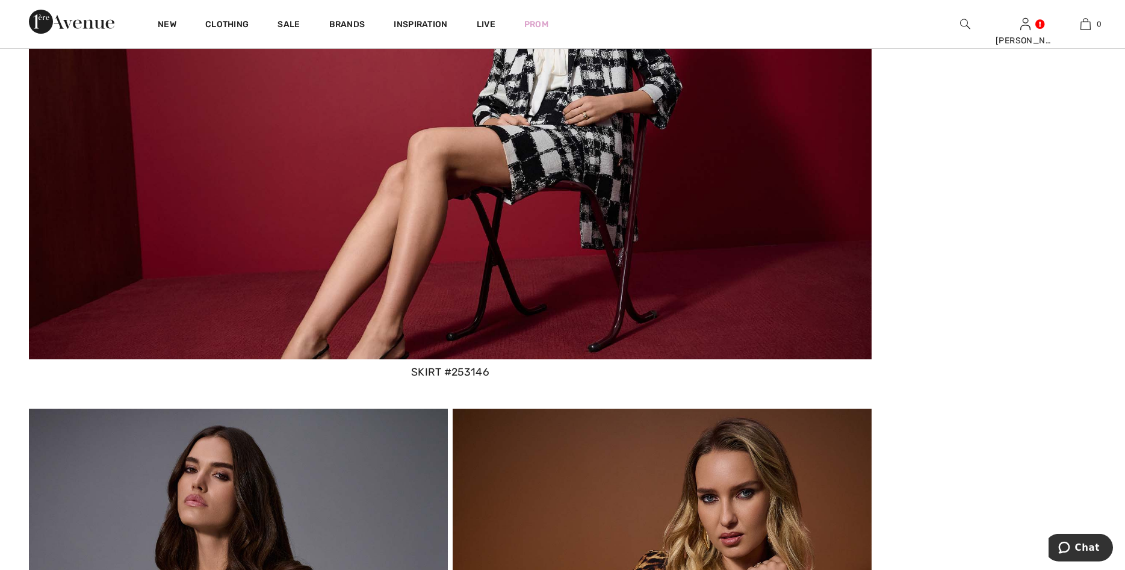
scroll to position [5313, 0]
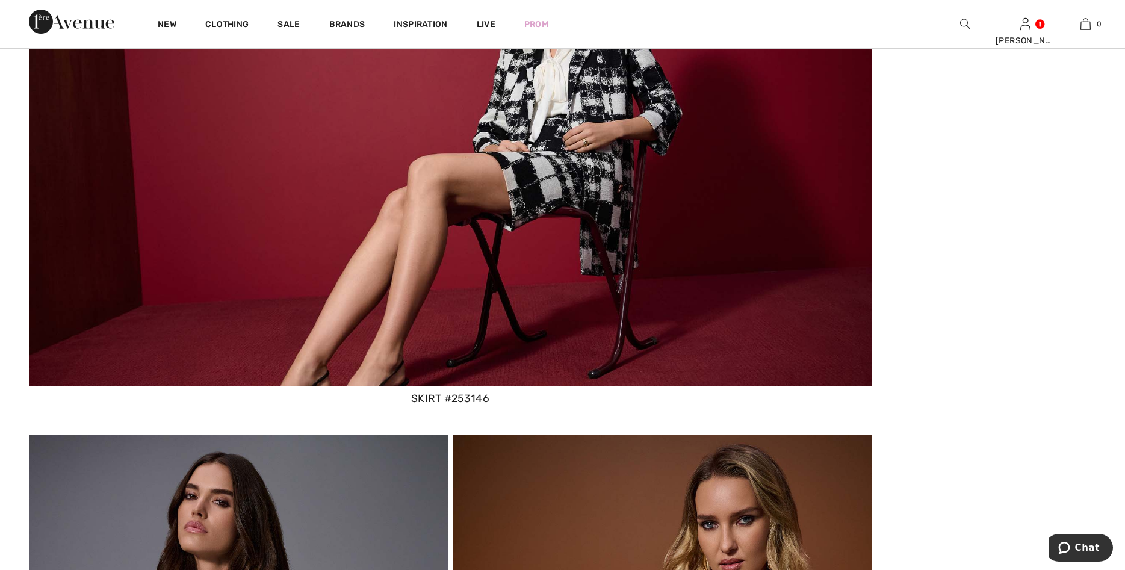
click at [514, 322] on img at bounding box center [450, 144] width 843 height 483
click at [449, 394] on div "skirt #253146" at bounding box center [450, 399] width 843 height 16
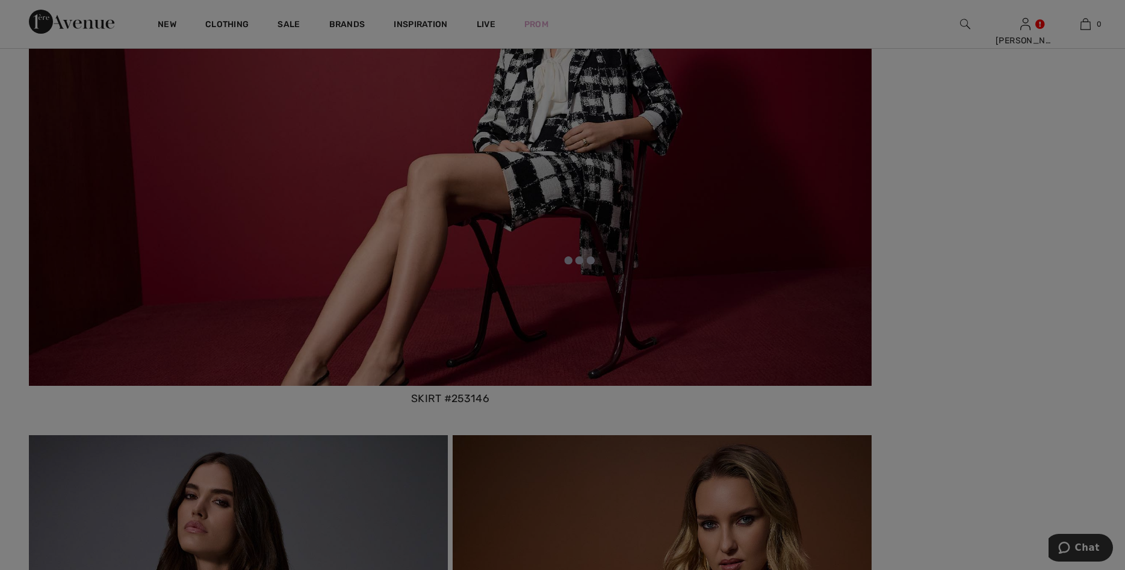
click at [449, 394] on div at bounding box center [562, 285] width 1125 height 570
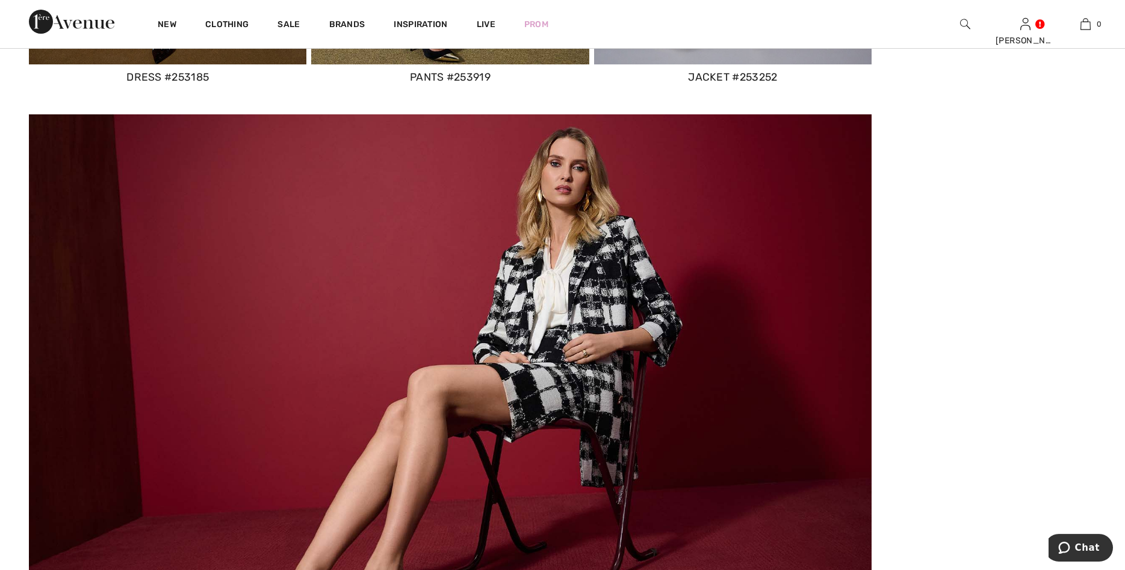
scroll to position [5098, 0]
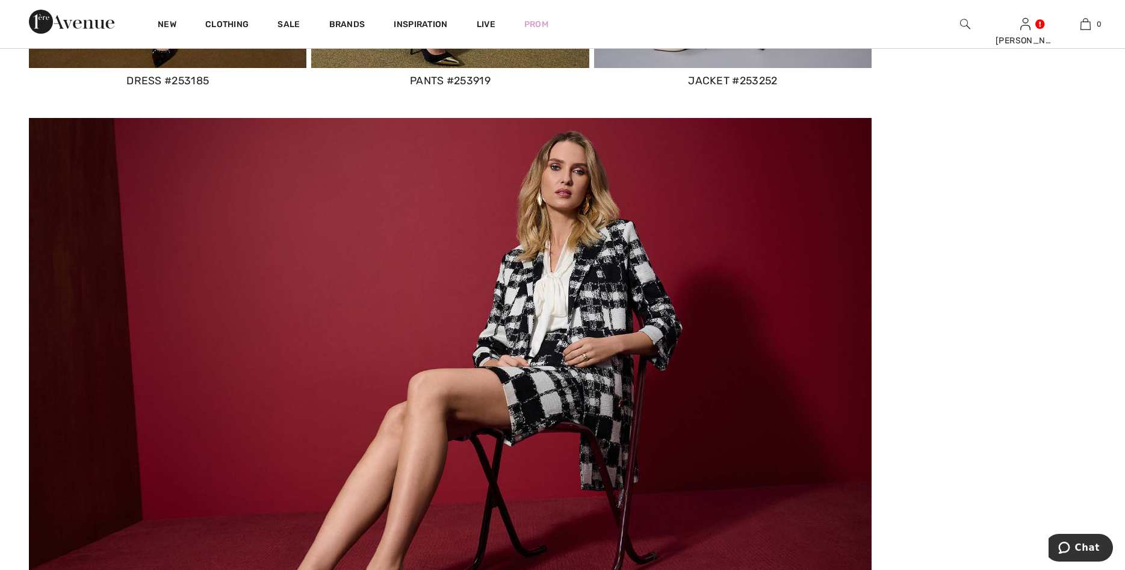
click at [532, 346] on img at bounding box center [450, 359] width 843 height 483
click at [717, 396] on img at bounding box center [450, 359] width 843 height 483
click at [588, 303] on img at bounding box center [450, 359] width 843 height 483
click at [586, 300] on img at bounding box center [450, 359] width 843 height 483
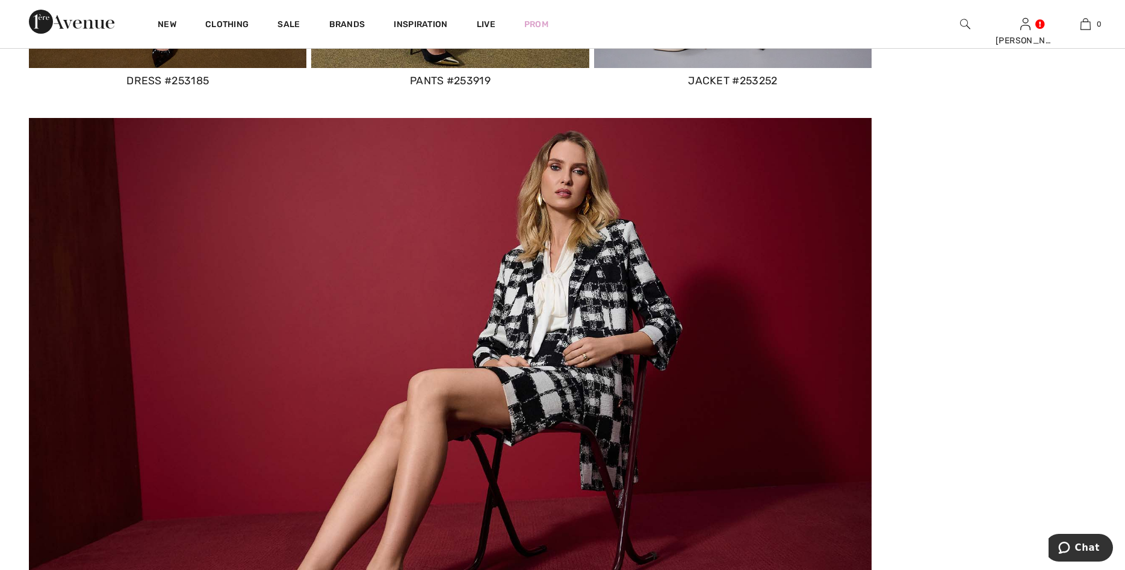
click at [586, 301] on img at bounding box center [450, 359] width 843 height 483
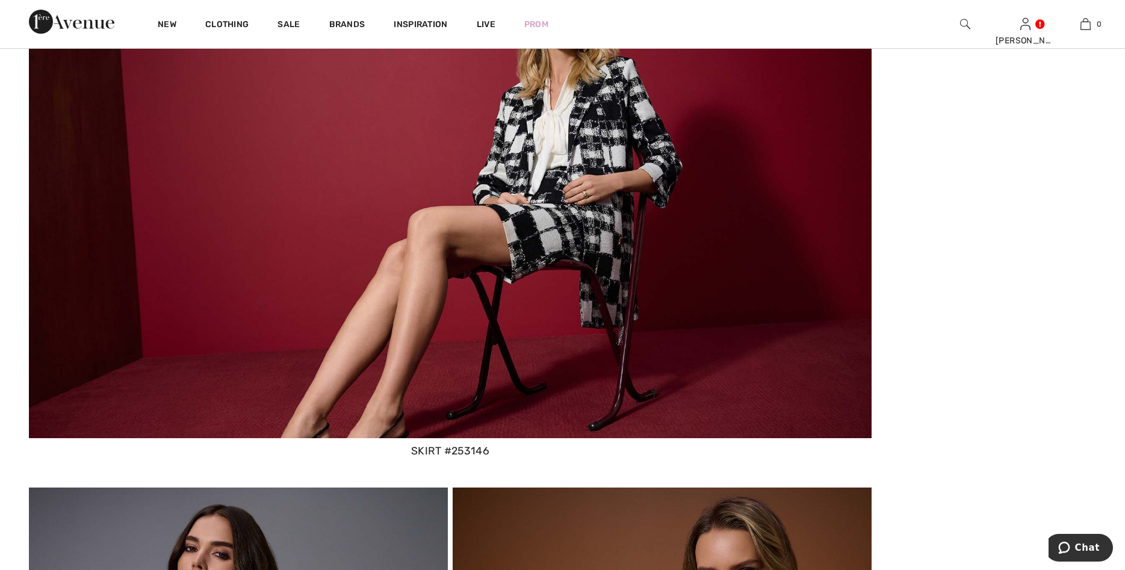
scroll to position [5313, 0]
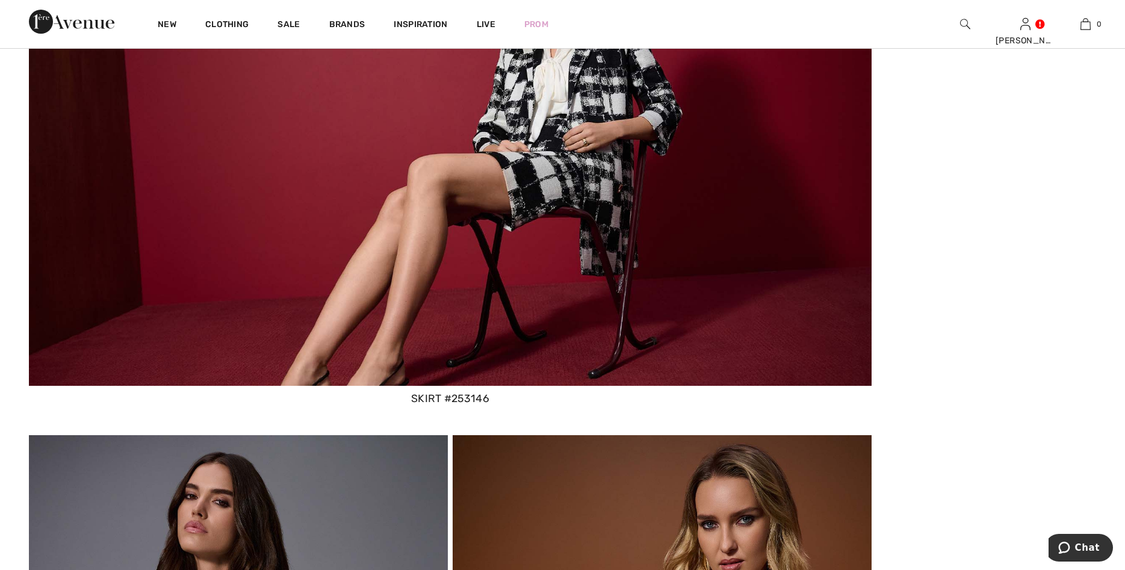
click at [456, 396] on div "skirt #253146" at bounding box center [450, 399] width 843 height 16
click at [434, 397] on div "skirt #253146" at bounding box center [450, 399] width 843 height 16
drag, startPoint x: 465, startPoint y: 391, endPoint x: 577, endPoint y: 309, distance: 138.4
click at [467, 387] on div "skirt #253146" at bounding box center [450, 155] width 843 height 504
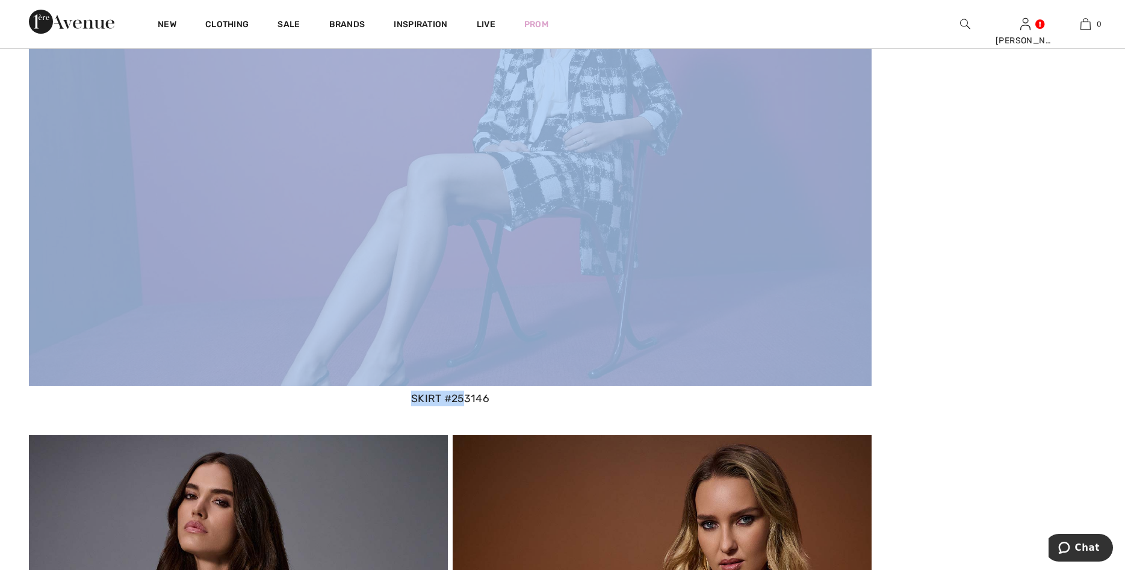
click at [687, 264] on img at bounding box center [450, 144] width 843 height 483
click at [679, 276] on img at bounding box center [450, 144] width 843 height 483
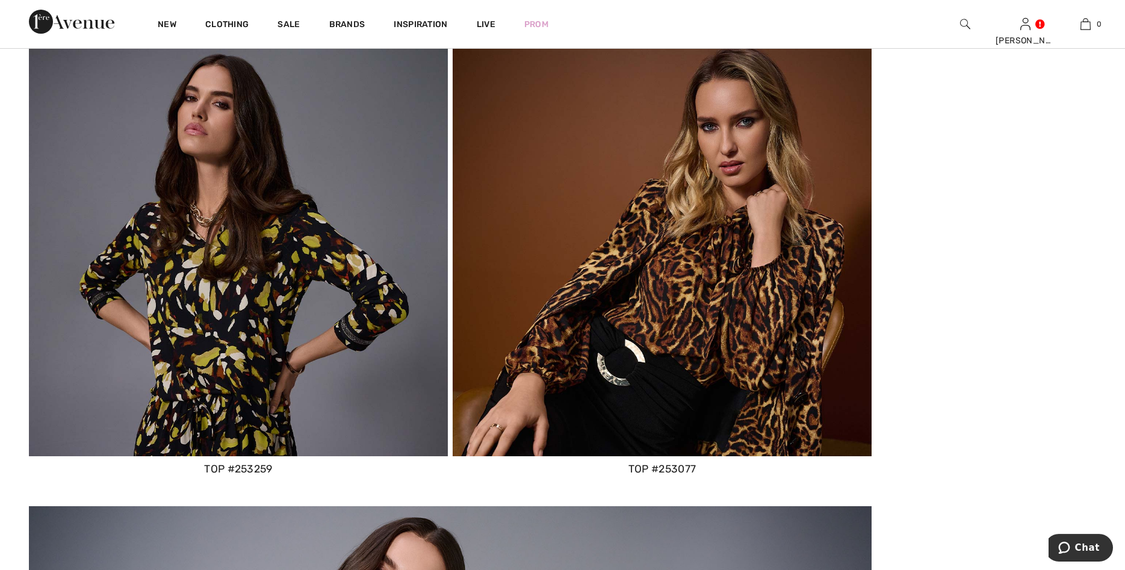
scroll to position [5773, 0]
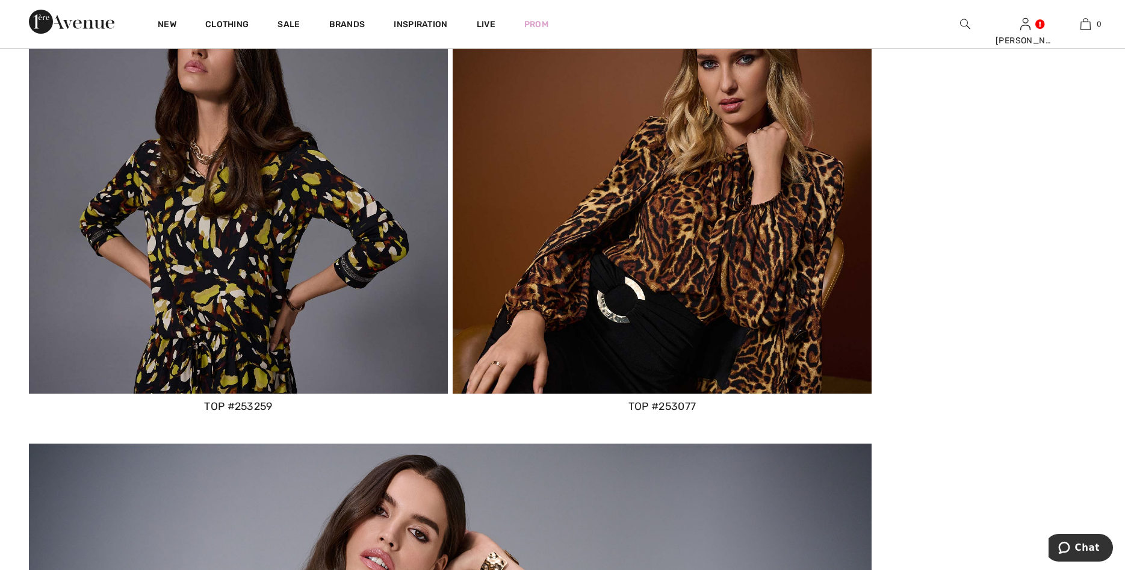
click at [671, 293] on img at bounding box center [662, 184] width 419 height 419
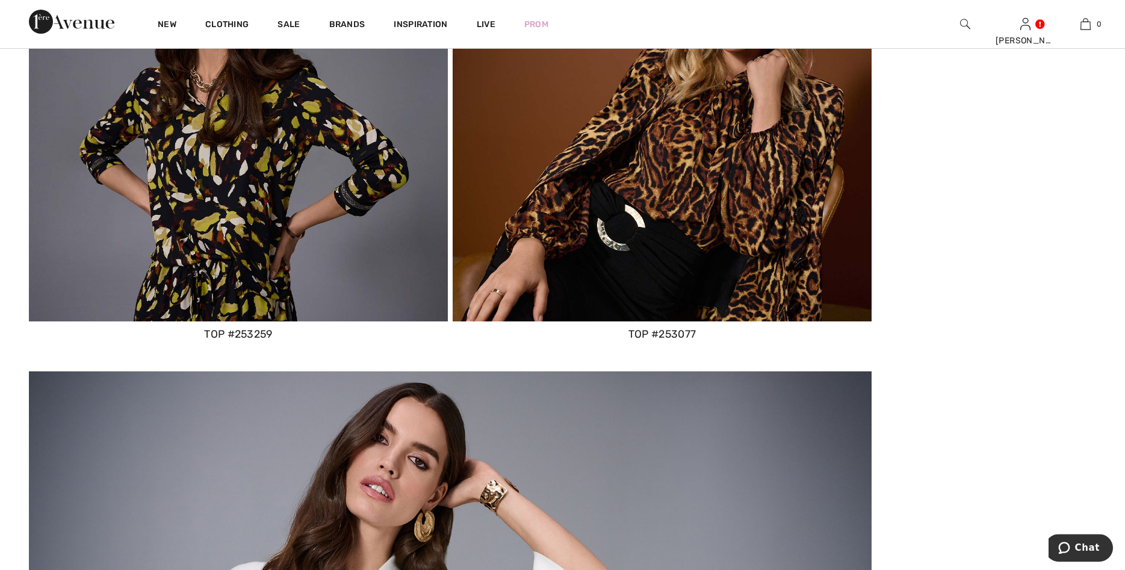
scroll to position [5835, 0]
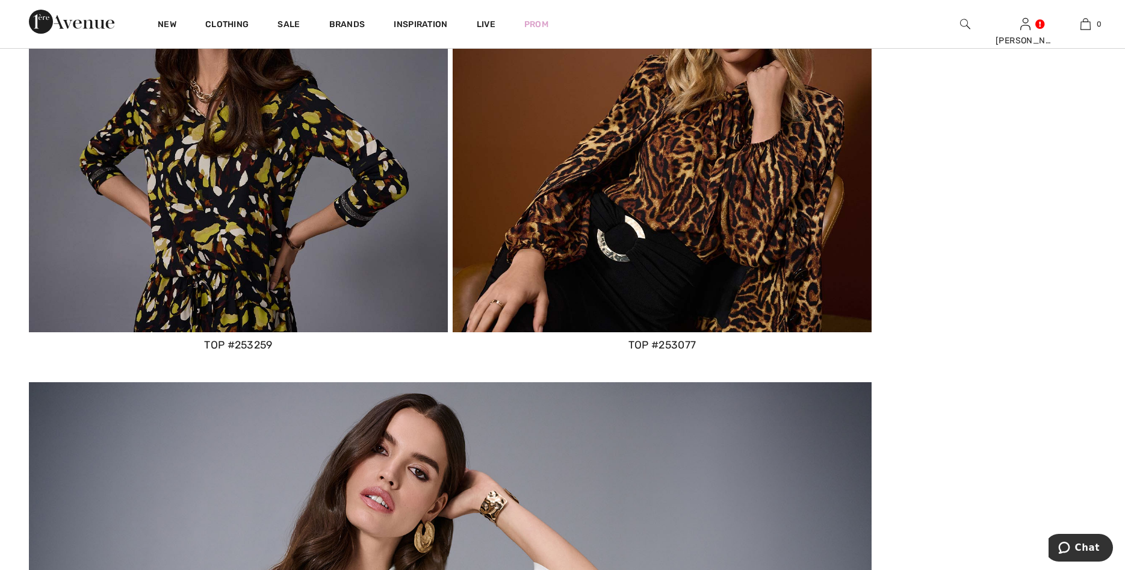
click at [664, 343] on div "TOP #253077" at bounding box center [662, 345] width 419 height 16
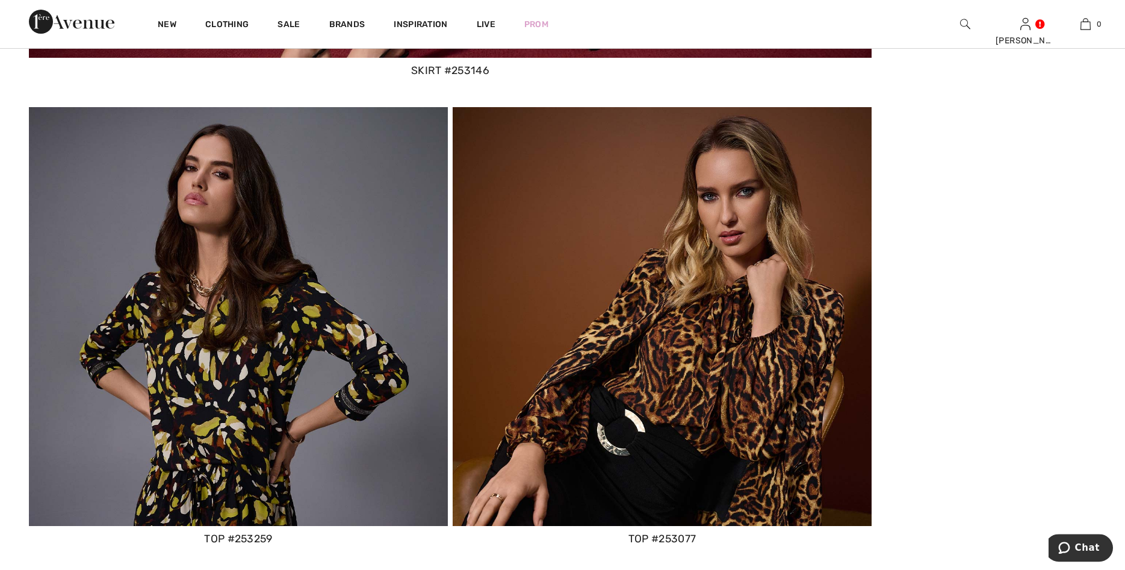
scroll to position [5589, 0]
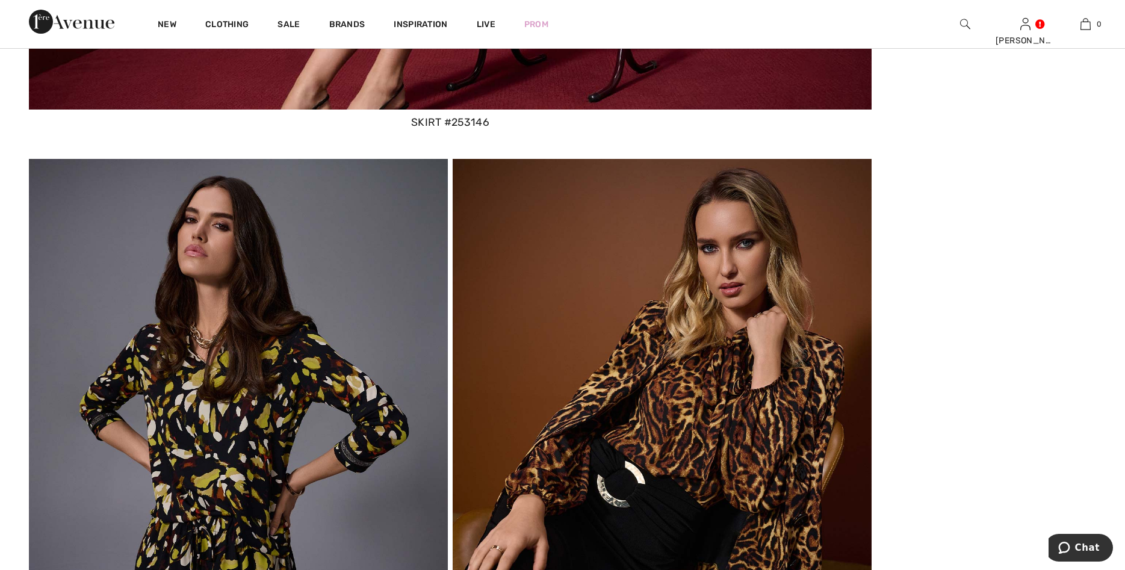
click at [571, 243] on img at bounding box center [662, 368] width 419 height 419
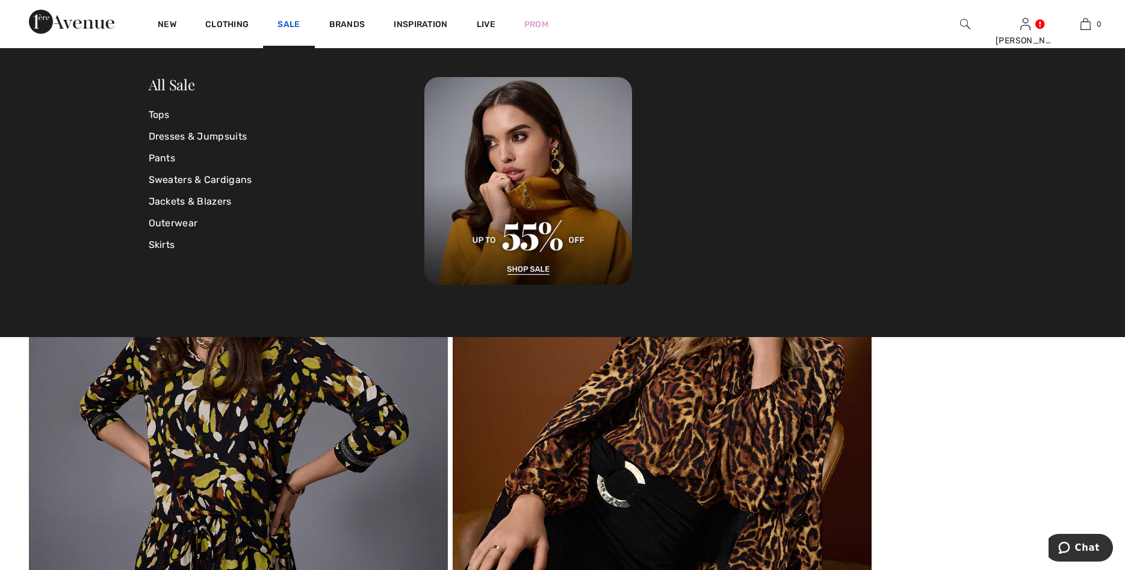
click at [288, 22] on link "Sale" at bounding box center [289, 25] width 22 height 13
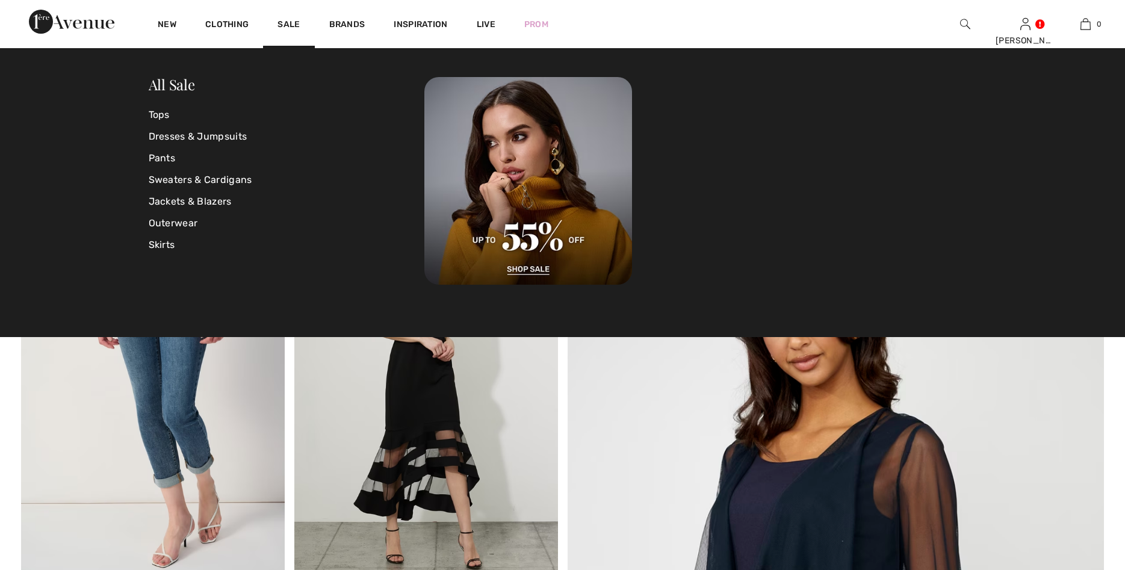
checkbox input "true"
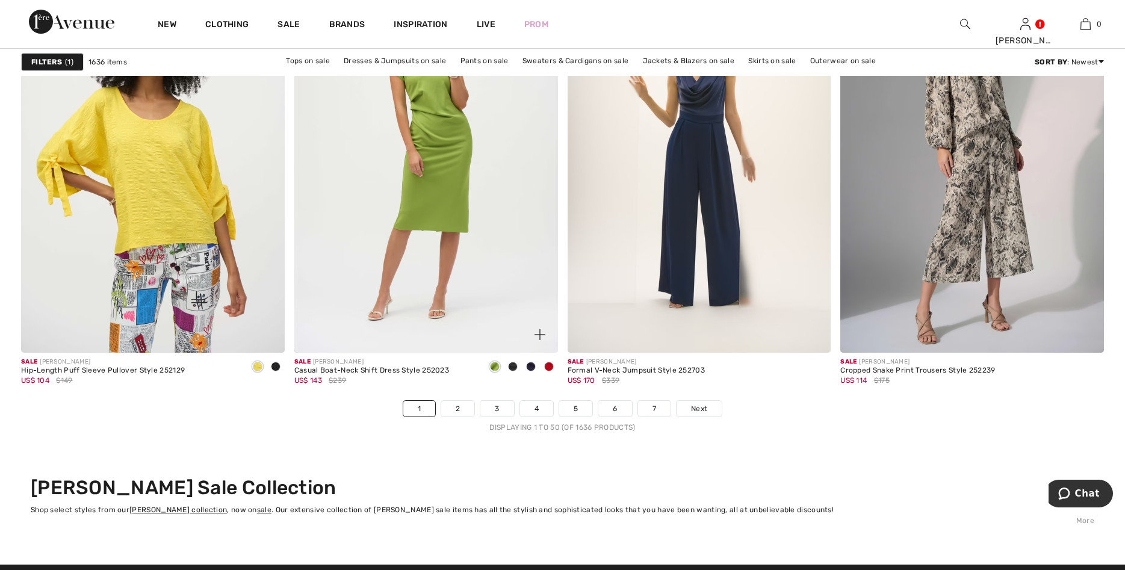
scroll to position [6602, 0]
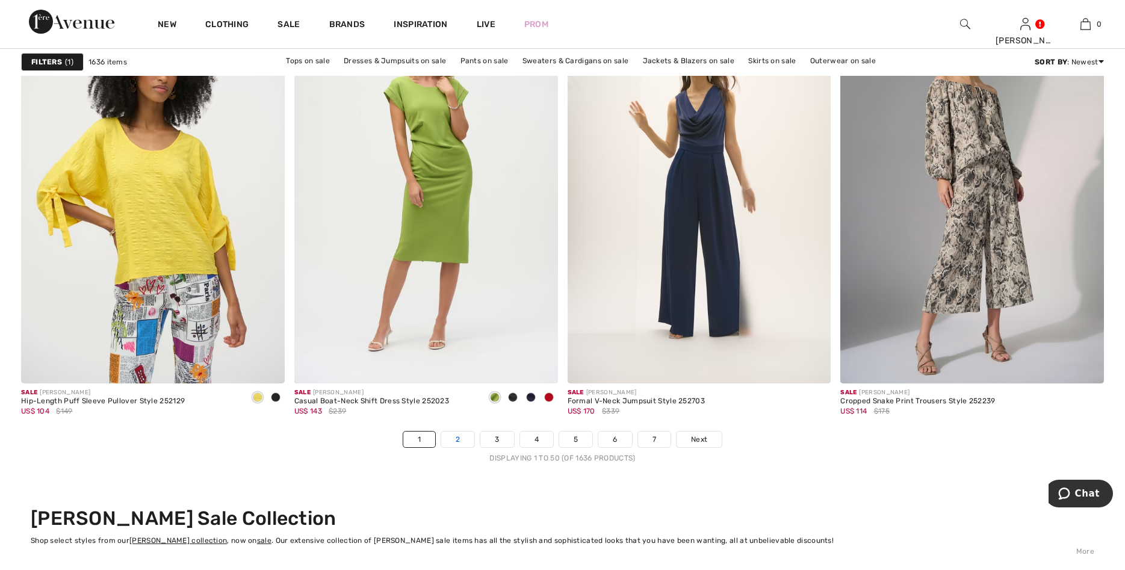
click at [462, 443] on link "2" at bounding box center [457, 440] width 33 height 16
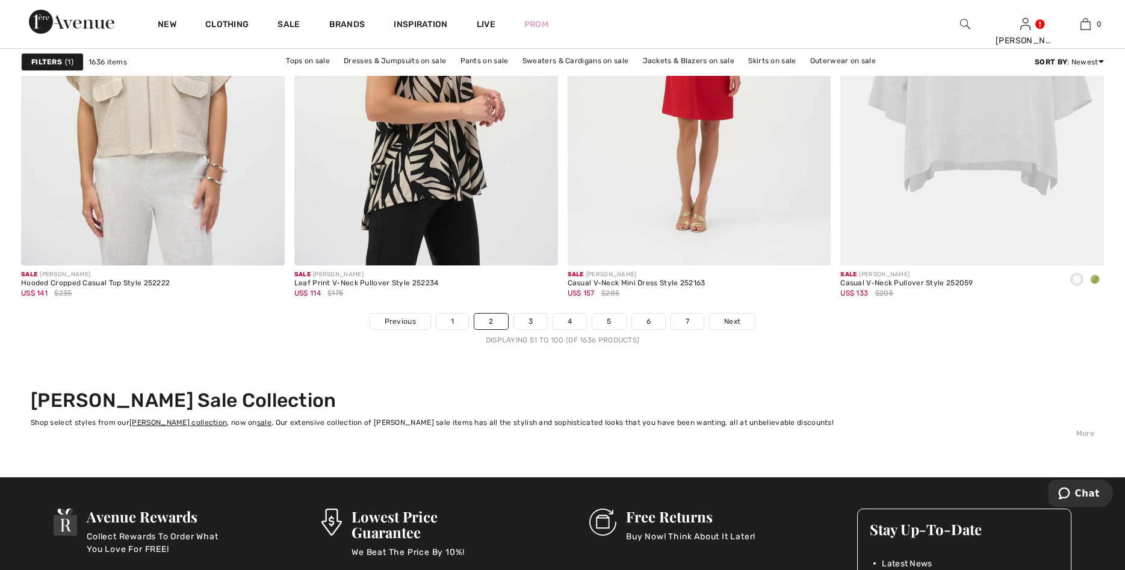
scroll to position [6725, 0]
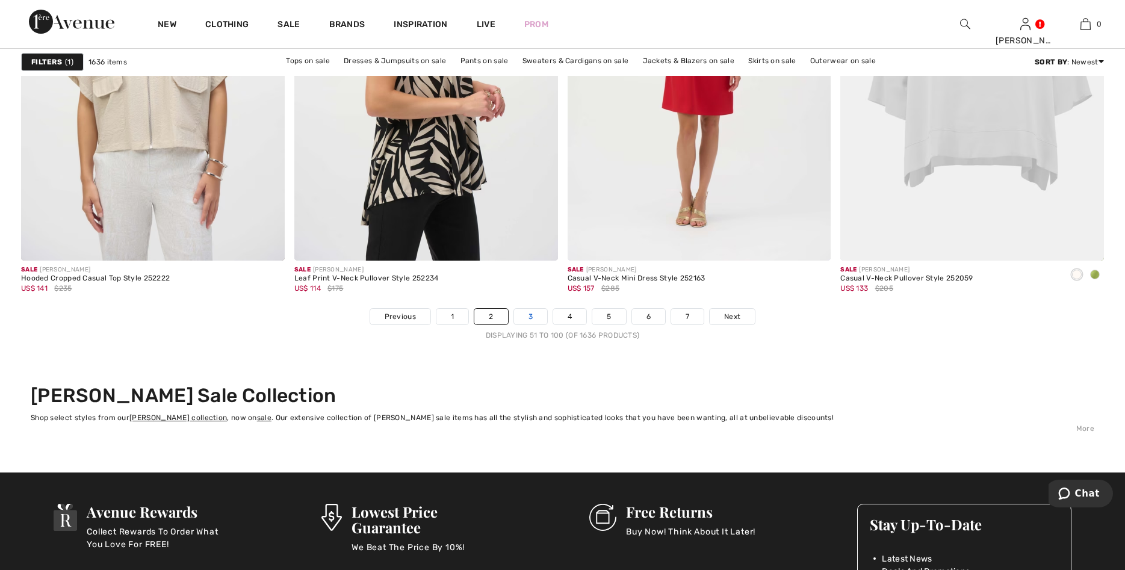
click at [527, 316] on link "3" at bounding box center [530, 317] width 33 height 16
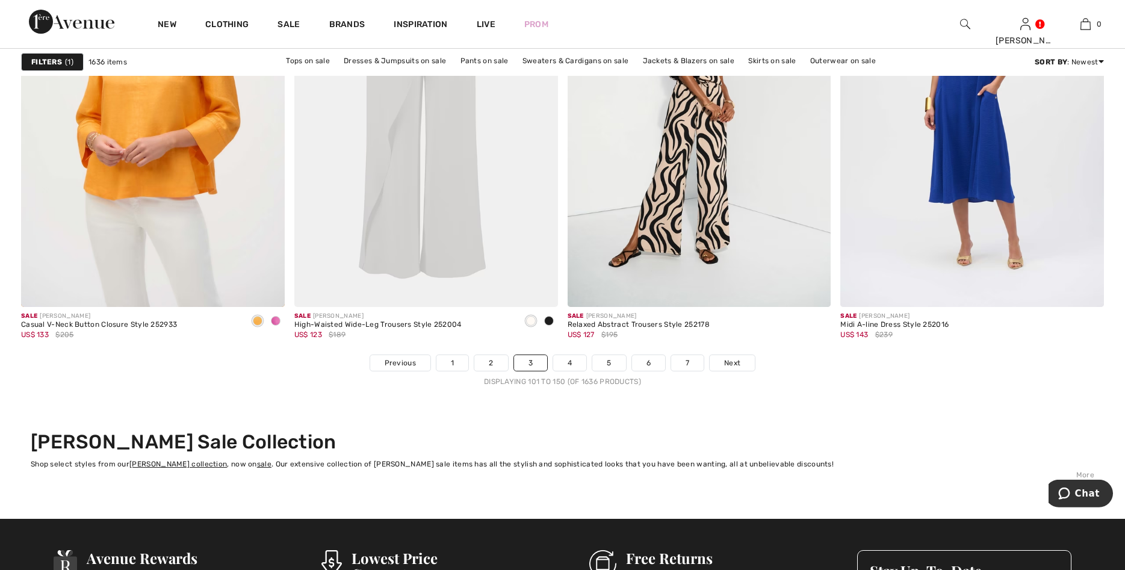
scroll to position [6695, 0]
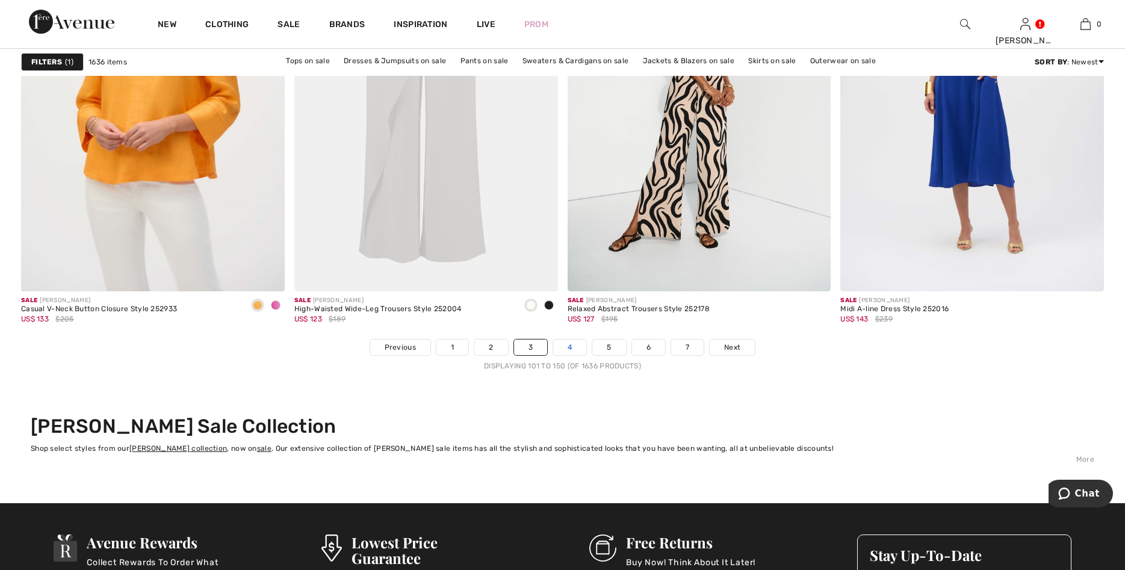
click at [570, 349] on link "4" at bounding box center [569, 348] width 33 height 16
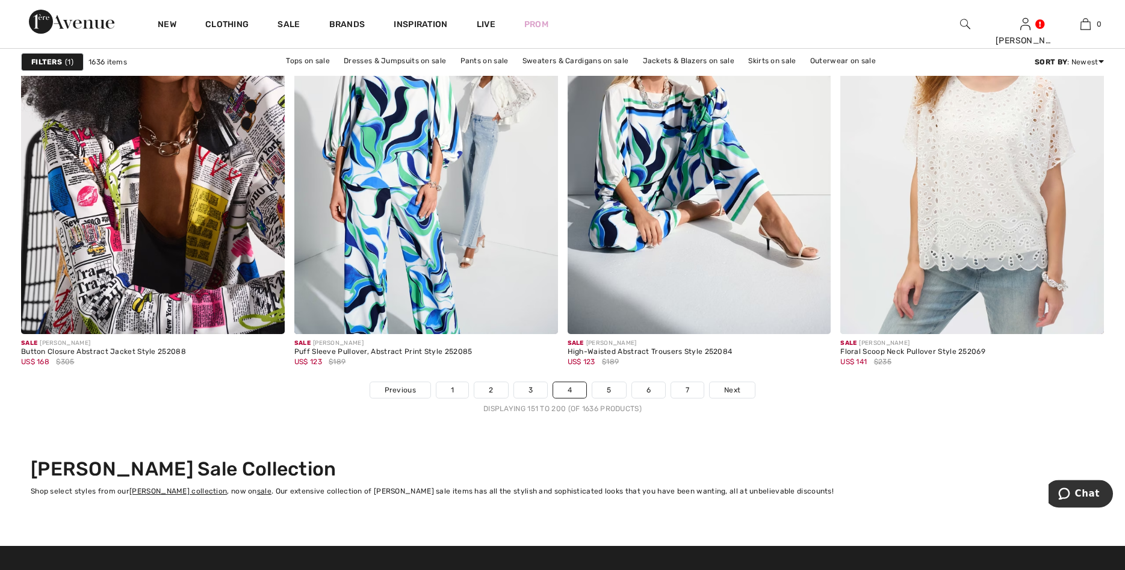
scroll to position [6602, 0]
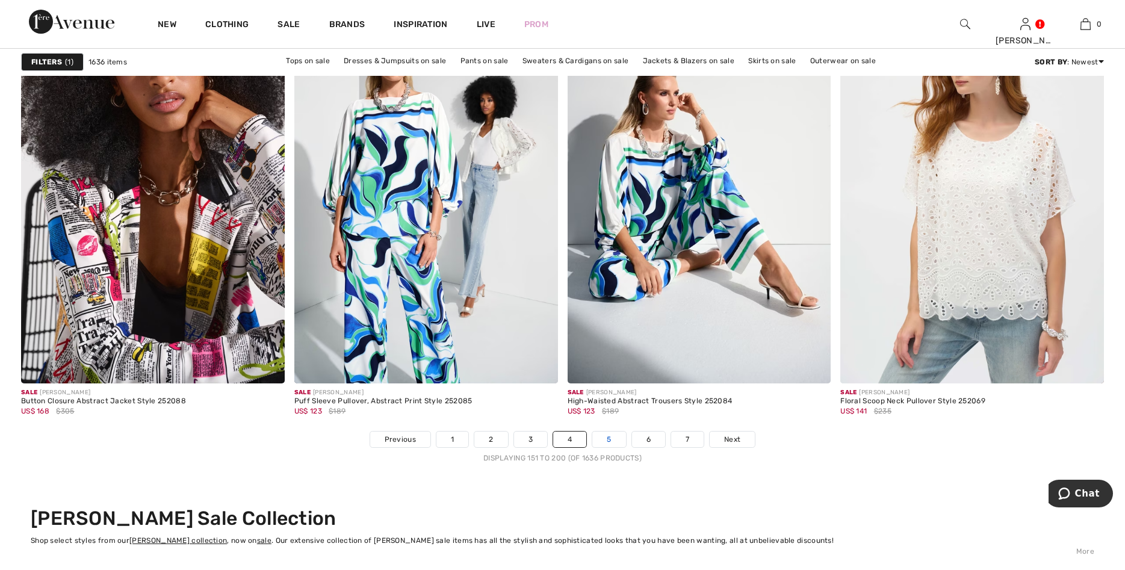
click at [614, 438] on link "5" at bounding box center [609, 440] width 33 height 16
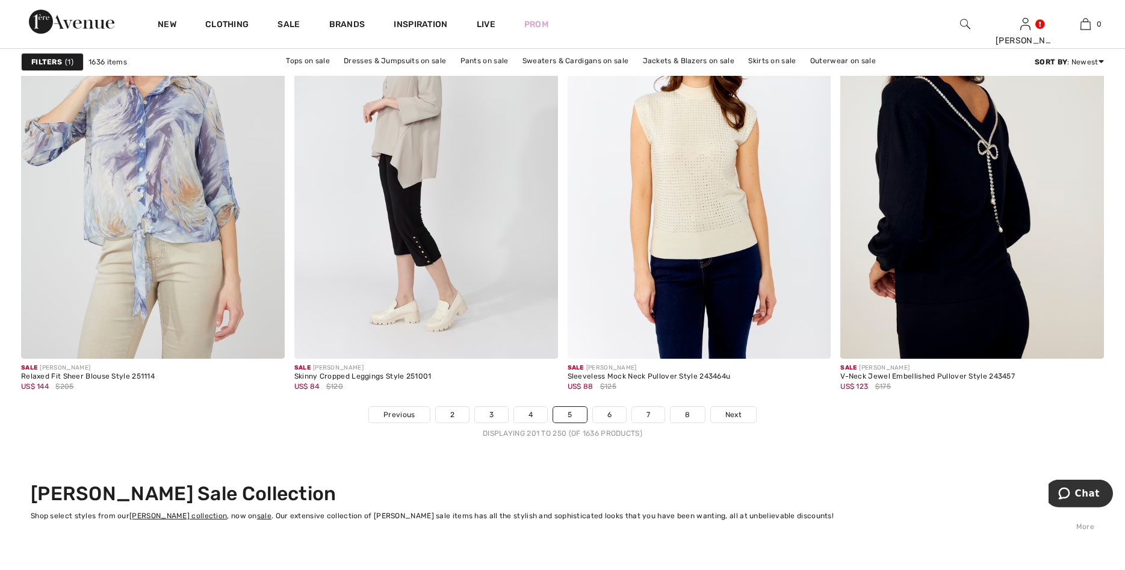
scroll to position [6633, 0]
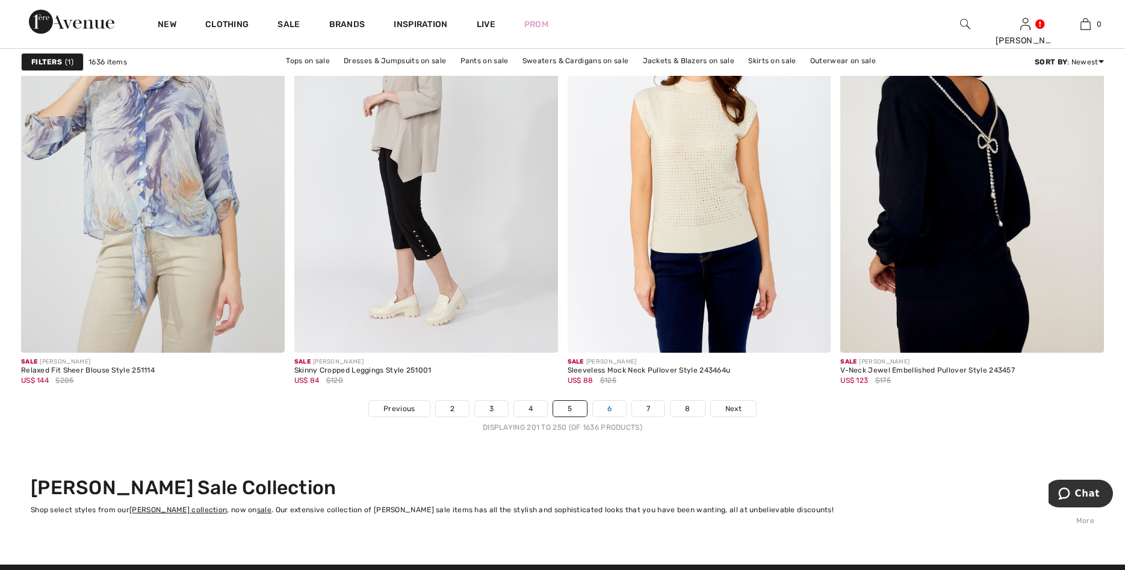
click at [619, 407] on link "6" at bounding box center [609, 409] width 33 height 16
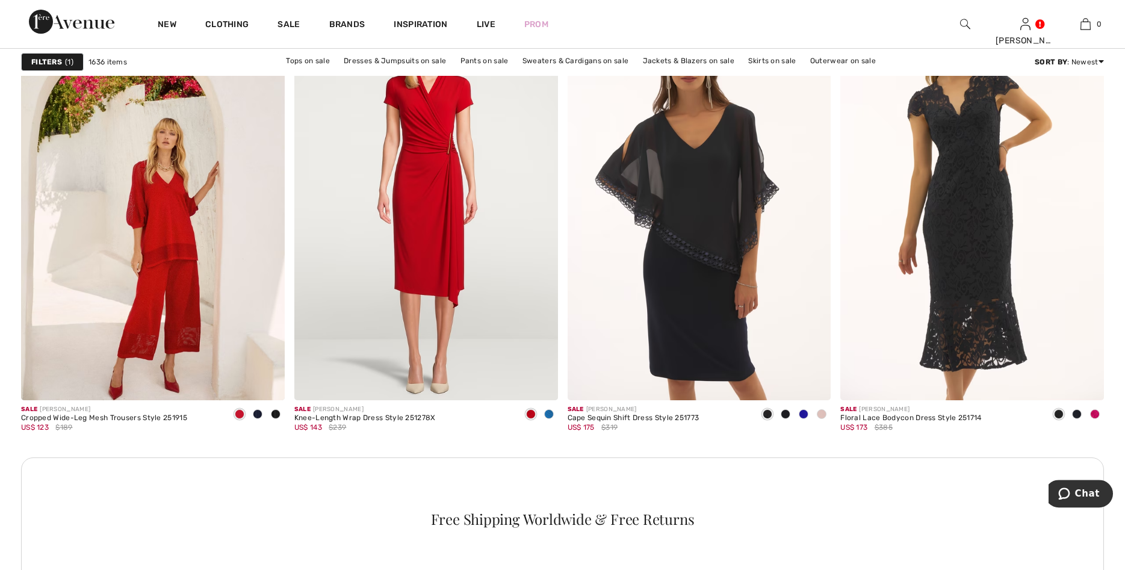
scroll to position [1505, 0]
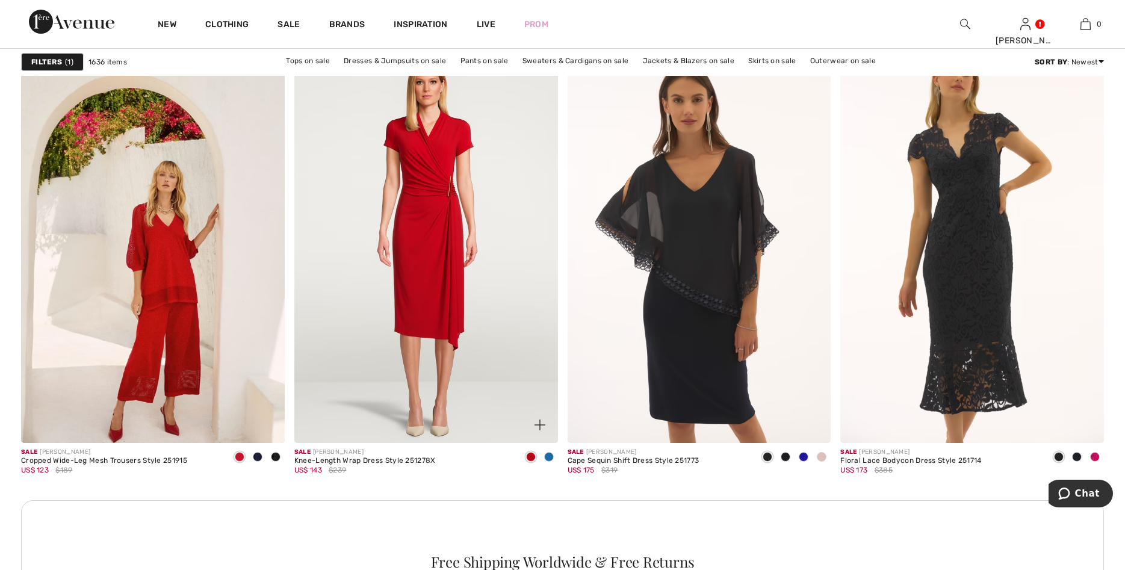
click at [546, 455] on span at bounding box center [549, 457] width 10 height 10
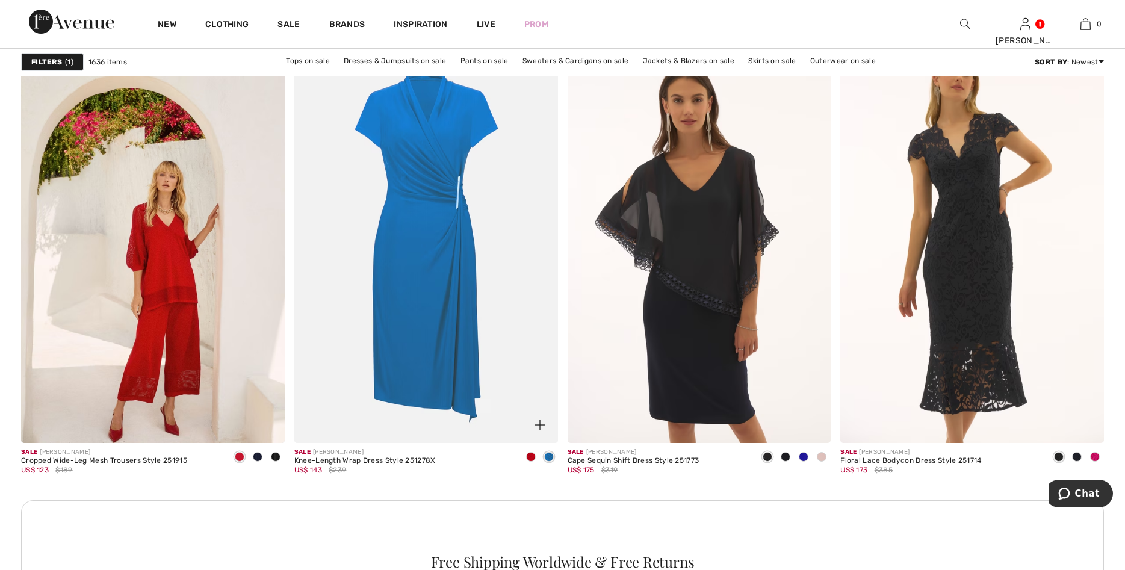
click at [529, 453] on span at bounding box center [531, 457] width 10 height 10
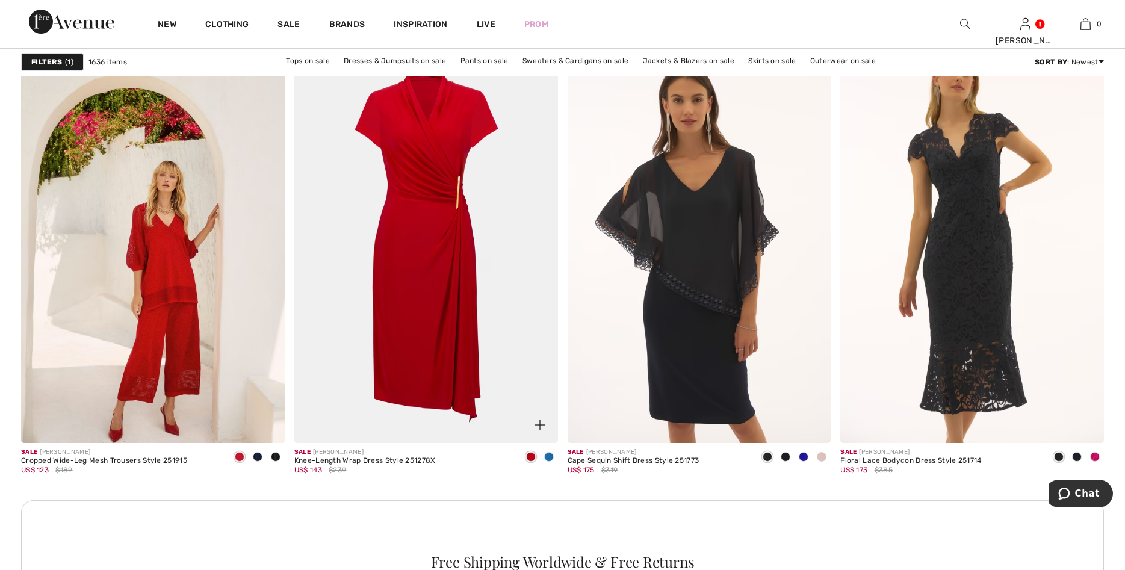
click at [512, 359] on img at bounding box center [426, 246] width 264 height 396
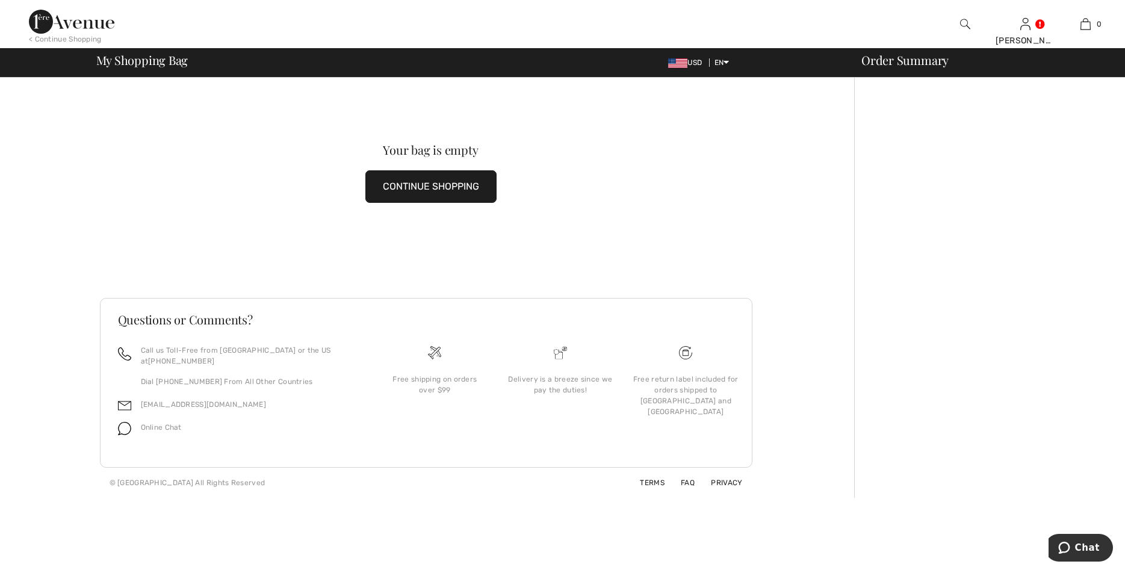
click at [450, 188] on button "CONTINUE SHOPPING" at bounding box center [430, 186] width 131 height 33
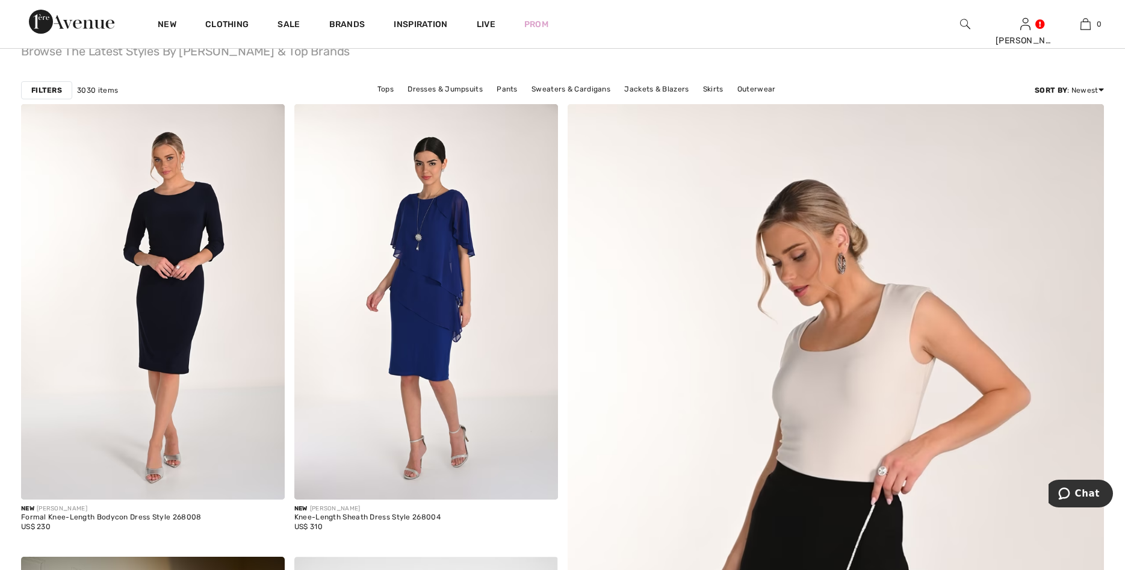
scroll to position [92, 0]
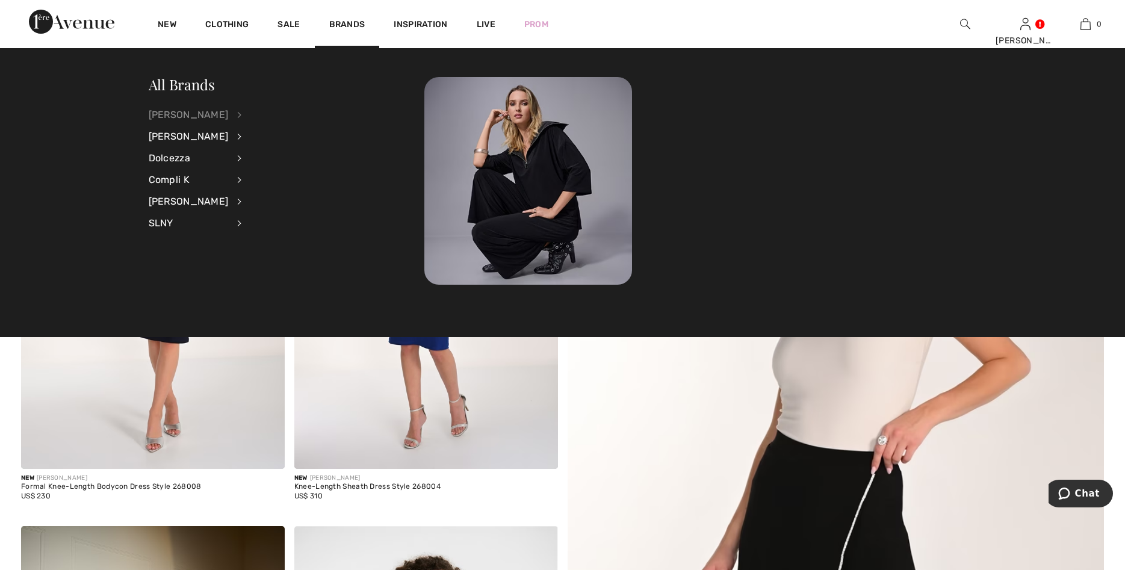
click at [196, 112] on div "[PERSON_NAME]" at bounding box center [189, 115] width 80 height 22
click at [270, 170] on link "Jackets & Blazers" at bounding box center [303, 174] width 93 height 20
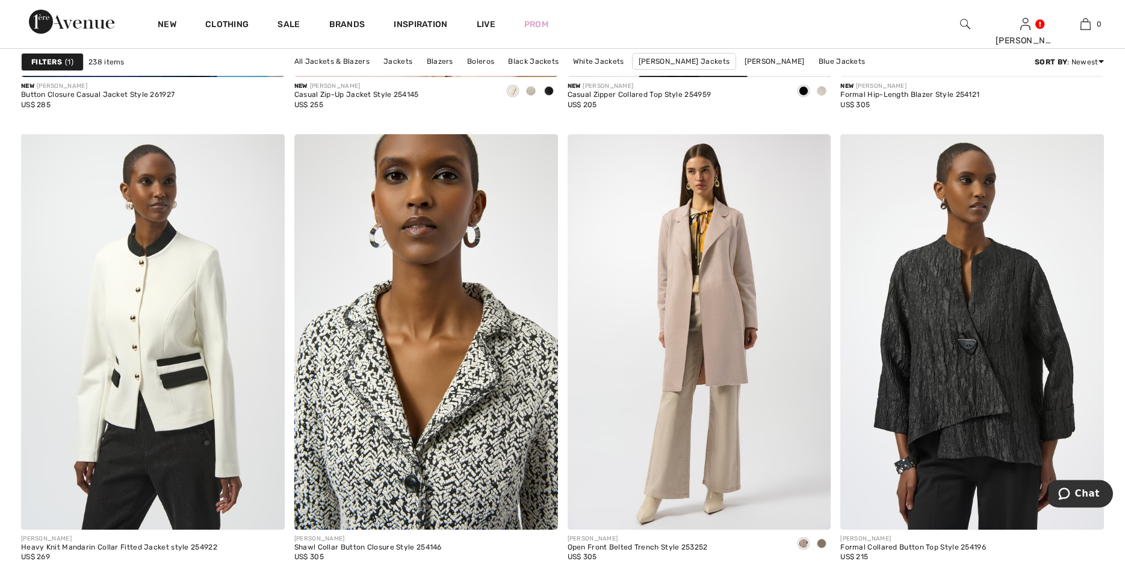
scroll to position [1443, 0]
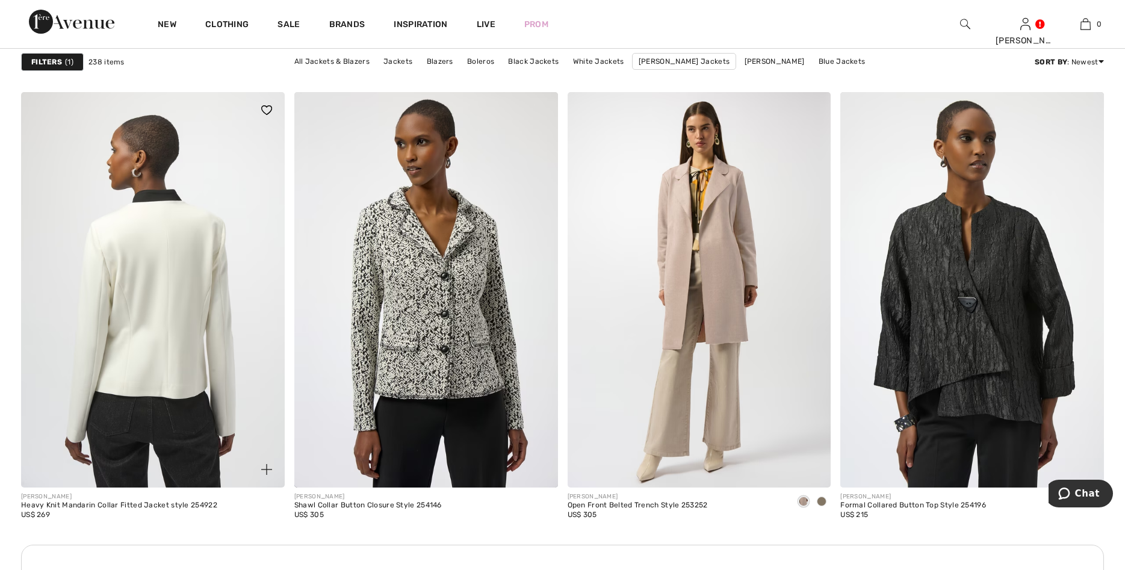
click at [210, 255] on img at bounding box center [153, 290] width 264 height 396
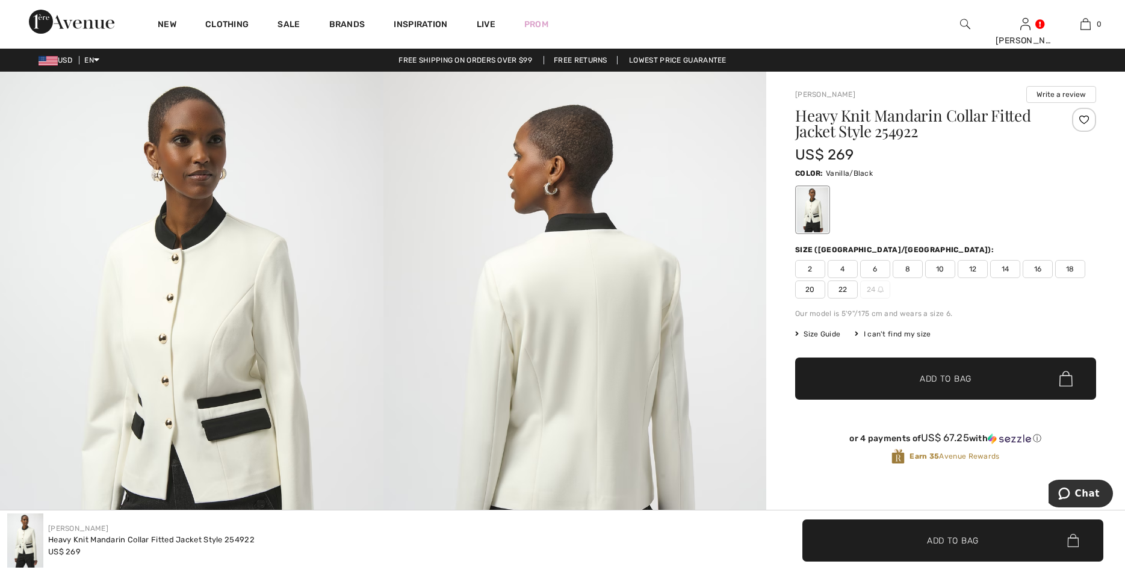
click at [1009, 264] on span "14" at bounding box center [1006, 269] width 30 height 18
click at [956, 378] on span "Add to Bag" at bounding box center [946, 379] width 52 height 13
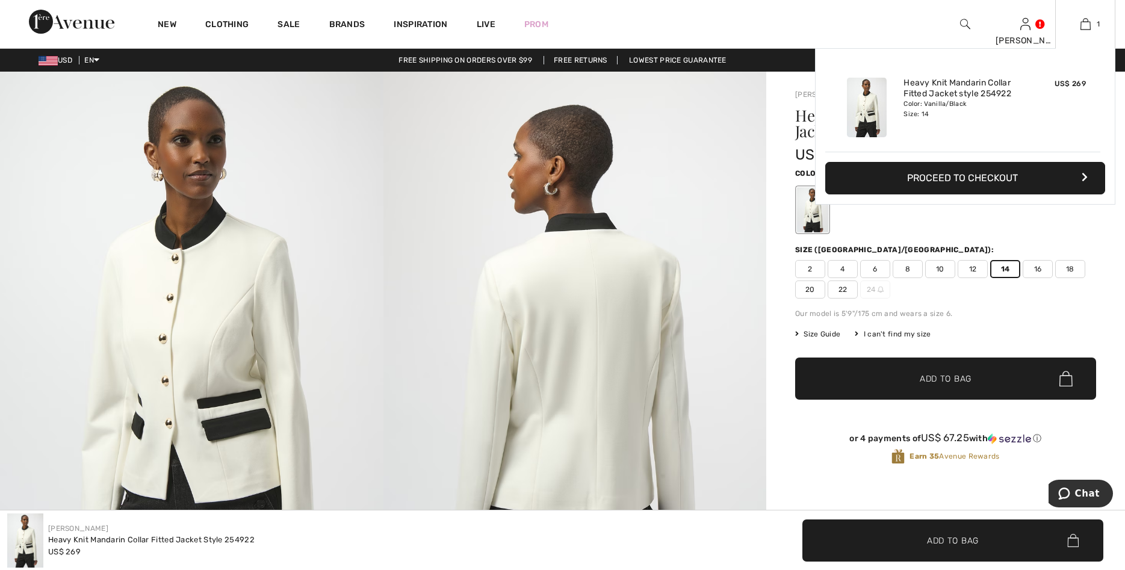
click at [1027, 176] on button "Proceed to Checkout" at bounding box center [966, 178] width 280 height 33
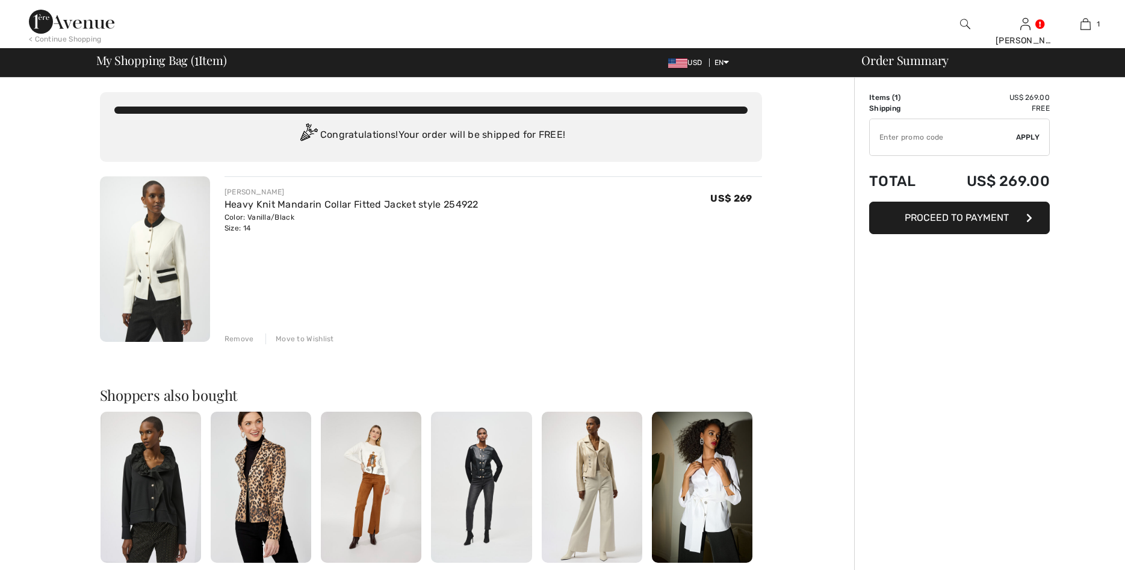
checkbox input "true"
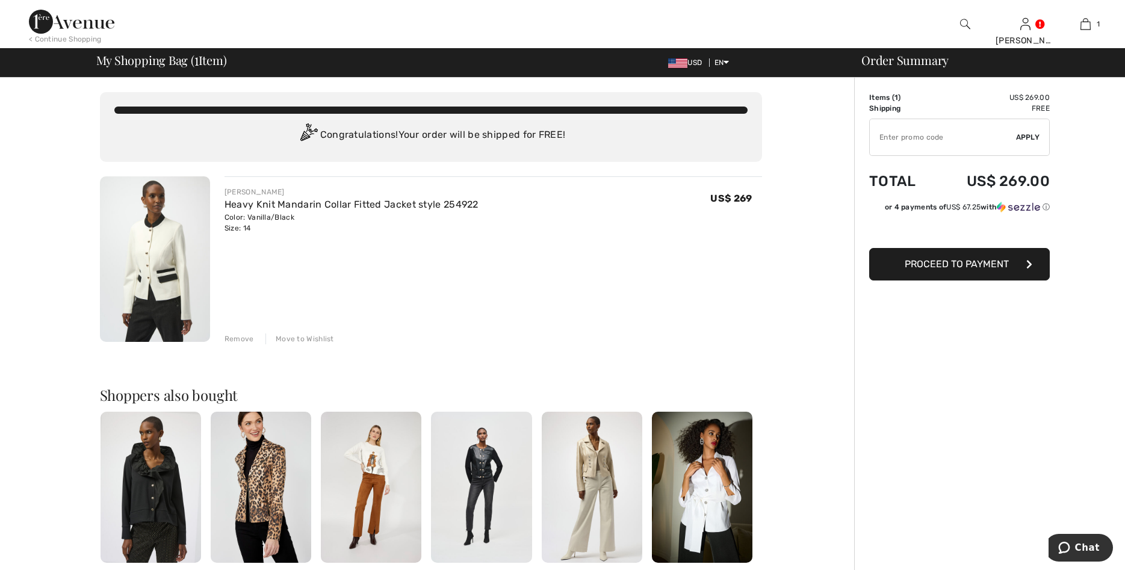
click at [938, 261] on span "Proceed to Payment" at bounding box center [957, 263] width 104 height 11
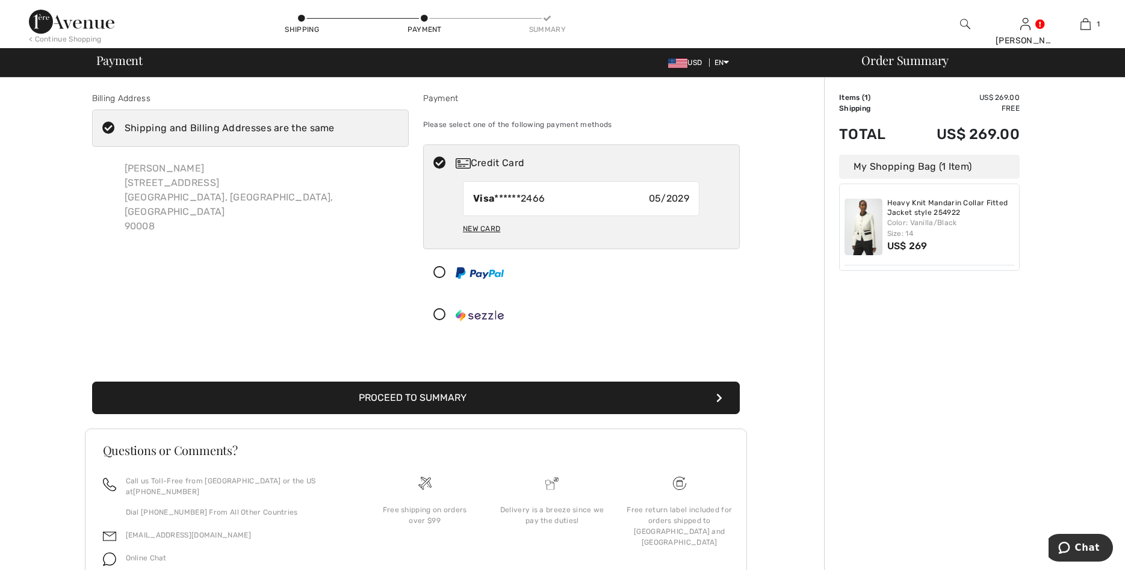
click at [486, 227] on div "New Card" at bounding box center [481, 229] width 37 height 20
radio input "true"
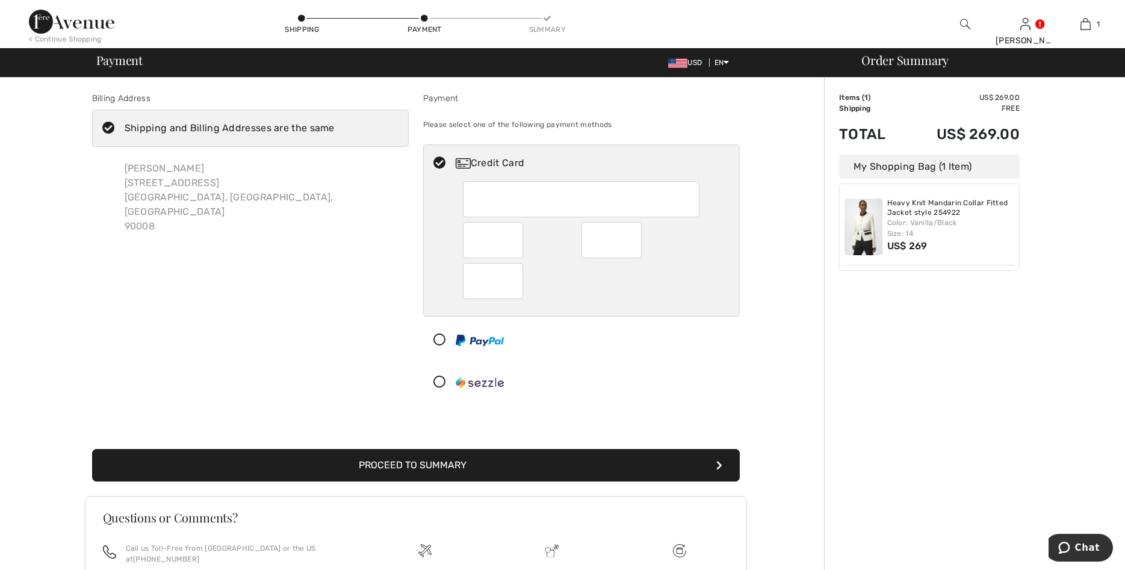
click at [580, 361] on div "Credit Card Visa ******2466 05/2029 New Card" at bounding box center [581, 273] width 317 height 257
click at [361, 308] on div "Billing Address Shipping and Billing Addresses are the same Ogallah Hawthorne 3…" at bounding box center [250, 249] width 331 height 314
click at [258, 305] on div "Billing Address Shipping and Billing Addresses are the same Ogallah Hawthorne 3…" at bounding box center [250, 249] width 331 height 314
click at [717, 464] on icon "submit" at bounding box center [720, 466] width 6 height 10
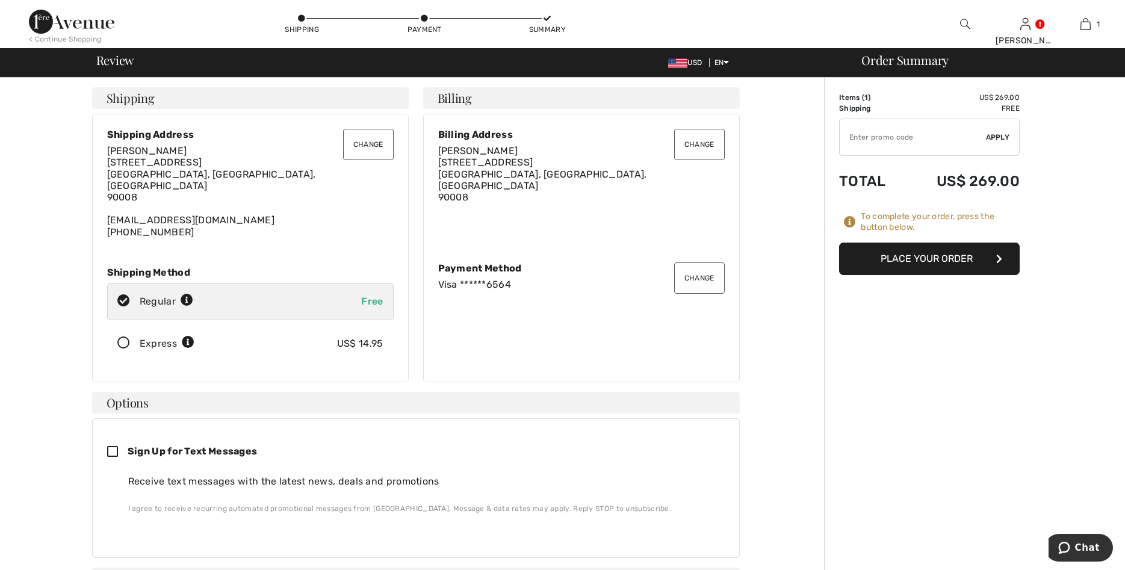
click at [123, 337] on icon at bounding box center [124, 343] width 32 height 13
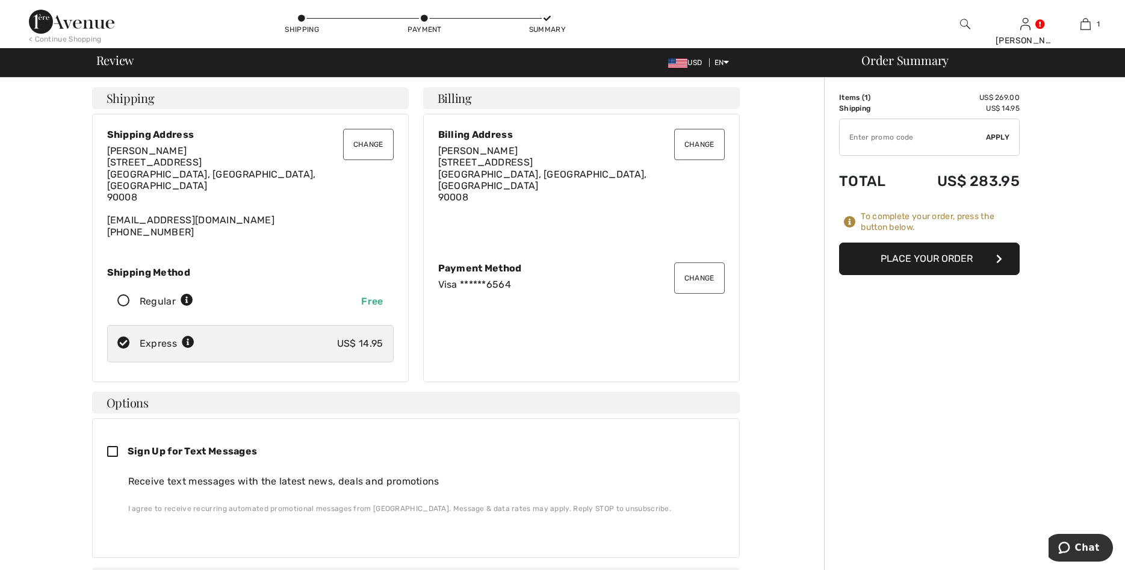
click at [955, 254] on button "Place Your Order" at bounding box center [929, 259] width 181 height 33
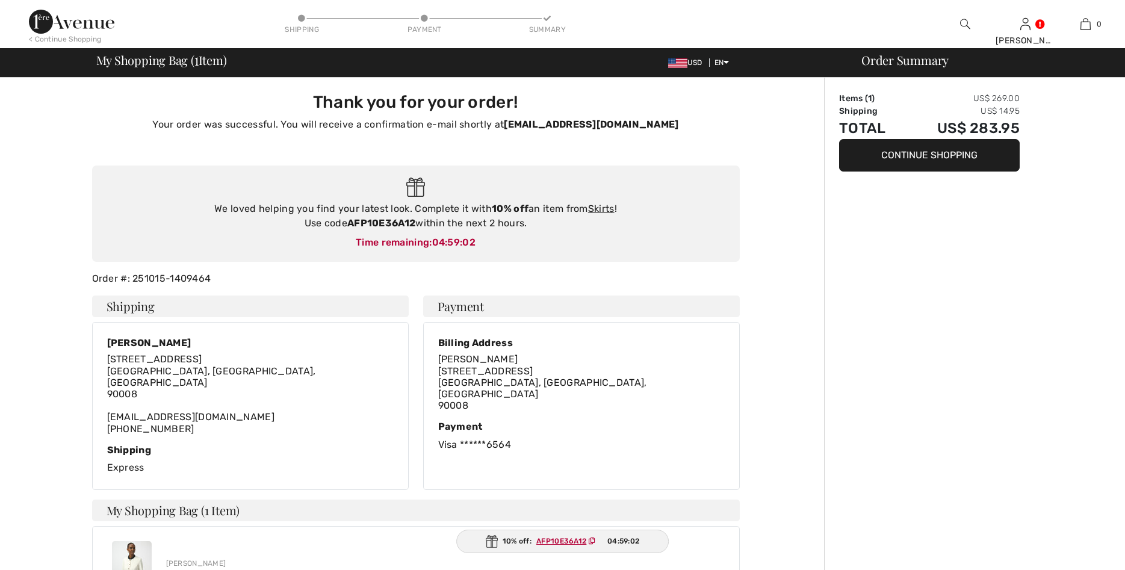
checkbox input "true"
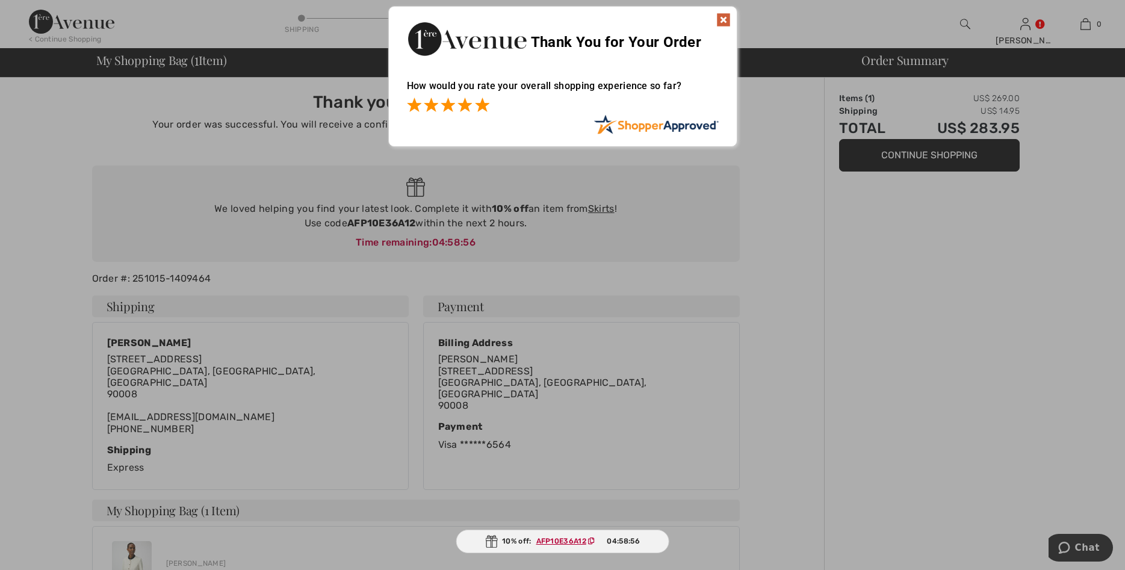
click at [481, 102] on span at bounding box center [482, 105] width 14 height 14
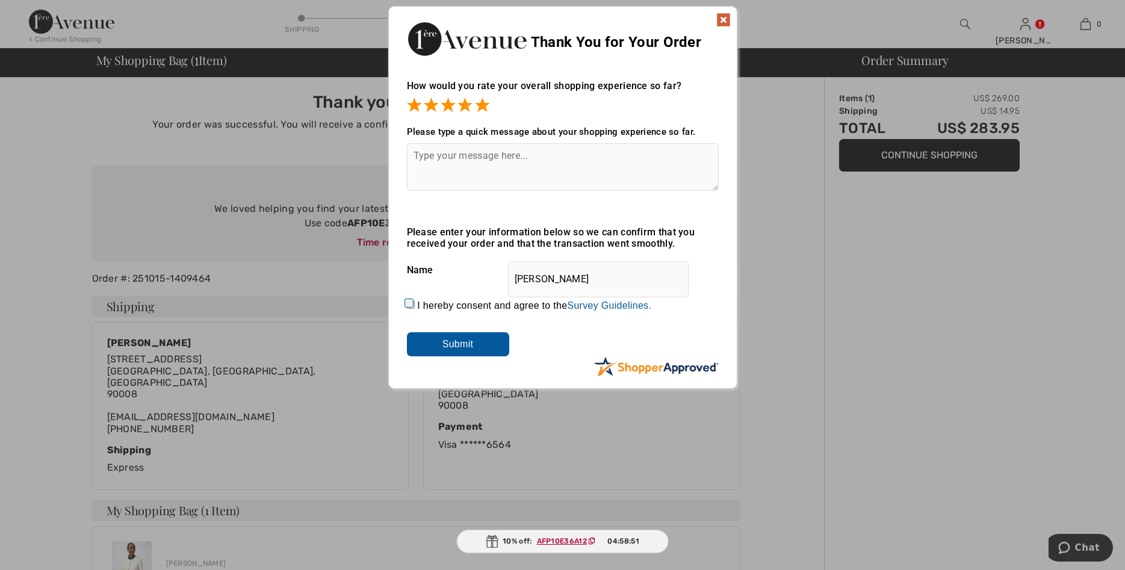
click at [408, 306] on input "I hereby consent and agree to the By submitting a review, you grant permission …" at bounding box center [411, 305] width 8 height 8
checkbox input "true"
click at [455, 345] on input "Submit" at bounding box center [458, 344] width 102 height 24
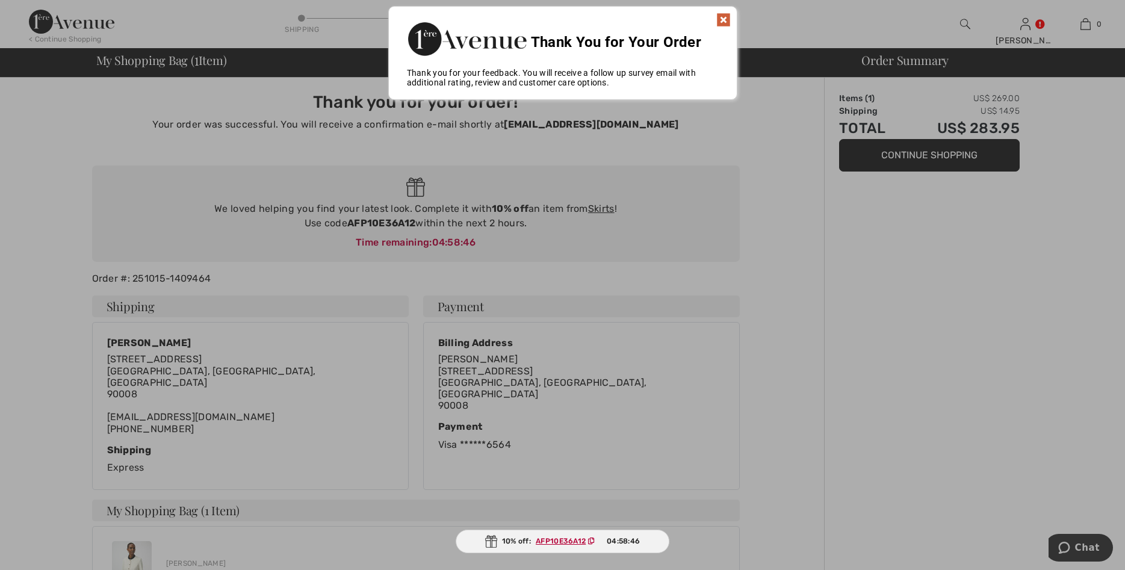
click at [721, 15] on img at bounding box center [724, 20] width 14 height 14
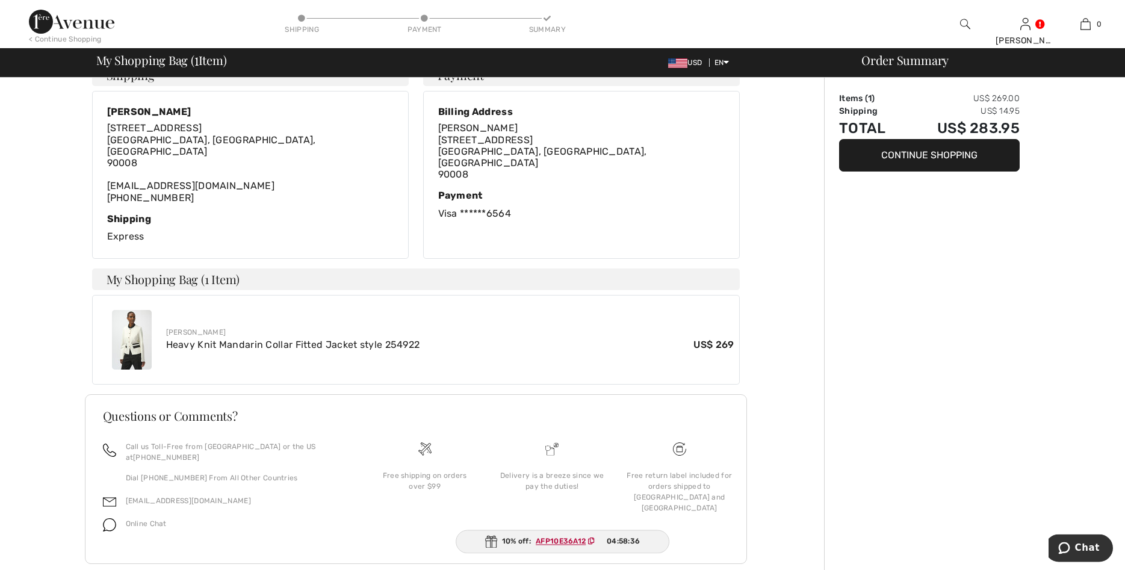
scroll to position [233, 0]
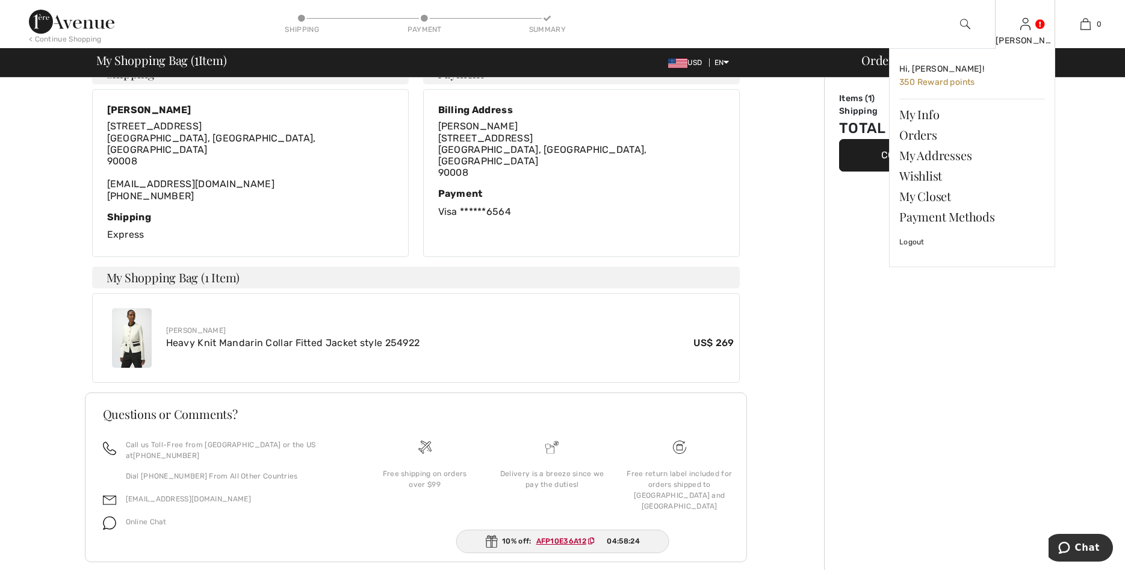
click at [1028, 27] on img at bounding box center [1026, 24] width 10 height 14
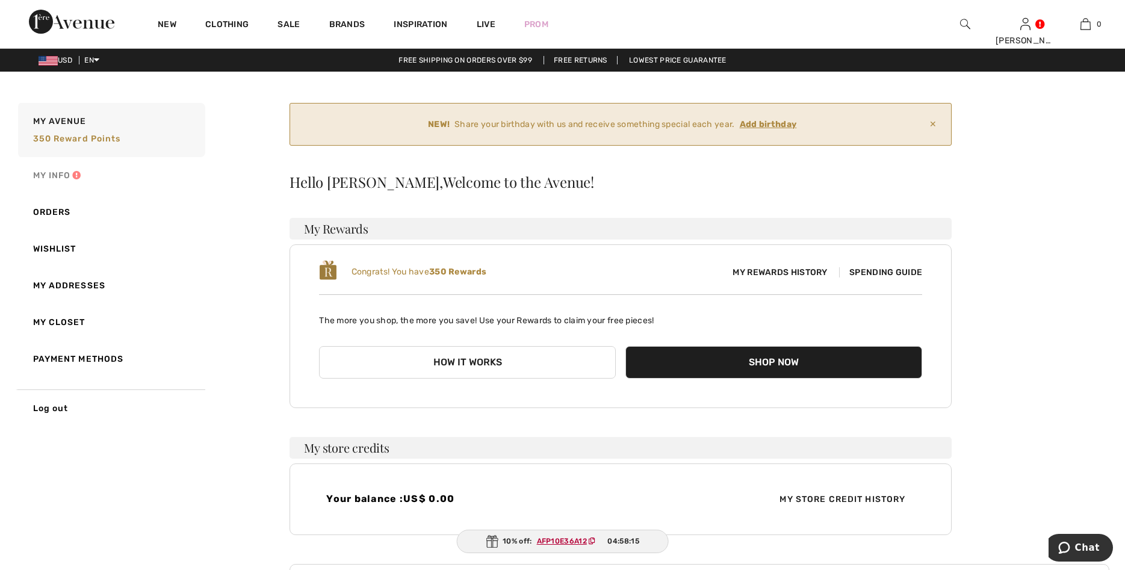
click at [64, 175] on link "My Info" at bounding box center [111, 175] width 190 height 37
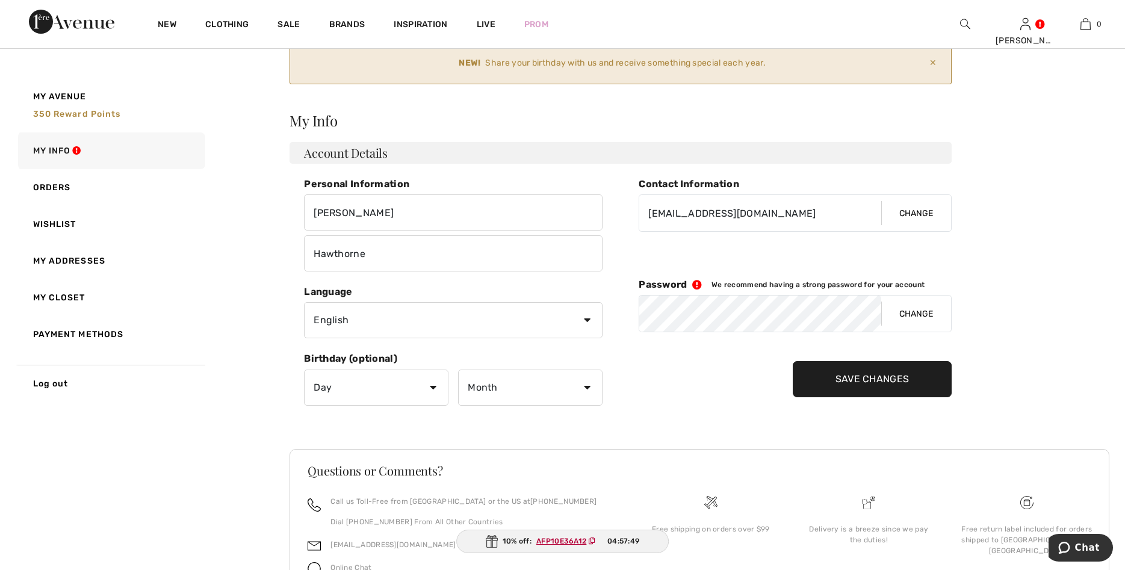
scroll to position [92, 0]
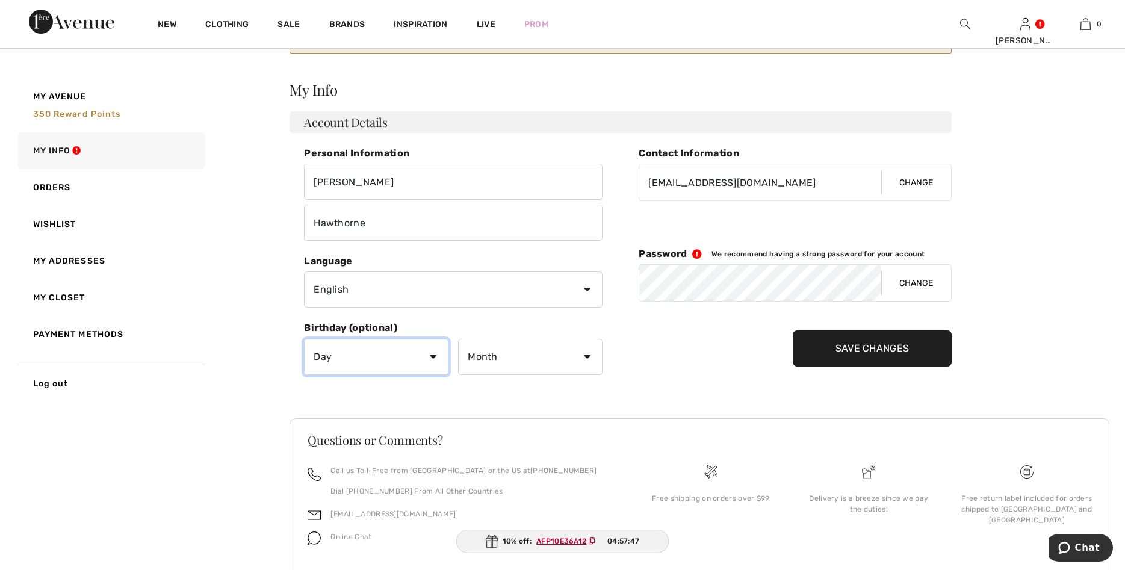
click at [304, 339] on select "Day 1 2 3 4 5 6 7 8 9 10 11 12 13 14 15 16 17 18 19 20 21 22 23 24 25 26 27 28 …" at bounding box center [376, 357] width 145 height 36
select select "11"
click option "11" at bounding box center [0, 0] width 0 height 0
click at [458, 339] on select "Month January February March April May June July August September October Novem…" at bounding box center [530, 357] width 145 height 36
click option "May" at bounding box center [0, 0] width 0 height 0
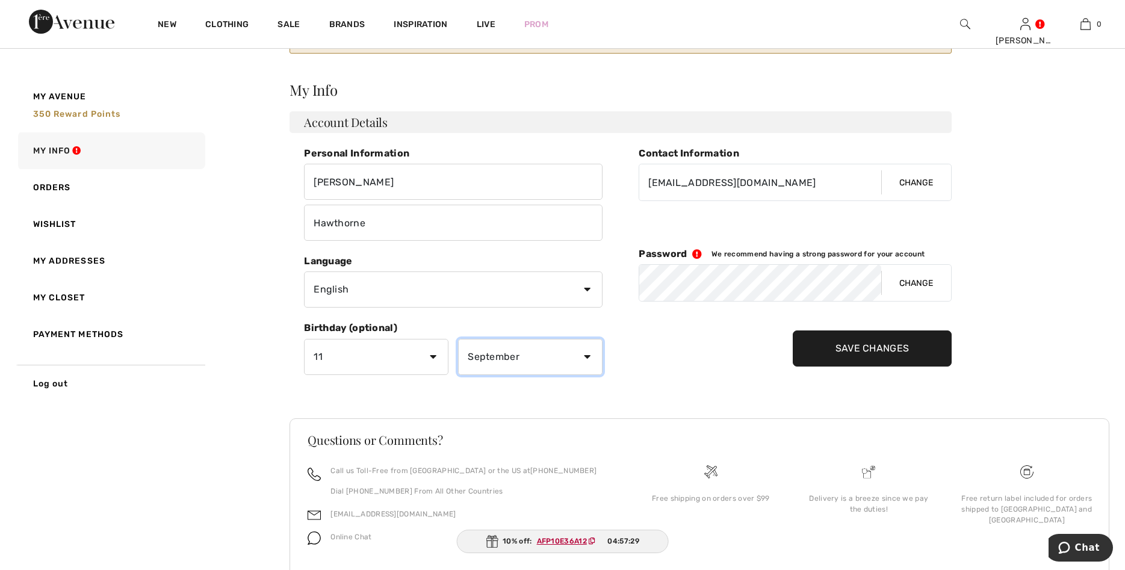
click at [458, 339] on select "Month January February March April May June July August September October Novem…" at bounding box center [530, 357] width 145 height 36
select select "5"
click option "May" at bounding box center [0, 0] width 0 height 0
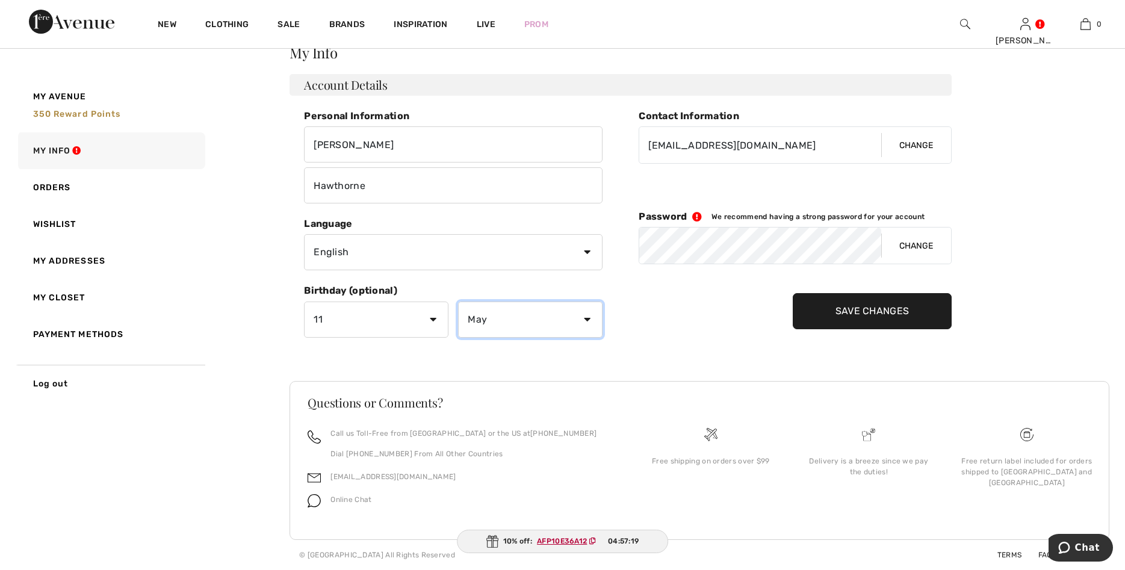
scroll to position [0, 0]
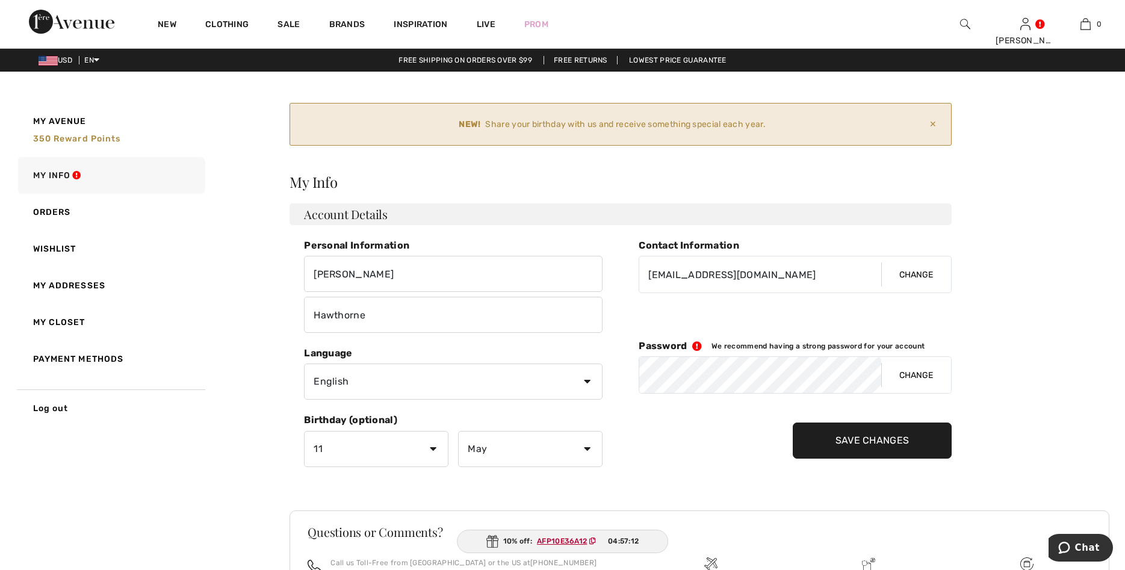
click at [862, 434] on input "Save Changes" at bounding box center [873, 441] width 160 height 36
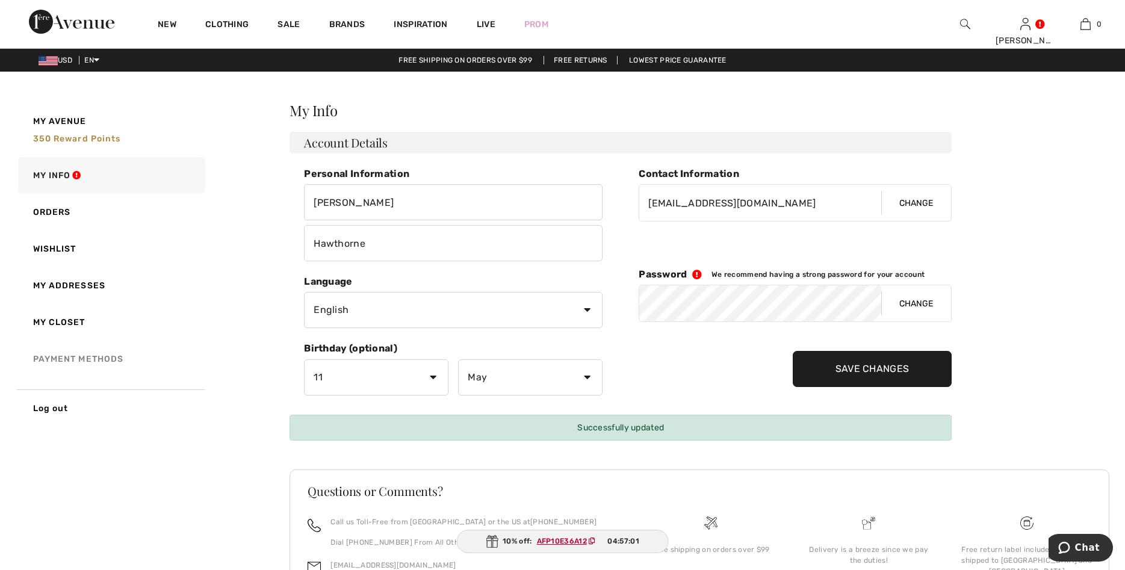
click at [115, 356] on link "Payment Methods" at bounding box center [111, 359] width 190 height 37
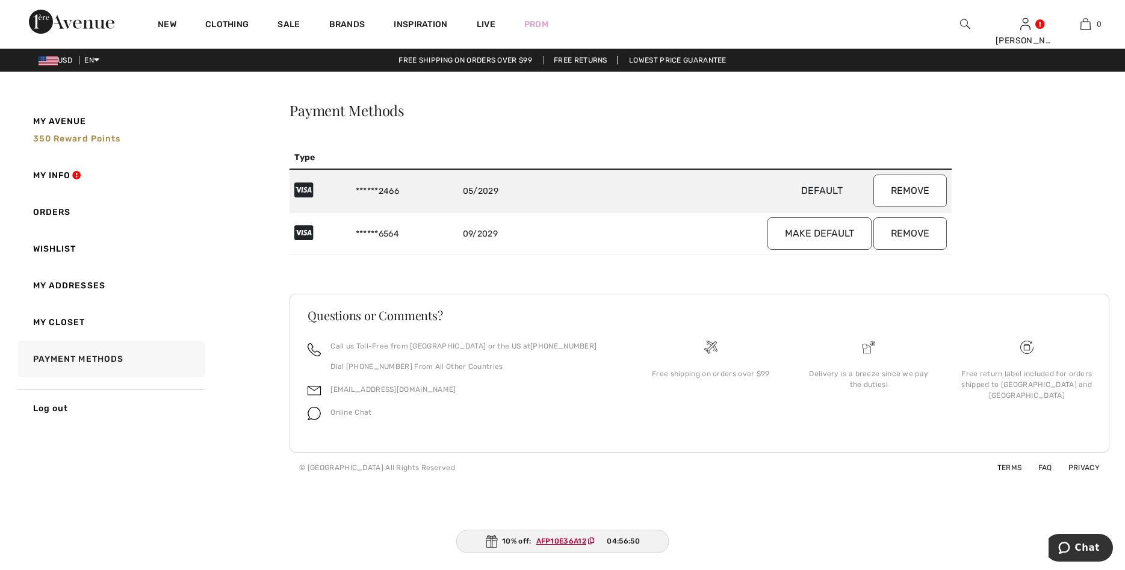
click at [914, 191] on button "Remove" at bounding box center [910, 191] width 73 height 33
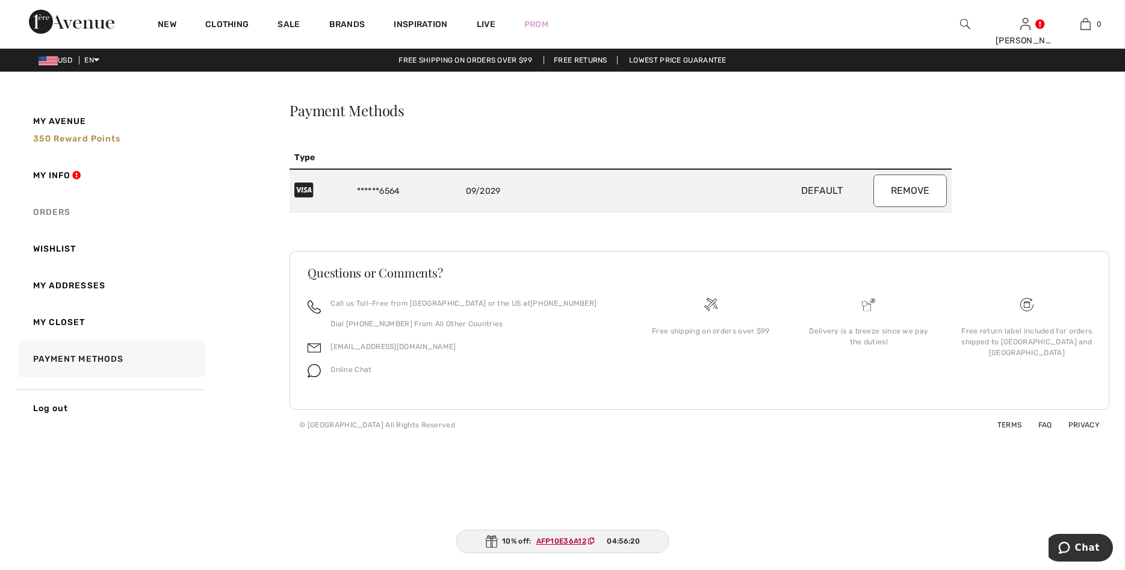
click at [64, 211] on link "Orders" at bounding box center [111, 212] width 190 height 37
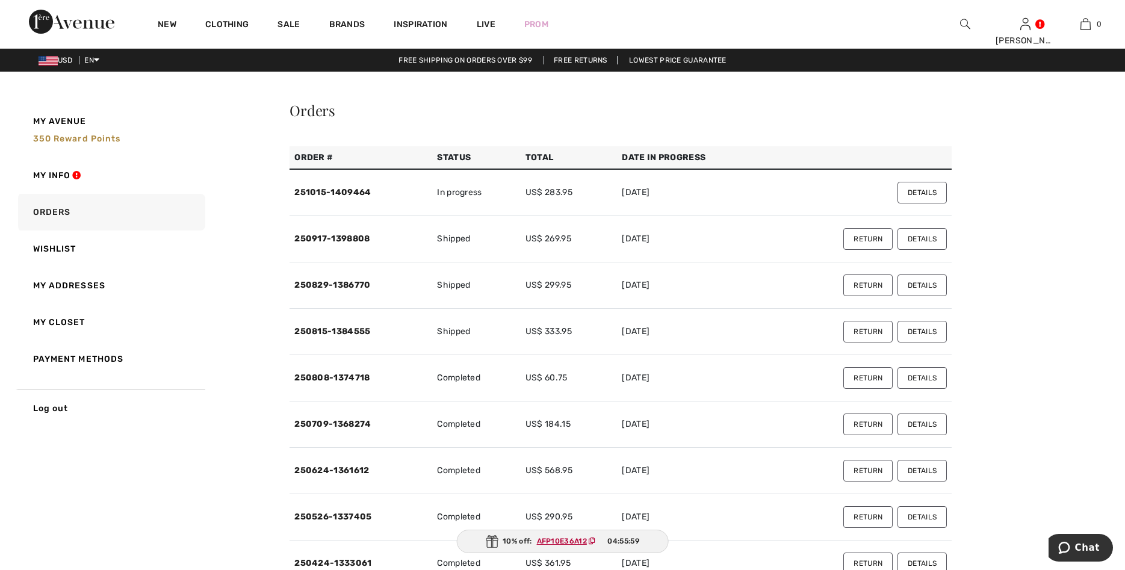
click at [929, 194] on button "Details" at bounding box center [922, 193] width 49 height 22
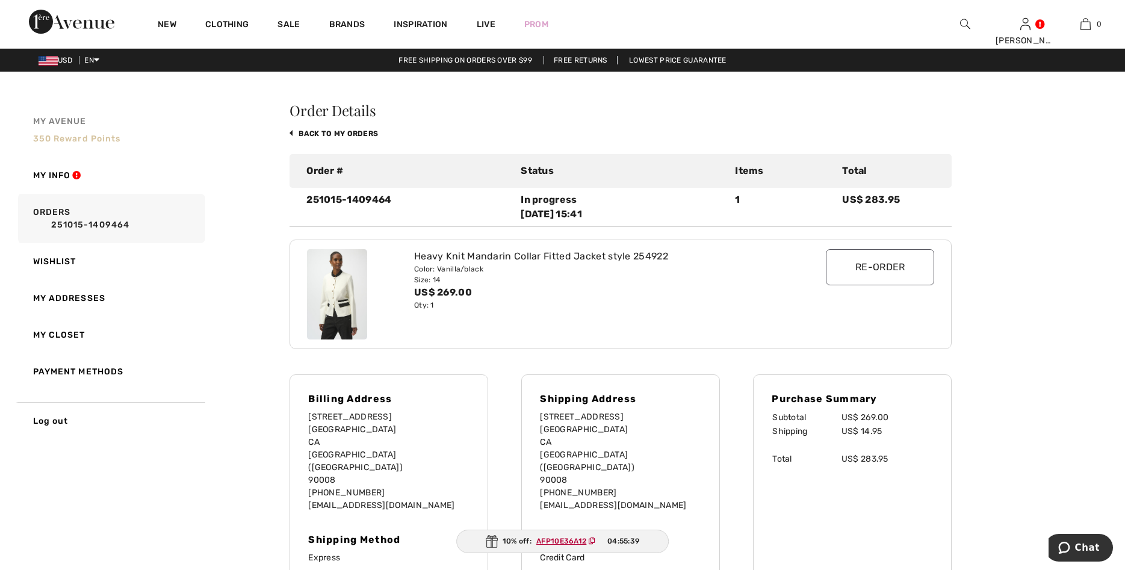
click at [92, 138] on span "350 Reward points" at bounding box center [77, 139] width 88 height 10
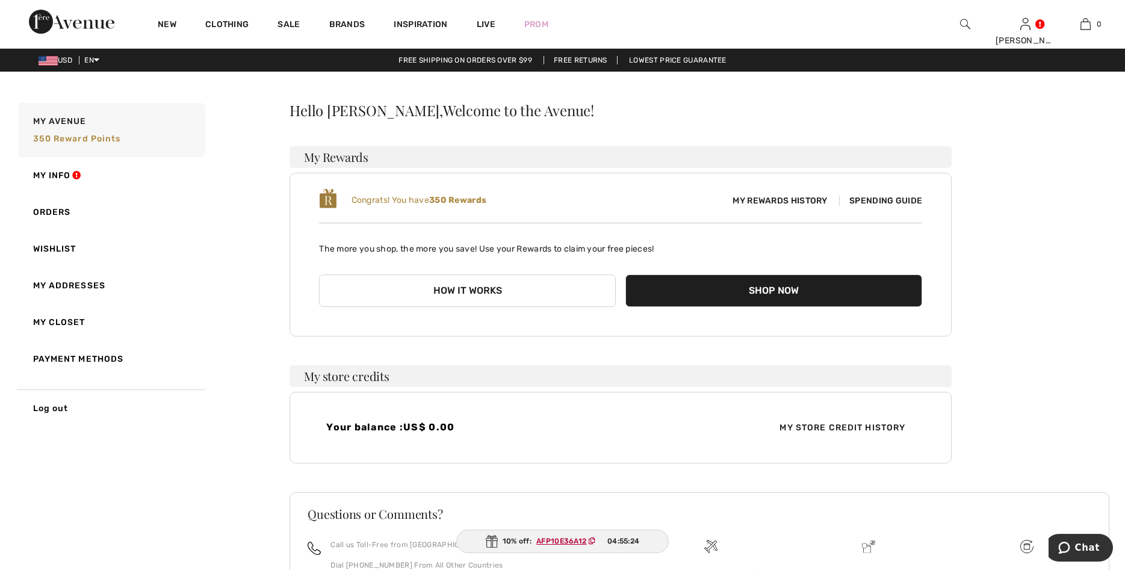
click at [474, 292] on button "How it works" at bounding box center [467, 291] width 297 height 33
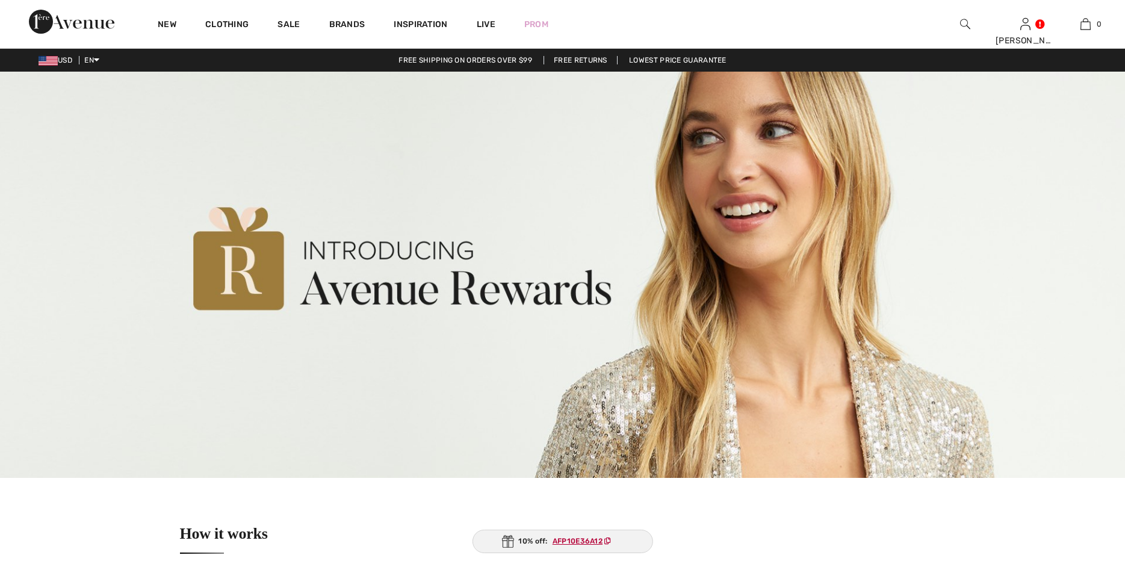
checkbox input "true"
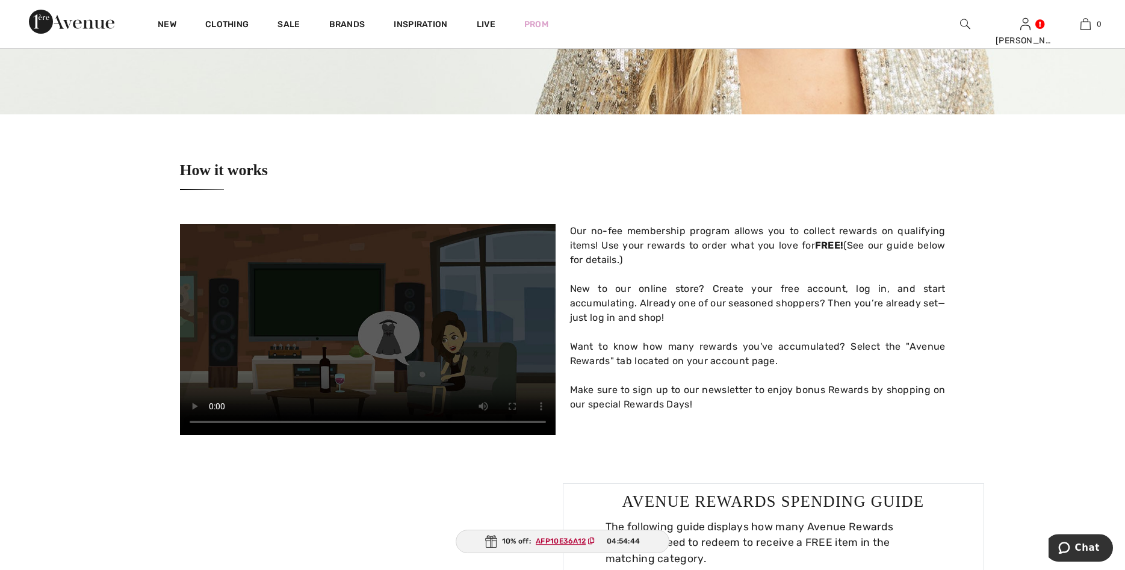
scroll to position [522, 0]
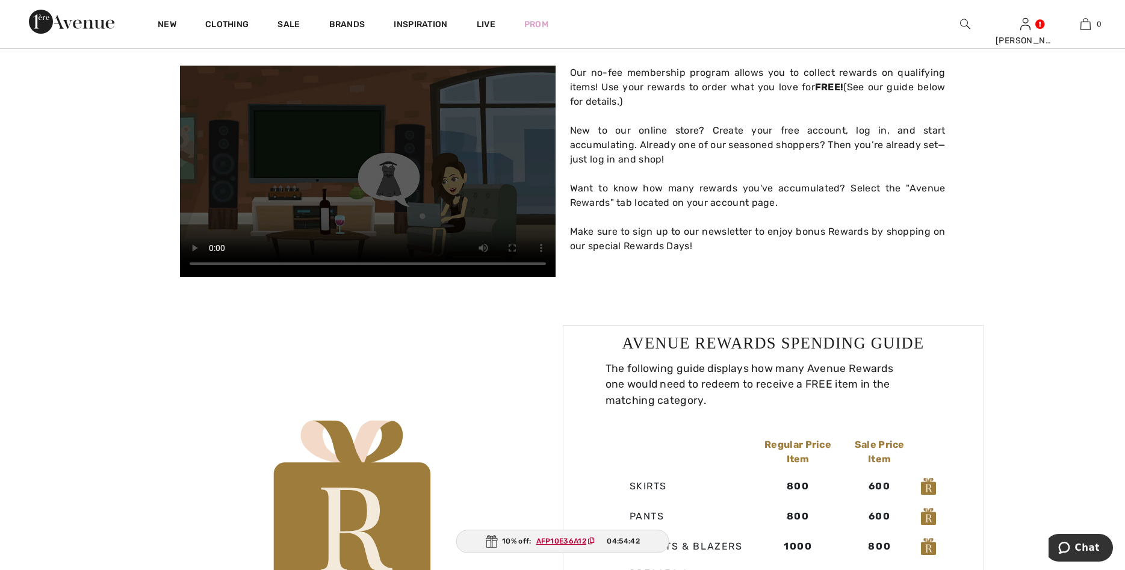
click at [569, 541] on ins "AFP10E36A12" at bounding box center [562, 541] width 50 height 8
click at [569, 540] on ins "AFP10E36A12" at bounding box center [561, 541] width 50 height 8
click at [570, 541] on ins "AFP10E36A12" at bounding box center [561, 541] width 50 height 8
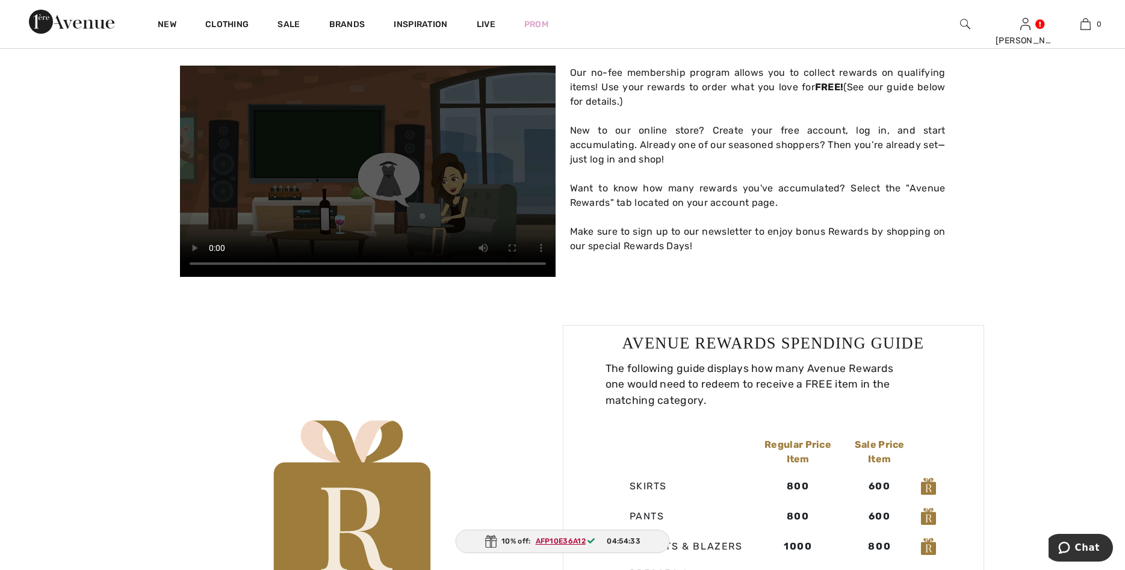
click at [495, 539] on img at bounding box center [491, 541] width 12 height 13
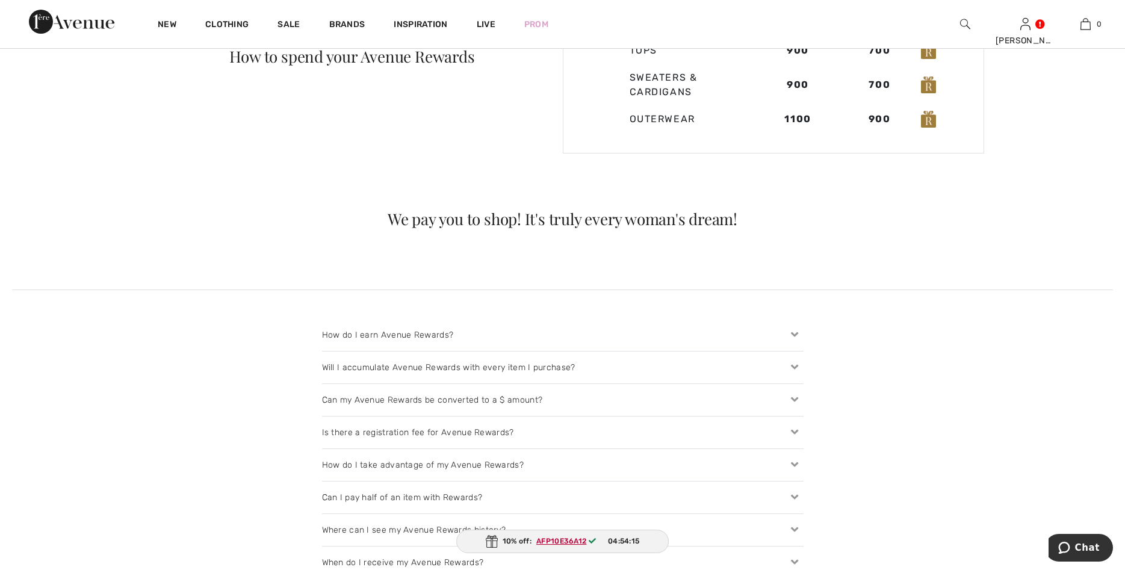
scroll to position [1106, 0]
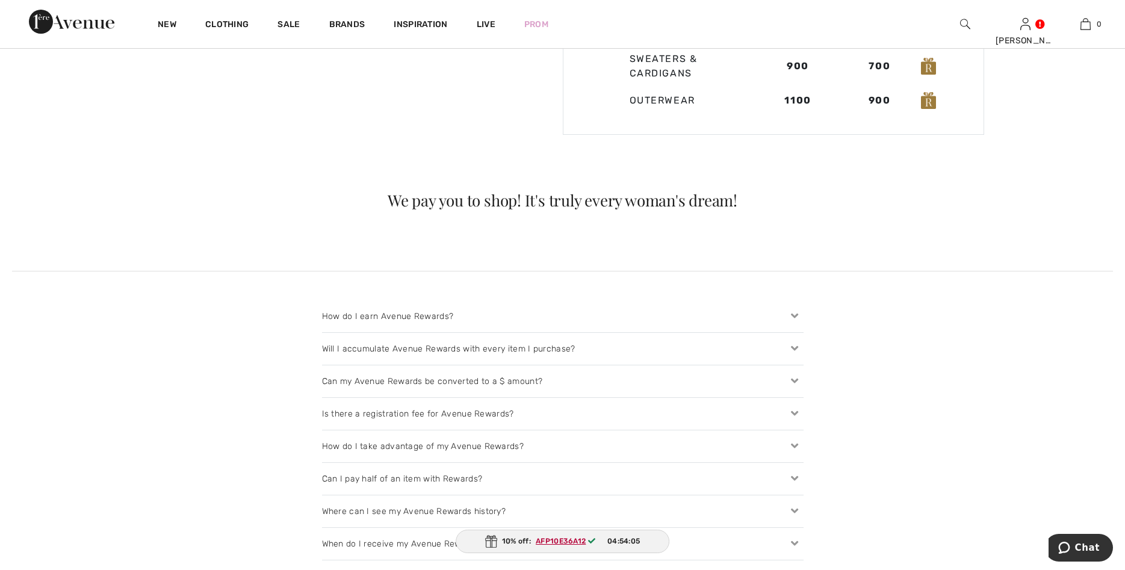
click at [793, 444] on icon at bounding box center [794, 446] width 17 height 13
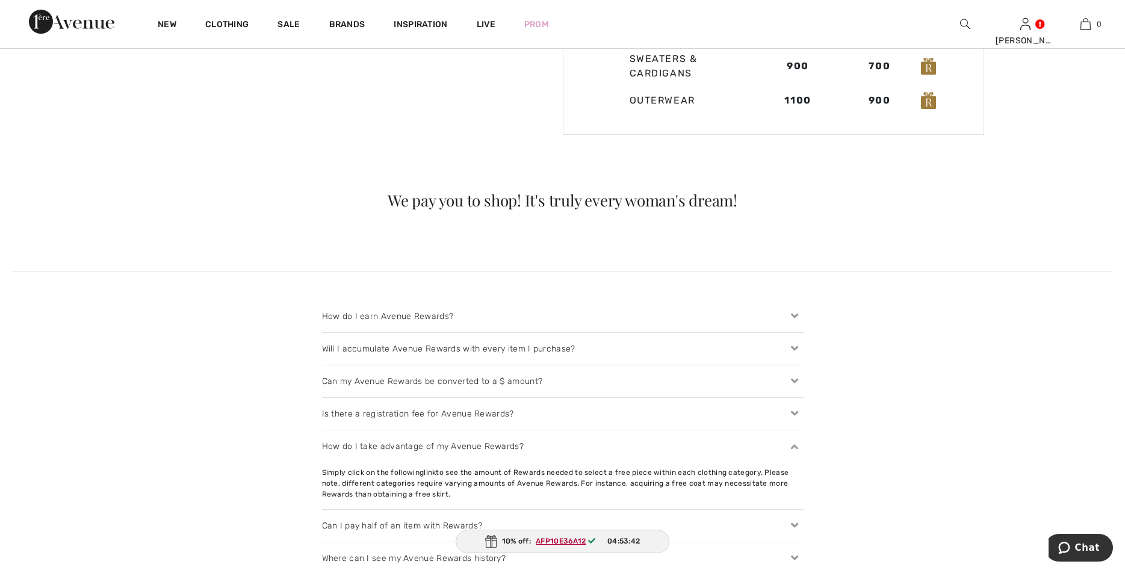
click at [574, 541] on ins "AFP10E36A12" at bounding box center [561, 541] width 50 height 8
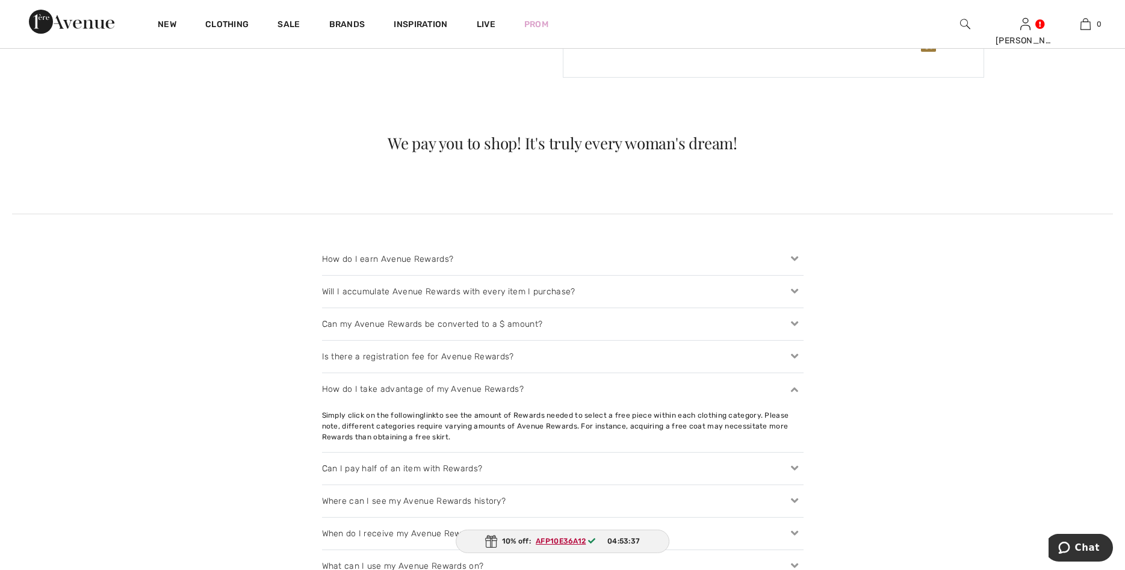
scroll to position [1167, 0]
click at [491, 538] on img at bounding box center [491, 541] width 12 height 13
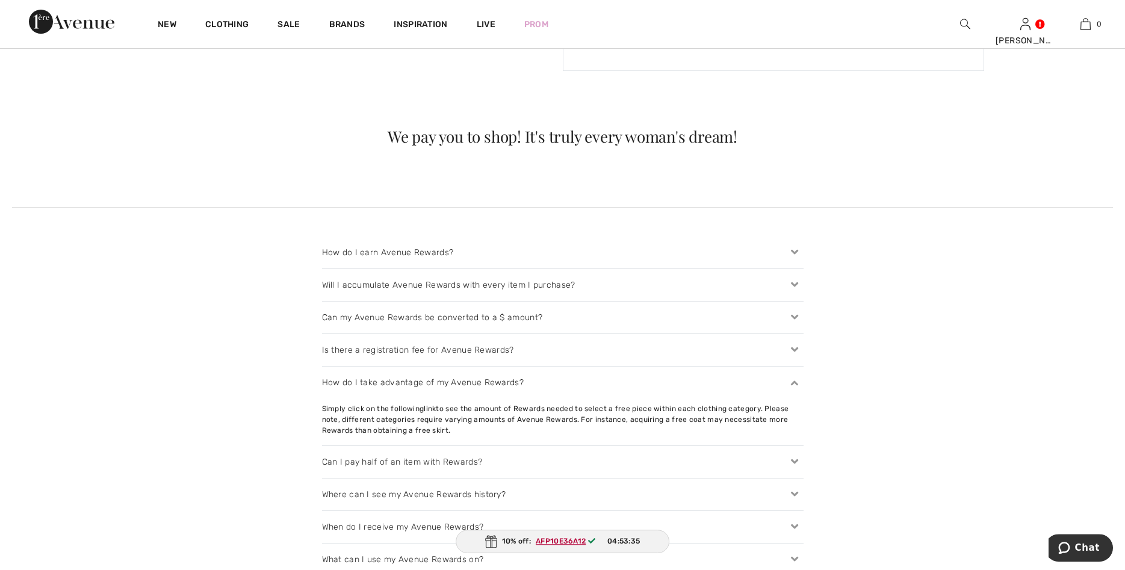
scroll to position [1198, 0]
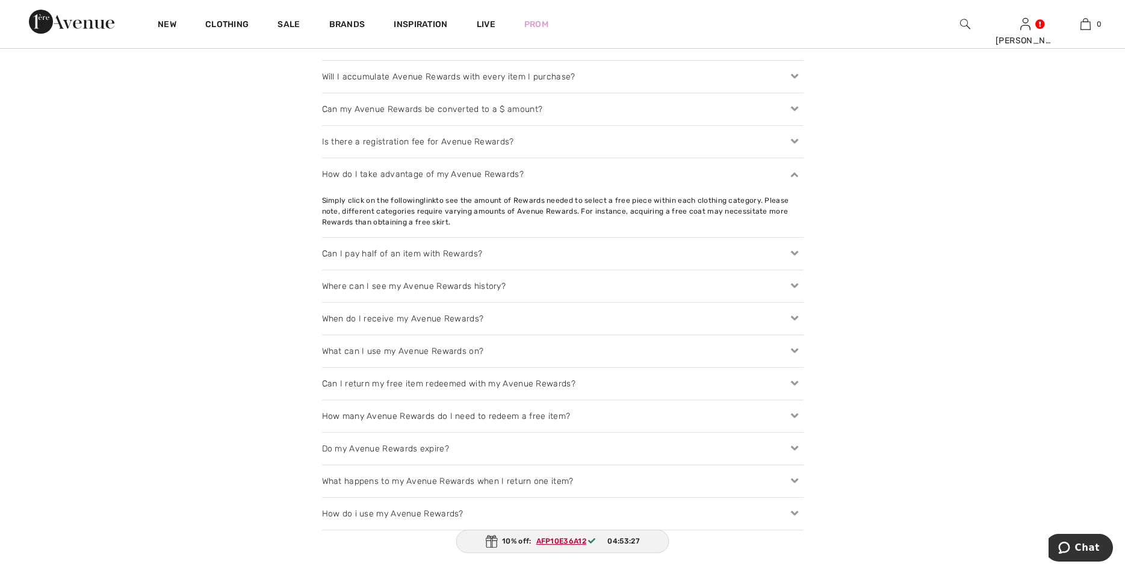
scroll to position [1382, 0]
click at [564, 541] on ins "AFP10E36A12" at bounding box center [561, 541] width 50 height 8
click at [564, 540] on ins "AFP10E36A12" at bounding box center [561, 541] width 50 height 8
click at [498, 541] on div "10% off: AFP10E36A12 04:53:22" at bounding box center [563, 541] width 214 height 23
click at [498, 541] on div "10% off: AFP10E36A12 04:53:21" at bounding box center [562, 541] width 213 height 23
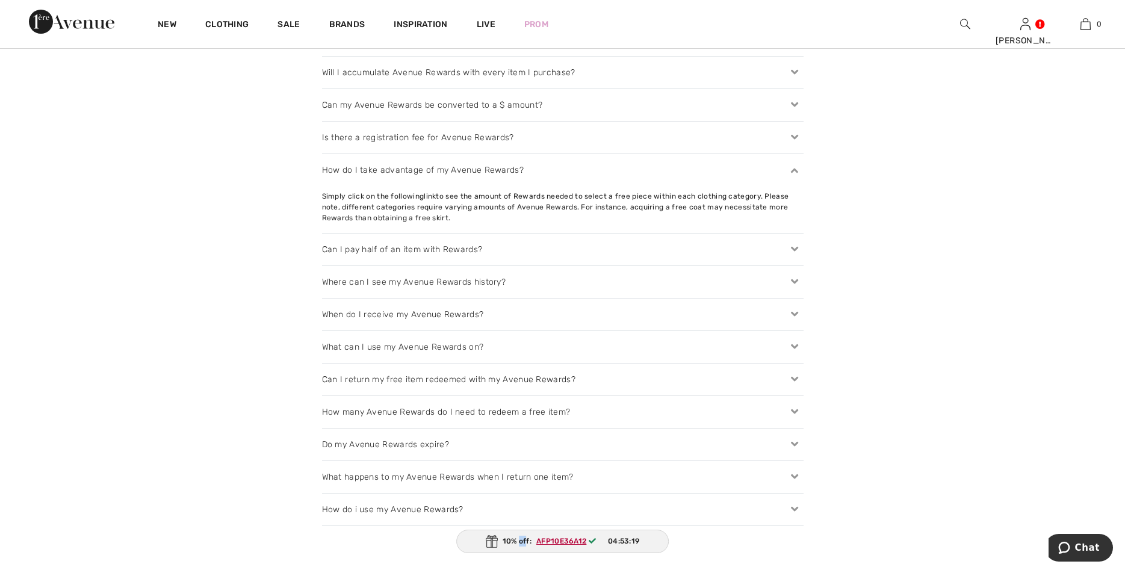
scroll to position [1413, 0]
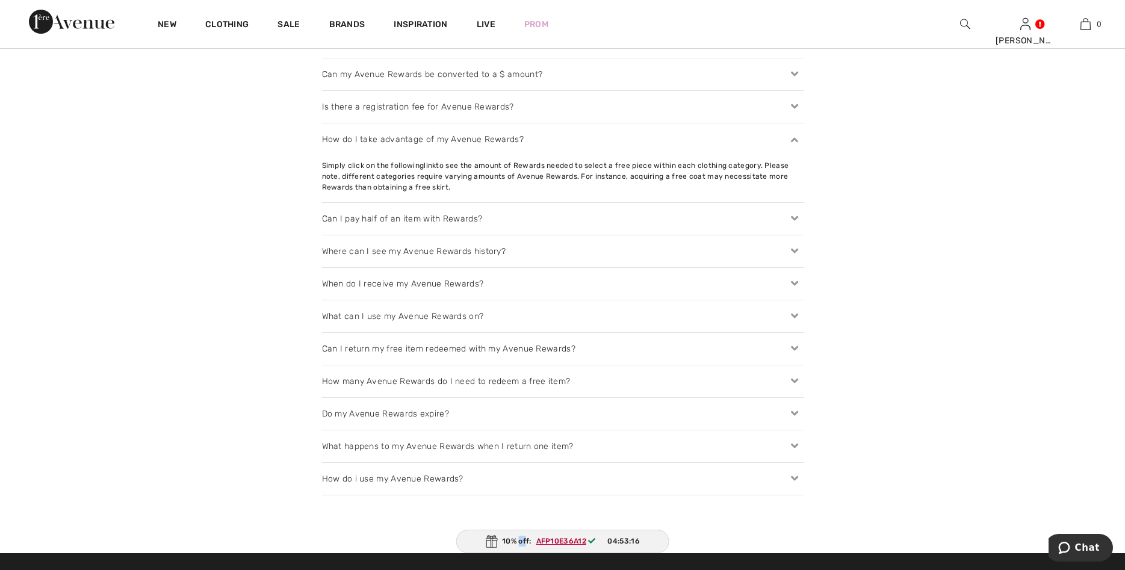
click at [795, 477] on icon at bounding box center [794, 479] width 17 height 13
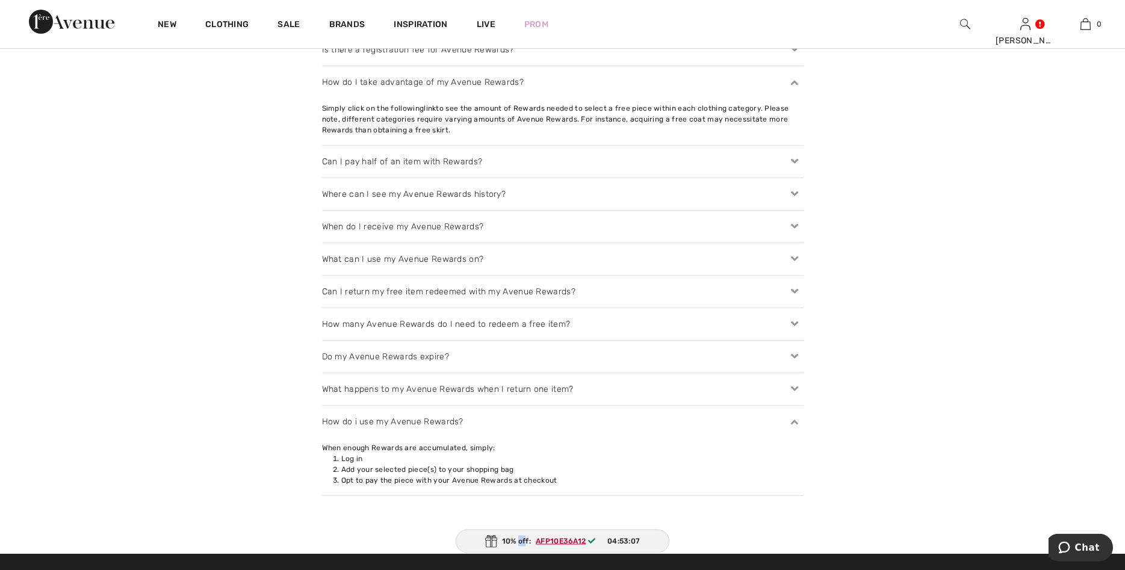
scroll to position [1474, 0]
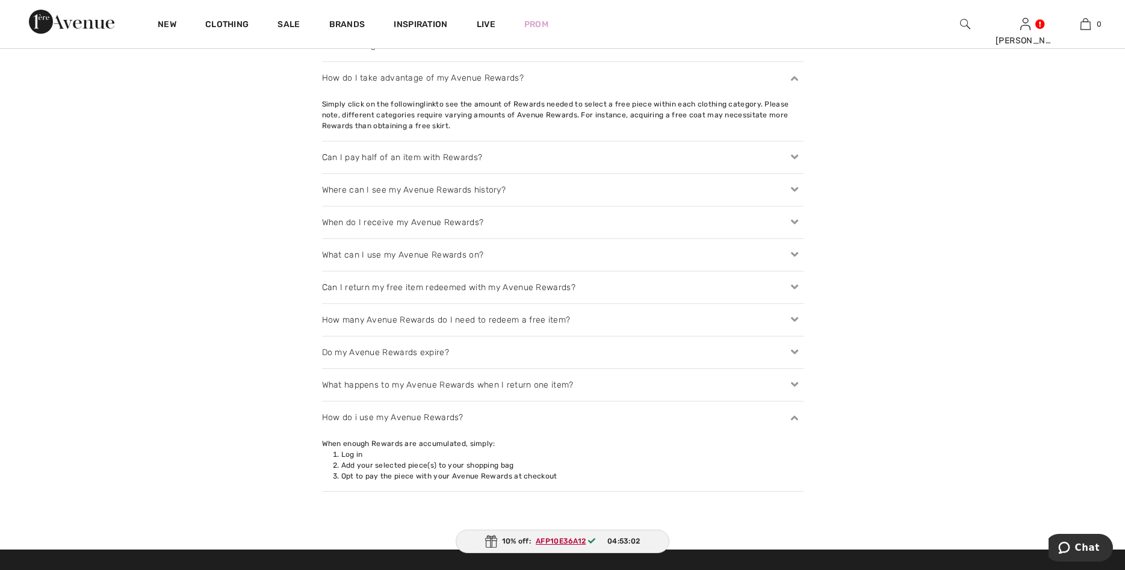
click at [799, 350] on icon at bounding box center [794, 352] width 17 height 13
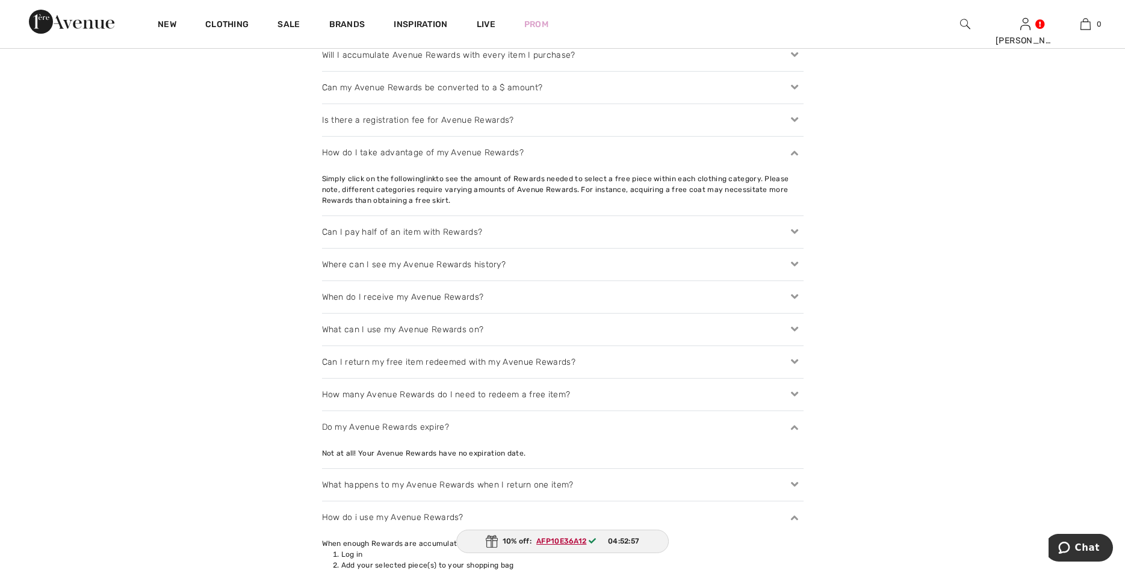
scroll to position [1351, 0]
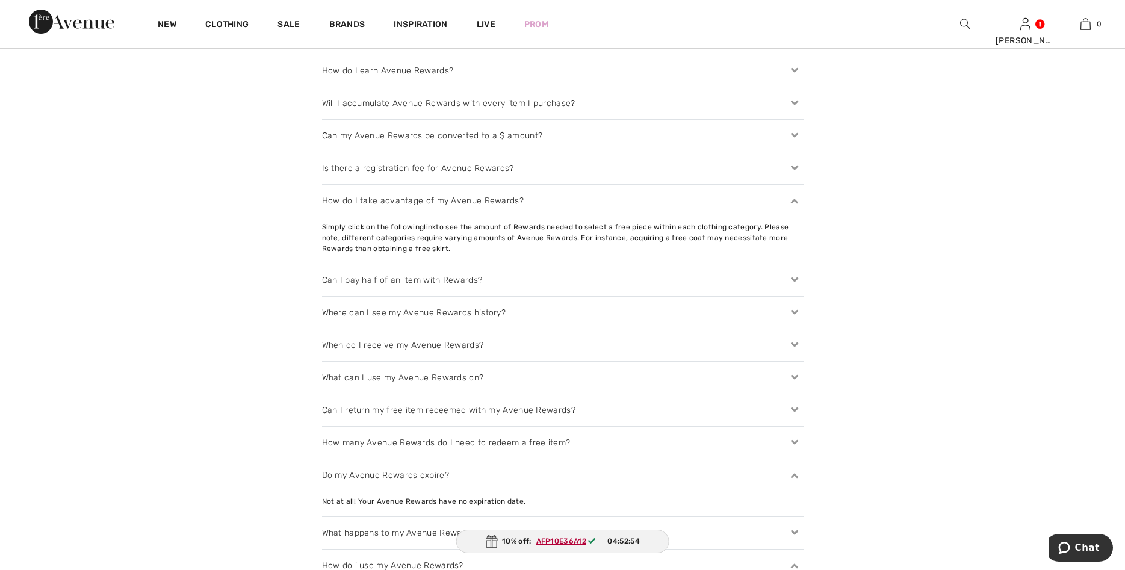
click at [791, 409] on icon at bounding box center [794, 410] width 17 height 13
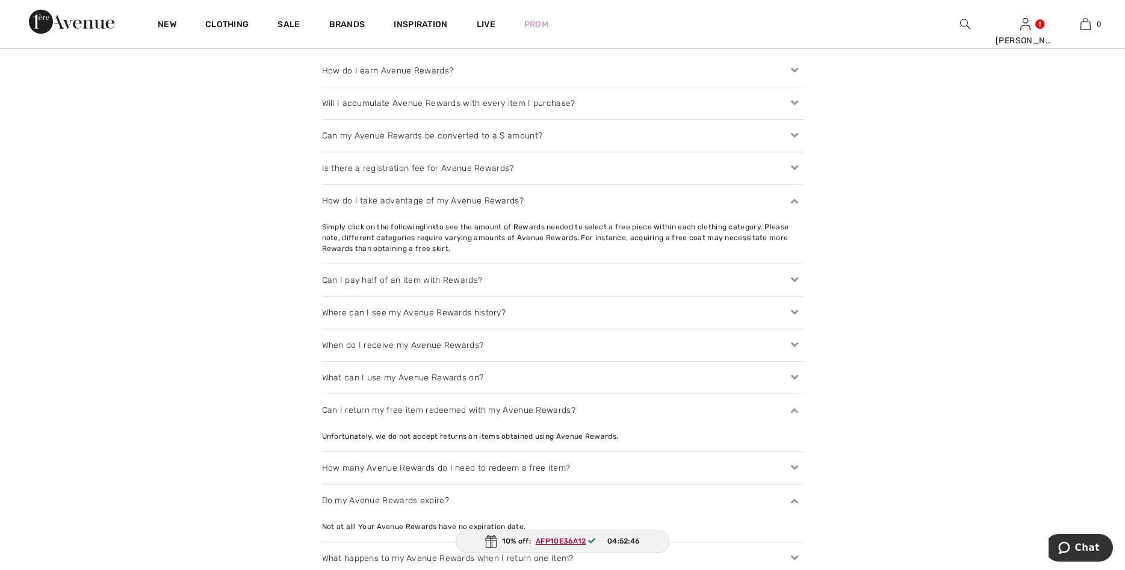
click at [797, 376] on icon at bounding box center [794, 378] width 17 height 13
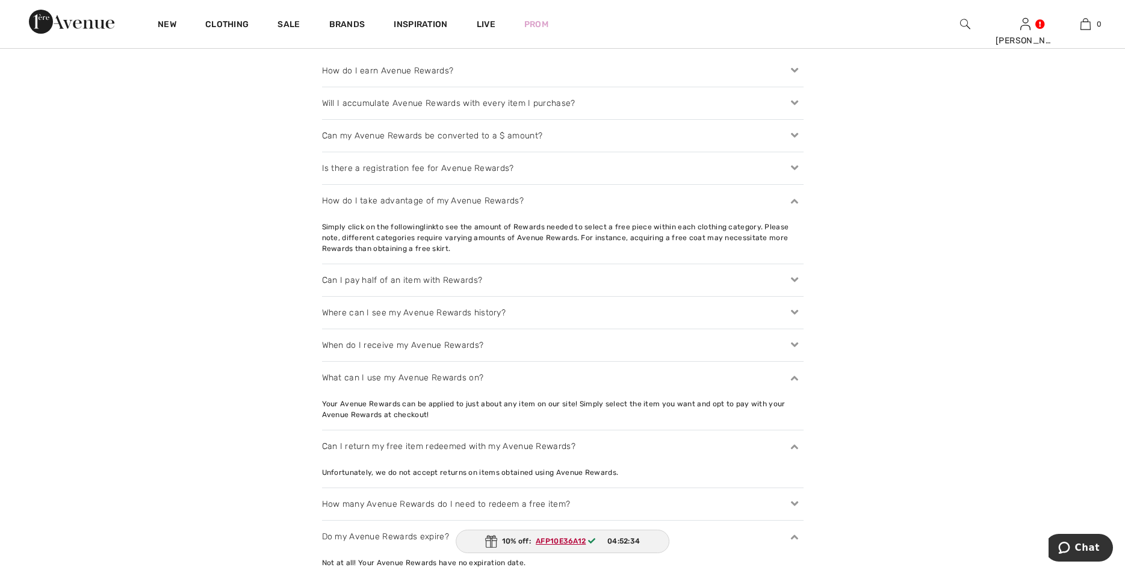
click at [795, 346] on icon at bounding box center [794, 345] width 17 height 13
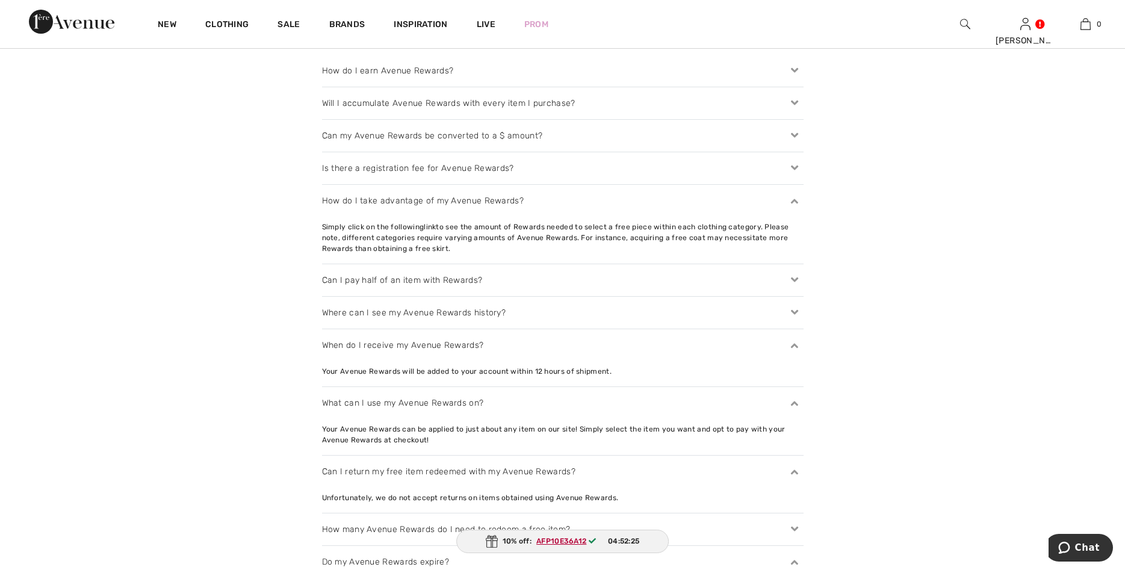
click at [793, 311] on icon at bounding box center [794, 312] width 17 height 13
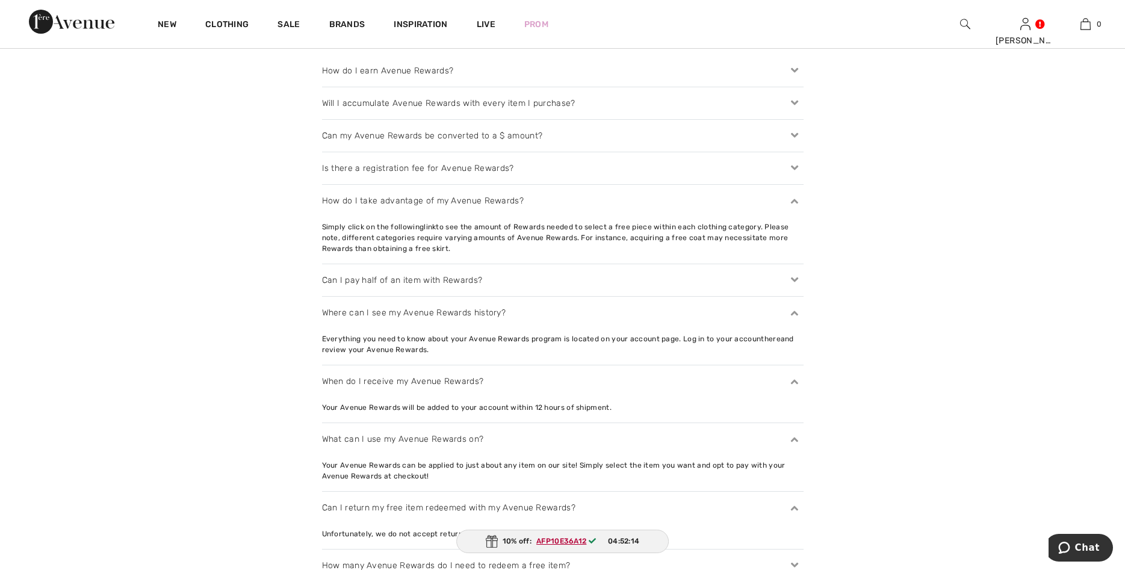
click at [446, 313] on div "Where can I see my Avenue Rewards history?" at bounding box center [563, 313] width 482 height 32
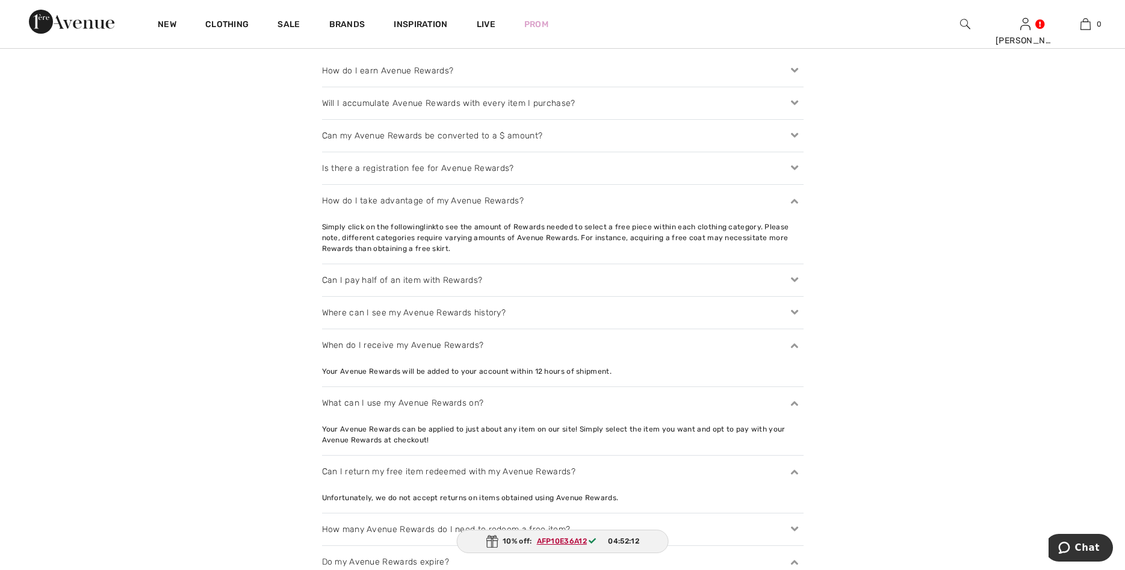
click at [446, 313] on div "Where can I see my Avenue Rewards history?" at bounding box center [563, 313] width 482 height 32
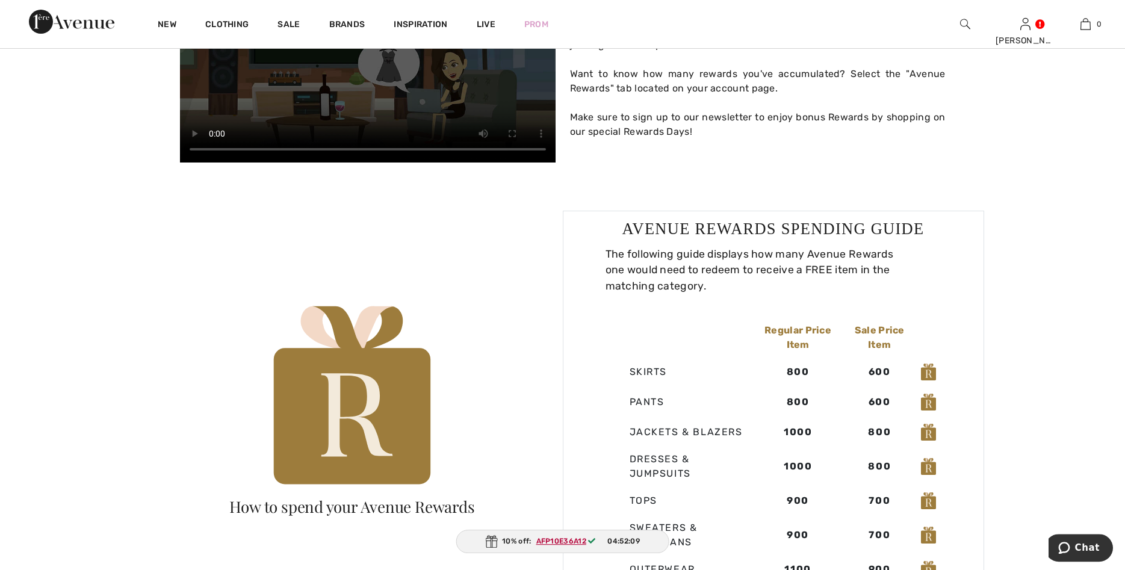
scroll to position [0, 0]
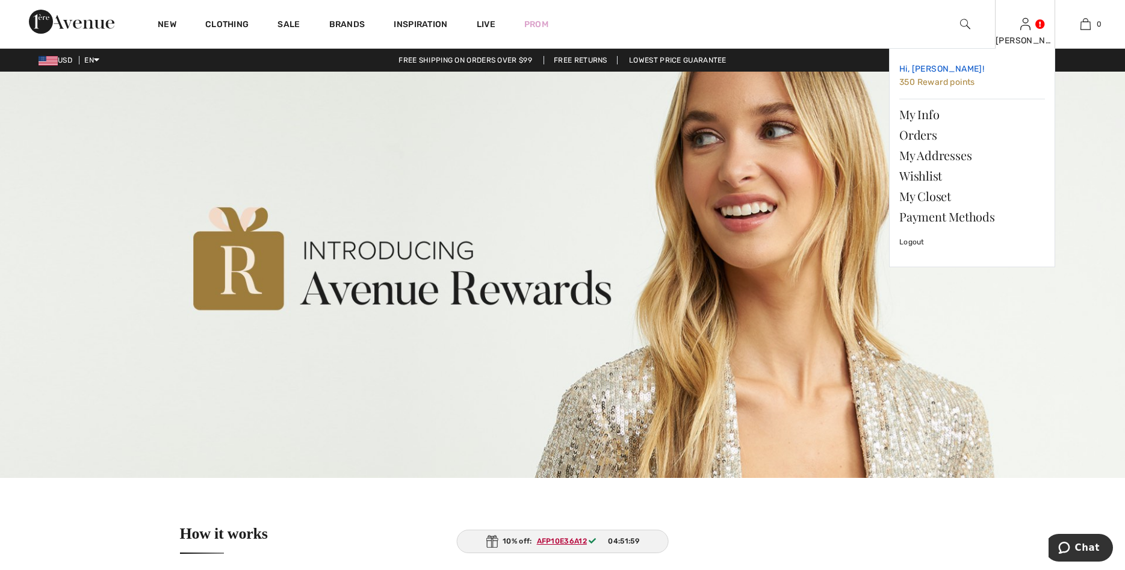
click at [930, 75] on link "Hi, Ogallah! 350 Reward points" at bounding box center [973, 76] width 146 height 36
click at [929, 80] on span "350 Reward points" at bounding box center [938, 82] width 76 height 10
click at [930, 67] on span "Hi, [PERSON_NAME]!" at bounding box center [942, 69] width 85 height 10
click at [918, 115] on link "My Info" at bounding box center [973, 114] width 146 height 20
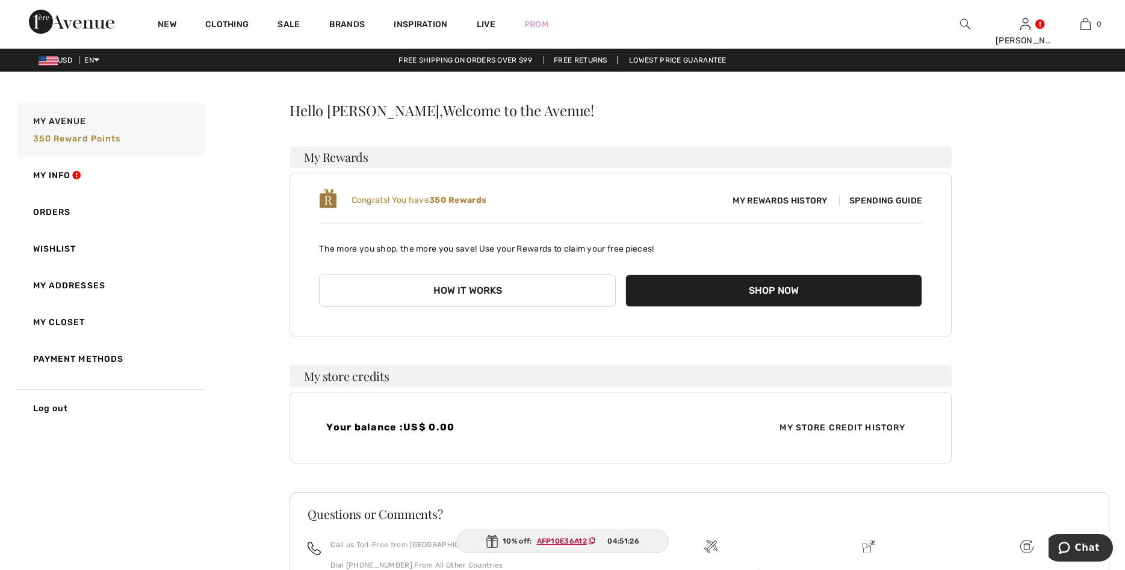
click at [328, 204] on img at bounding box center [328, 199] width 18 height 22
click at [477, 202] on b "350 Rewards" at bounding box center [457, 200] width 57 height 10
click at [766, 201] on span "My Rewards History" at bounding box center [780, 200] width 114 height 13
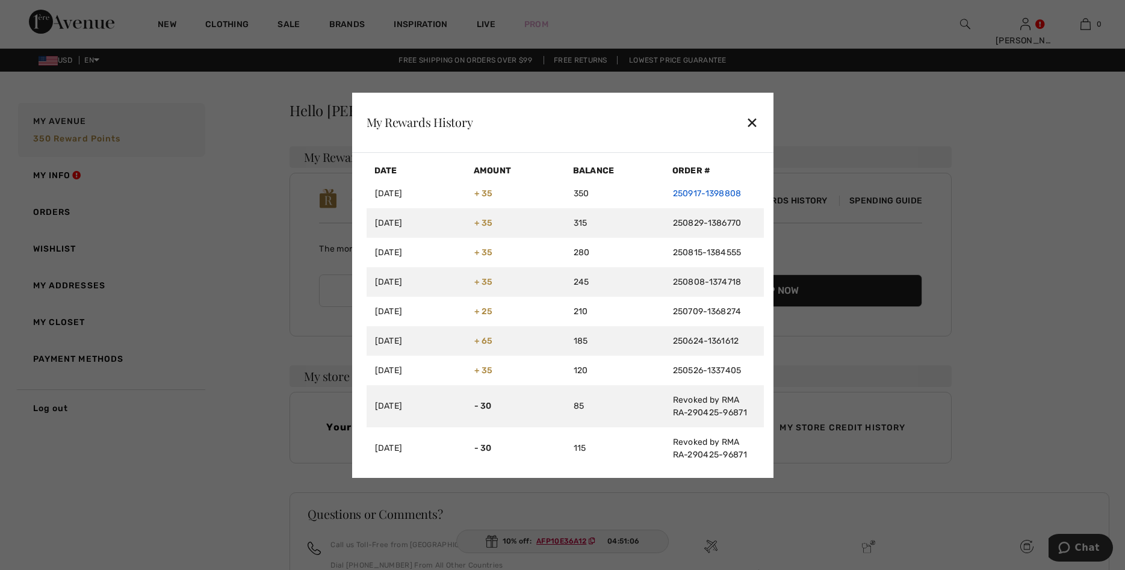
click at [721, 191] on link "250917-1398808" at bounding box center [707, 193] width 69 height 10
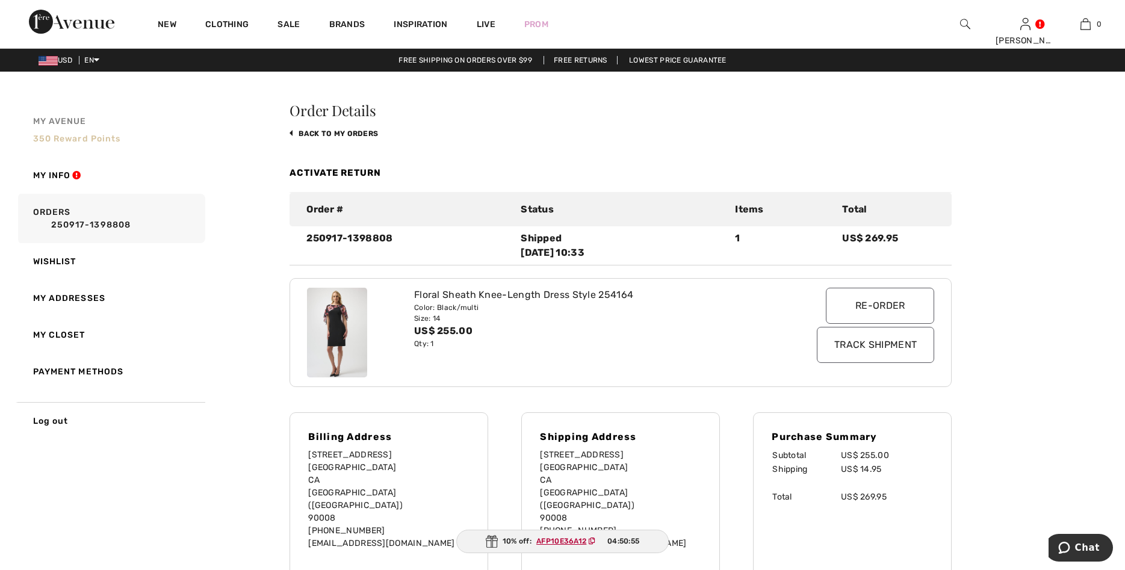
click at [87, 135] on span "350 Reward points" at bounding box center [77, 139] width 88 height 10
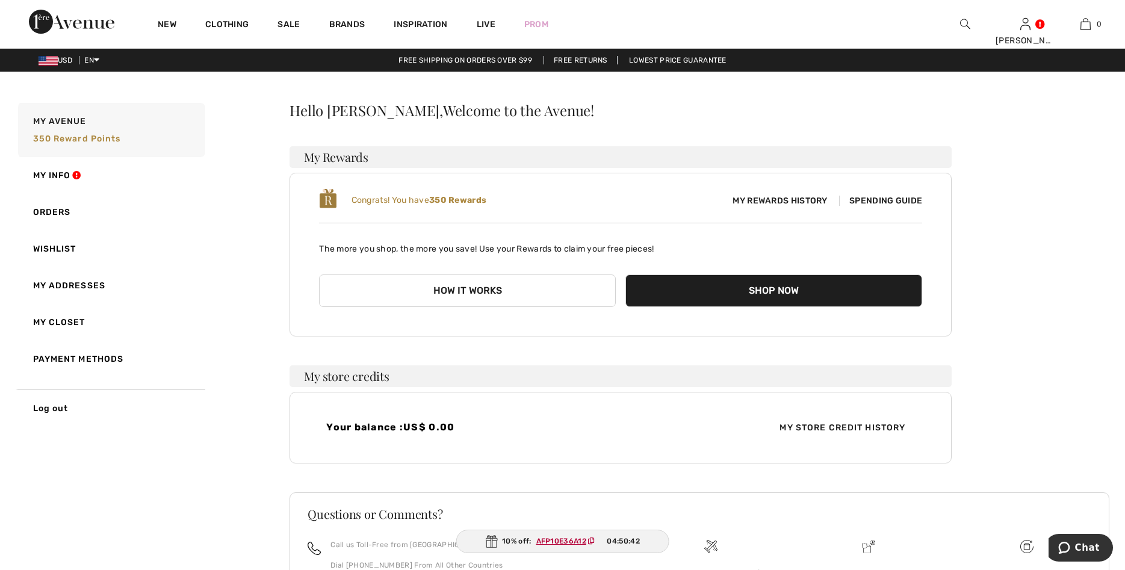
click at [329, 201] on img at bounding box center [328, 199] width 18 height 22
click at [799, 197] on span "My Rewards History" at bounding box center [780, 200] width 114 height 13
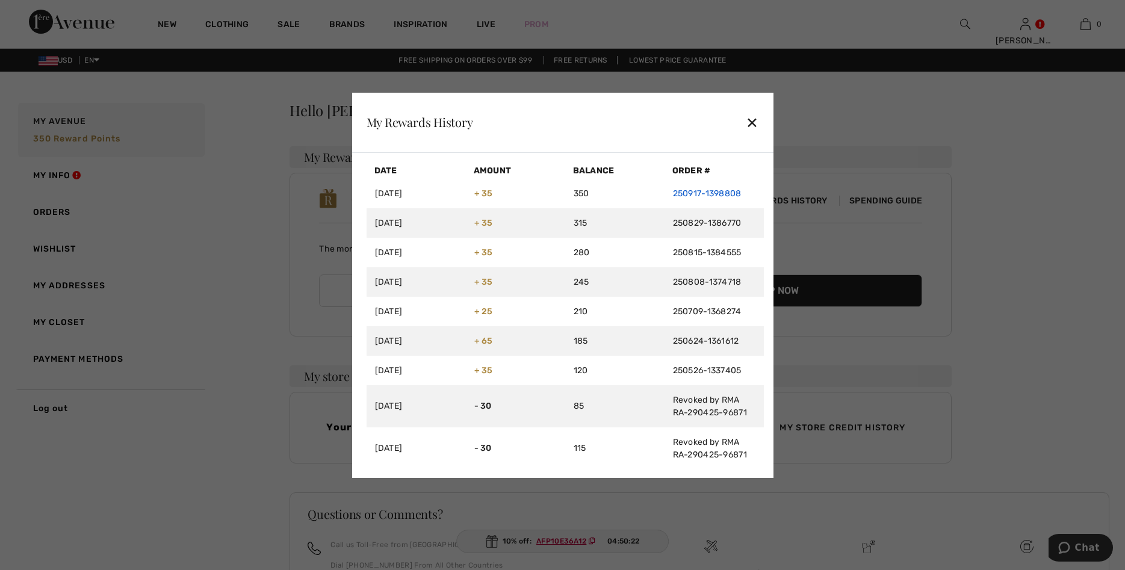
click at [723, 190] on link "250917-1398808" at bounding box center [707, 193] width 69 height 10
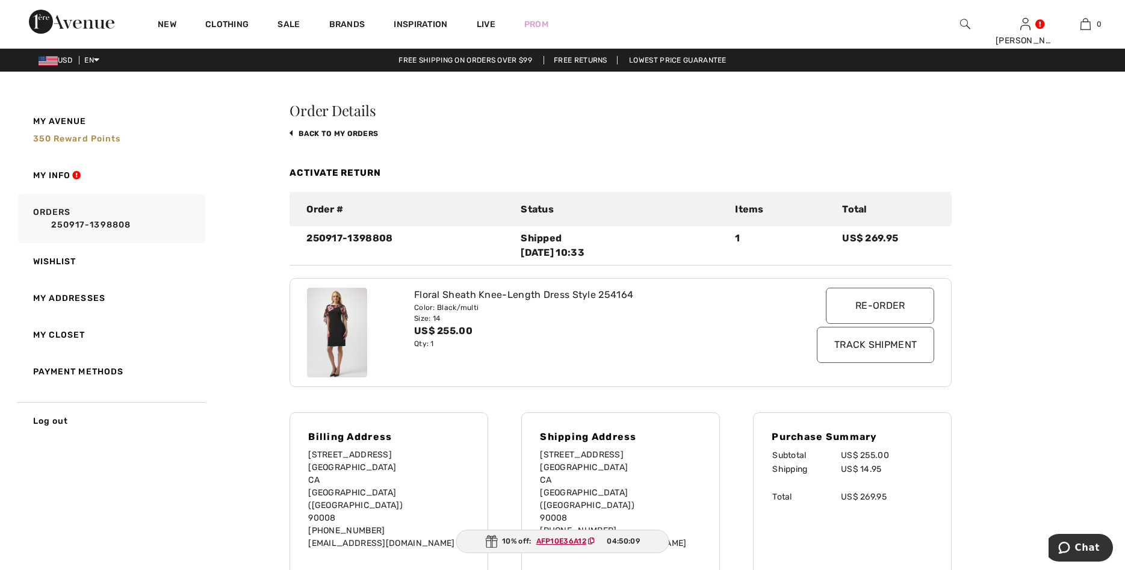
click at [567, 543] on ins "AFP10E36A12" at bounding box center [562, 541] width 50 height 8
click at [202, 434] on link "Log out" at bounding box center [111, 420] width 190 height 37
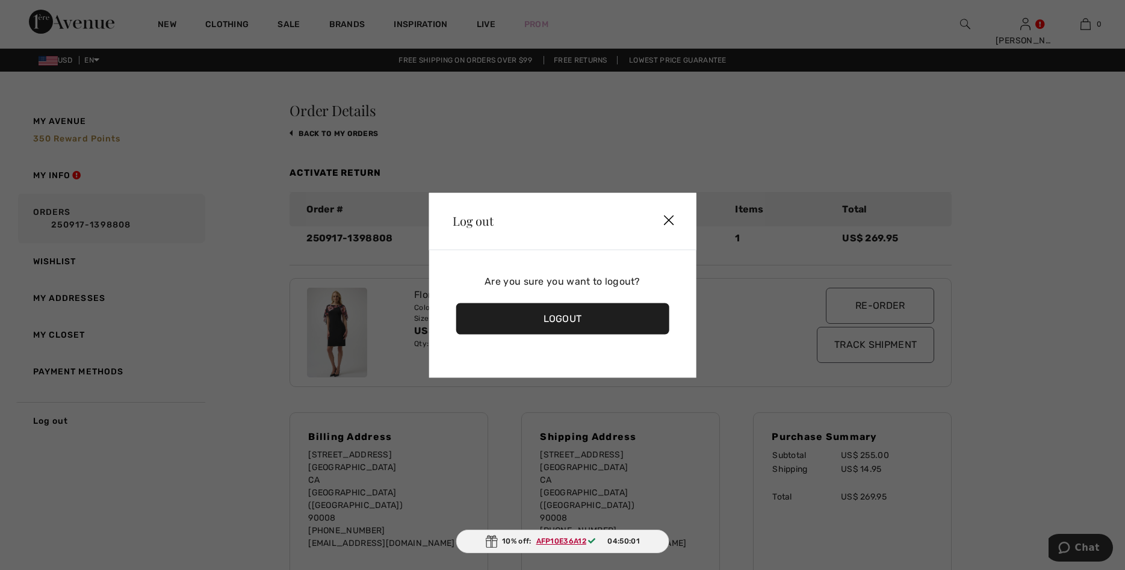
click at [666, 220] on img at bounding box center [669, 220] width 36 height 37
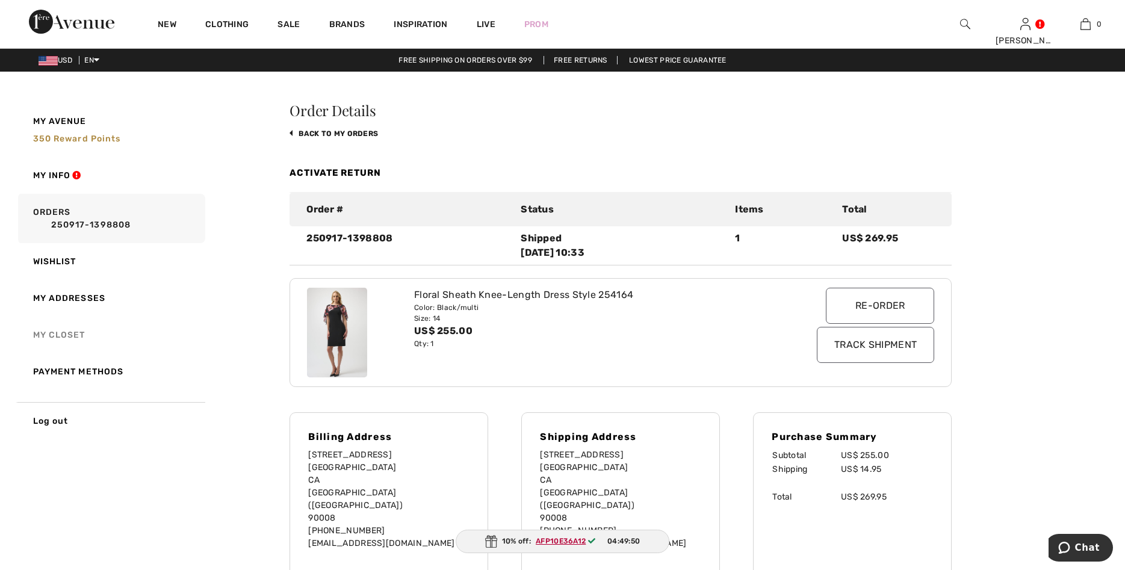
click at [81, 331] on link "My Closet" at bounding box center [111, 335] width 190 height 37
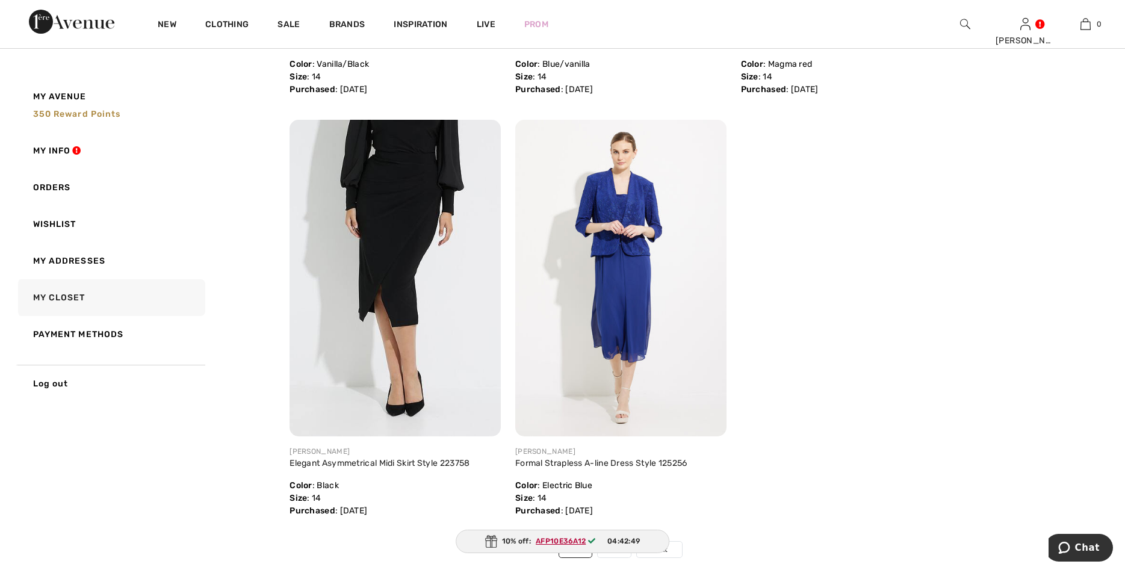
scroll to position [6910, 0]
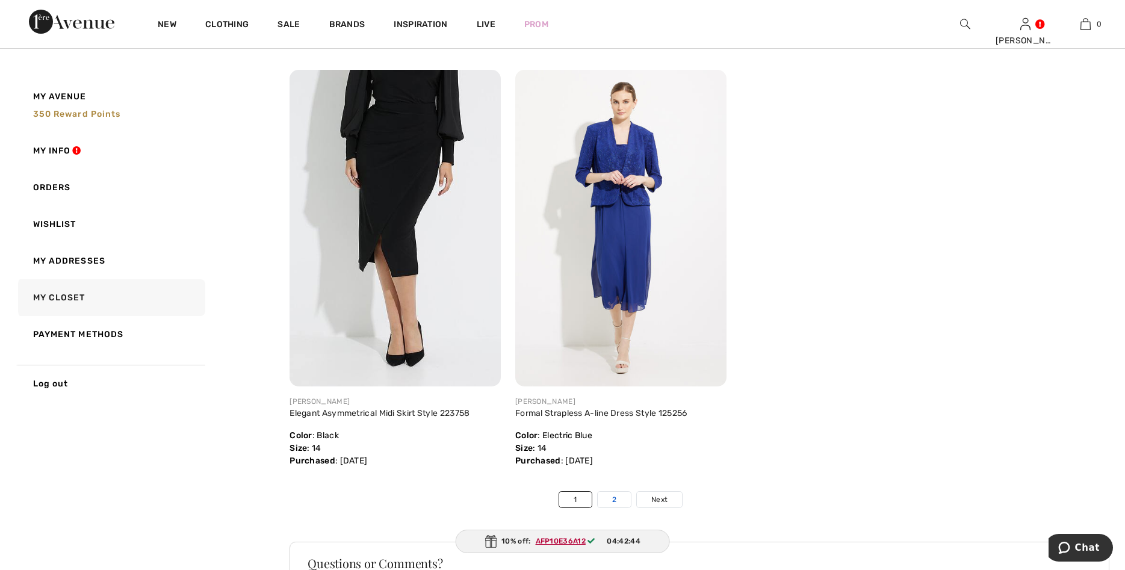
click at [614, 494] on link "2" at bounding box center [614, 500] width 33 height 16
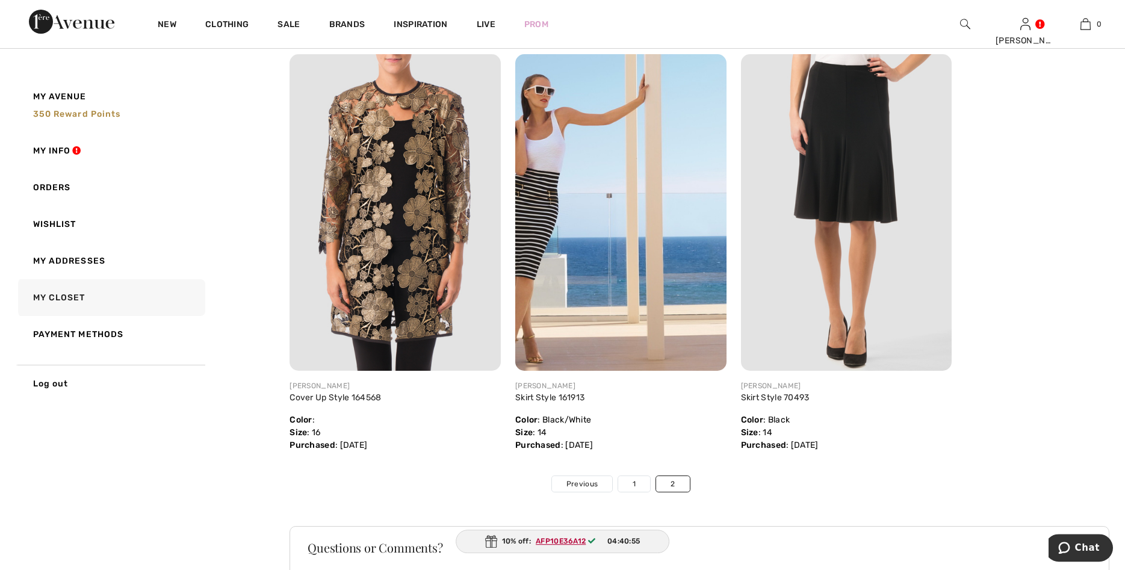
scroll to position [4791, 0]
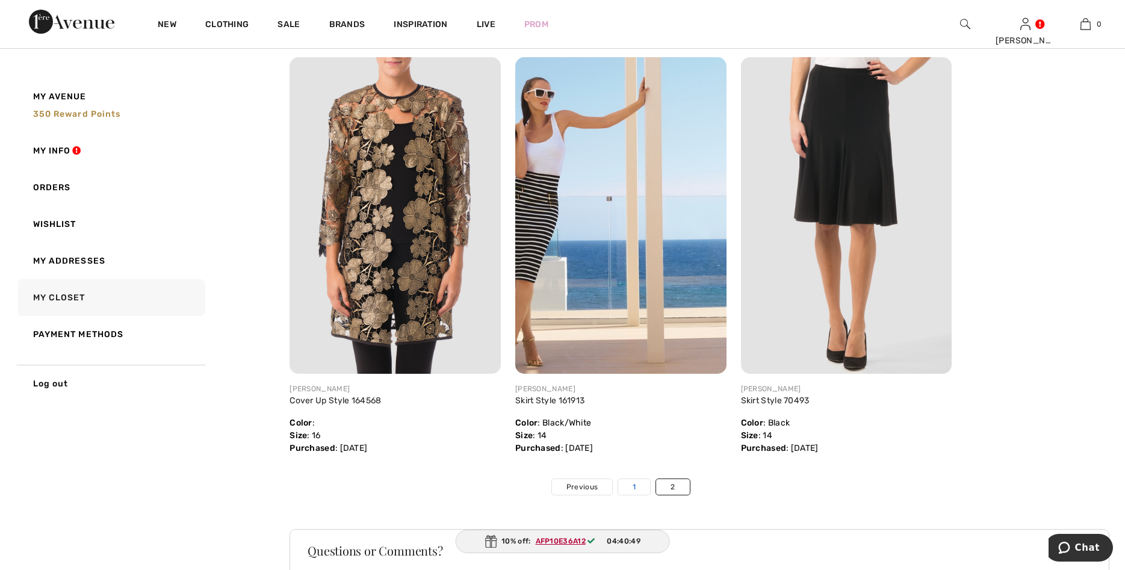
click at [635, 489] on link "1" at bounding box center [634, 487] width 32 height 16
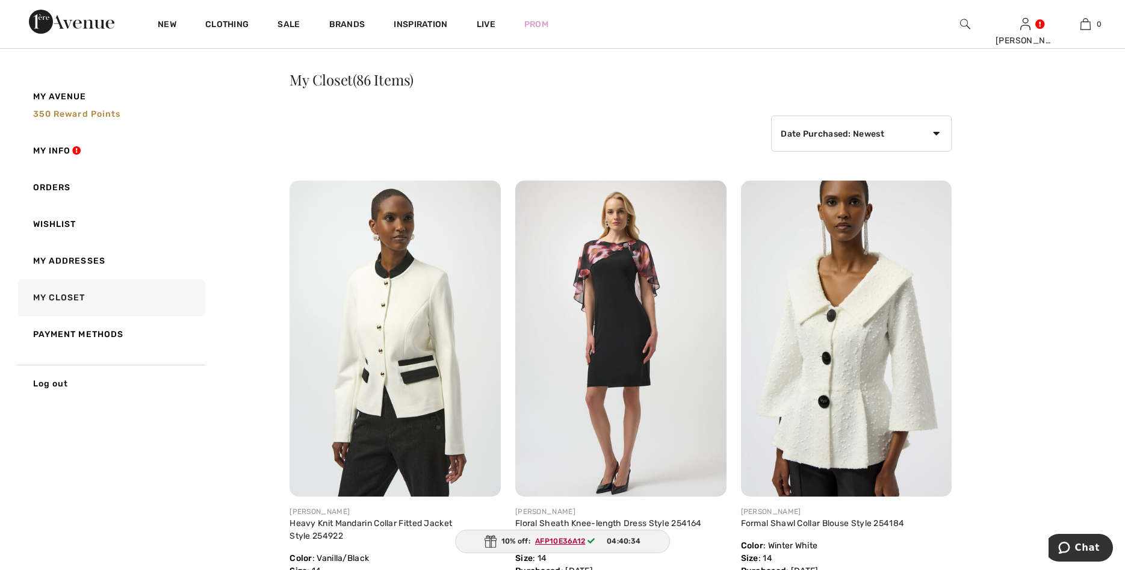
scroll to position [0, 0]
